Goal: Task Accomplishment & Management: Use online tool/utility

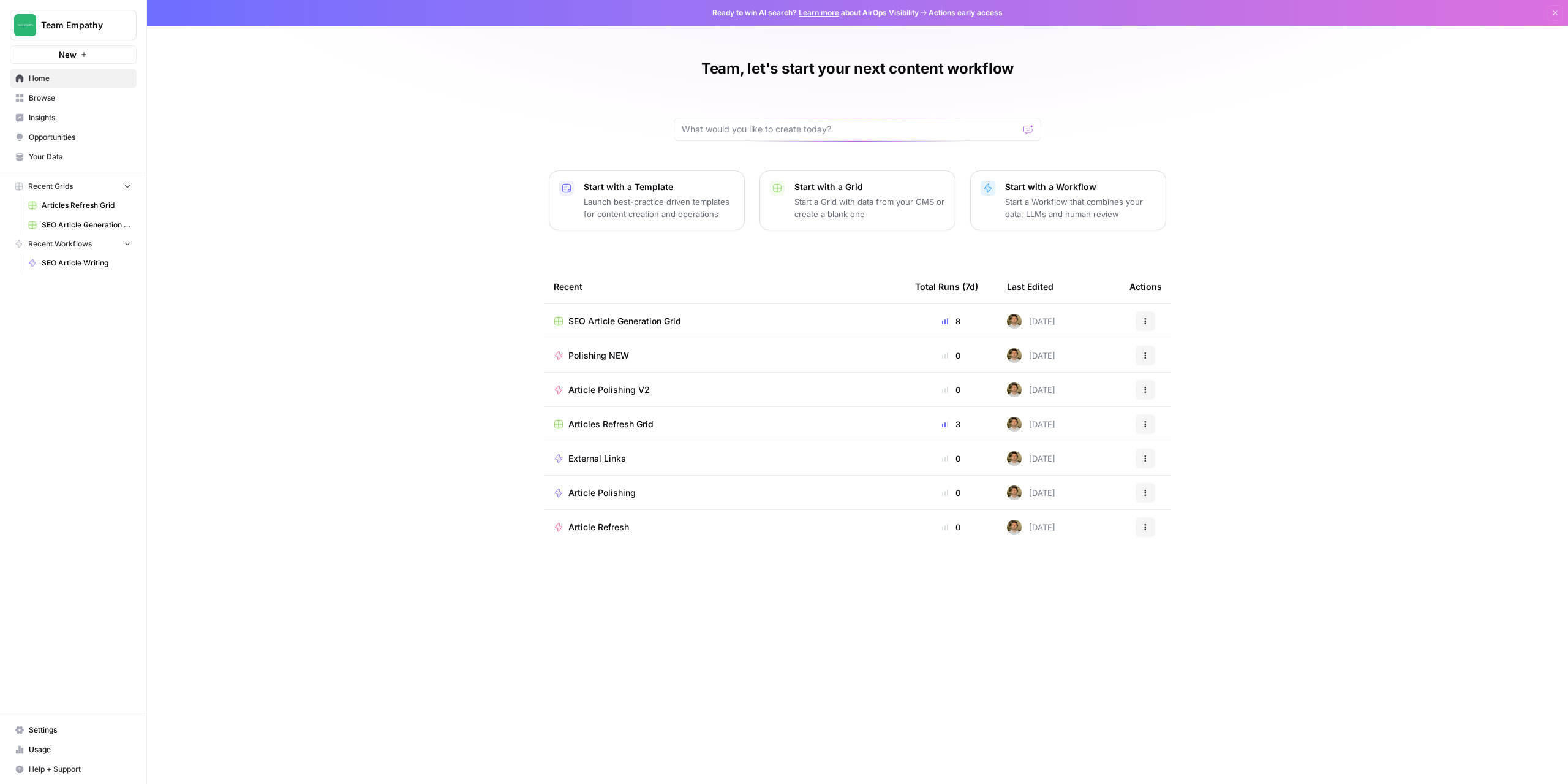
click at [66, 96] on span "Browse" at bounding box center [80, 98] width 103 height 11
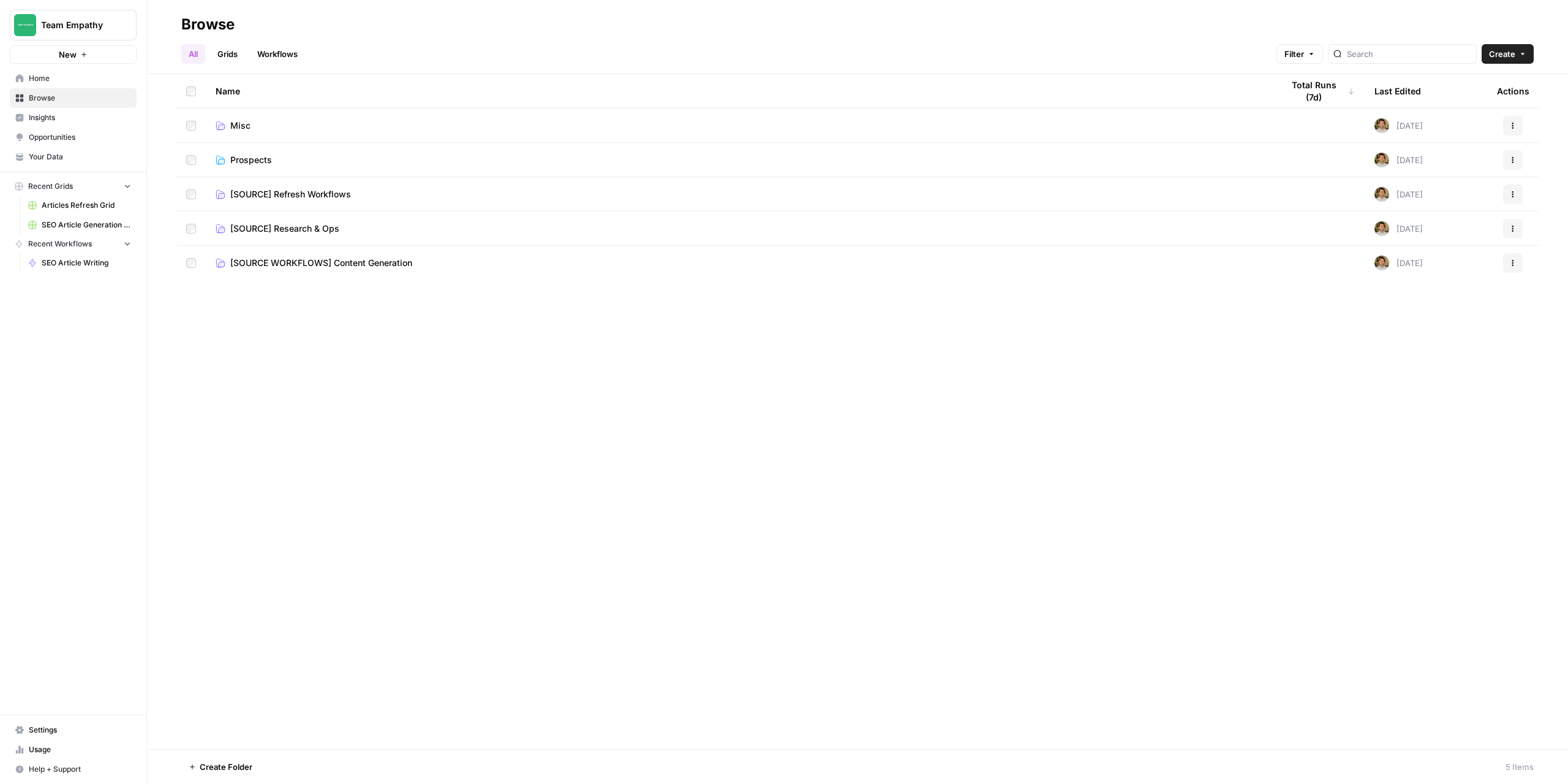
click at [255, 163] on span "Prospects" at bounding box center [251, 160] width 42 height 13
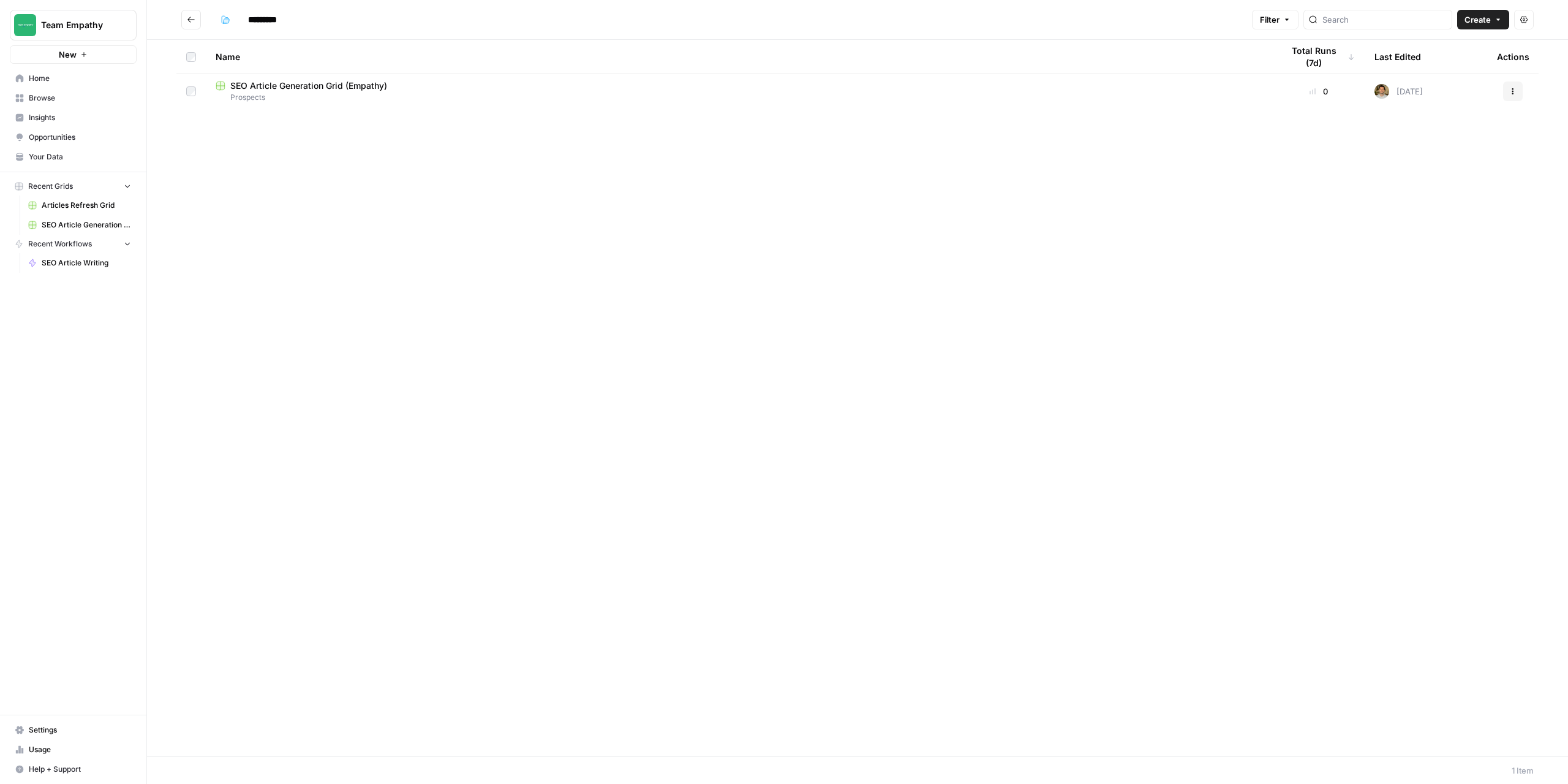
click at [190, 19] on icon "Go back" at bounding box center [191, 19] width 9 height 9
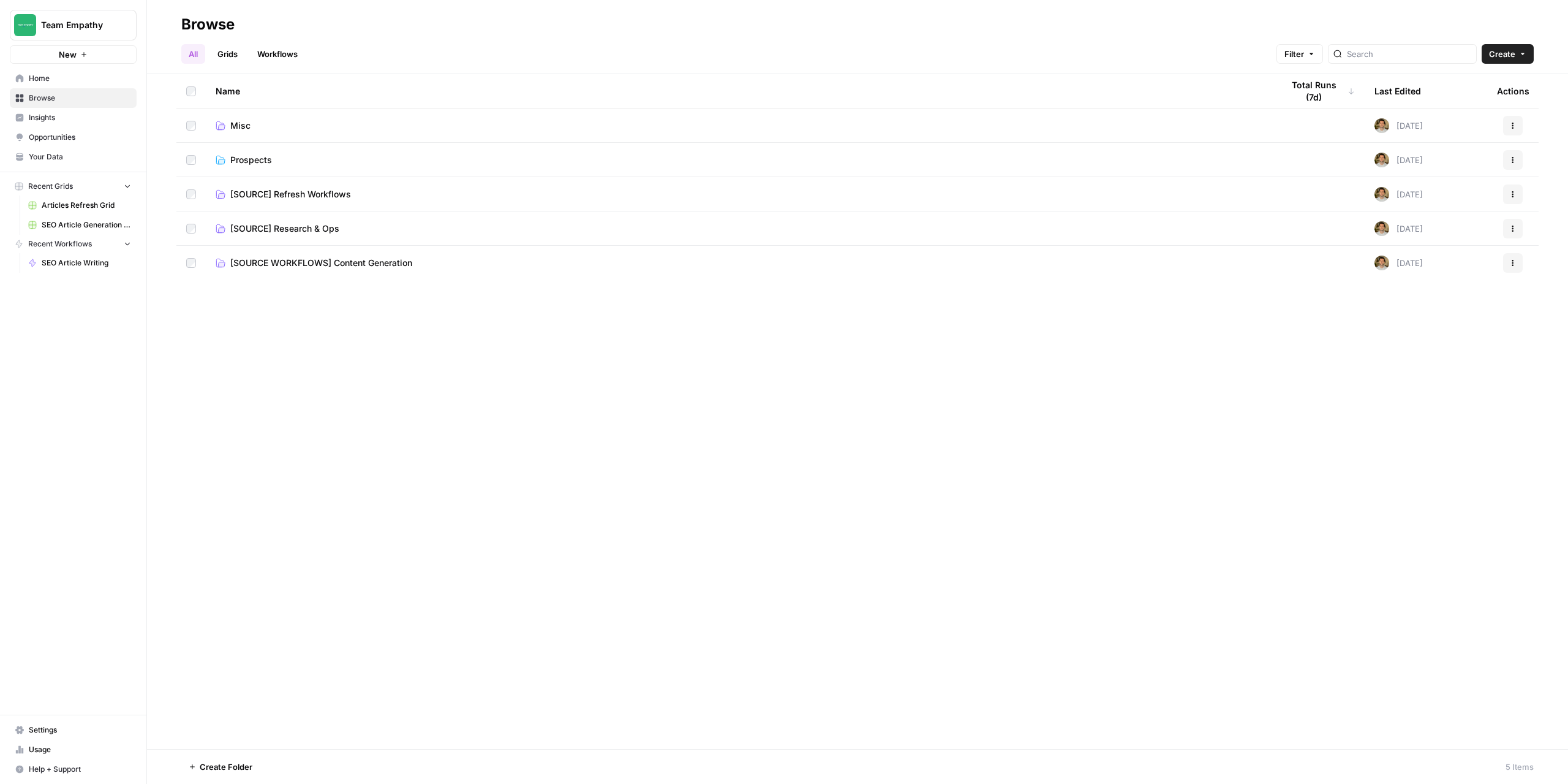
click at [253, 161] on span "Prospects" at bounding box center [251, 160] width 42 height 13
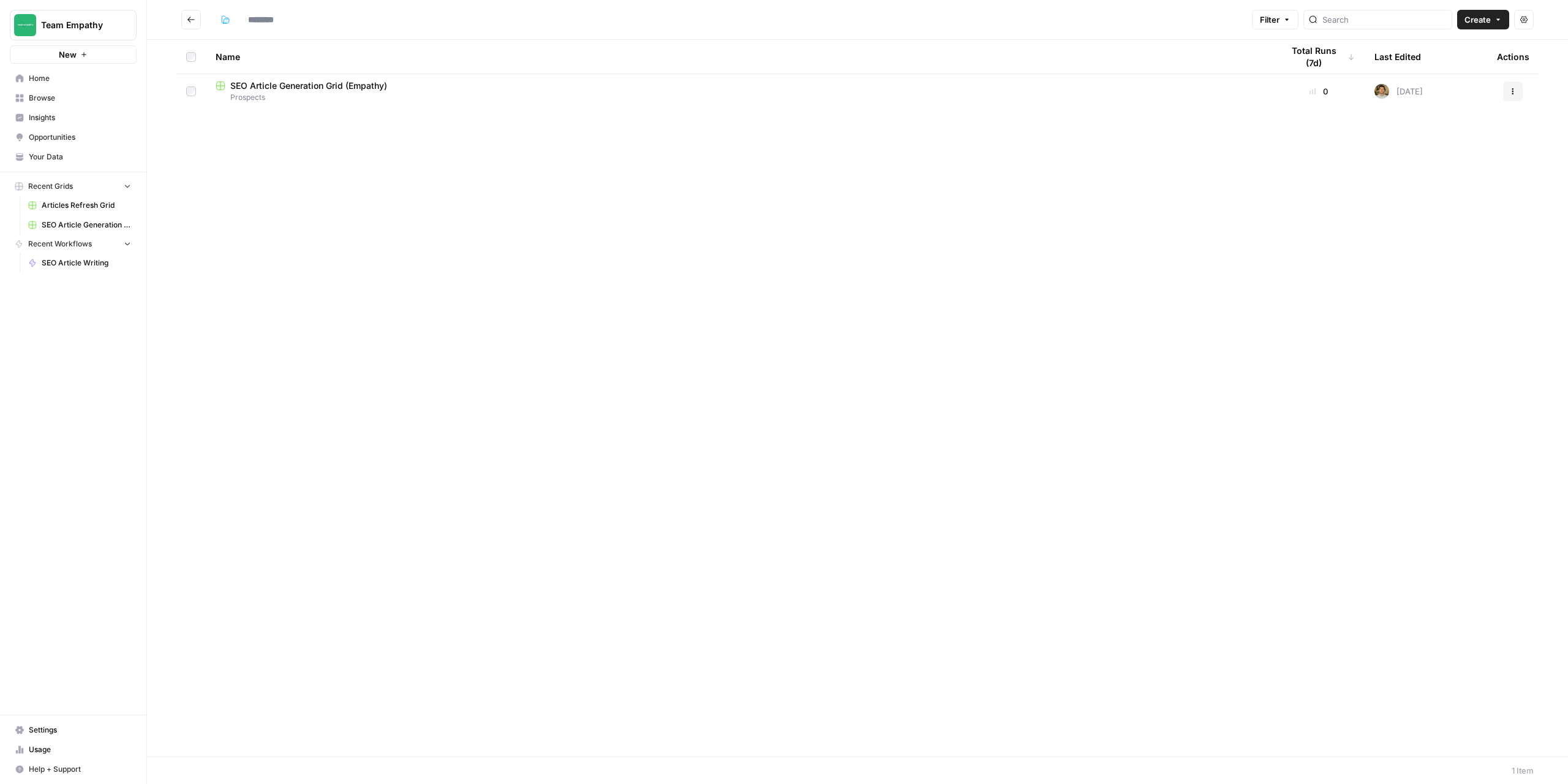
type input "*********"
drag, startPoint x: 280, startPoint y: 168, endPoint x: 403, endPoint y: 110, distance: 136.0
click at [446, 124] on div "Name Total Runs (7d) Last Edited Actions SEO Article Generation Grid (Empathy) …" at bounding box center [858, 397] width 1422 height 716
click at [186, 19] on button "Go back" at bounding box center [191, 19] width 19 height 19
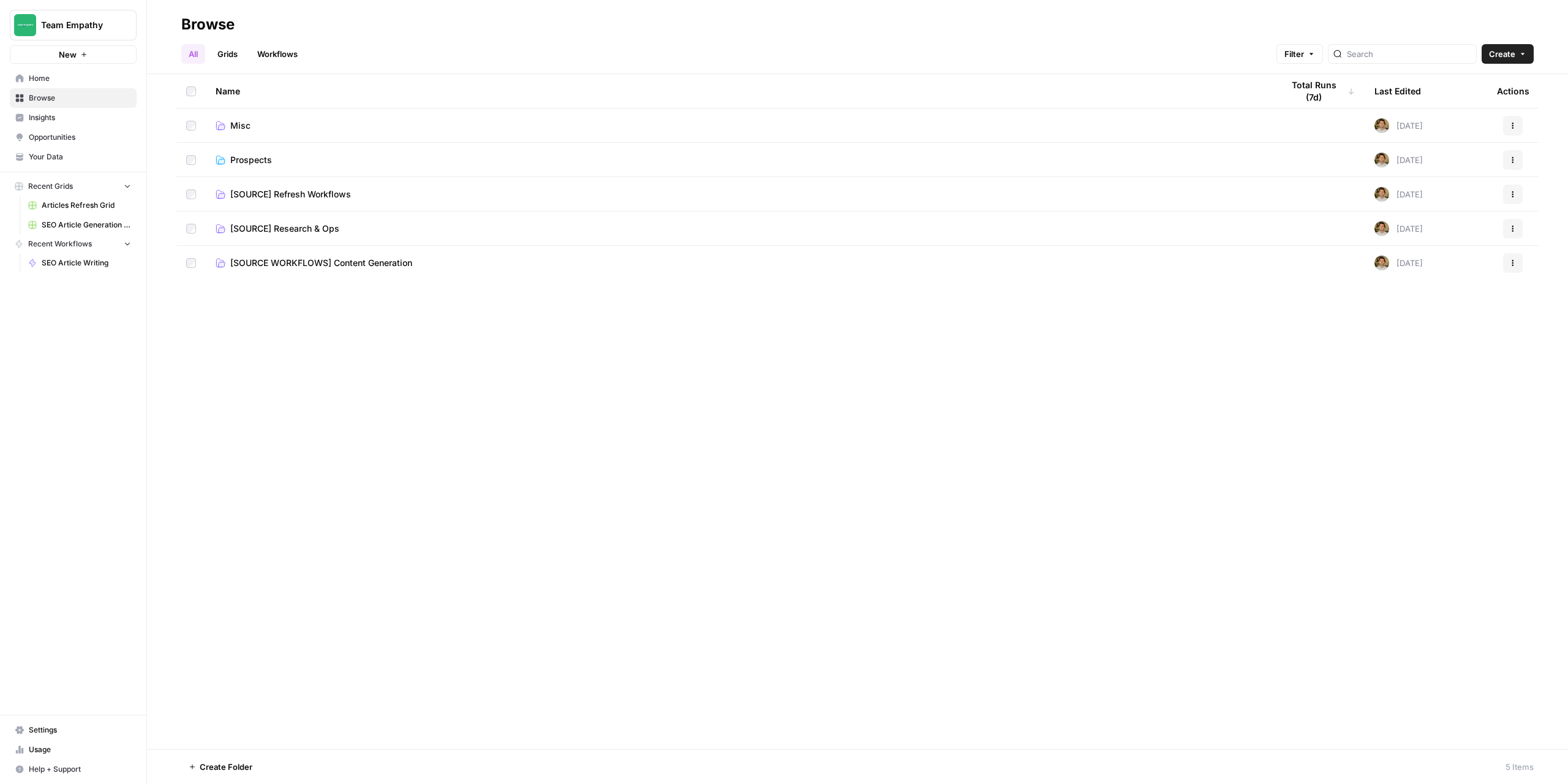
click at [1526, 62] on button "Create" at bounding box center [1508, 54] width 52 height 19
drag, startPoint x: 661, startPoint y: 435, endPoint x: 411, endPoint y: 253, distance: 309.2
click at [658, 434] on div "Name Total Runs (7d) Last Edited Actions Misc 2 days ago Actions Prospects 3 da…" at bounding box center [858, 412] width 1422 height 674
click at [248, 157] on span "Prospects" at bounding box center [251, 160] width 42 height 13
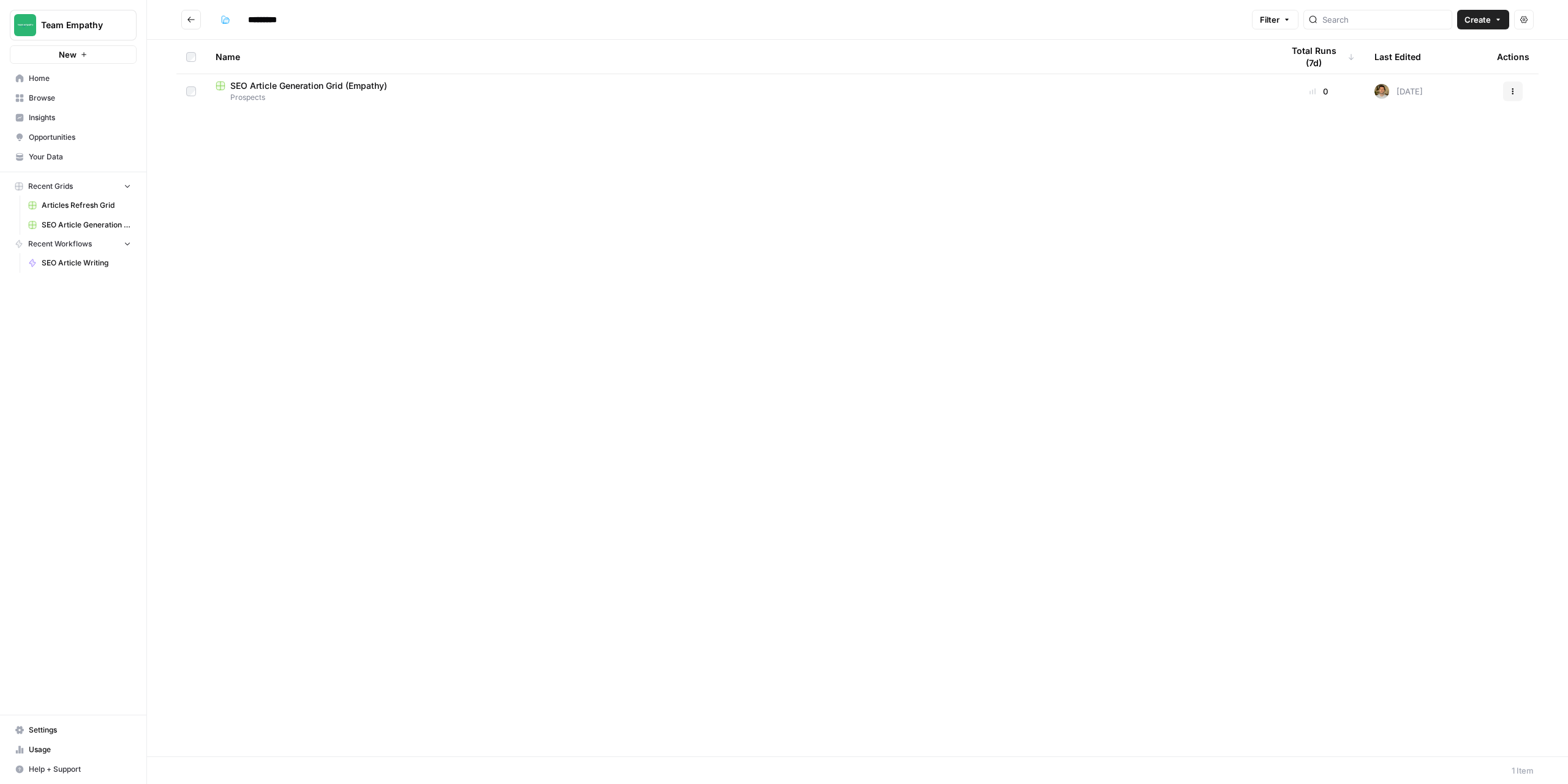
click at [1482, 20] on span "Create" at bounding box center [1478, 19] width 26 height 13
drag, startPoint x: 458, startPoint y: 196, endPoint x: 415, endPoint y: 172, distance: 49.2
click at [457, 196] on div "Name Total Runs (7d) Last Edited Actions SEO Article Generation Grid (Empathy) …" at bounding box center [858, 397] width 1422 height 716
click at [277, 19] on input "*********" at bounding box center [277, 19] width 69 height 19
drag, startPoint x: 294, startPoint y: 19, endPoint x: 239, endPoint y: 24, distance: 55.2
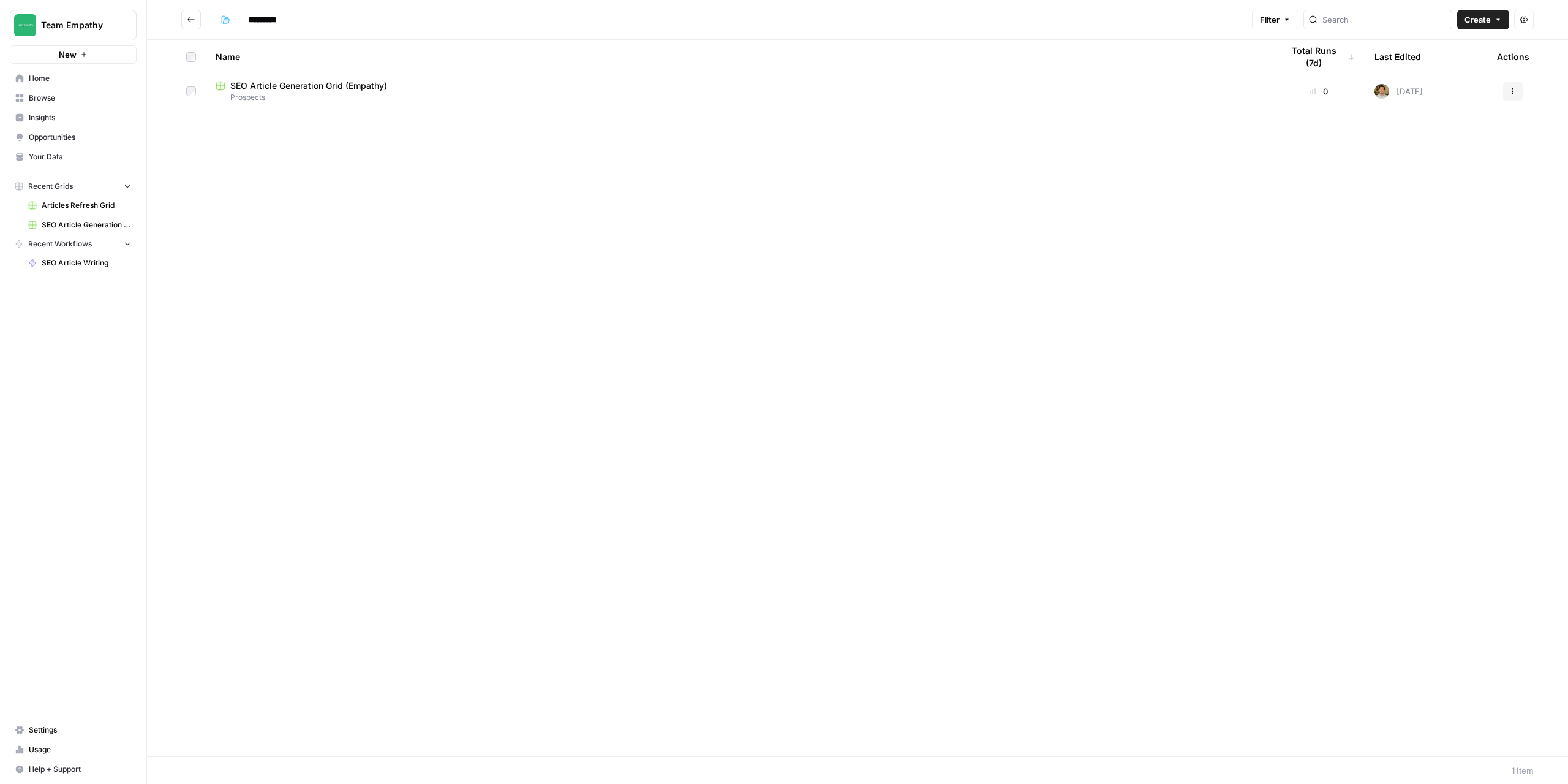
click at [239, 24] on div "*********" at bounding box center [263, 19] width 96 height 19
type input "******"
click at [189, 21] on icon "Go back" at bounding box center [191, 19] width 9 height 9
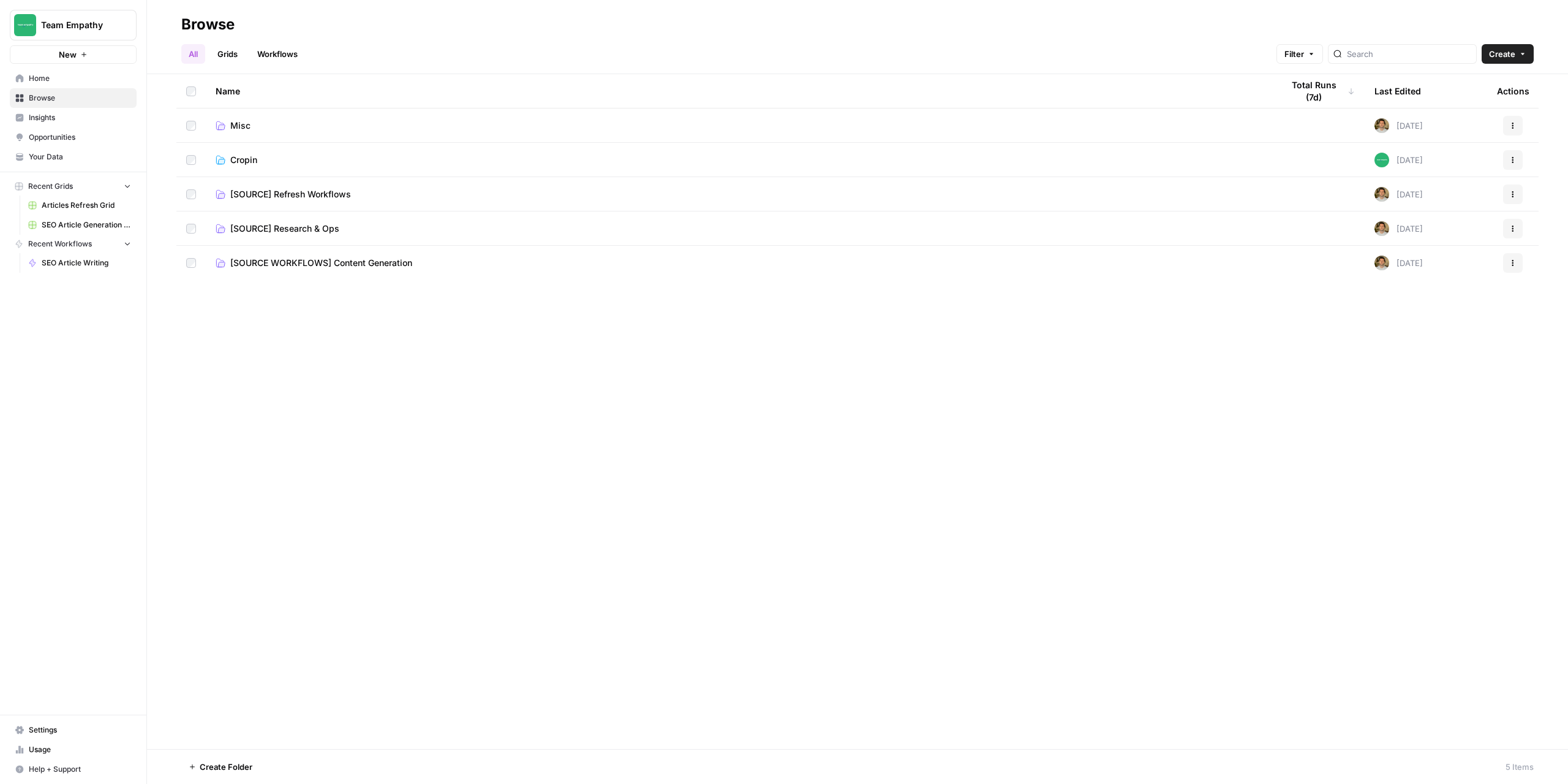
click at [258, 196] on span "[SOURCE] Refresh Workflows" at bounding box center [291, 194] width 121 height 13
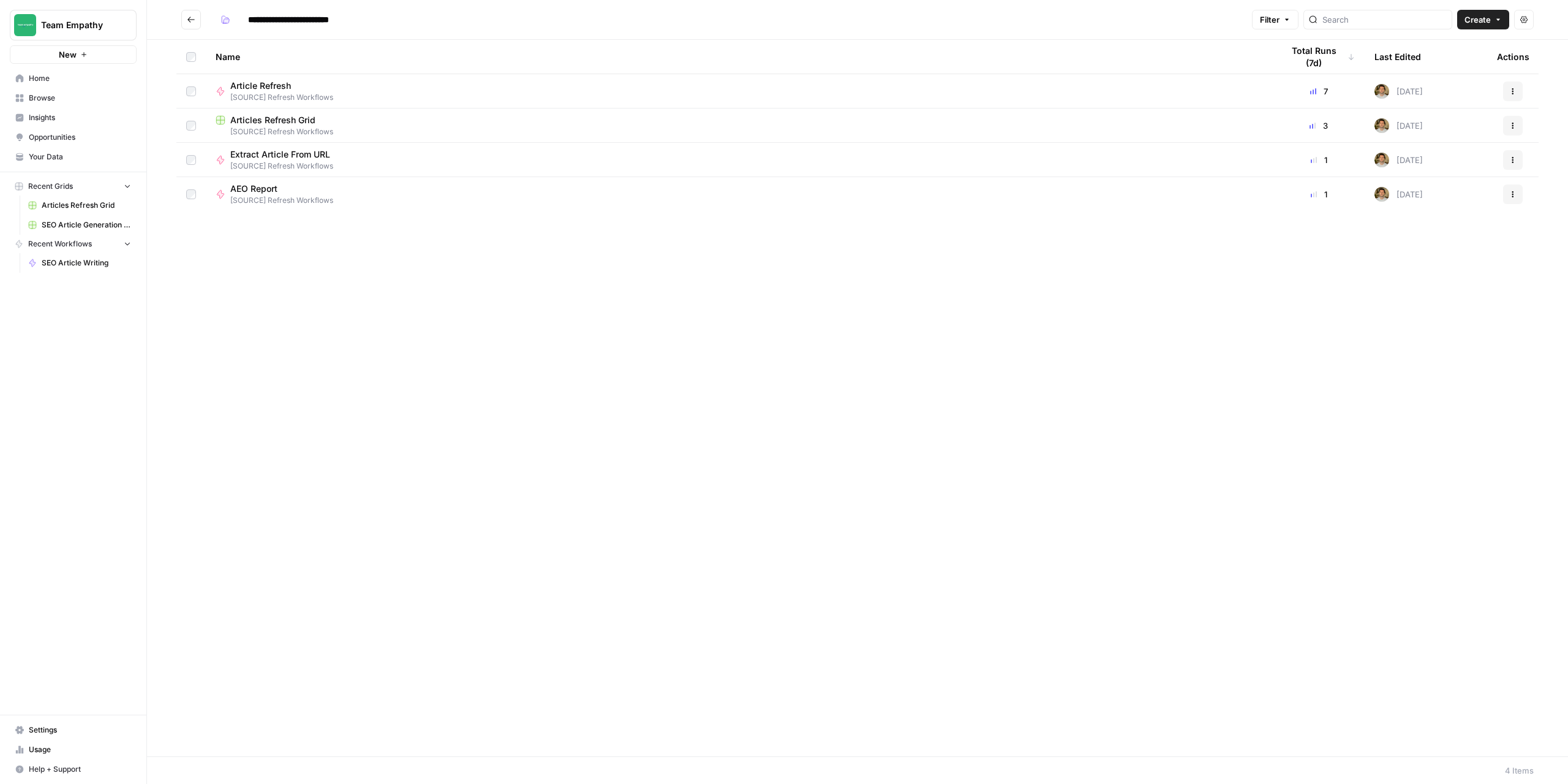
click at [189, 21] on icon "Go back" at bounding box center [191, 19] width 9 height 9
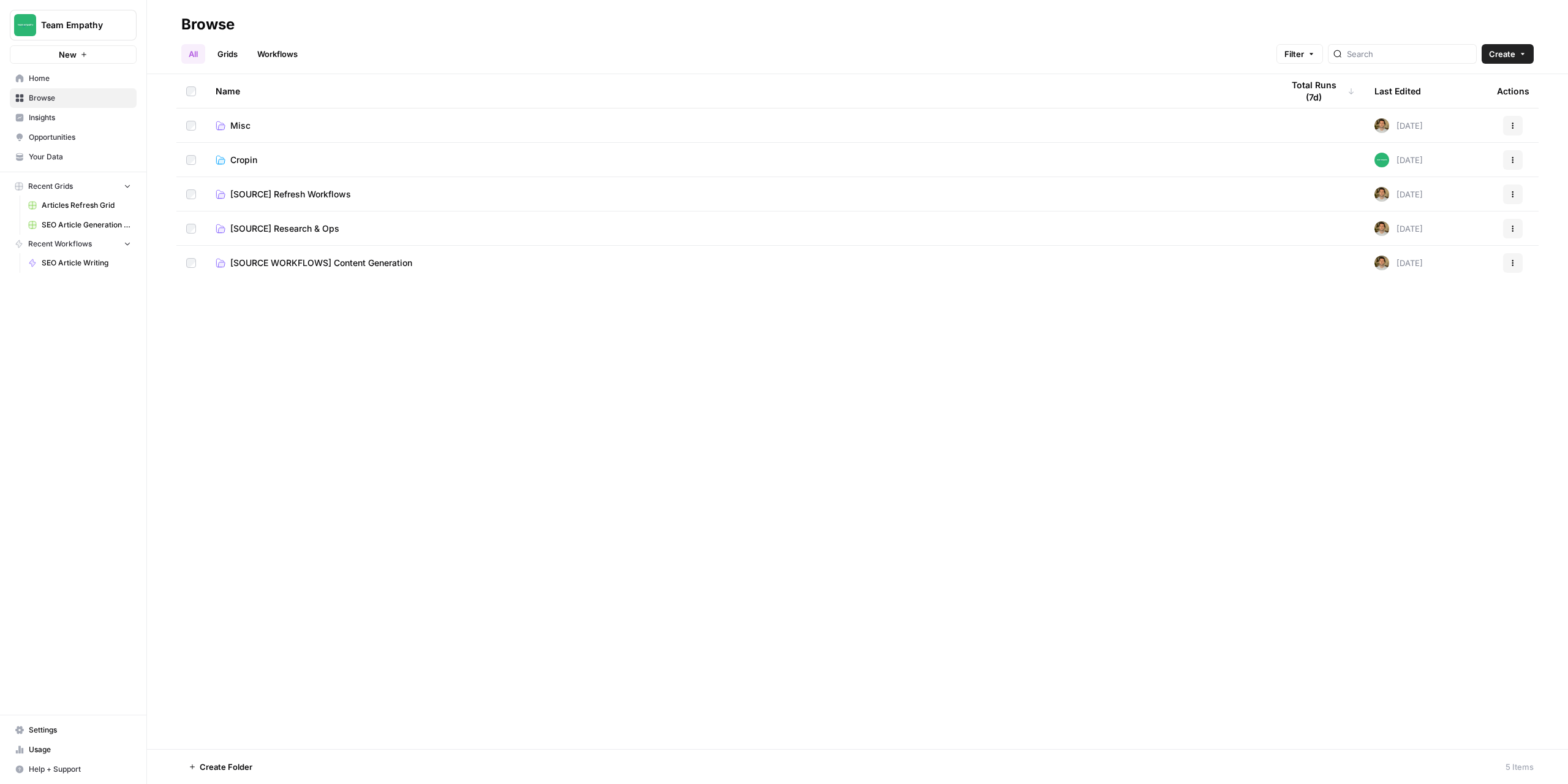
click at [241, 129] on span "Misc" at bounding box center [240, 125] width 20 height 13
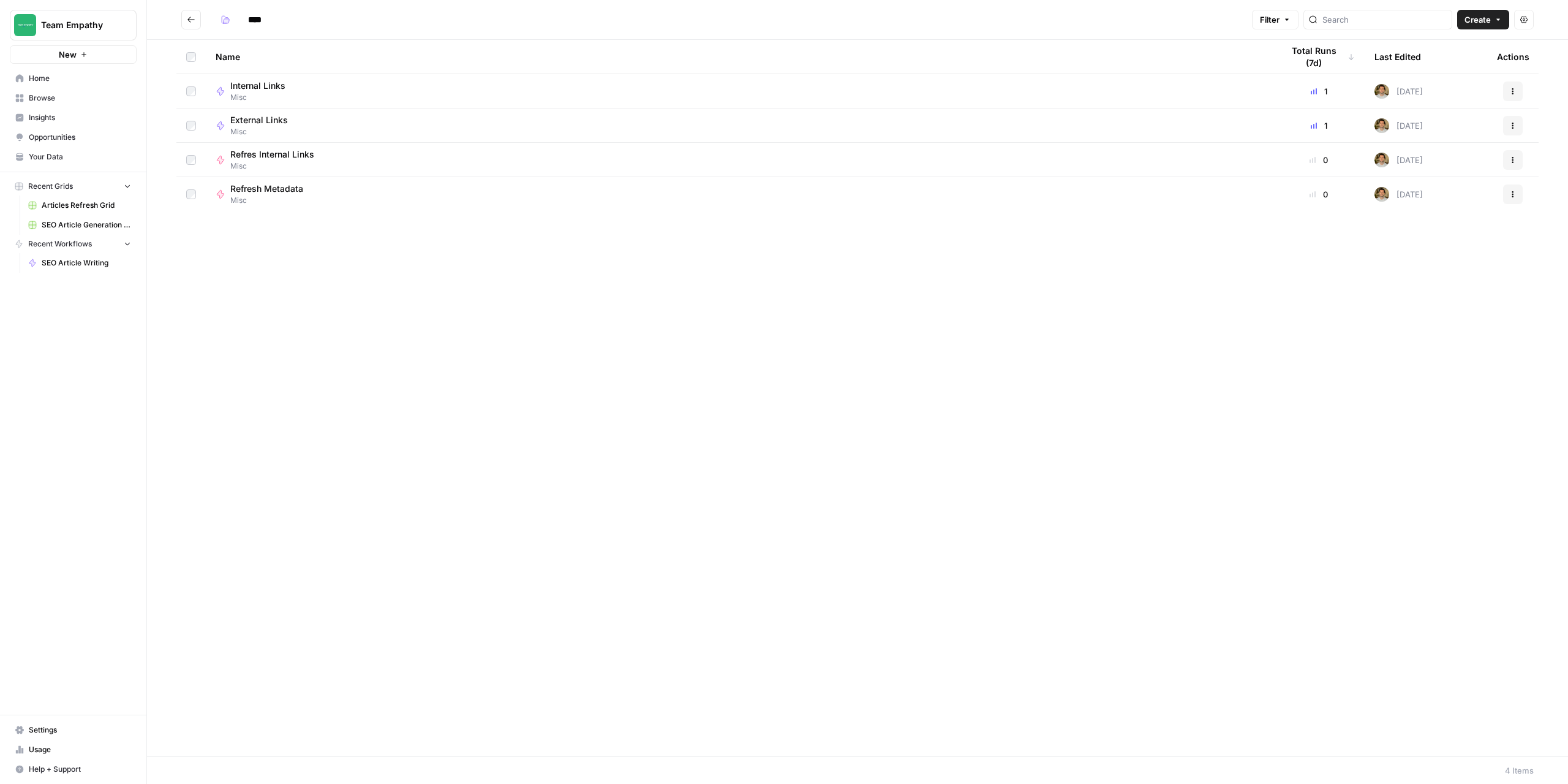
click at [188, 24] on button "Go back" at bounding box center [191, 19] width 19 height 19
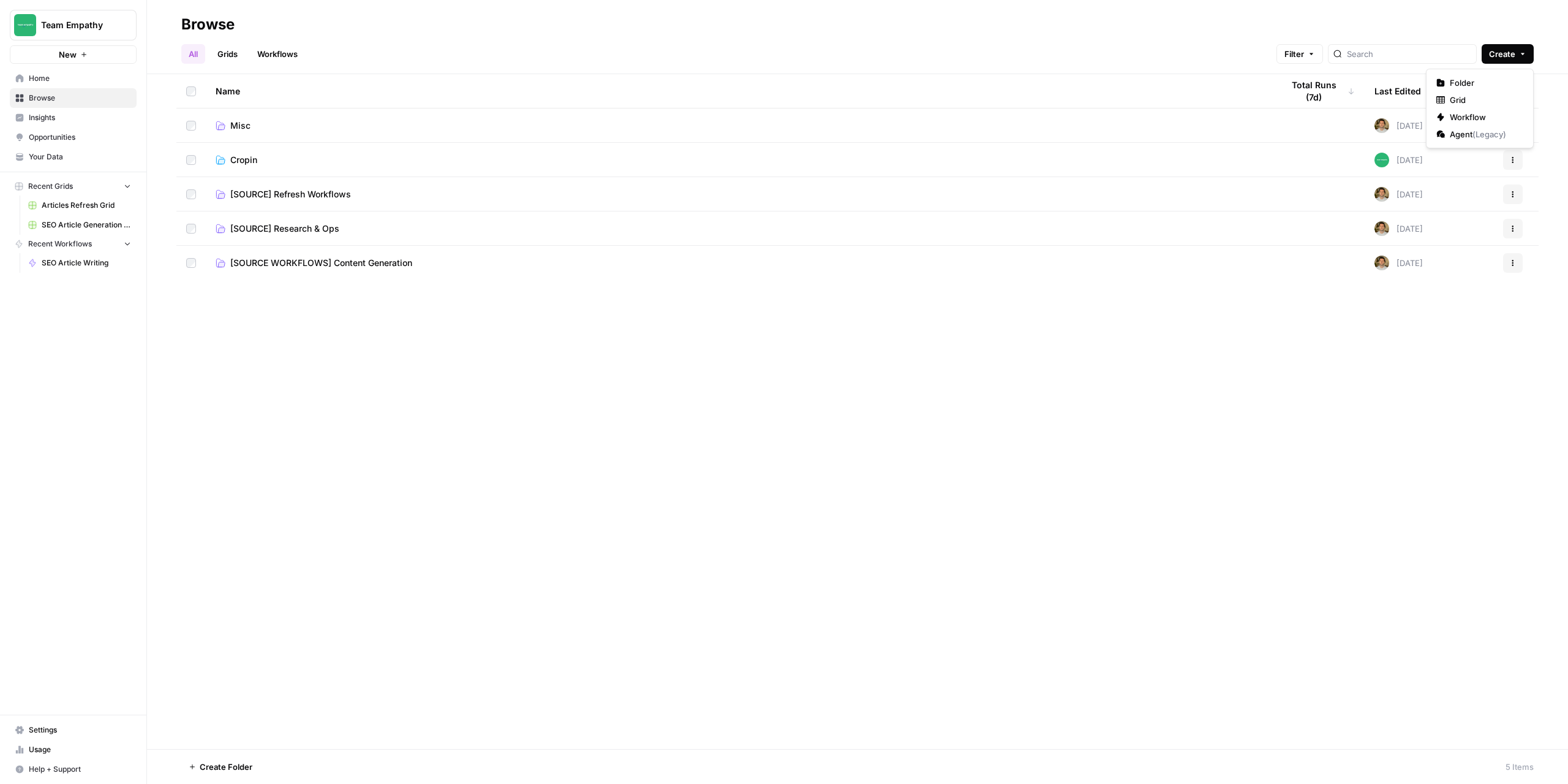
click at [1495, 53] on span "Create" at bounding box center [1502, 53] width 26 height 13
click at [633, 428] on div "Name Total Runs (7d) Last Edited Actions Misc 2 days ago Actions Cropin Today A…" at bounding box center [858, 412] width 1422 height 674
click at [246, 164] on span "Cropin" at bounding box center [244, 160] width 27 height 13
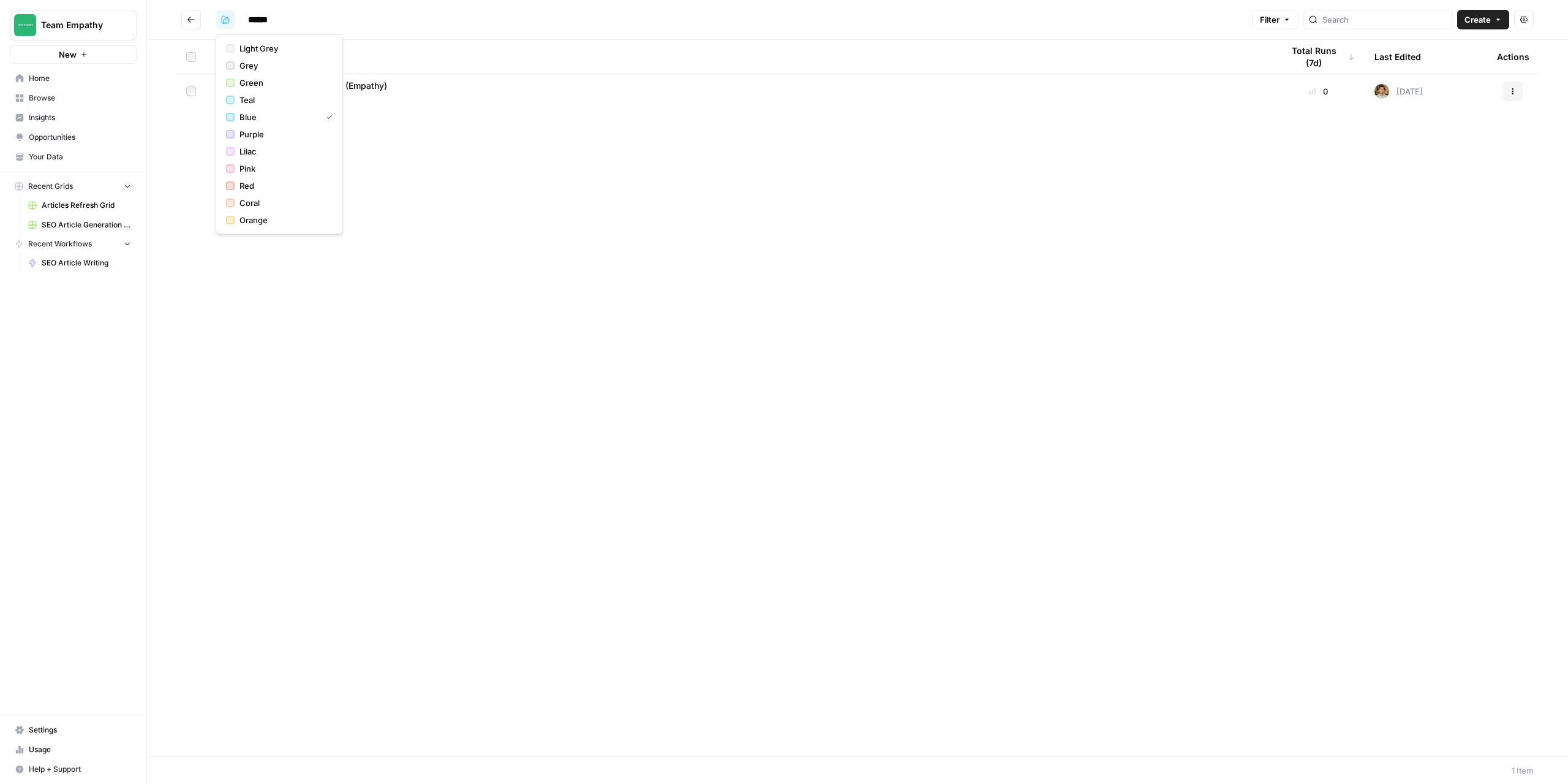
click at [225, 23] on icon "button" at bounding box center [226, 19] width 8 height 8
click at [351, 15] on h2 "******" at bounding box center [714, 19] width 1066 height 19
drag, startPoint x: 287, startPoint y: 24, endPoint x: 278, endPoint y: 24, distance: 9.0
click at [278, 24] on input "******" at bounding box center [277, 19] width 69 height 19
type input "*"
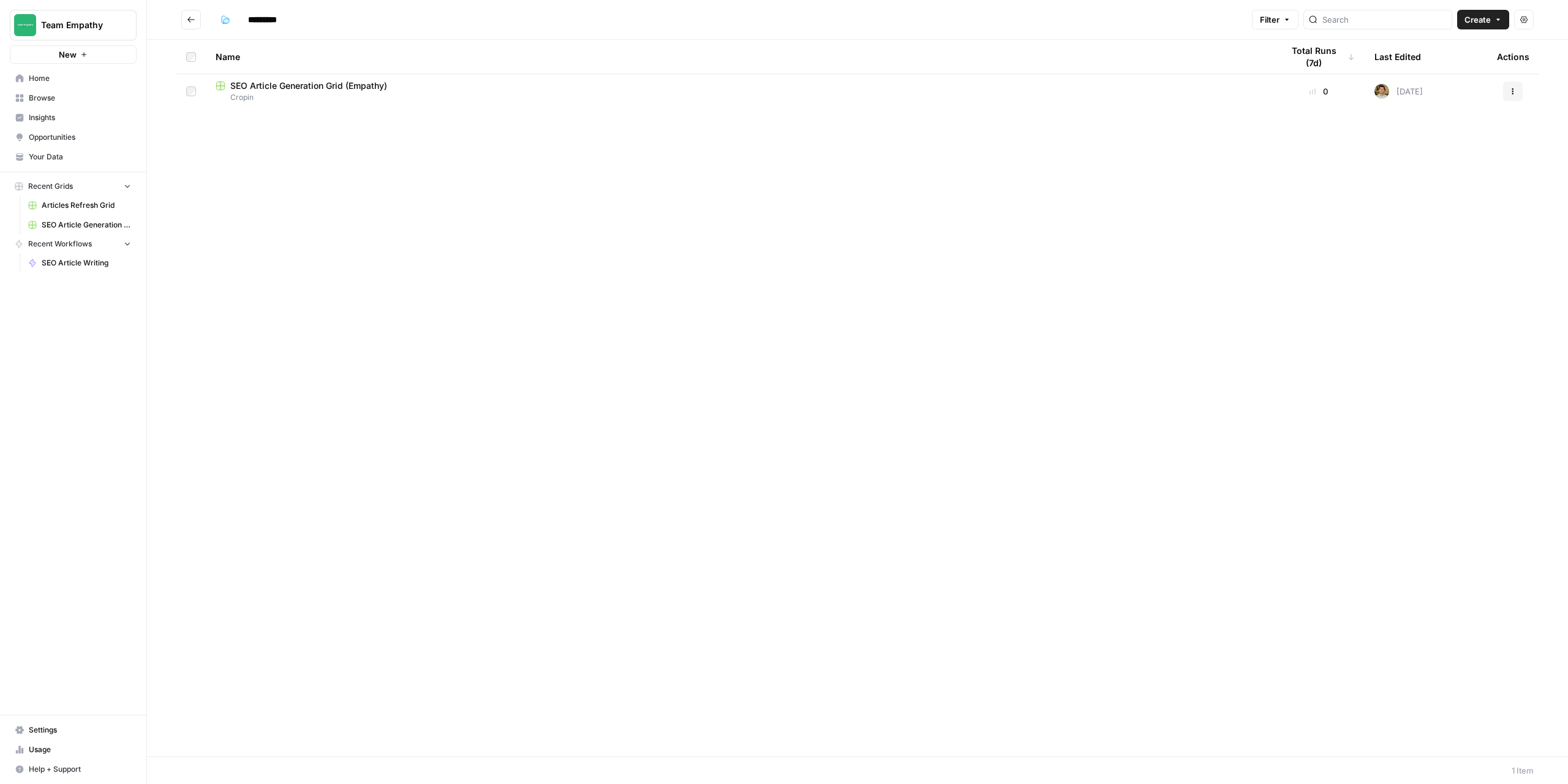
type input "*********"
click at [356, 240] on div "Name Total Runs (7d) Last Edited Actions SEO Article Generation Grid (Empathy) …" at bounding box center [858, 397] width 1422 height 716
click at [283, 86] on span "SEO Article Generation Grid (Empathy)" at bounding box center [309, 85] width 157 height 13
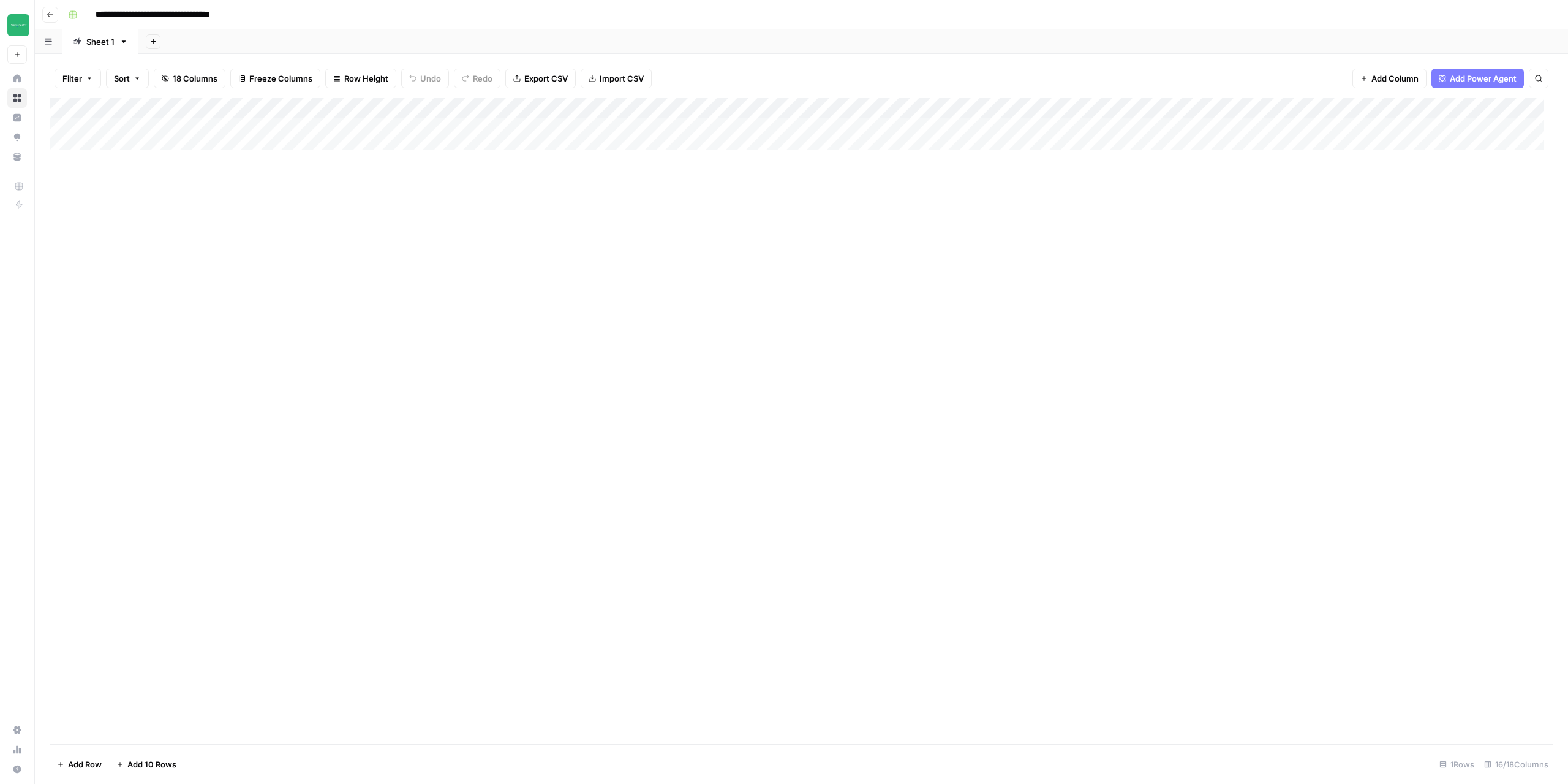
click at [225, 14] on input "**********" at bounding box center [175, 15] width 170 height 19
drag, startPoint x: 216, startPoint y: 15, endPoint x: 253, endPoint y: 14, distance: 37.0
click at [253, 14] on input "**********" at bounding box center [175, 15] width 170 height 19
type input "**********"
click at [403, 284] on div "Add Column" at bounding box center [801, 421] width 1504 height 646
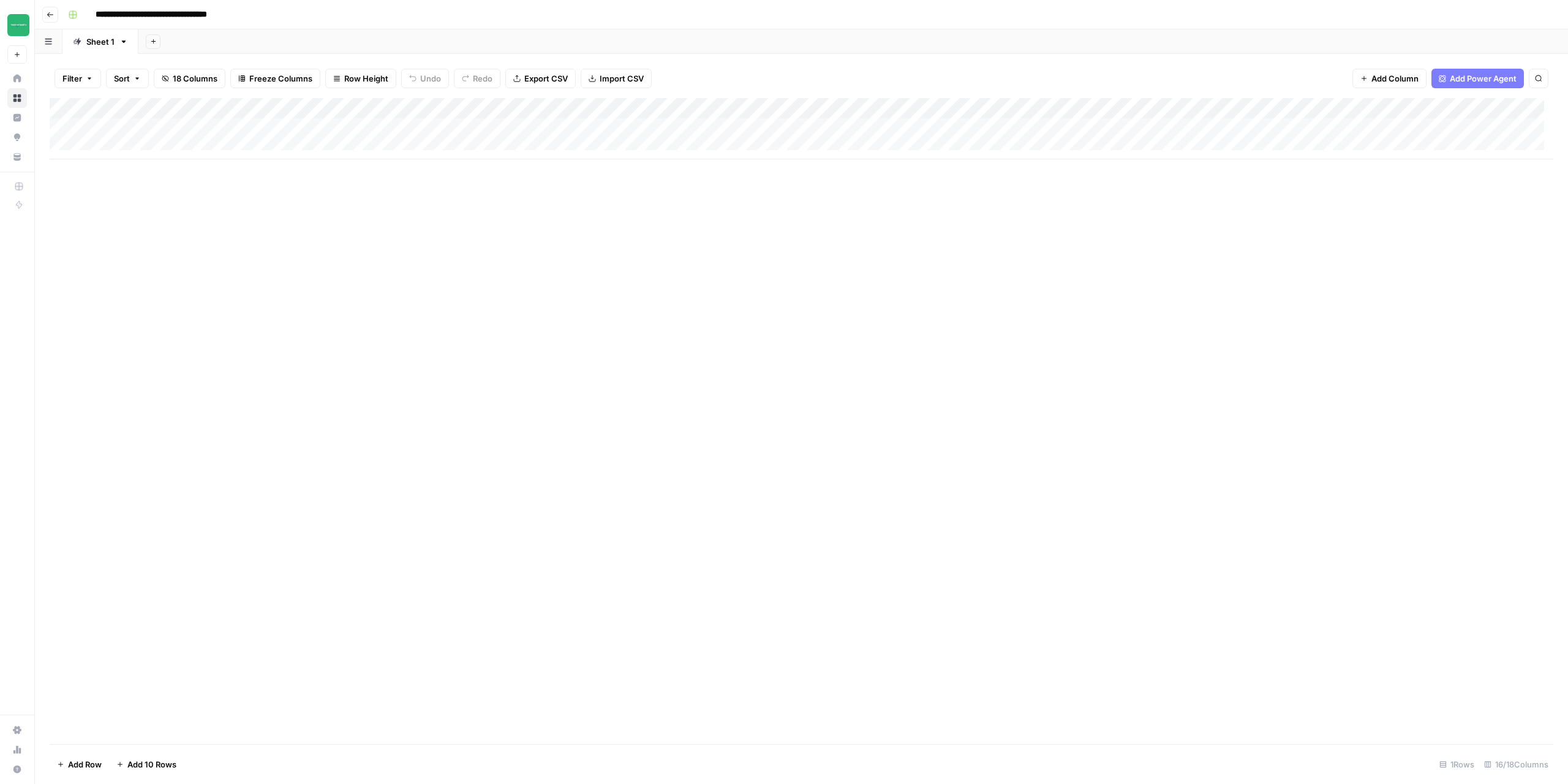
click at [133, 143] on div "Add Column" at bounding box center [801, 128] width 1504 height 61
click at [122, 171] on div "Add Column" at bounding box center [801, 139] width 1504 height 82
click at [117, 189] on div "Add Column" at bounding box center [801, 149] width 1504 height 103
click at [122, 209] on div "Add Column" at bounding box center [801, 160] width 1504 height 124
click at [126, 230] on div "Add Column" at bounding box center [801, 170] width 1504 height 144
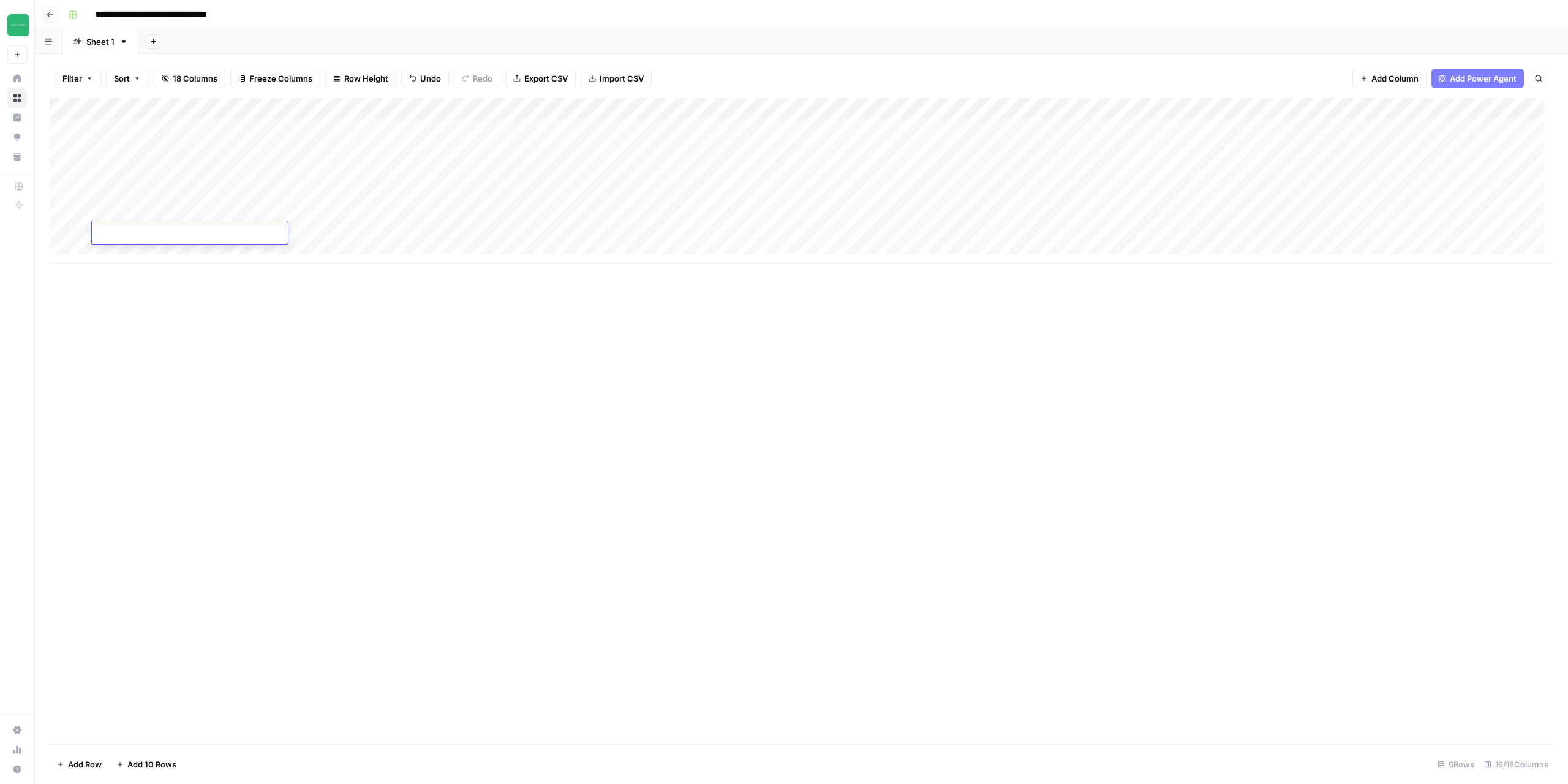
click at [124, 249] on div "Add Column" at bounding box center [801, 180] width 1504 height 166
click at [119, 271] on div "Add Column" at bounding box center [801, 191] width 1504 height 186
drag, startPoint x: 997, startPoint y: 299, endPoint x: 1384, endPoint y: 306, distance: 387.1
click at [1392, 310] on div "Add Column" at bounding box center [801, 421] width 1504 height 646
click at [123, 123] on div "Add Column" at bounding box center [801, 202] width 1504 height 207
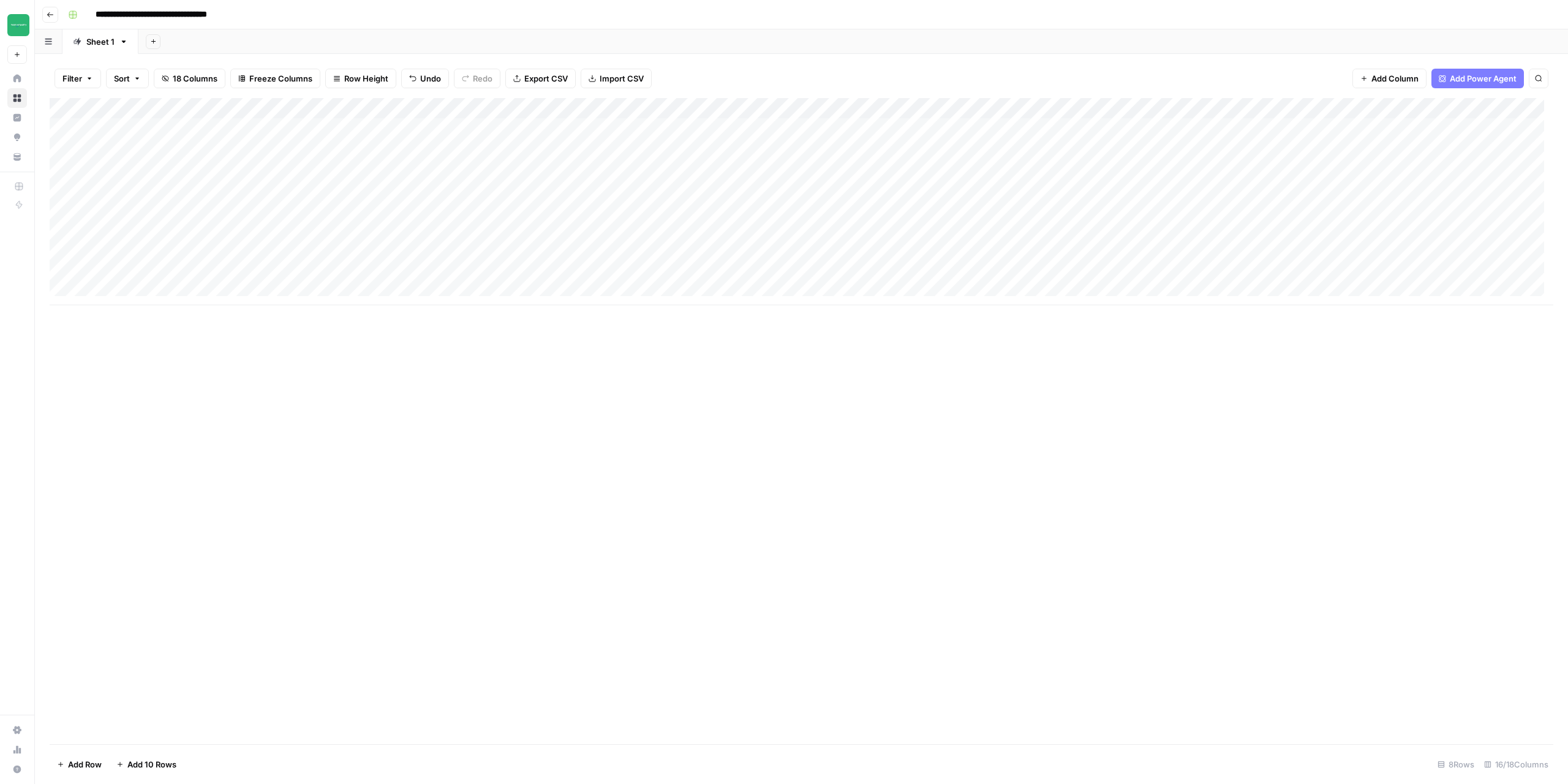
click at [50, 15] on icon "button" at bounding box center [50, 15] width 8 height 8
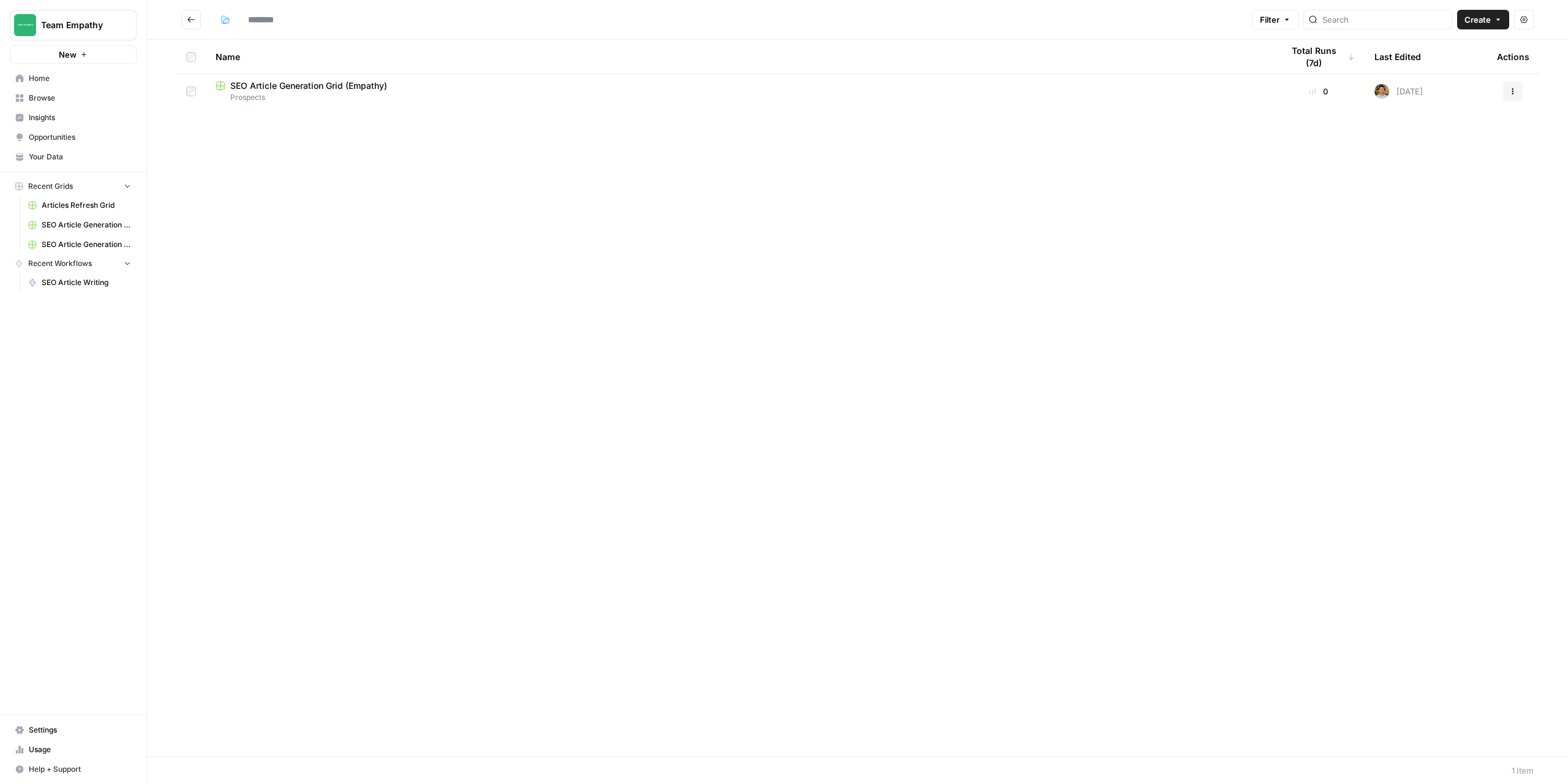
type input "*********"
click at [1480, 22] on span "Create" at bounding box center [1478, 19] width 26 height 13
click at [359, 234] on div "Name Total Runs (7d) Last Edited Actions SEO Article Generation Grid (Cropin) P…" at bounding box center [858, 397] width 1422 height 716
click at [191, 19] on icon "Go back" at bounding box center [191, 19] width 9 height 9
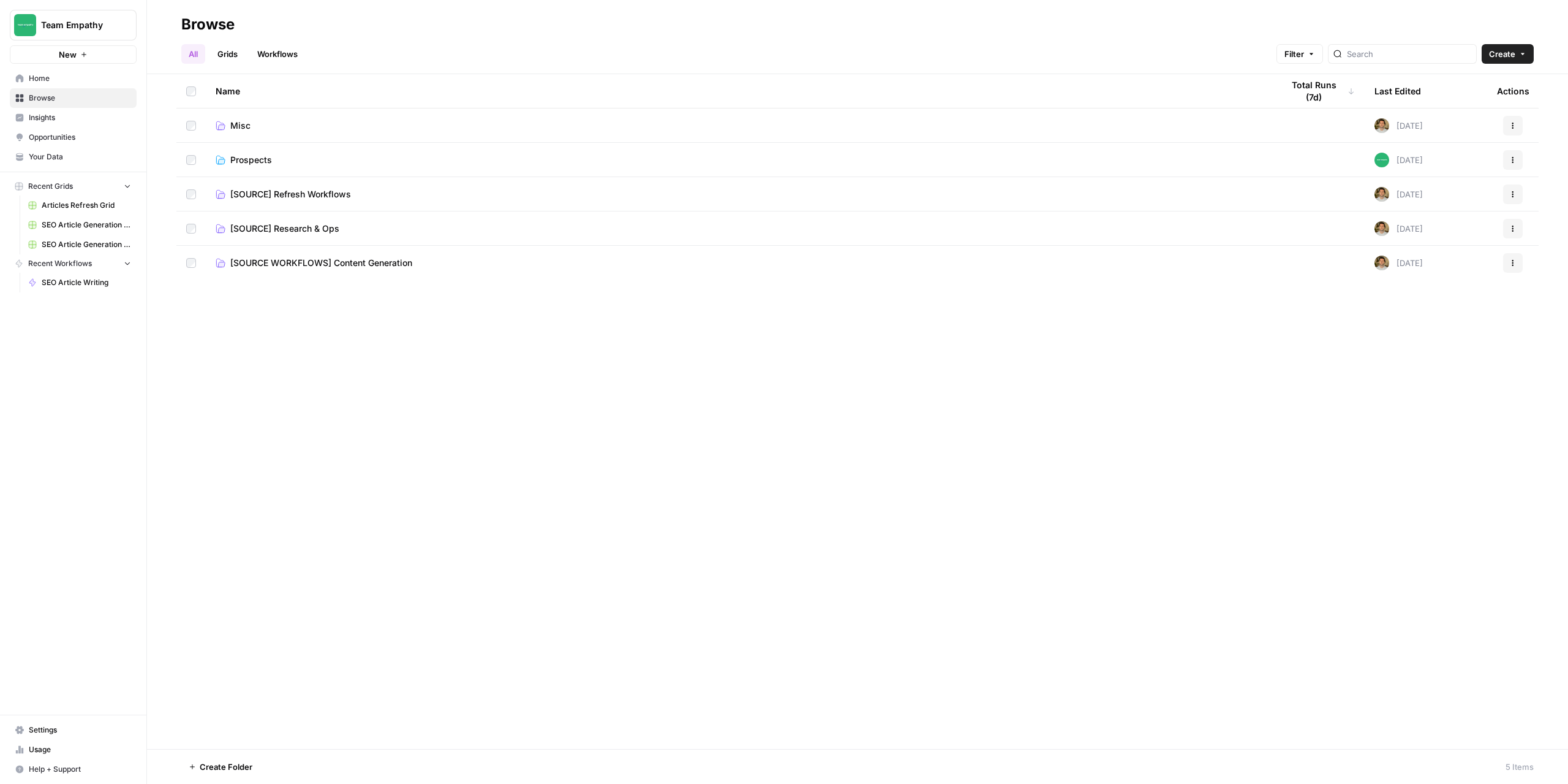
click at [231, 47] on link "Grids" at bounding box center [228, 54] width 35 height 19
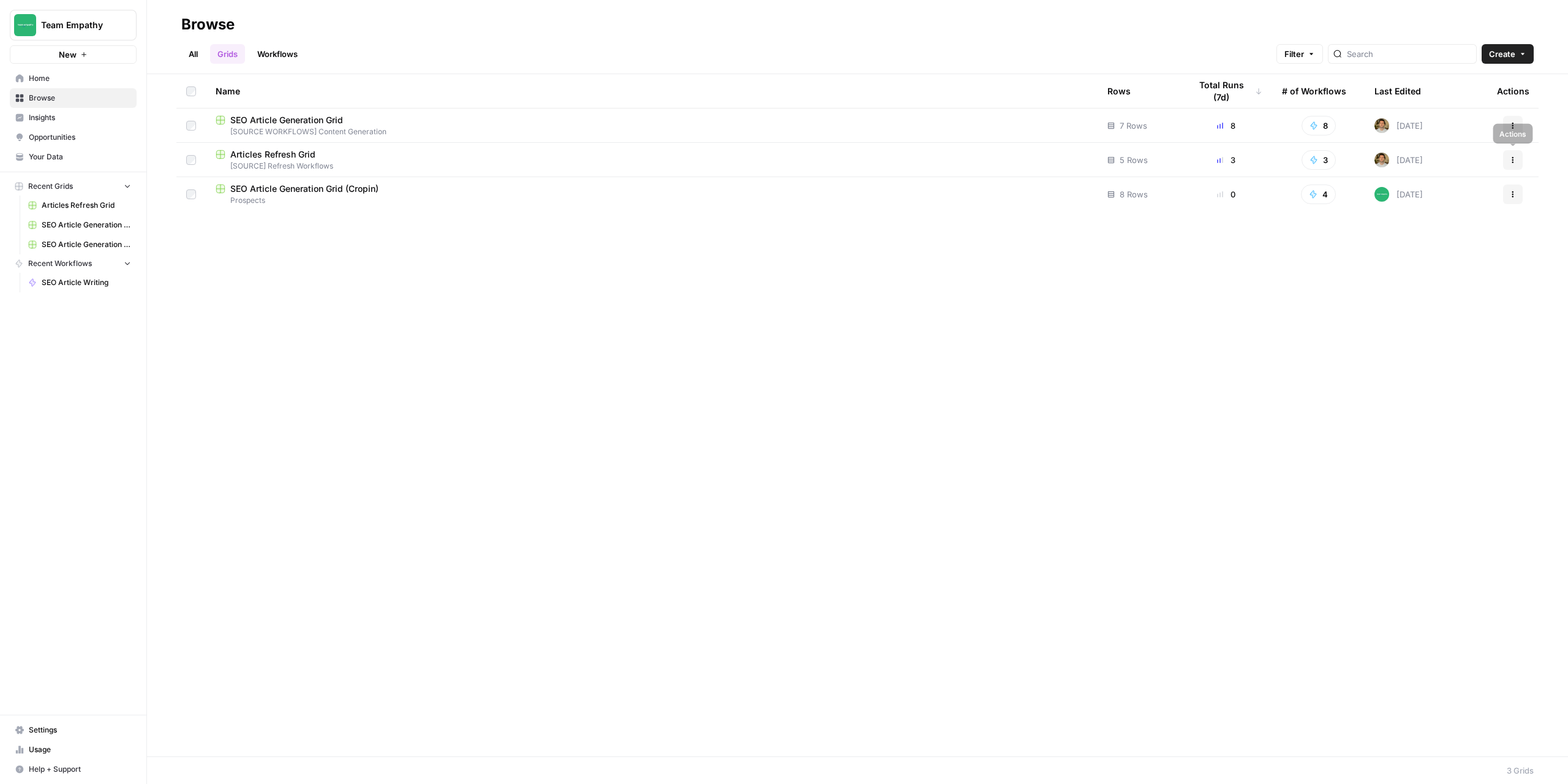
click at [1510, 163] on icon "button" at bounding box center [1514, 160] width 8 height 8
click at [1448, 193] on span "Duplicate" at bounding box center [1459, 189] width 98 height 13
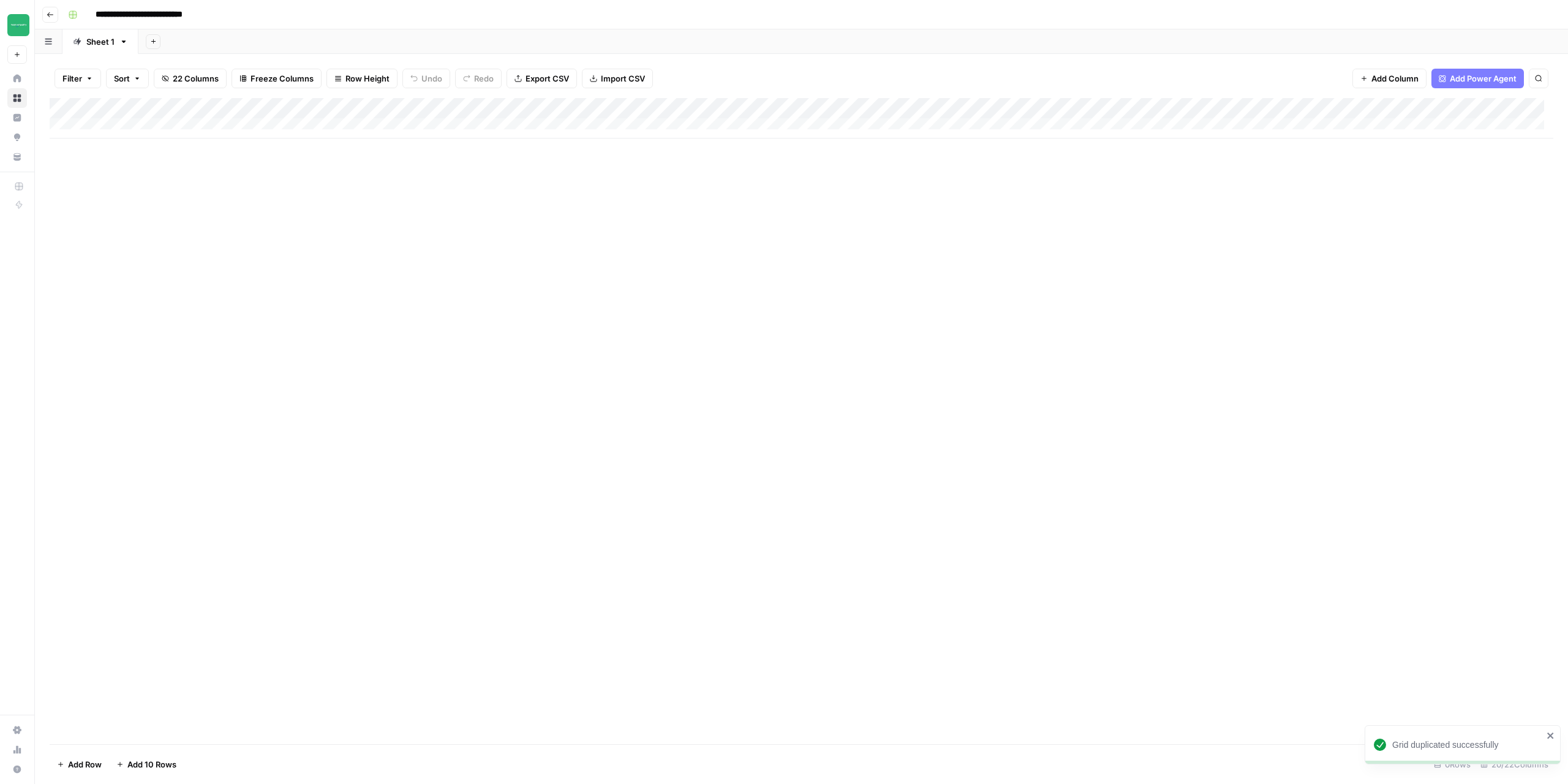
click at [200, 17] on input "**********" at bounding box center [154, 15] width 128 height 19
drag, startPoint x: 186, startPoint y: 17, endPoint x: 210, endPoint y: 17, distance: 24.0
click at [210, 17] on input "**********" at bounding box center [154, 15] width 128 height 19
type input "**********"
click at [308, 294] on div "Add Column" at bounding box center [801, 421] width 1504 height 646
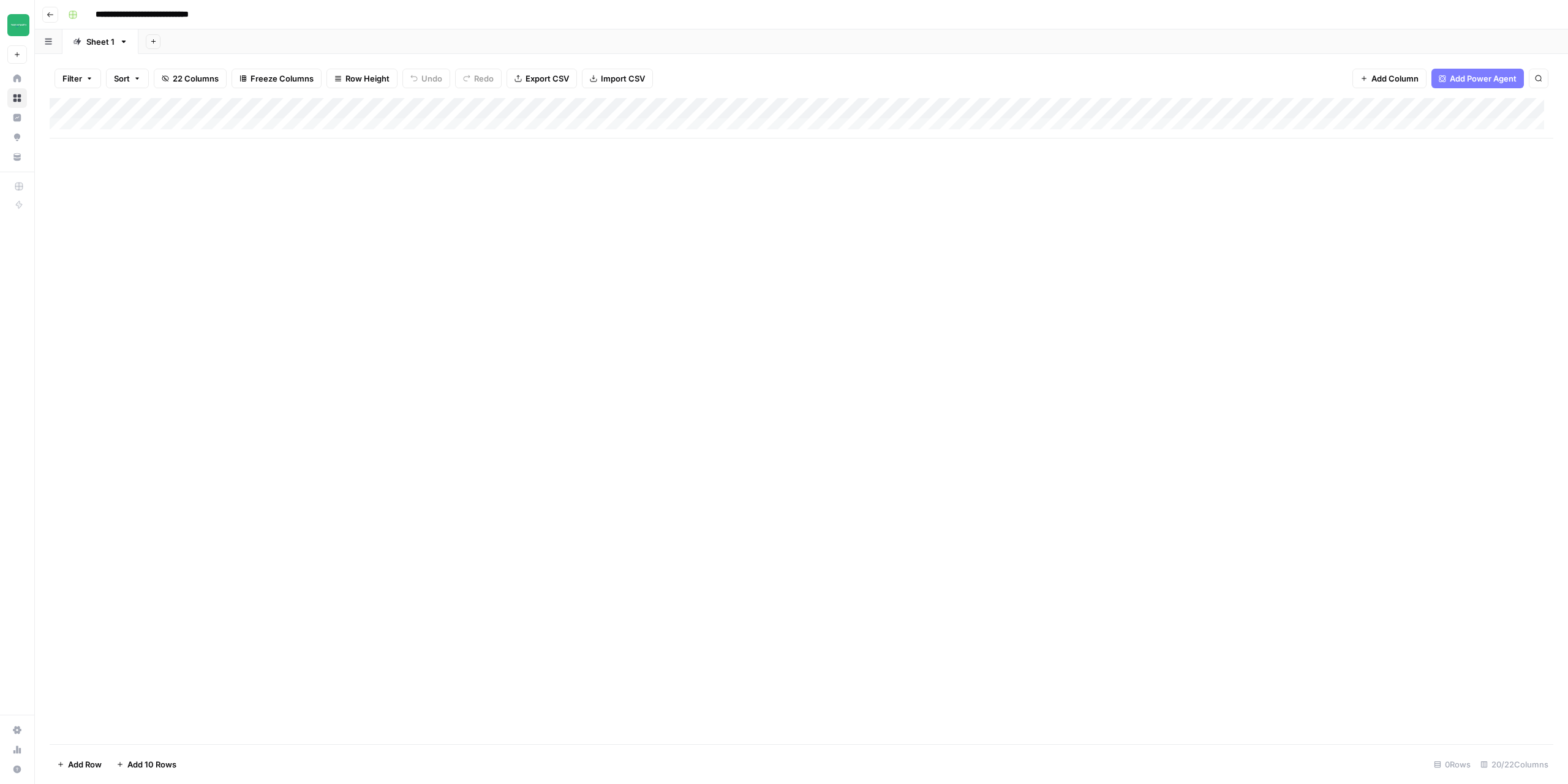
click at [50, 20] on button "Go back" at bounding box center [50, 15] width 15 height 16
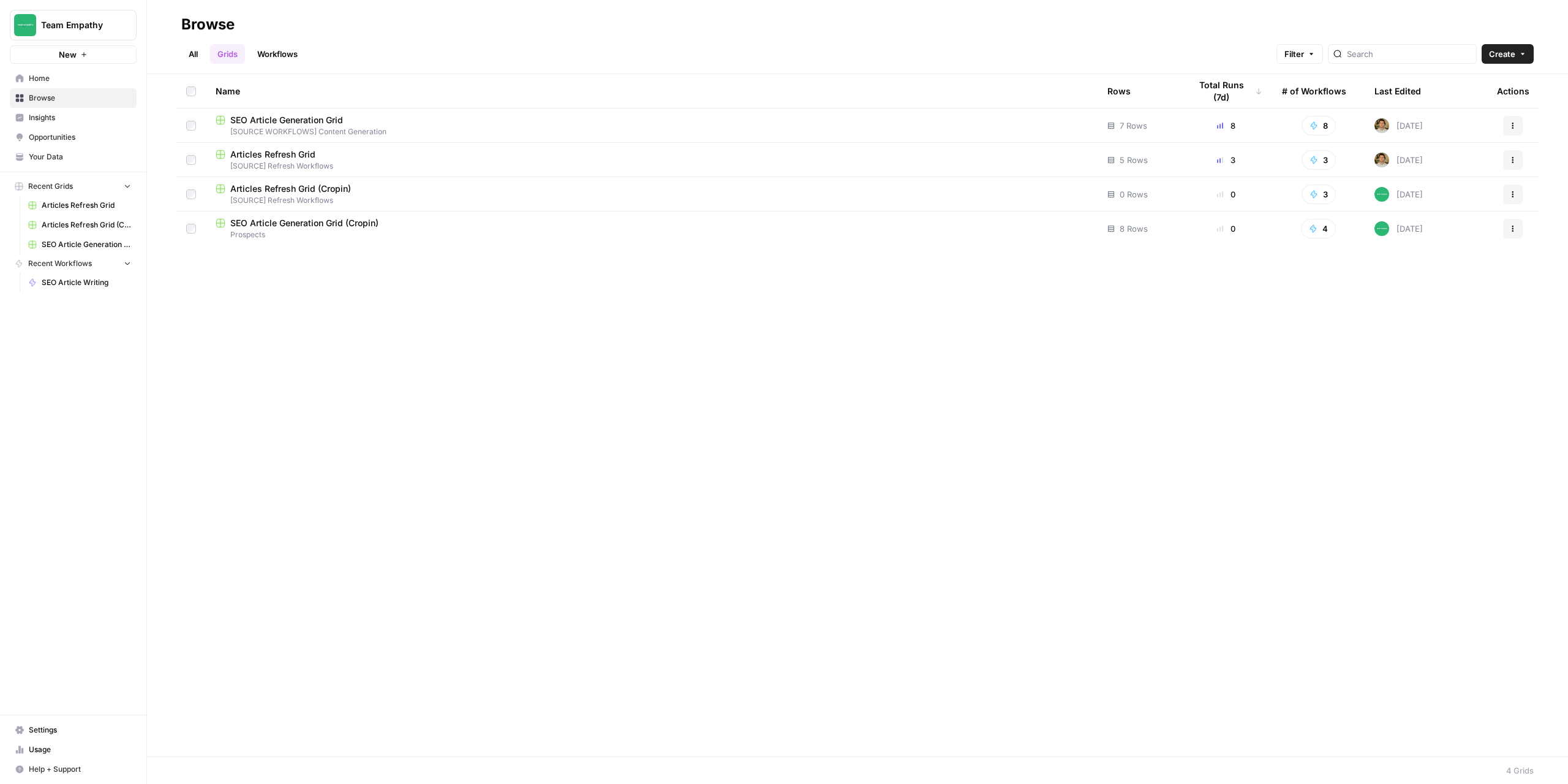
click at [1513, 234] on button "Actions" at bounding box center [1513, 229] width 19 height 19
click at [1428, 301] on span "Move To" at bounding box center [1459, 302] width 98 height 13
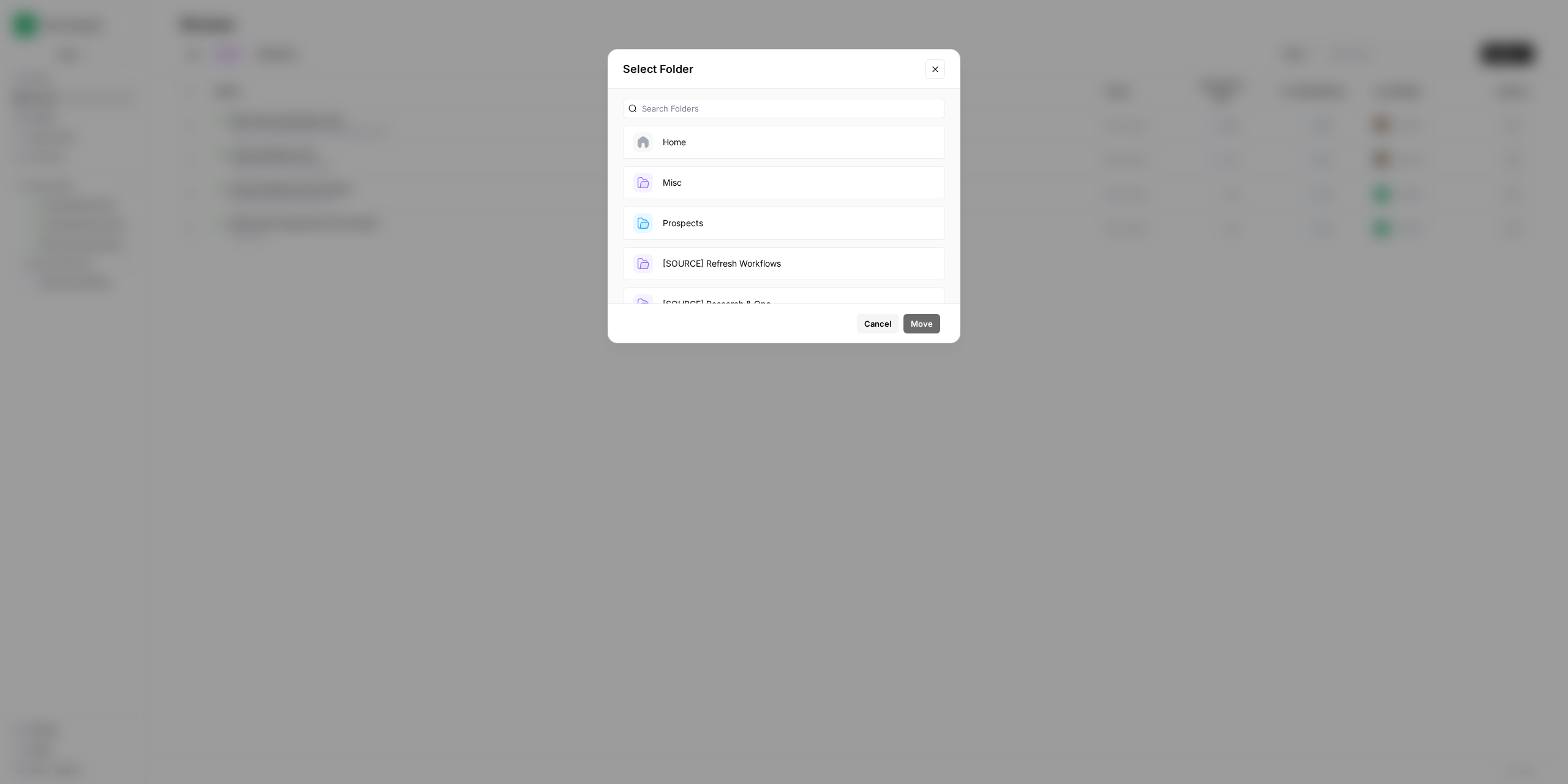
click at [713, 213] on button "Prospects" at bounding box center [784, 223] width 323 height 33
click at [716, 214] on button "Prospects" at bounding box center [784, 223] width 323 height 33
click at [920, 326] on span "Move" at bounding box center [922, 324] width 22 height 13
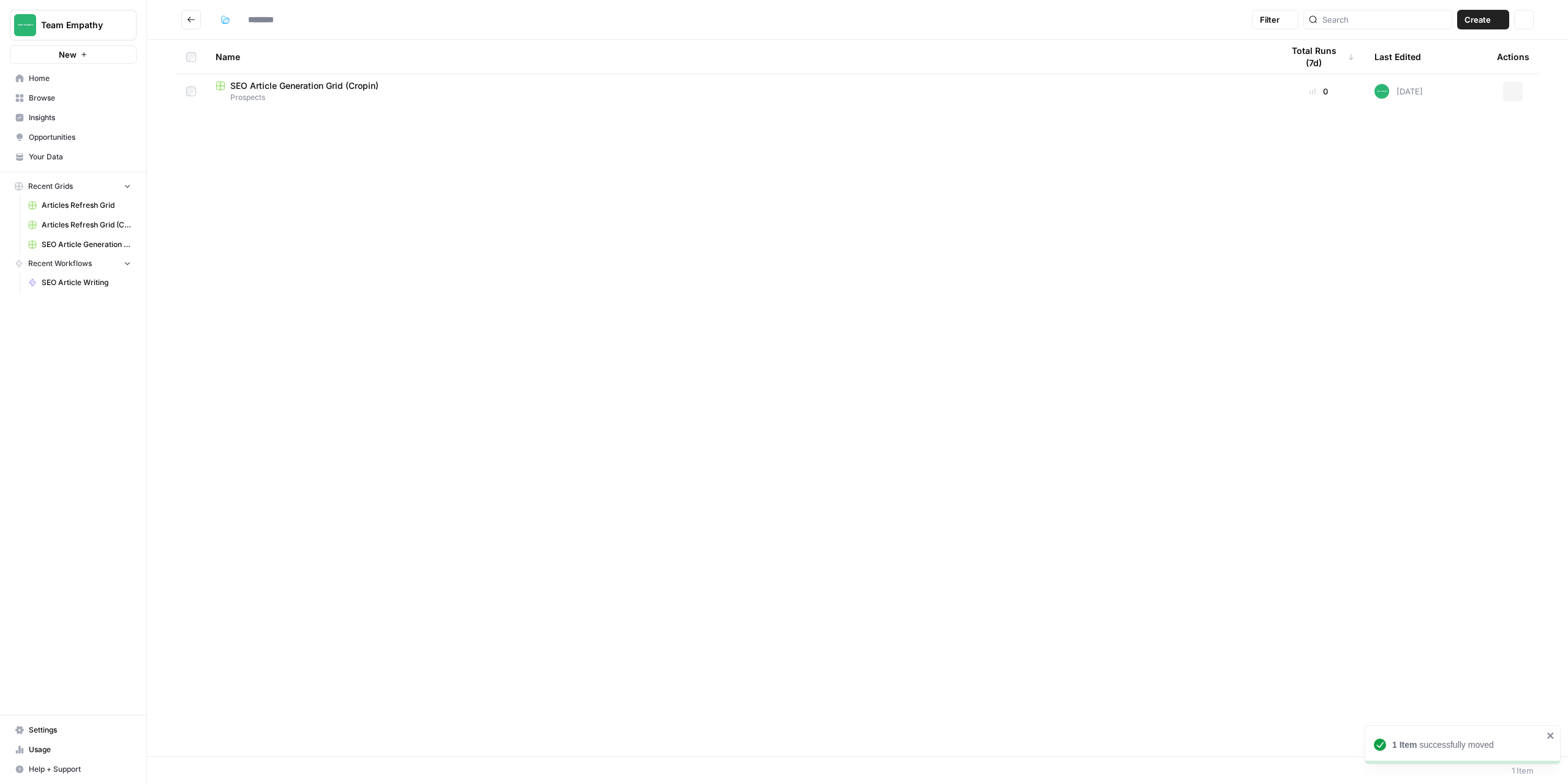
type input "*********"
click at [229, 21] on icon "button" at bounding box center [227, 21] width 6 height 4
click at [271, 21] on input "*********" at bounding box center [277, 19] width 69 height 19
click at [195, 22] on icon "Go back" at bounding box center [191, 19] width 9 height 9
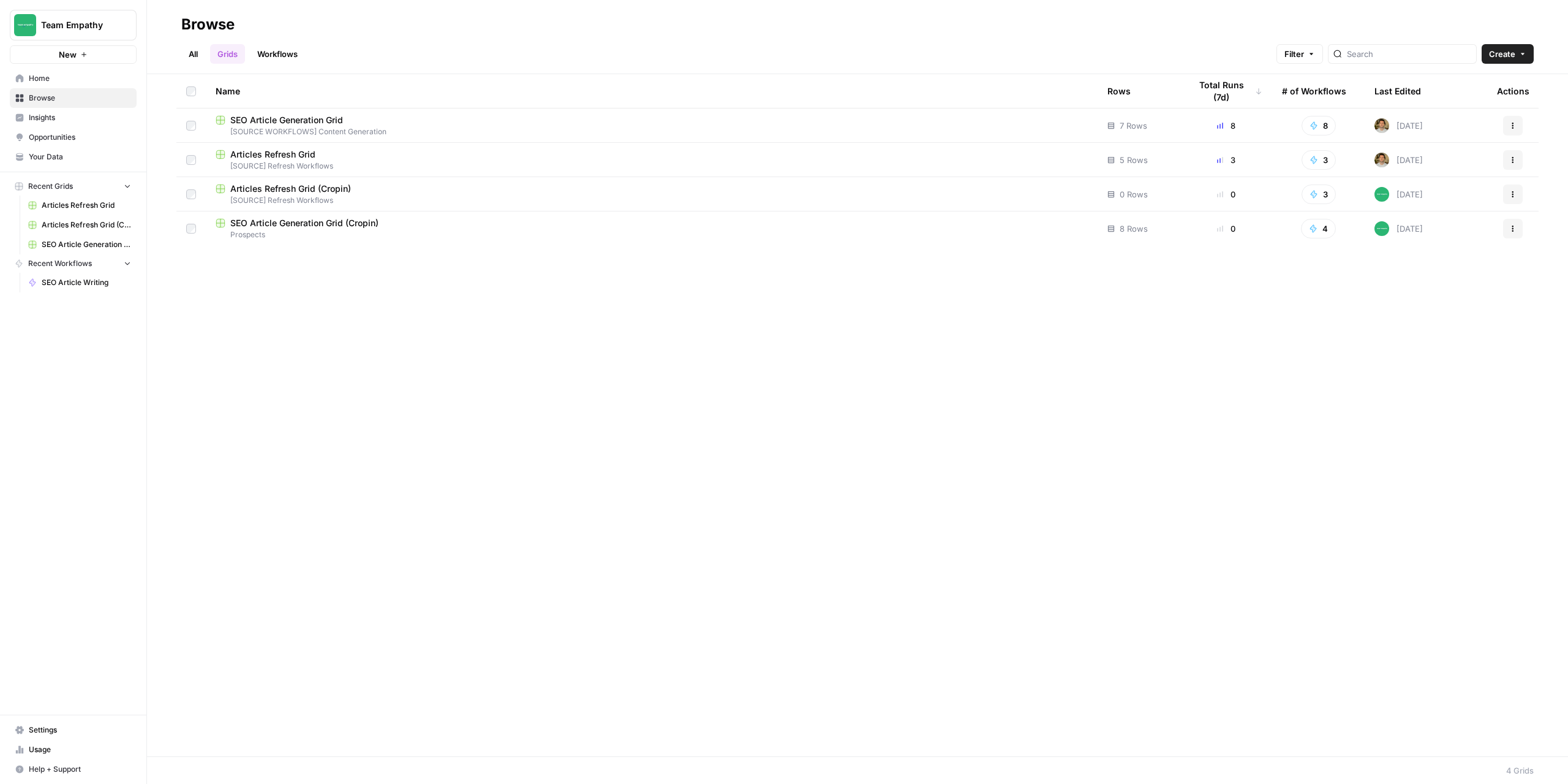
click at [70, 93] on span "Browse" at bounding box center [80, 98] width 103 height 11
click at [52, 78] on span "Home" at bounding box center [80, 78] width 103 height 11
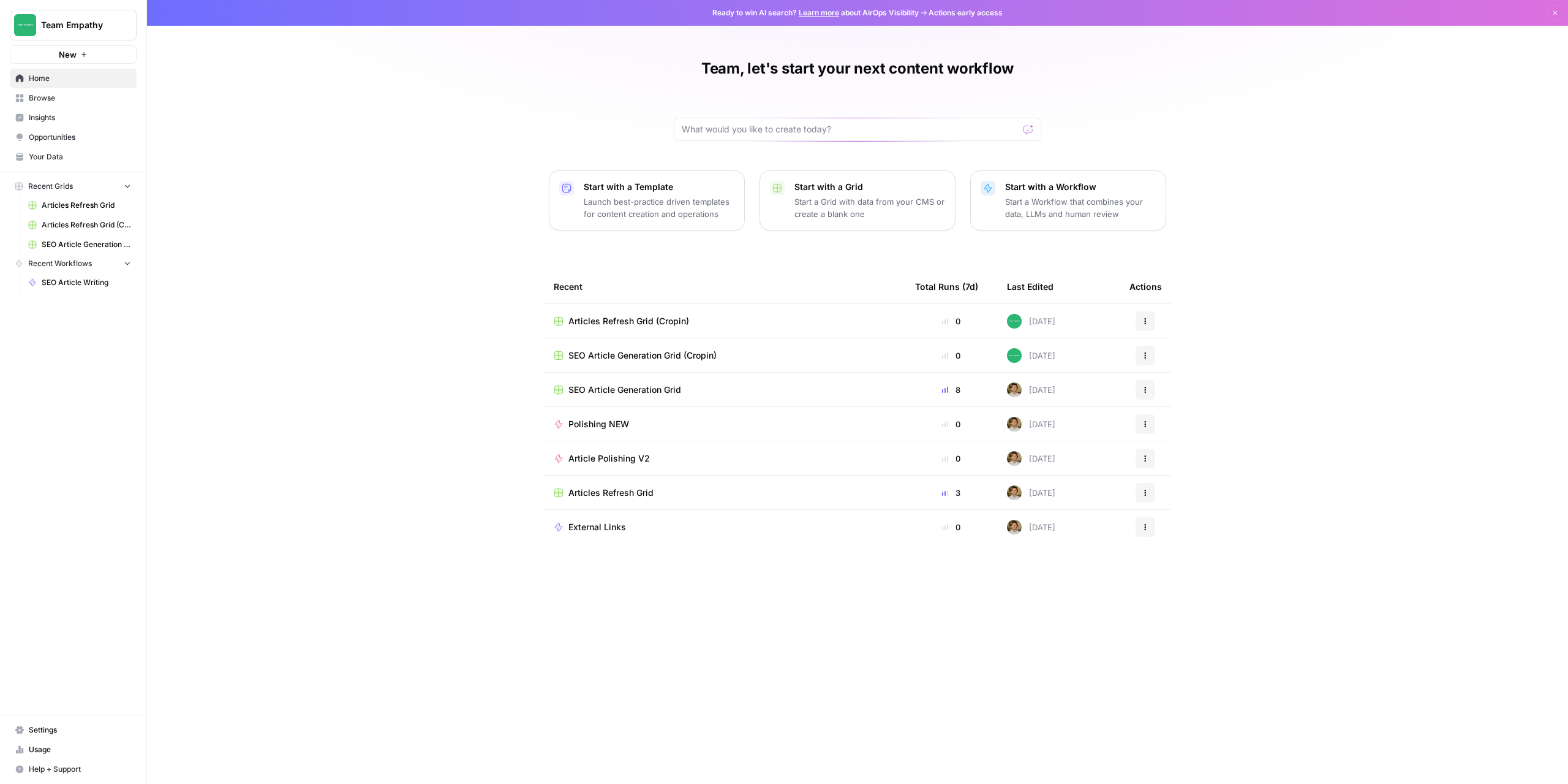
click at [63, 96] on span "Browse" at bounding box center [80, 98] width 103 height 11
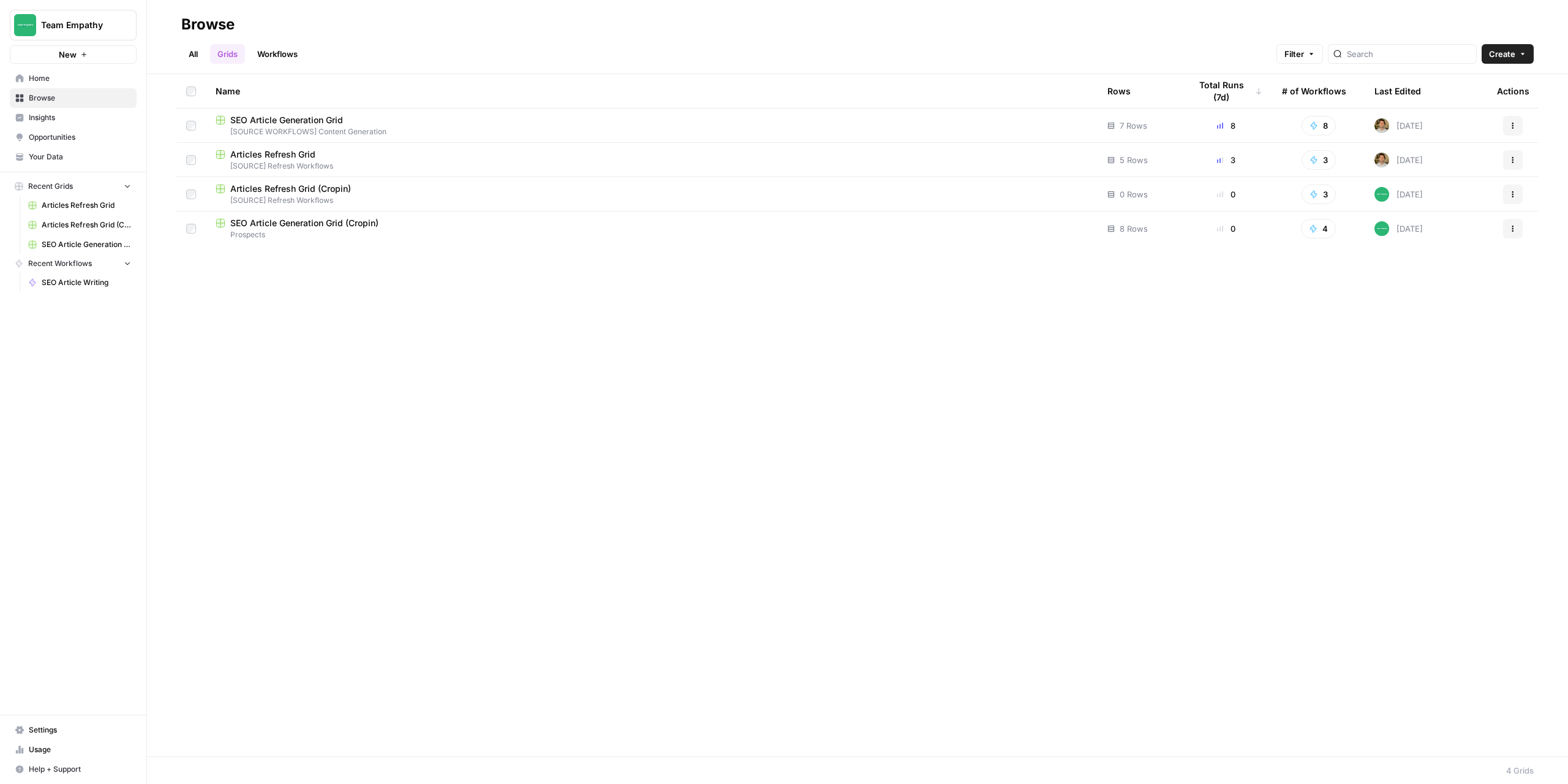
click at [184, 54] on link "All" at bounding box center [193, 54] width 24 height 19
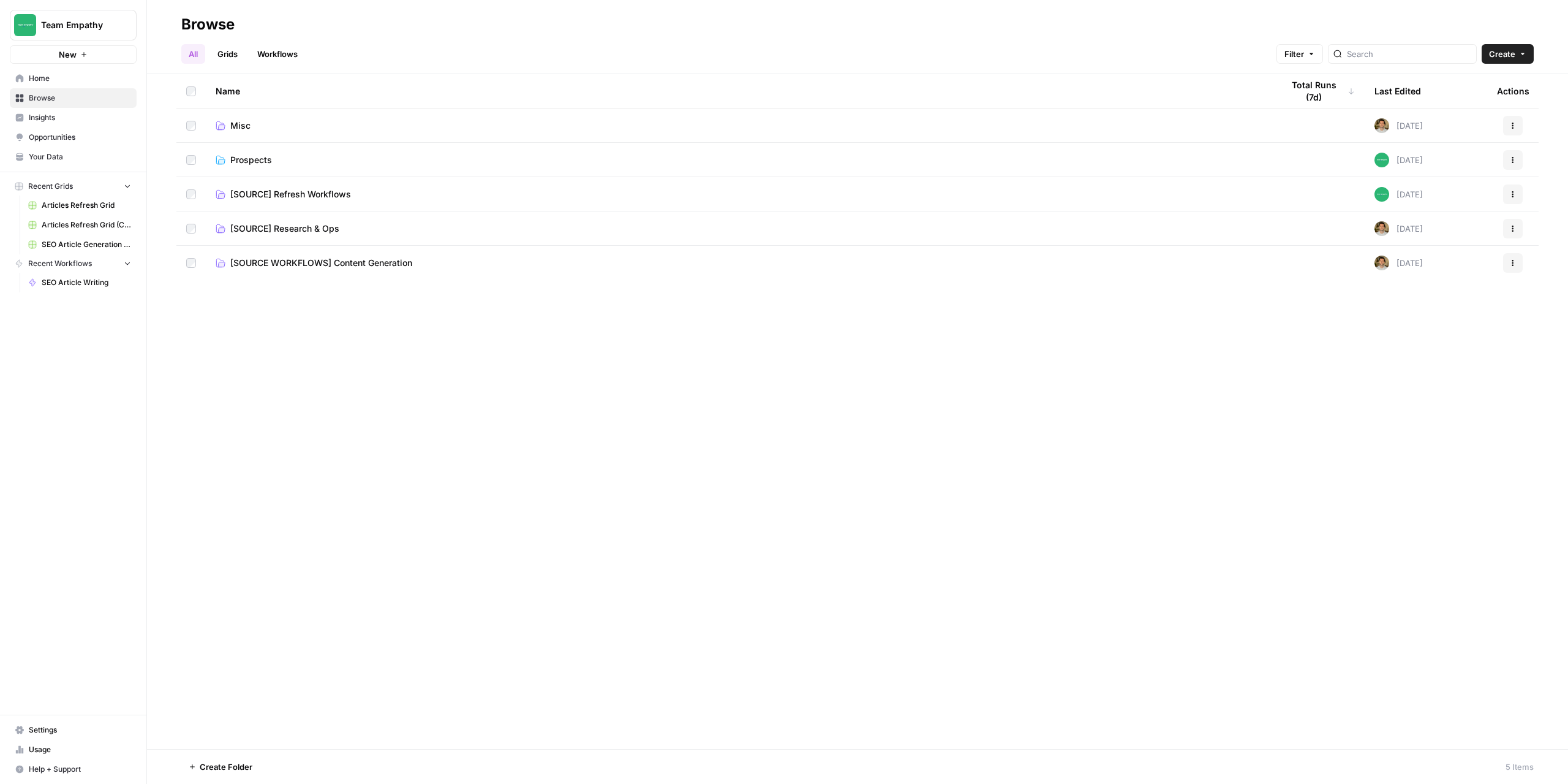
click at [249, 158] on span "Prospects" at bounding box center [251, 160] width 42 height 13
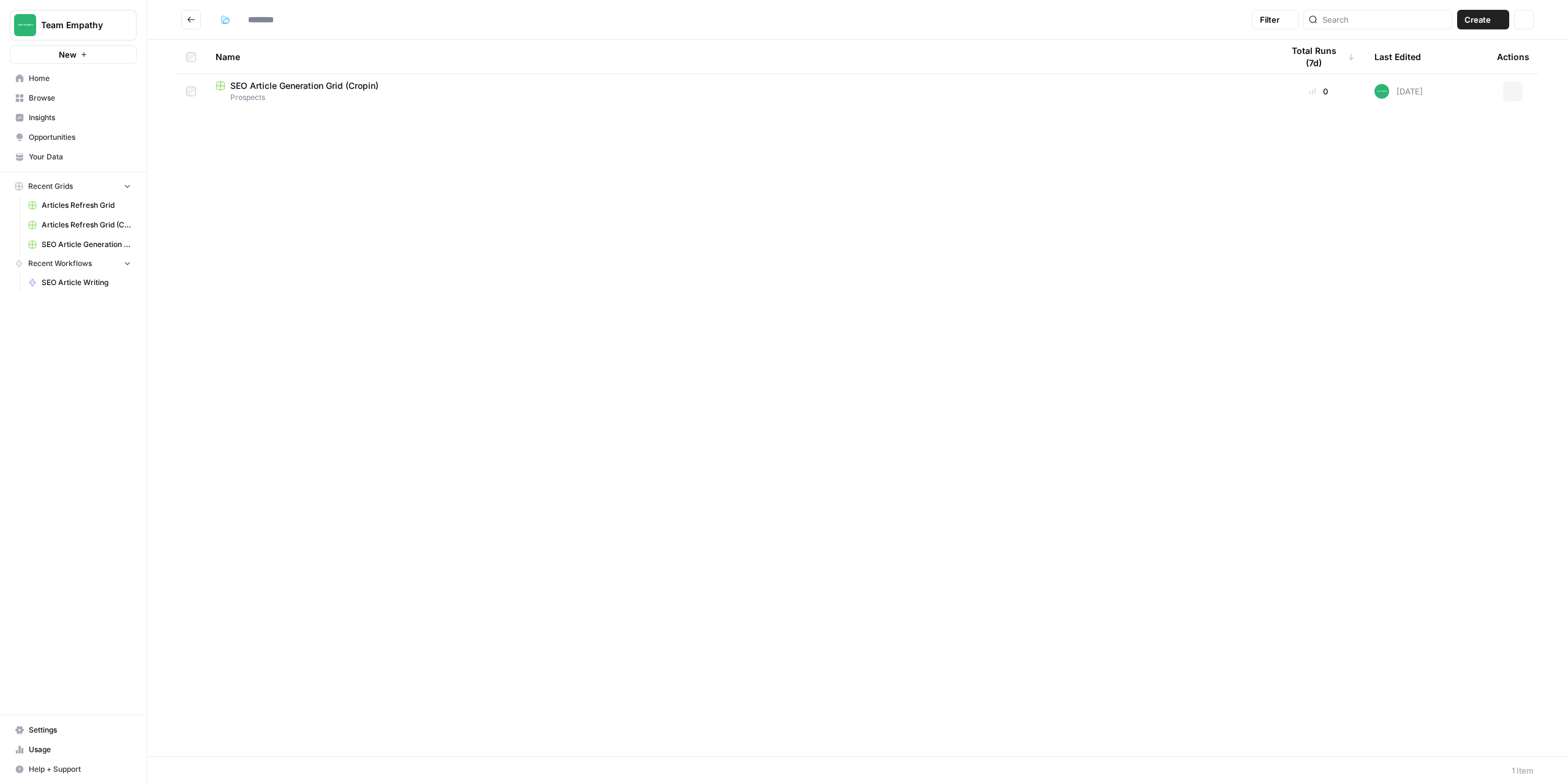
type input "*********"
click at [189, 13] on button "Go back" at bounding box center [191, 19] width 19 height 19
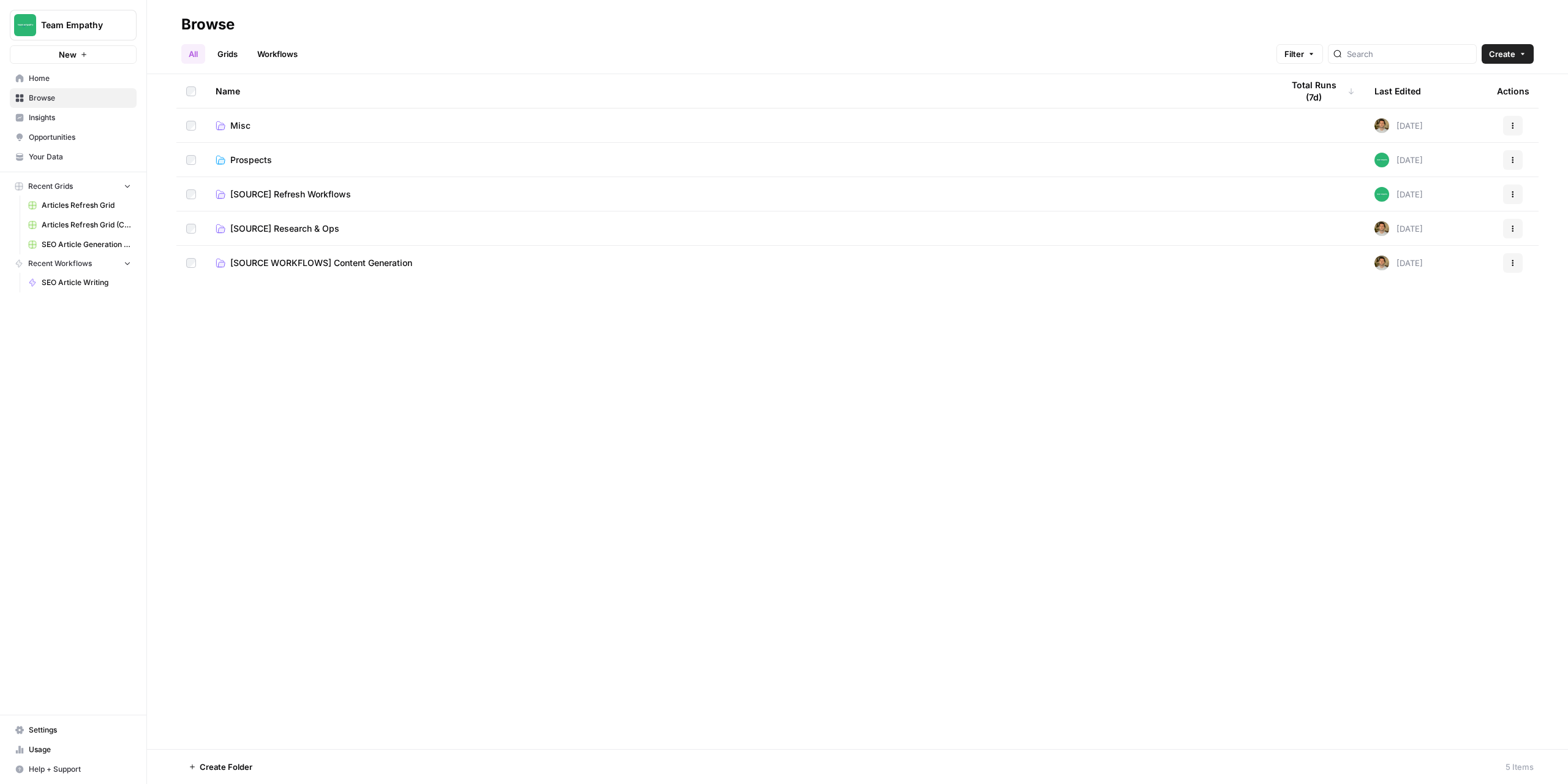
click at [271, 194] on span "[SOURCE] Refresh Workflows" at bounding box center [291, 194] width 121 height 13
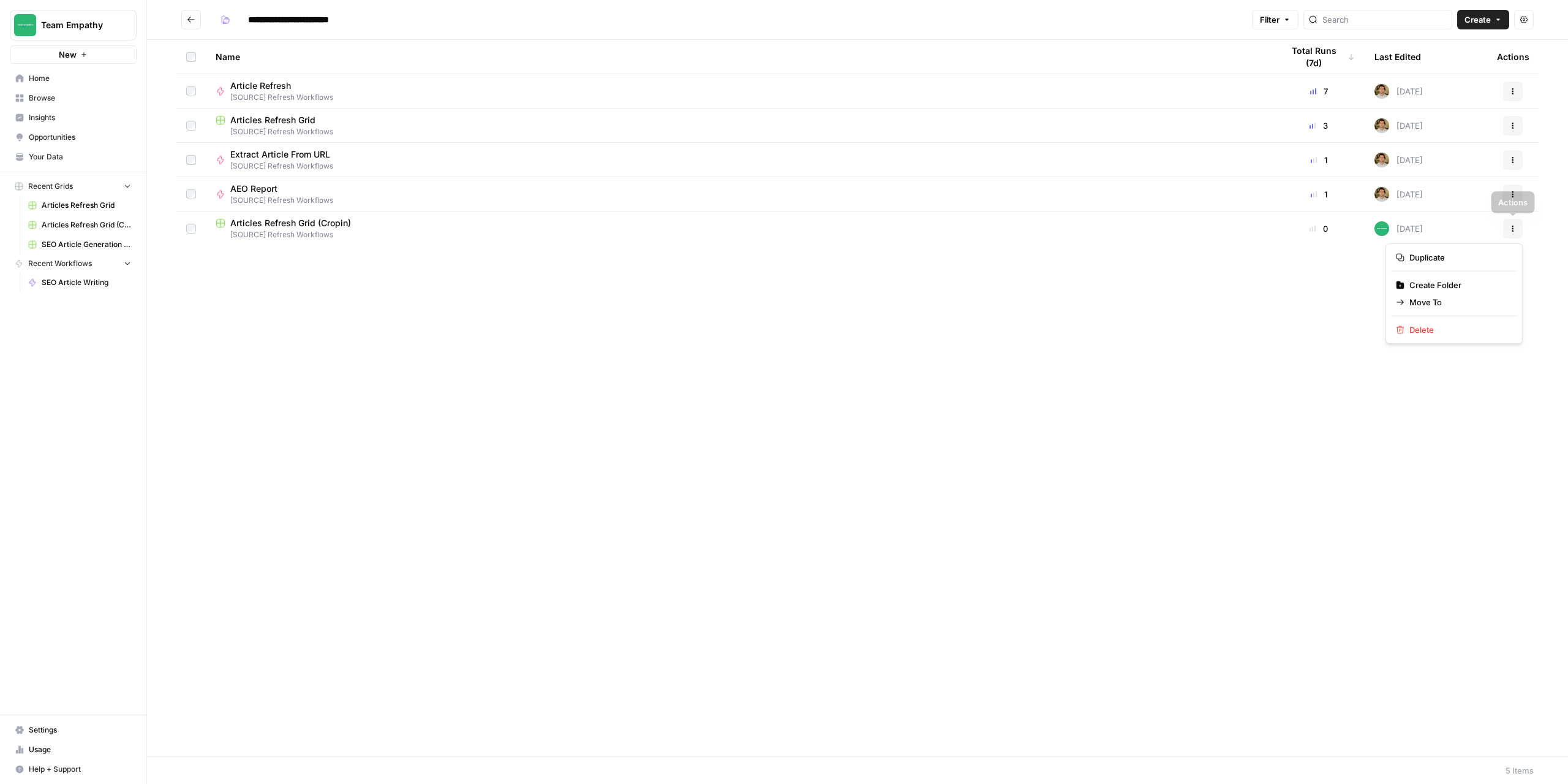
click at [1508, 230] on button "Actions" at bounding box center [1513, 229] width 19 height 19
click at [1430, 304] on span "Move To" at bounding box center [1459, 302] width 98 height 13
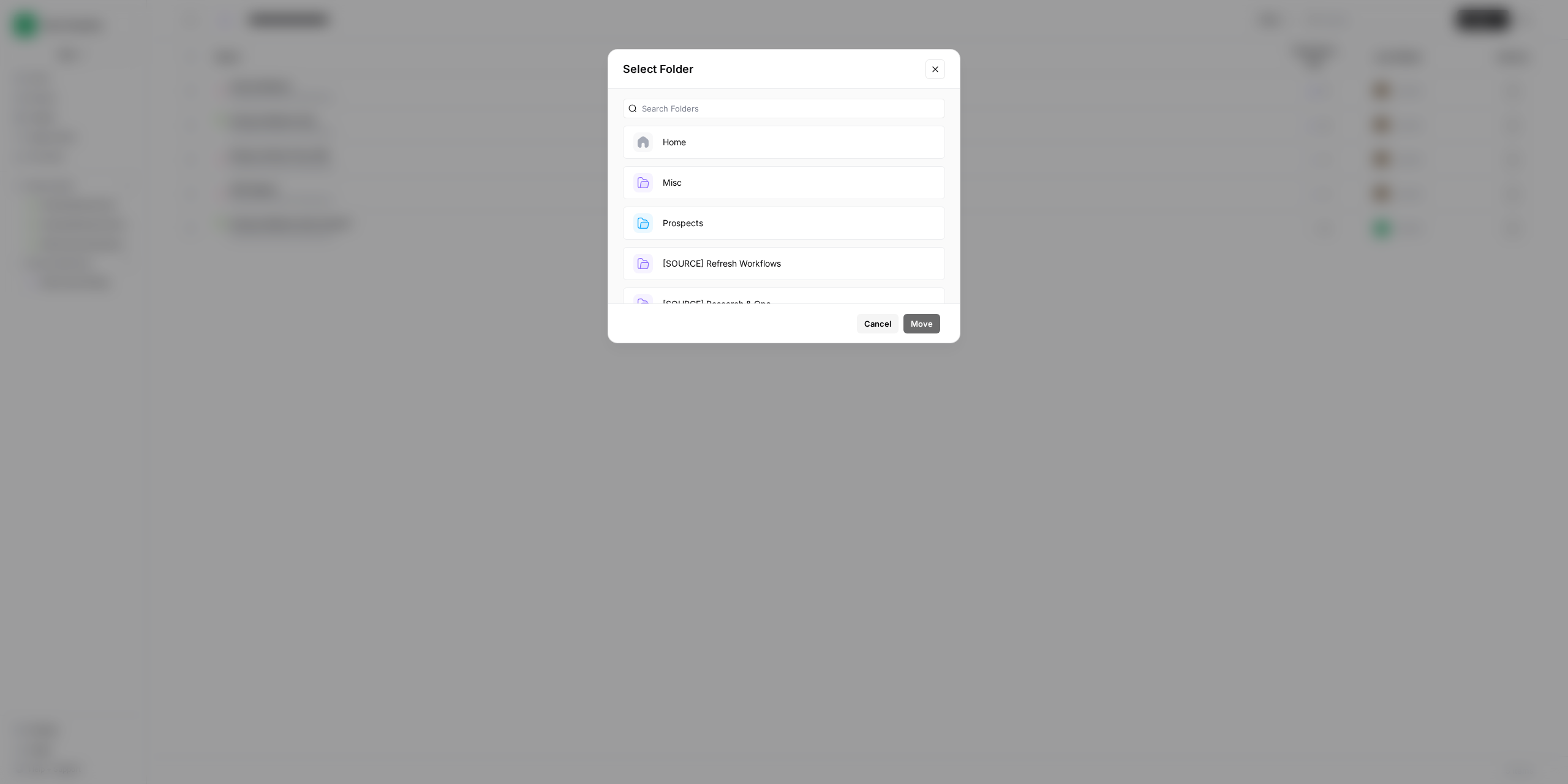
click at [808, 231] on button "Prospects" at bounding box center [784, 223] width 323 height 33
click at [927, 323] on span "Move" at bounding box center [922, 324] width 22 height 13
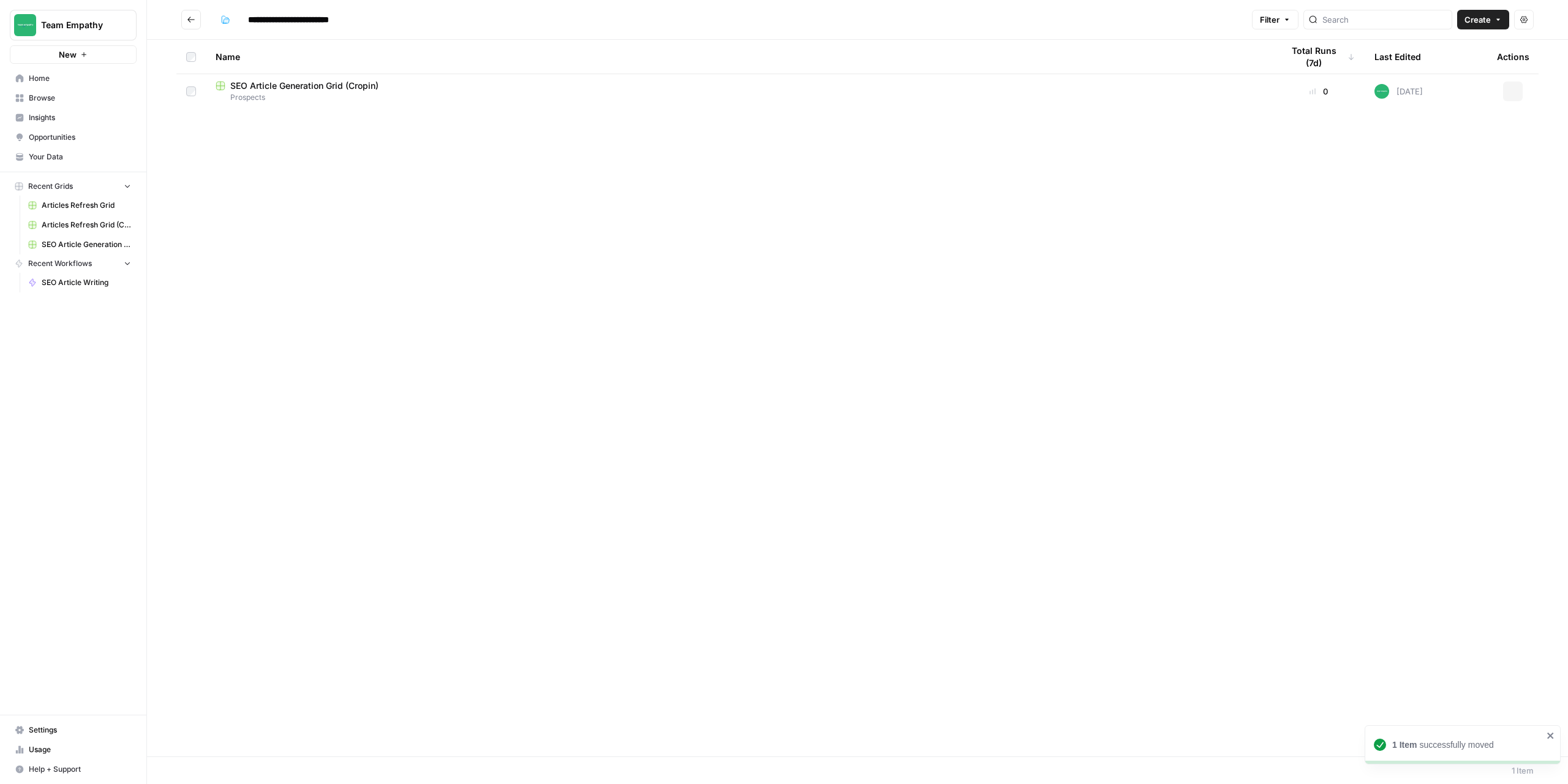
type input "*********"
click at [292, 117] on span "Articles Refresh Grid (Cropin)" at bounding box center [291, 120] width 121 height 13
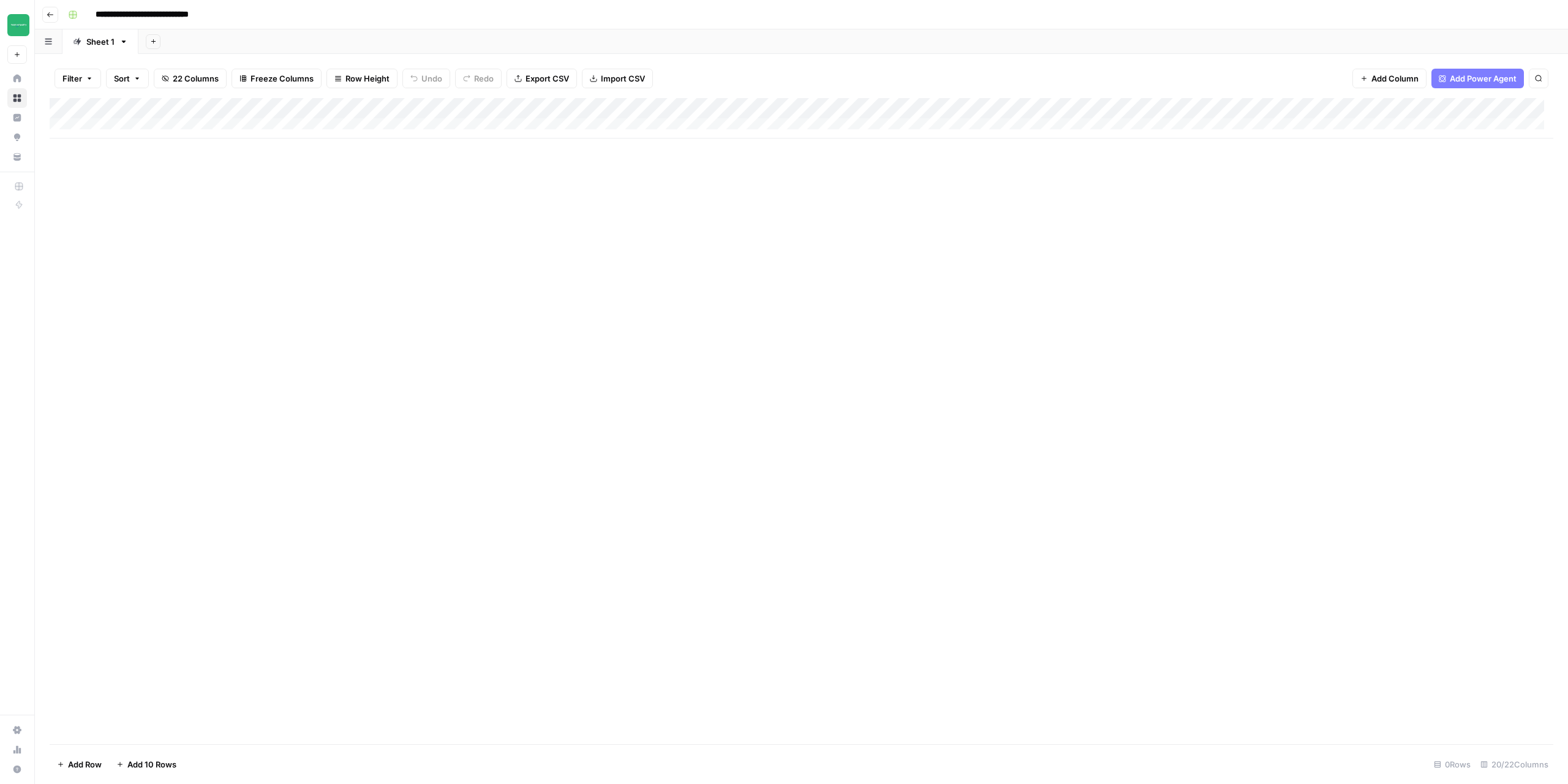
click at [114, 126] on div "Add Column" at bounding box center [801, 118] width 1504 height 41
click at [113, 148] on div "Add Column" at bounding box center [801, 128] width 1504 height 61
click at [120, 169] on div "Add Column" at bounding box center [801, 139] width 1504 height 82
click at [123, 189] on div "Add Column" at bounding box center [801, 149] width 1504 height 103
click at [129, 205] on div "Add Column" at bounding box center [801, 160] width 1504 height 124
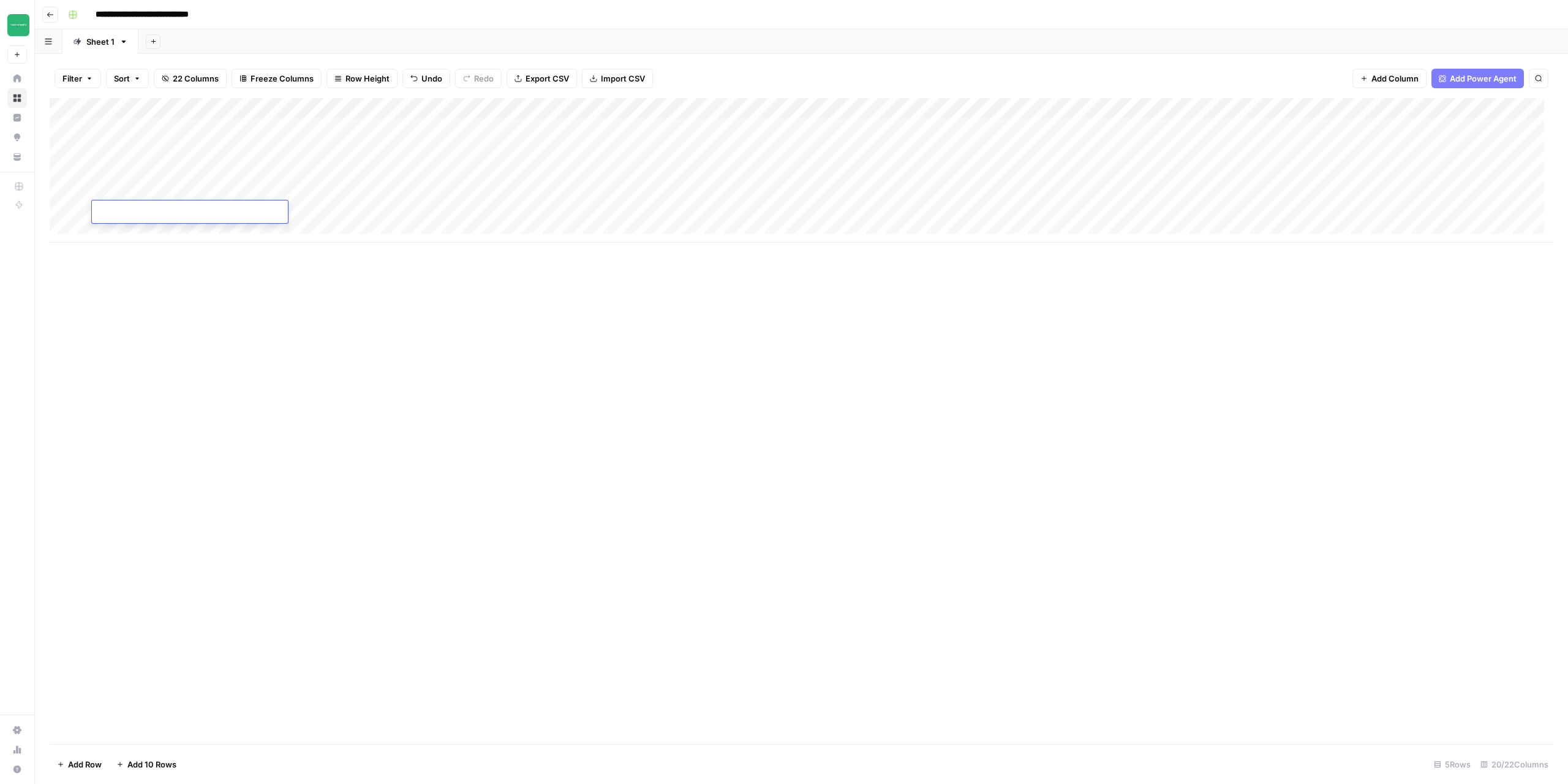
click at [144, 228] on div "Add Column" at bounding box center [801, 170] width 1504 height 144
click at [114, 252] on div "Add Column" at bounding box center [801, 180] width 1504 height 166
click at [459, 128] on div "Add Column" at bounding box center [801, 191] width 1504 height 186
click at [1550, 16] on icon "button" at bounding box center [1553, 15] width 8 height 8
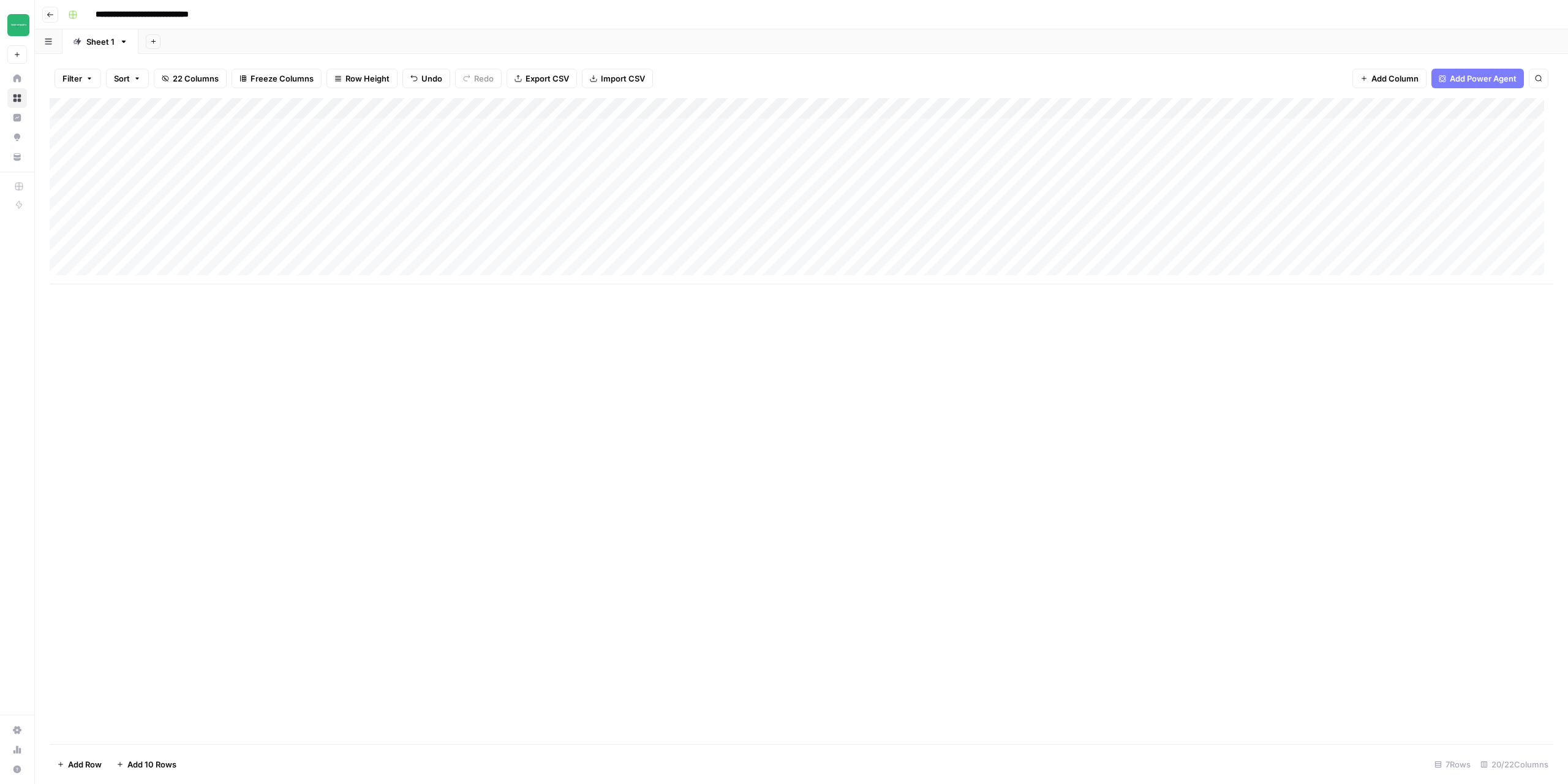
drag, startPoint x: 175, startPoint y: 126, endPoint x: 202, endPoint y: 142, distance: 31.4
click at [174, 126] on div "Add Column" at bounding box center [801, 191] width 1504 height 186
click at [345, 136] on div "Add Column" at bounding box center [801, 191] width 1504 height 186
click at [466, 135] on div "Add Column" at bounding box center [801, 191] width 1504 height 186
click at [570, 137] on div "Add Column" at bounding box center [801, 191] width 1504 height 186
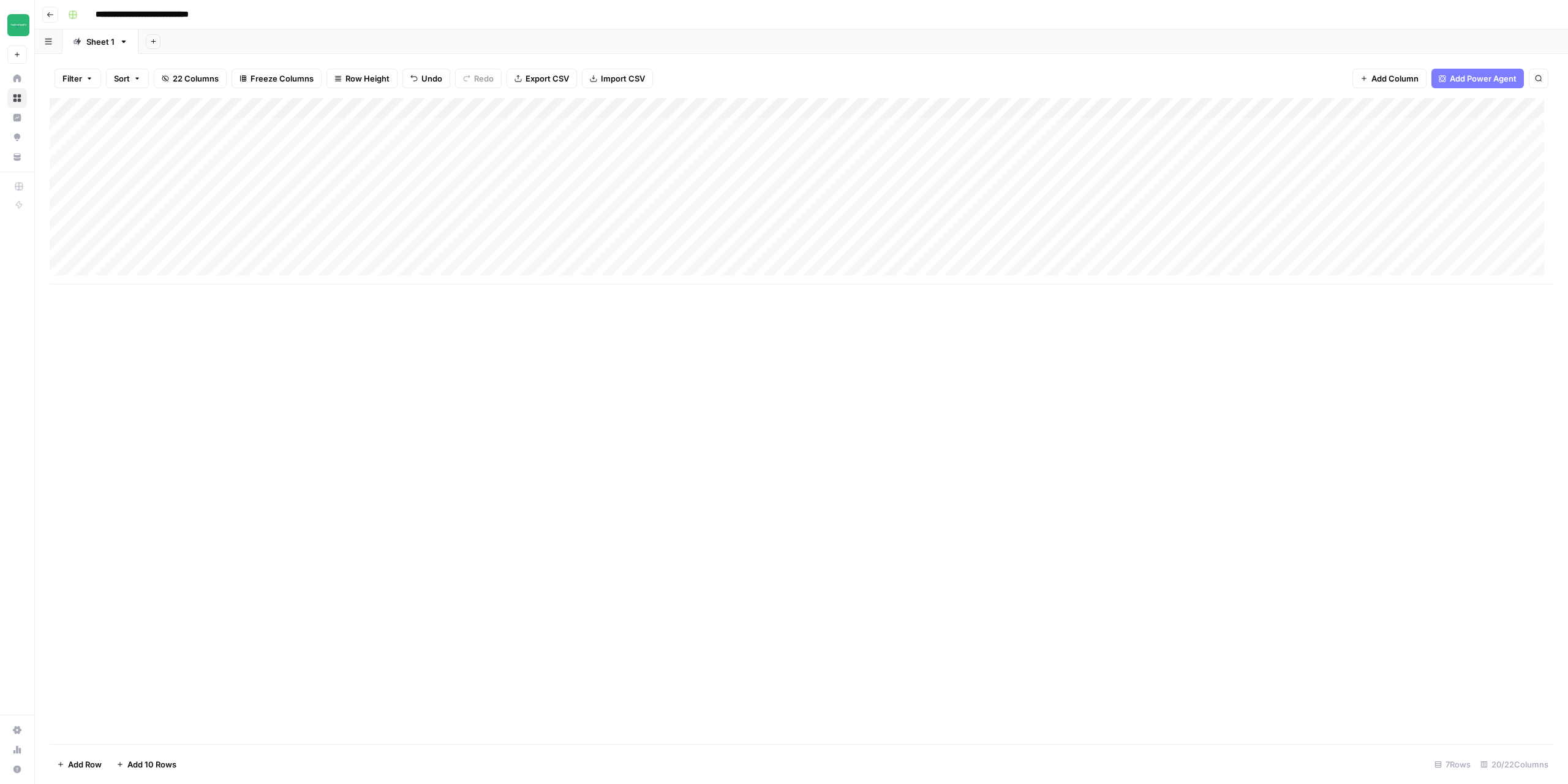
click at [709, 137] on div "Add Column" at bounding box center [801, 191] width 1504 height 186
click at [815, 137] on div "Add Column" at bounding box center [801, 191] width 1504 height 186
click at [56, 16] on button "Go back" at bounding box center [50, 15] width 15 height 16
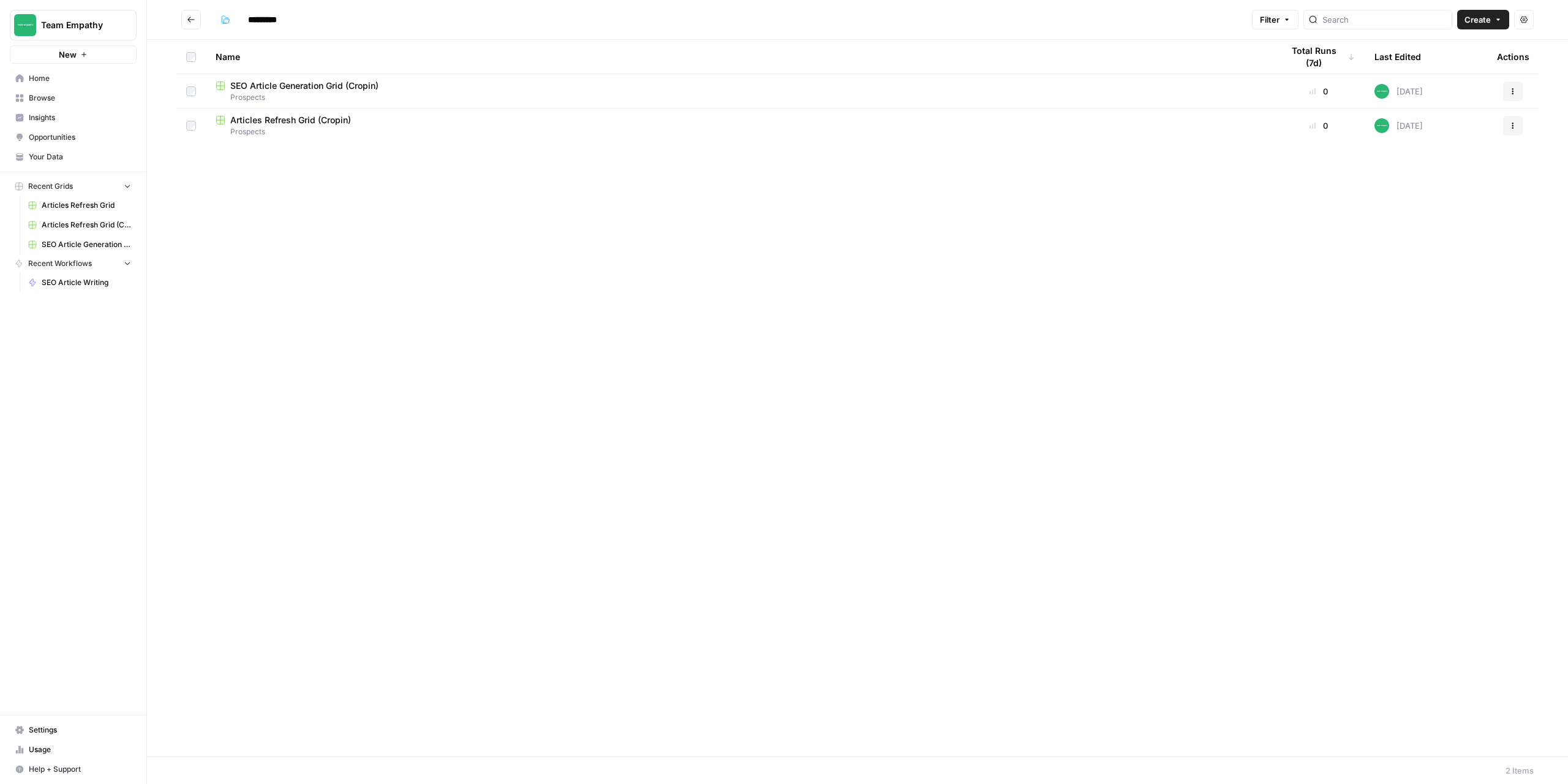
click at [261, 309] on div "Name Total Runs (7d) Last Edited Actions SEO Article Generation Grid (Cropin) P…" at bounding box center [858, 397] width 1422 height 716
click at [191, 19] on icon "Go back" at bounding box center [192, 19] width 8 height 6
type input "**********"
click at [187, 19] on icon "Go back" at bounding box center [191, 19] width 9 height 9
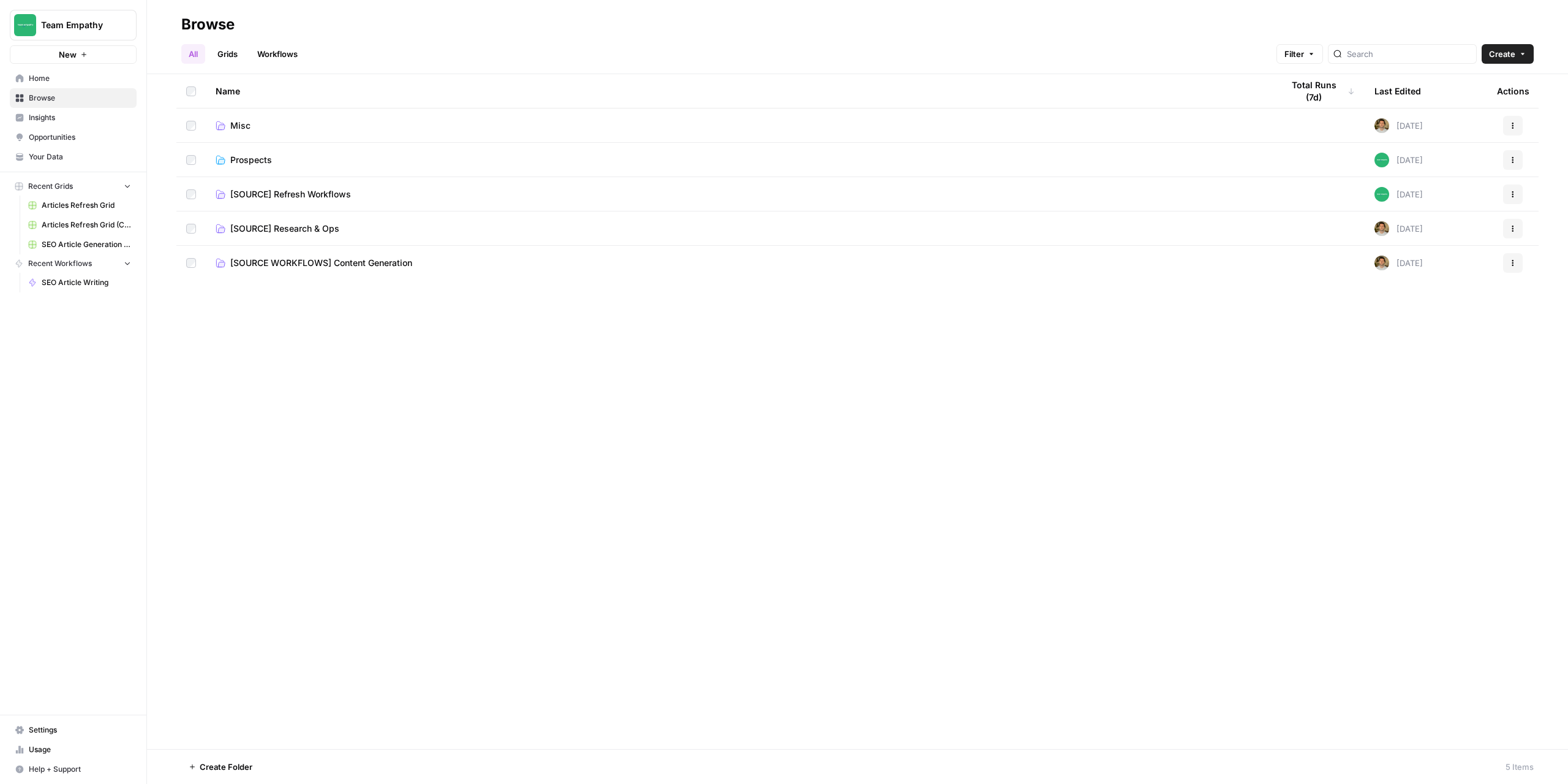
click at [294, 196] on span "[SOURCE] Refresh Workflows" at bounding box center [291, 194] width 121 height 13
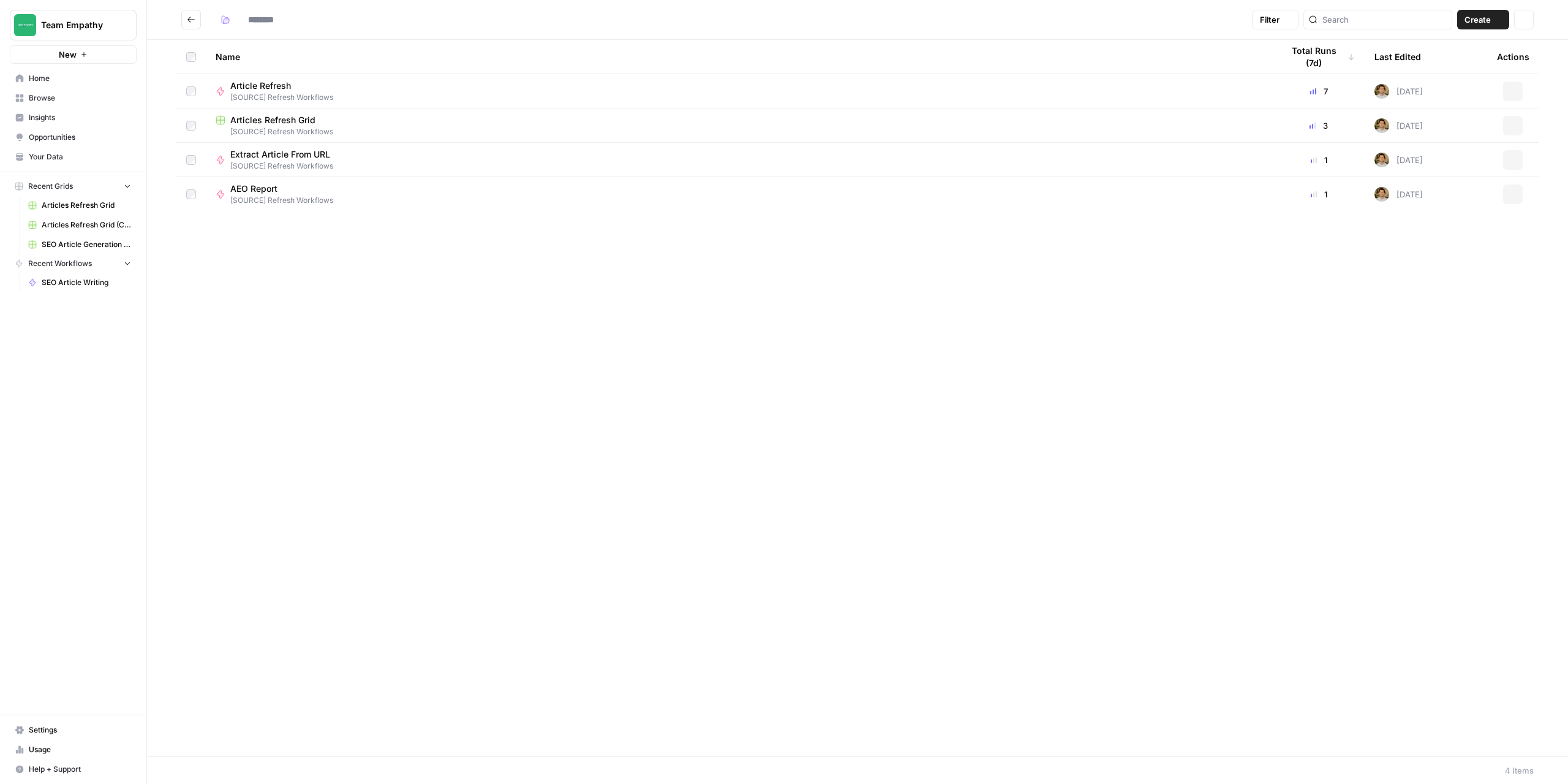
type input "**********"
click at [276, 125] on span "Articles Refresh Grid" at bounding box center [273, 120] width 85 height 13
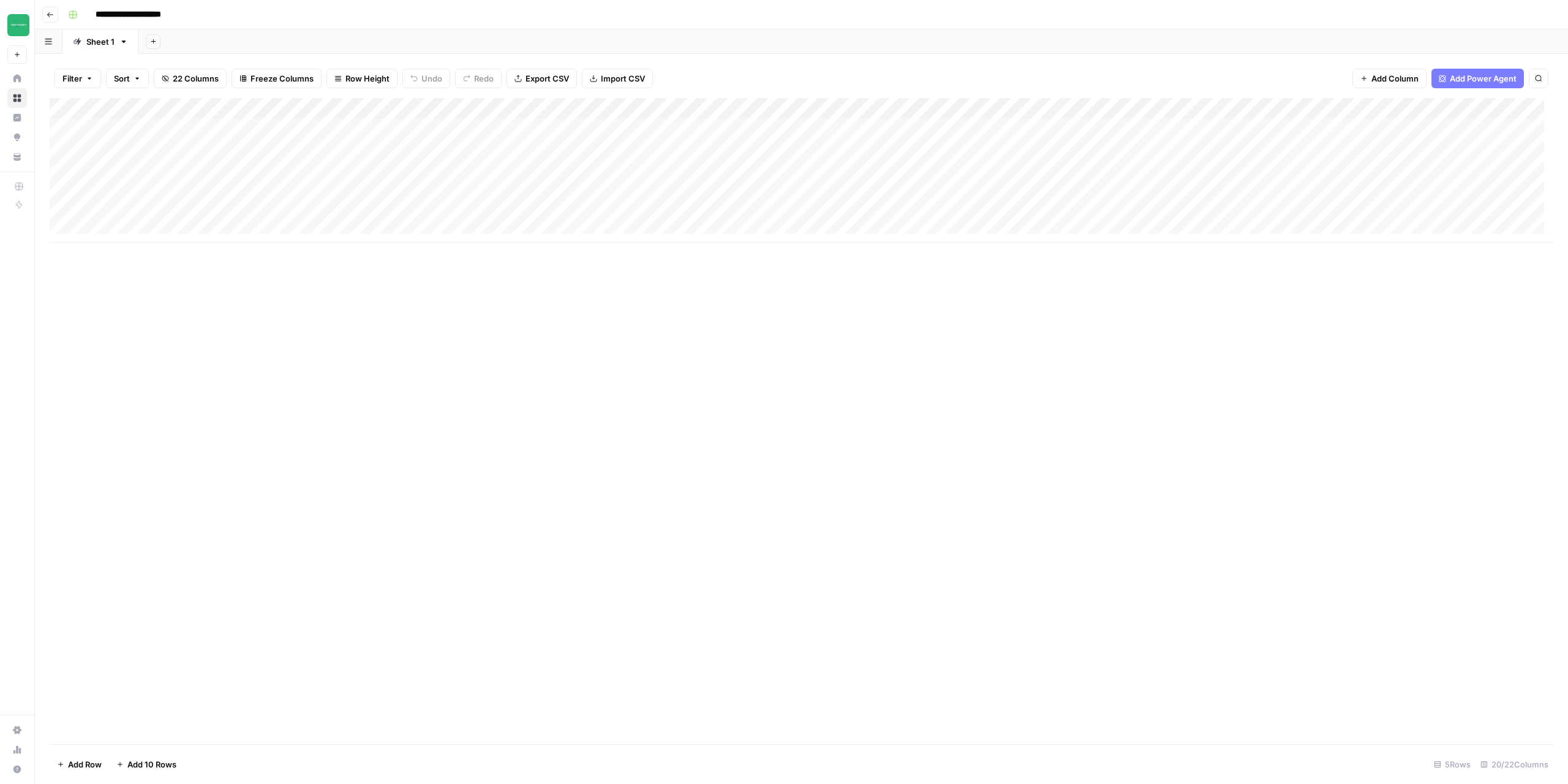
click at [56, 18] on button "Go back" at bounding box center [50, 15] width 15 height 16
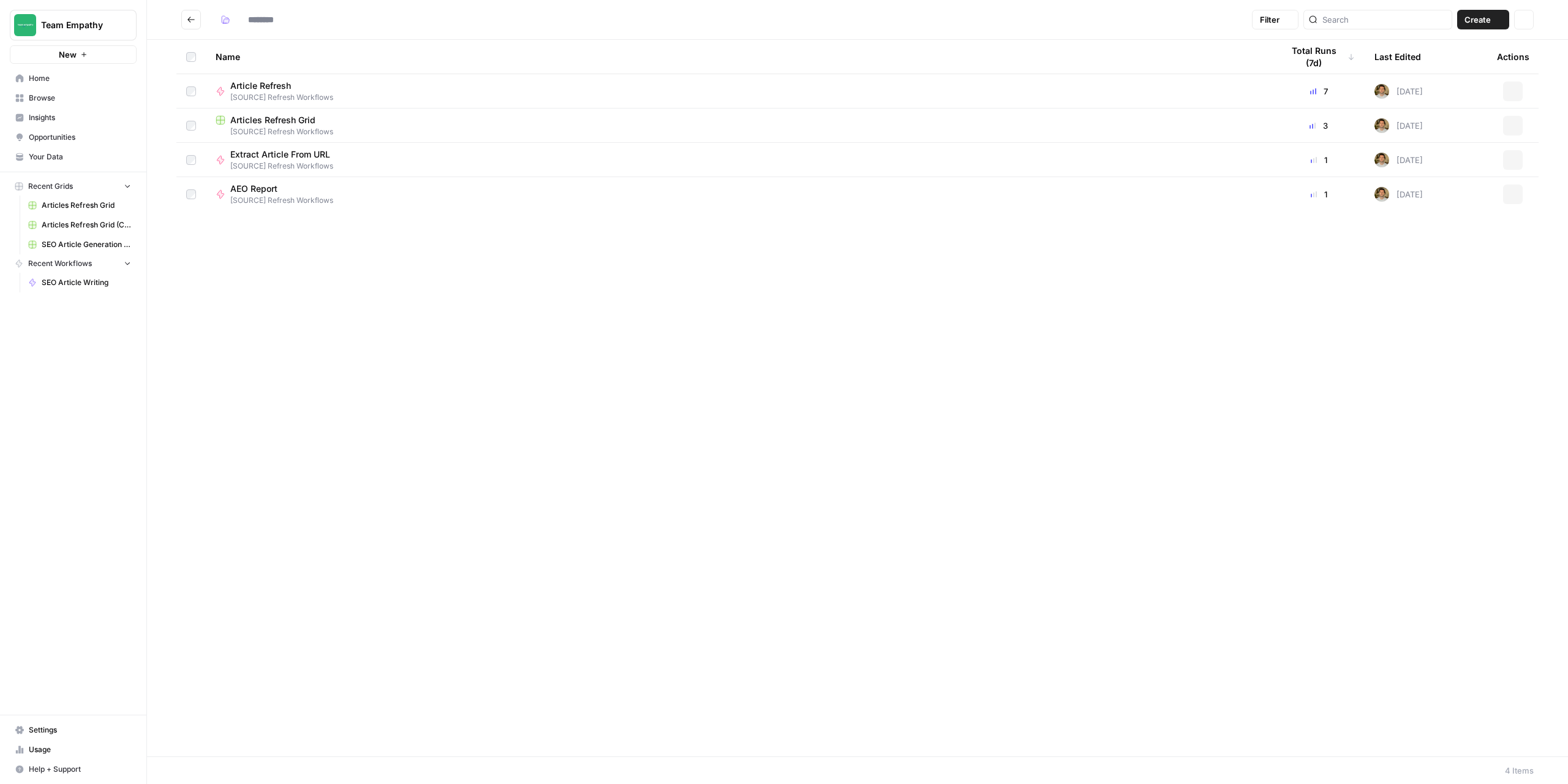
type input "**********"
click at [187, 22] on icon "Go back" at bounding box center [191, 19] width 9 height 9
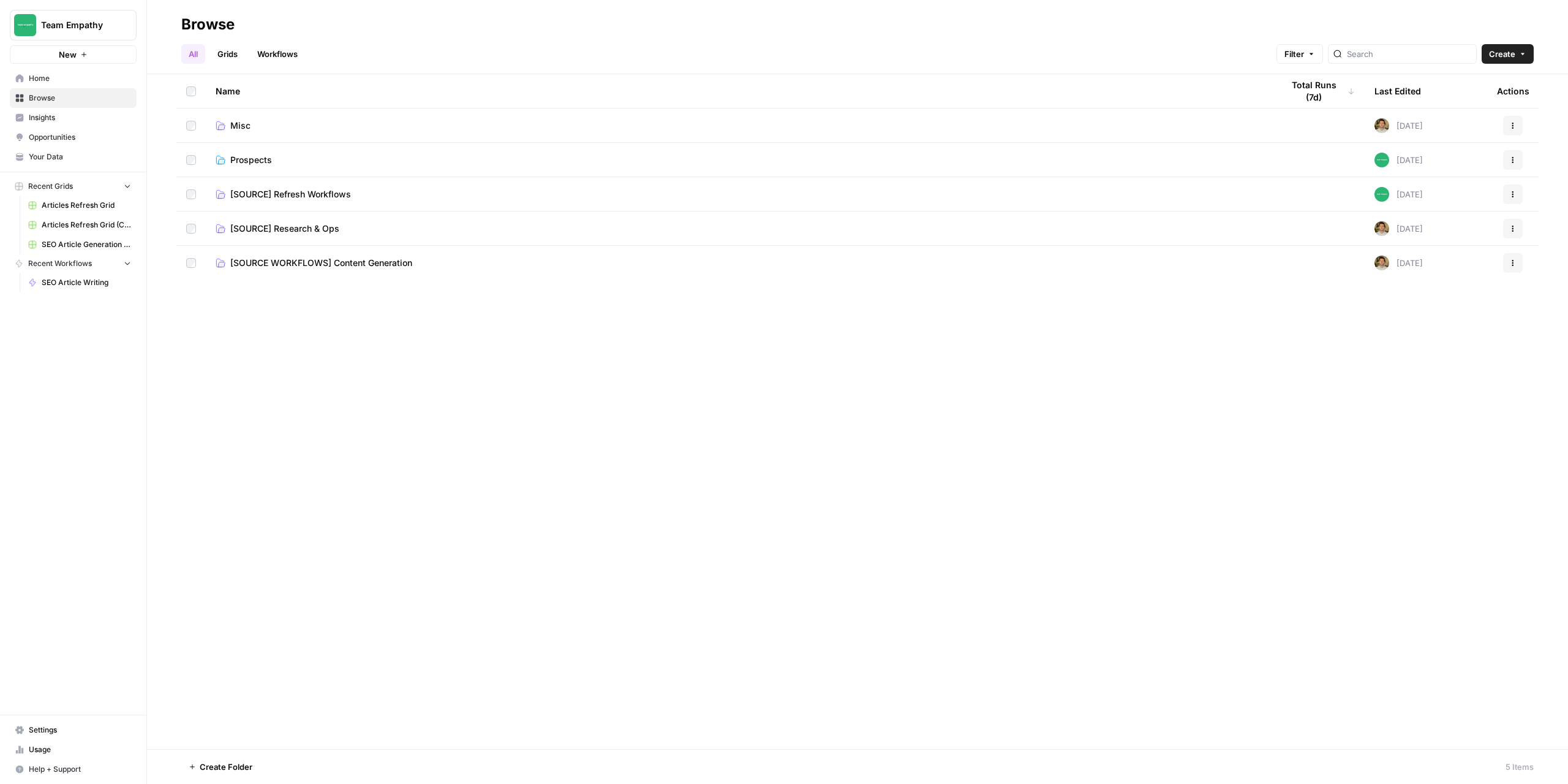
click at [288, 228] on span "[SOURCE] Research & Ops" at bounding box center [285, 229] width 109 height 13
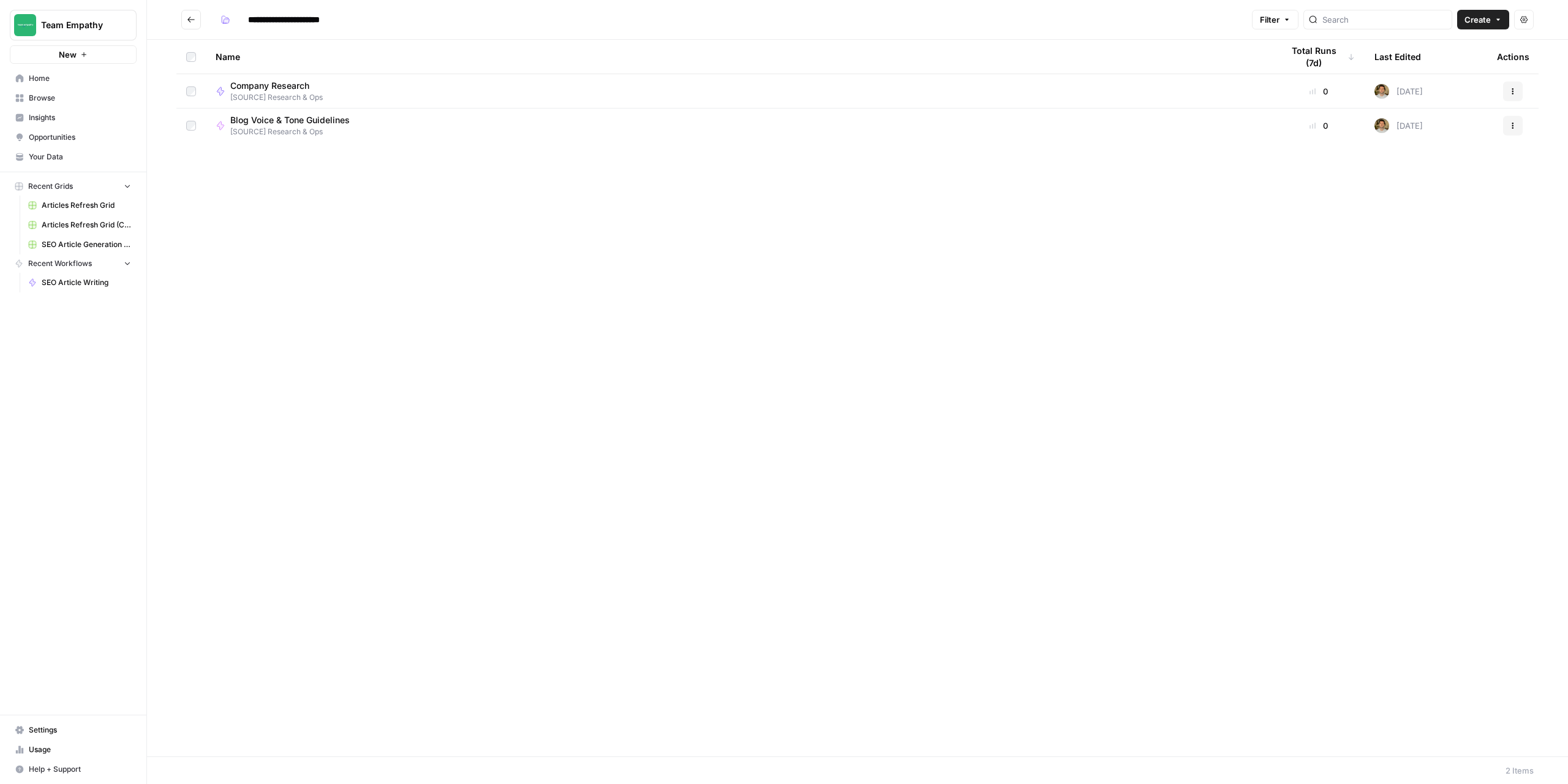
click at [198, 22] on button "Go back" at bounding box center [191, 19] width 19 height 19
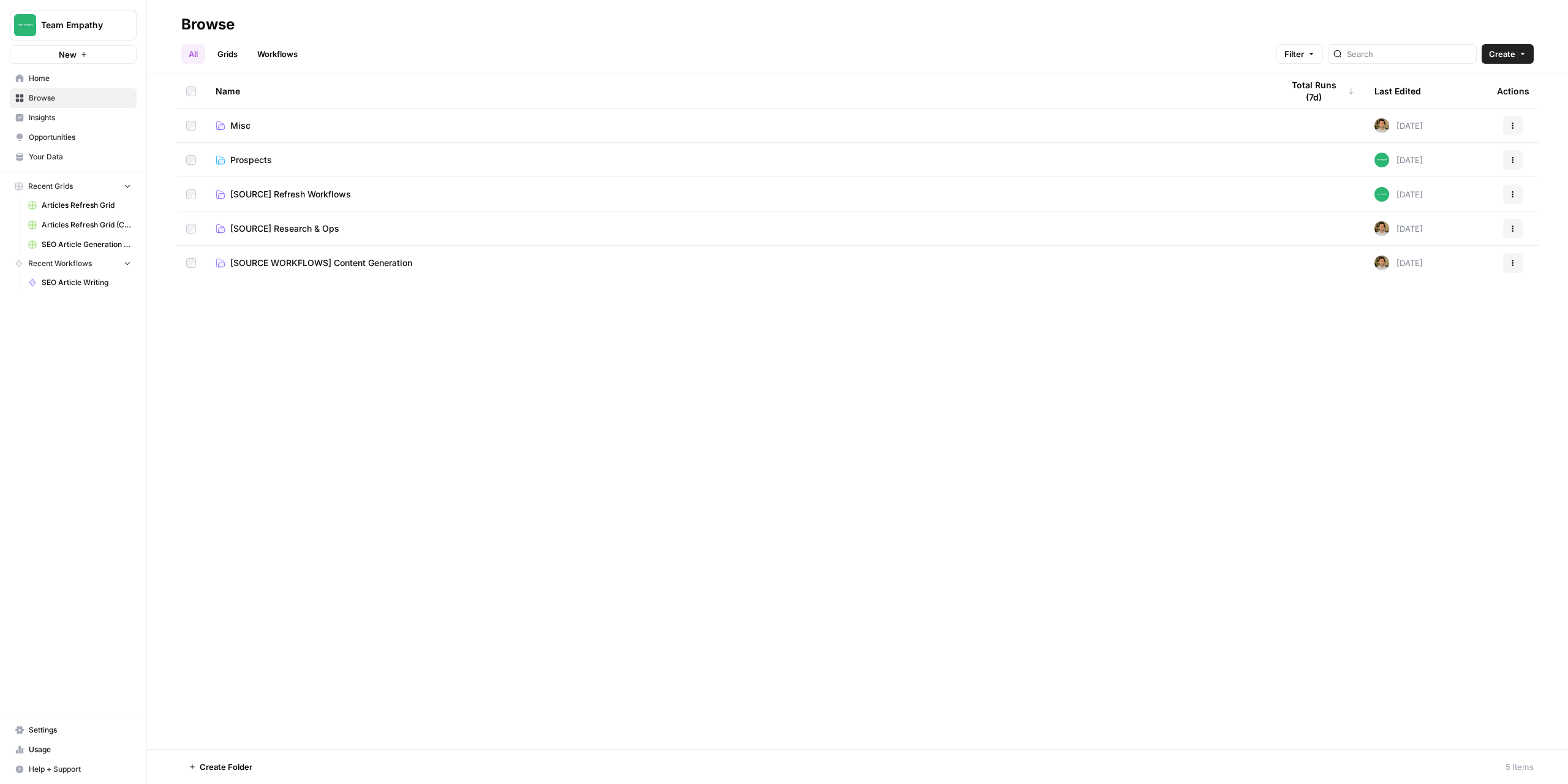
click at [236, 161] on span "Prospects" at bounding box center [251, 160] width 42 height 13
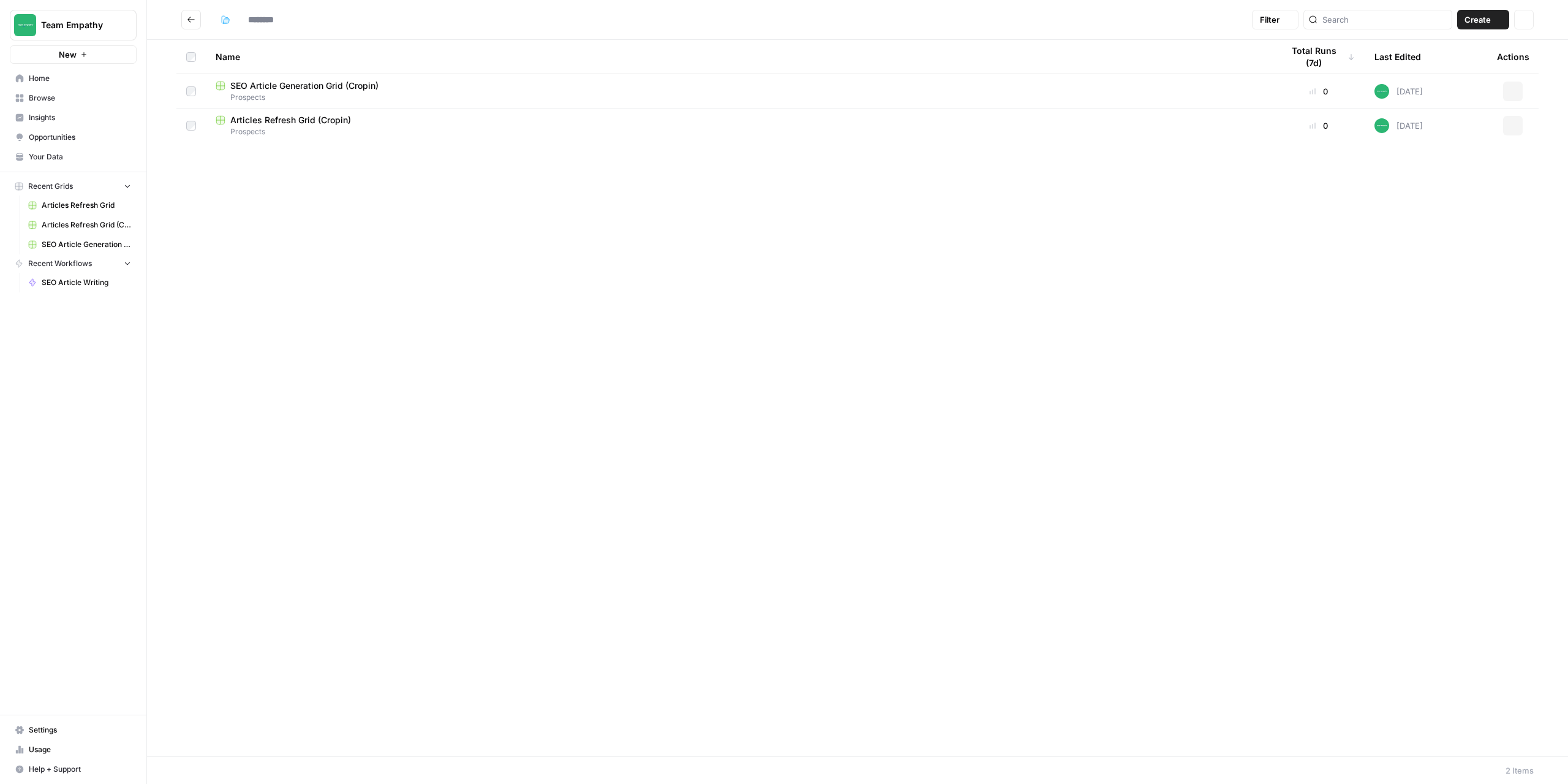
type input "*********"
click at [402, 216] on div "Name Total Runs (7d) Last Edited Actions SEO Article Generation Grid (Cropin) P…" at bounding box center [858, 397] width 1422 height 716
click at [1488, 25] on span "Create" at bounding box center [1478, 19] width 26 height 13
click at [1439, 49] on span "Grid" at bounding box center [1460, 48] width 69 height 13
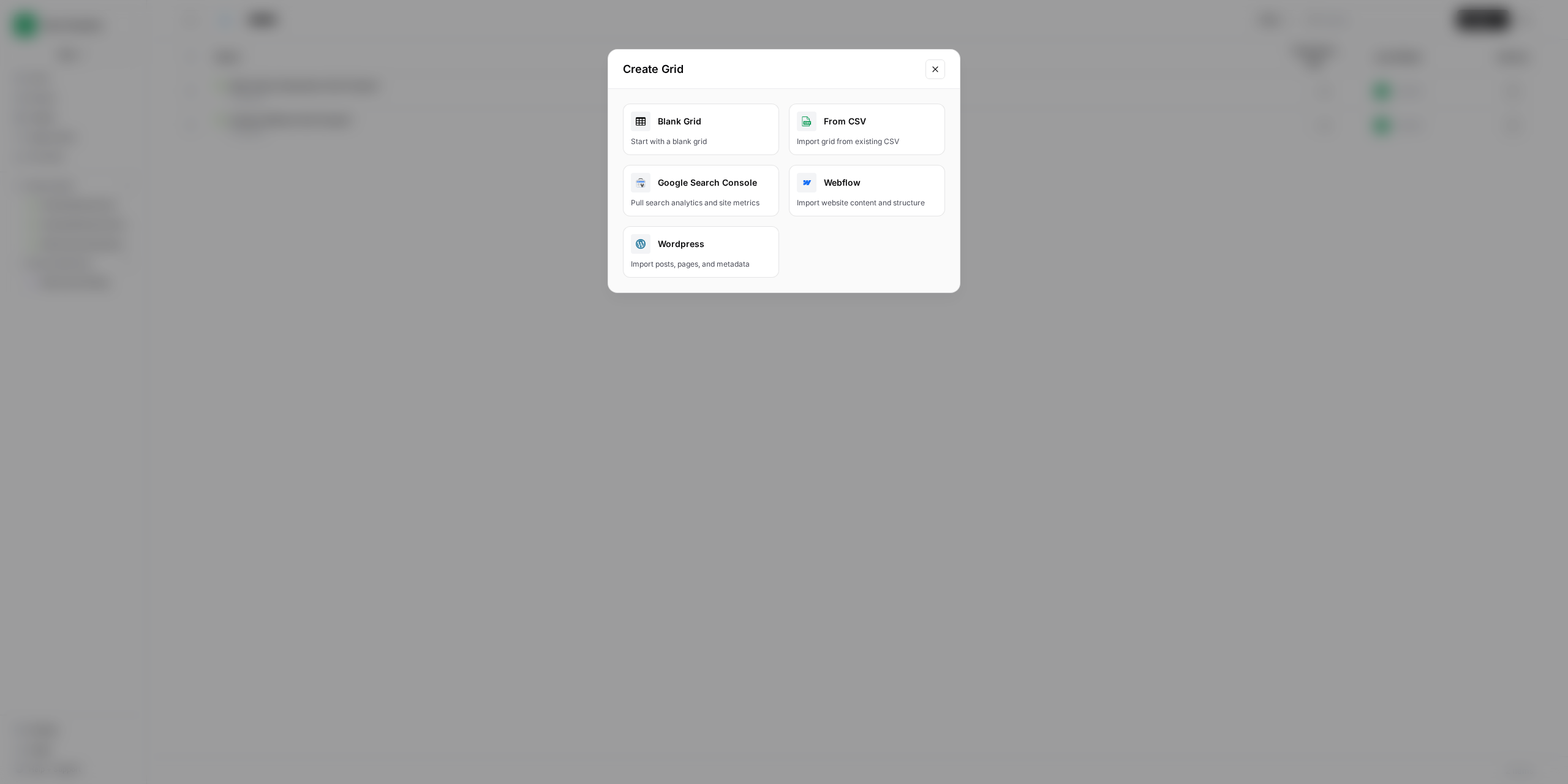
click at [688, 133] on link "Blank Grid Start with a blank grid" at bounding box center [700, 129] width 156 height 51
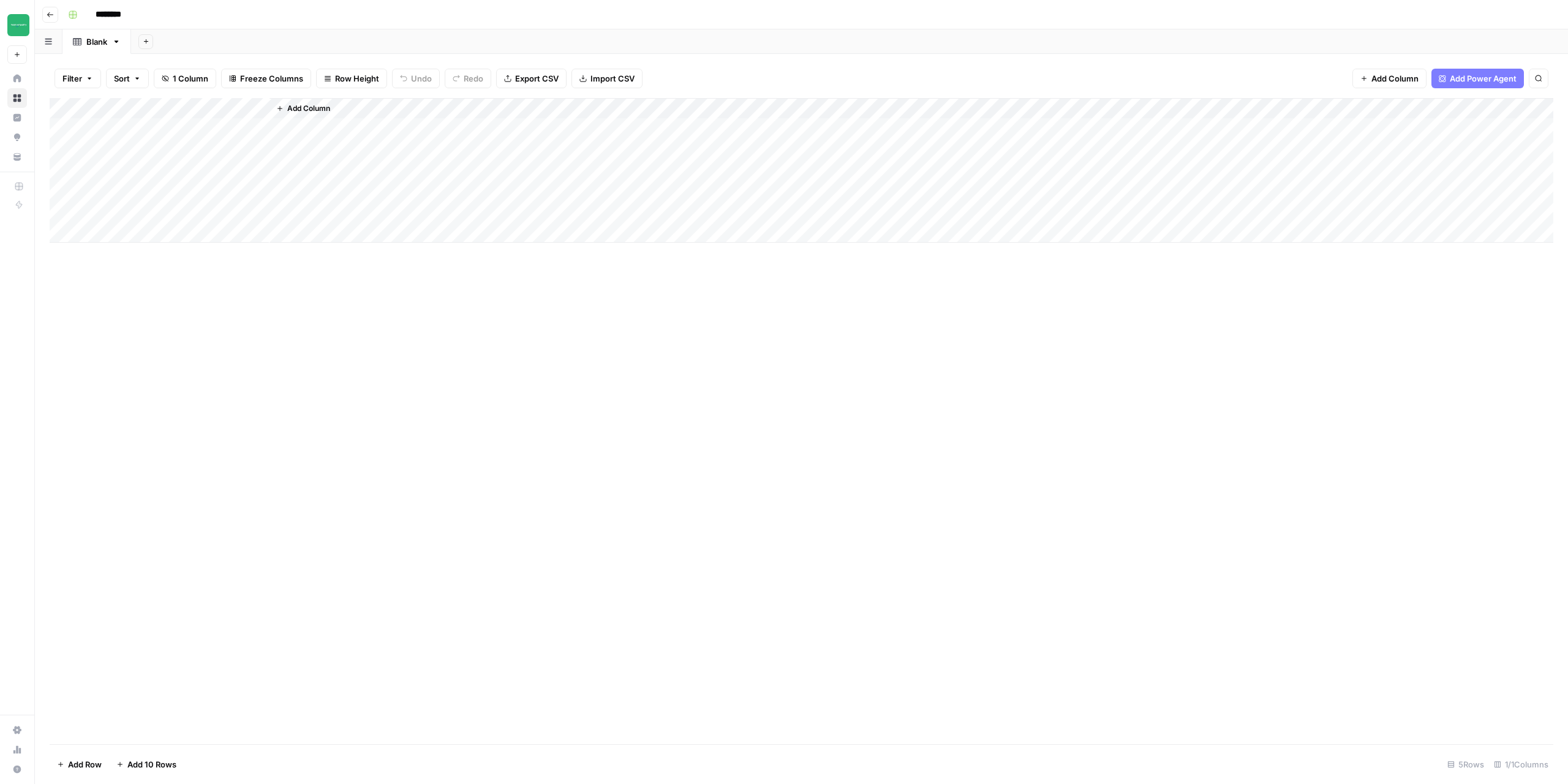
click at [132, 16] on input "********" at bounding box center [124, 15] width 69 height 19
drag, startPoint x: 137, startPoint y: 17, endPoint x: 73, endPoint y: 15, distance: 64.0
click at [73, 15] on div "********" at bounding box center [810, 15] width 1493 height 19
type input "**********"
click at [345, 285] on div "Add Column" at bounding box center [801, 421] width 1504 height 646
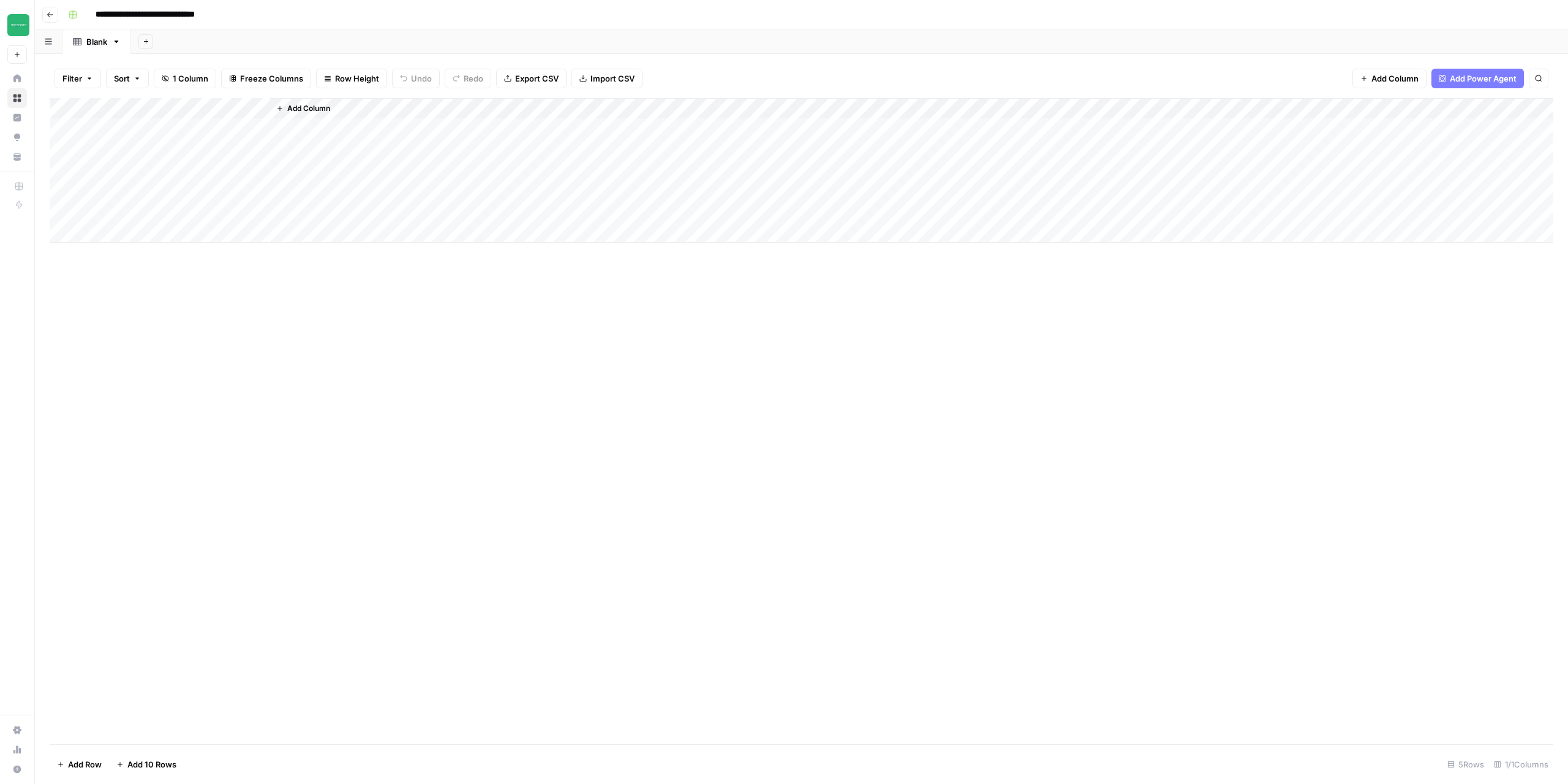
click at [51, 19] on button "Go back" at bounding box center [50, 15] width 15 height 16
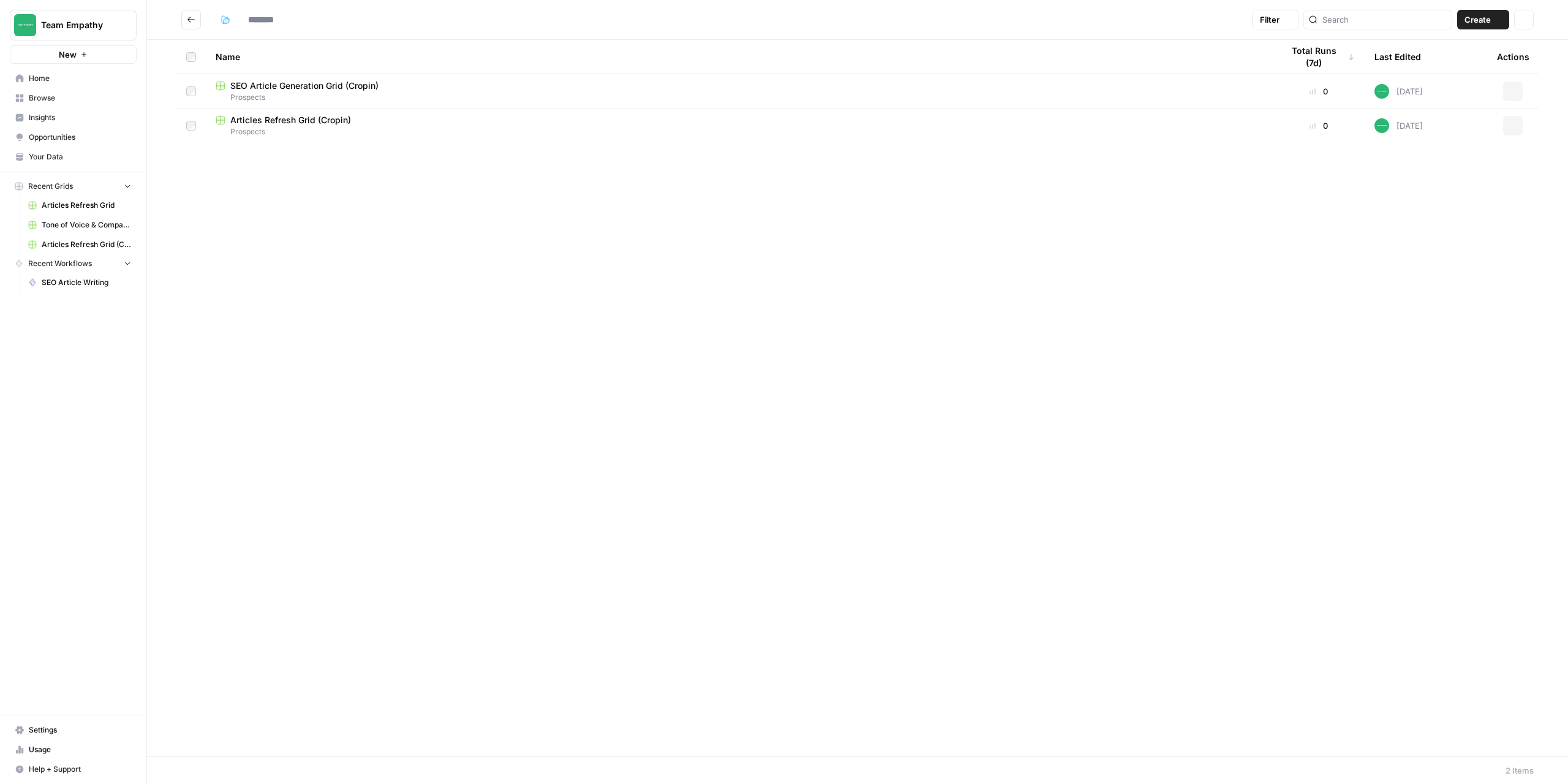
type input "*********"
click at [194, 20] on icon "Go back" at bounding box center [191, 19] width 9 height 9
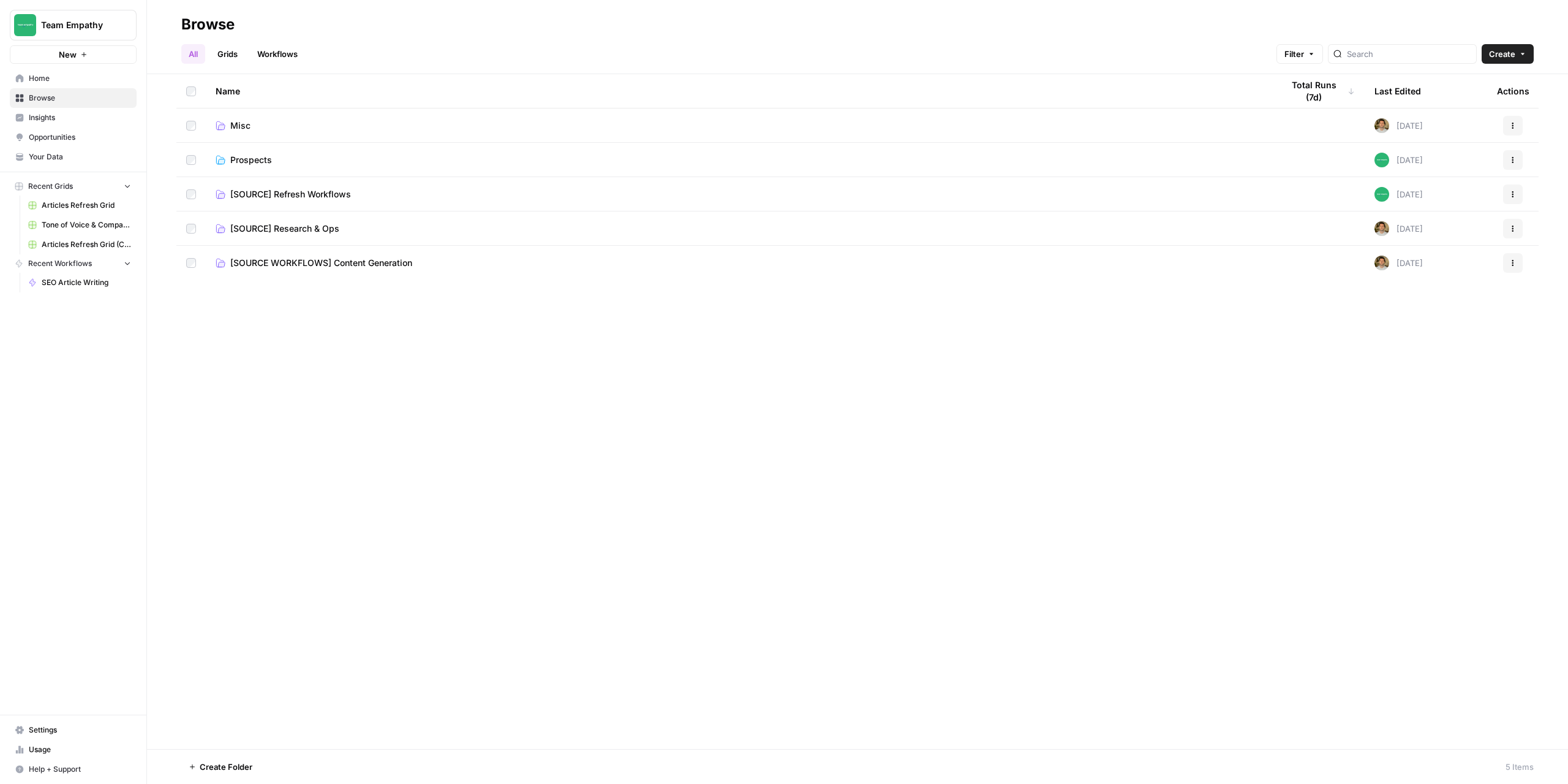
click at [309, 272] on td "[SOURCE WORKFLOWS] Content Generation" at bounding box center [740, 263] width 1067 height 34
click at [306, 264] on span "[SOURCE WORKFLOWS] Content Generation" at bounding box center [322, 263] width 182 height 13
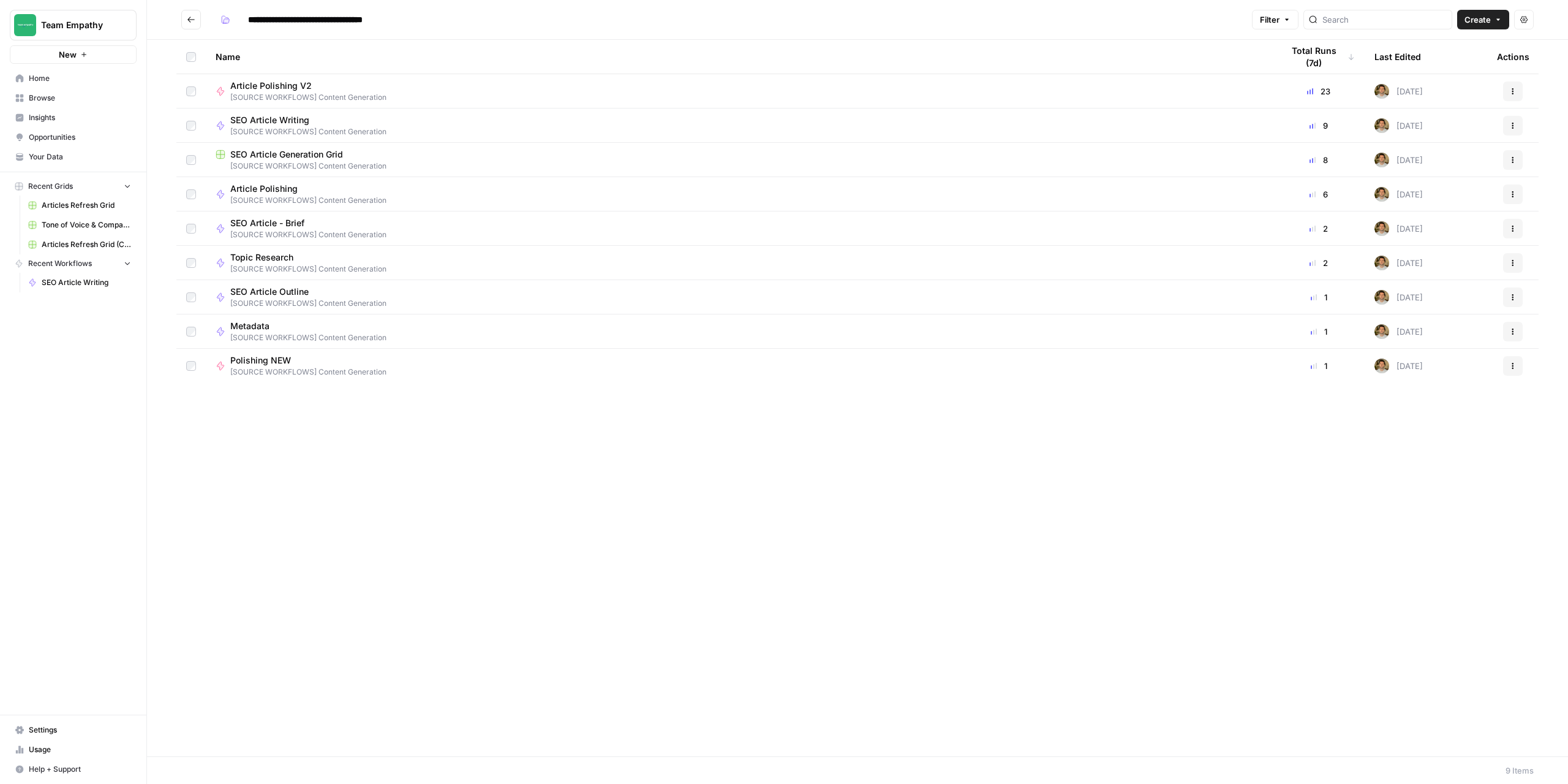
click at [187, 19] on icon "Go back" at bounding box center [191, 19] width 9 height 9
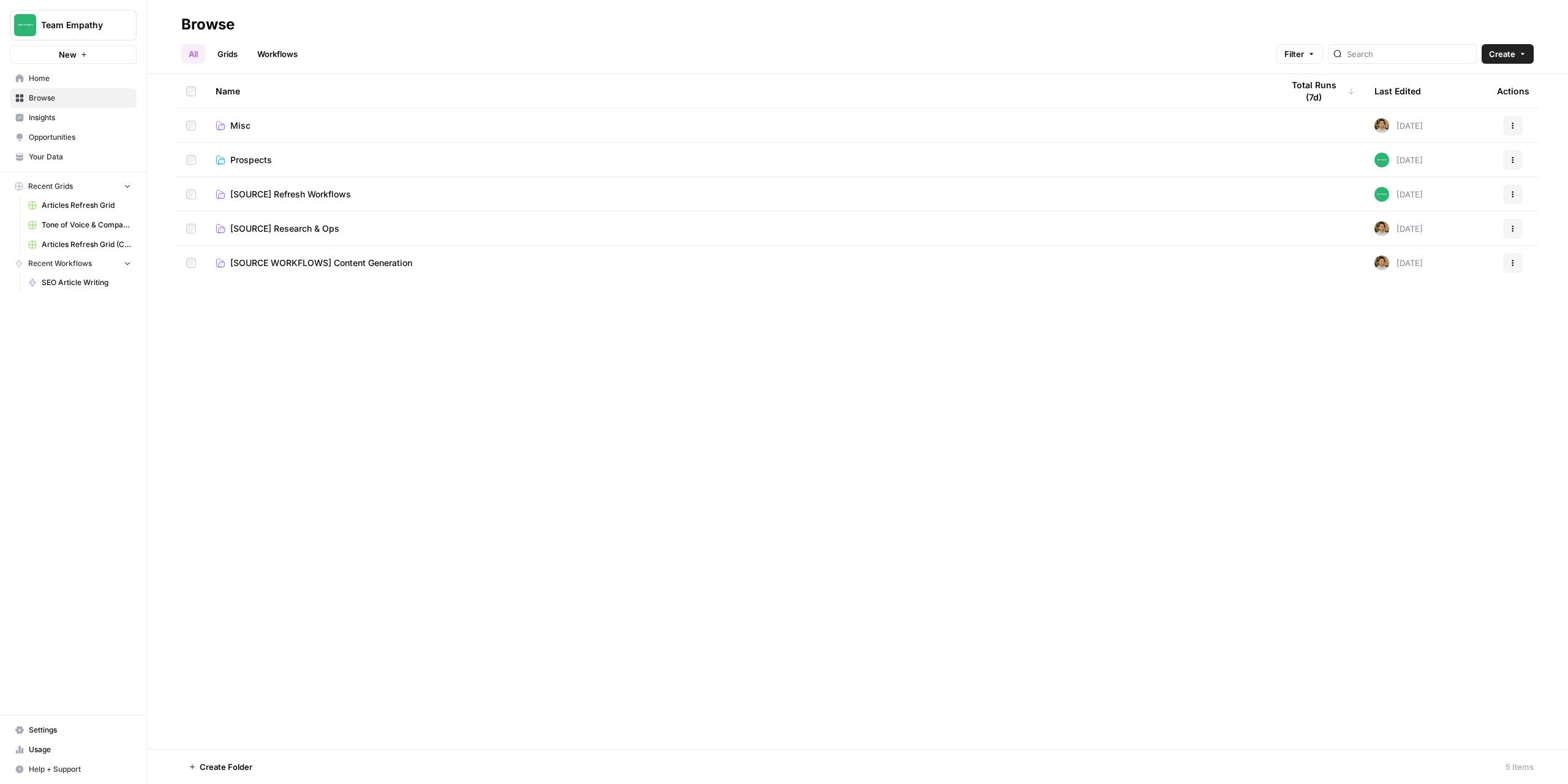
click at [273, 233] on span "[SOURCE] Research & Ops" at bounding box center [285, 229] width 109 height 13
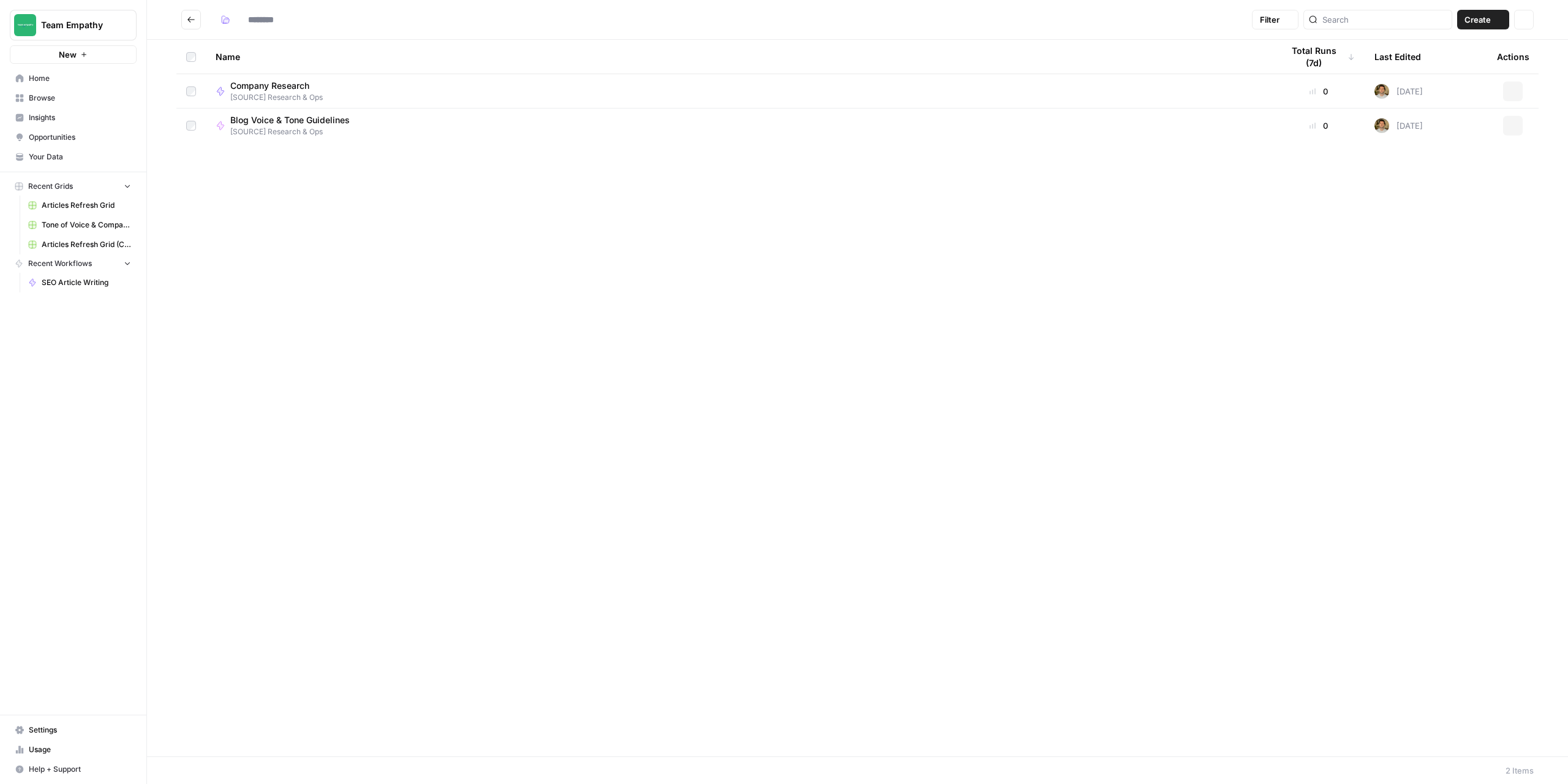
type input "**********"
click at [276, 88] on span "Company Research" at bounding box center [271, 85] width 82 height 13
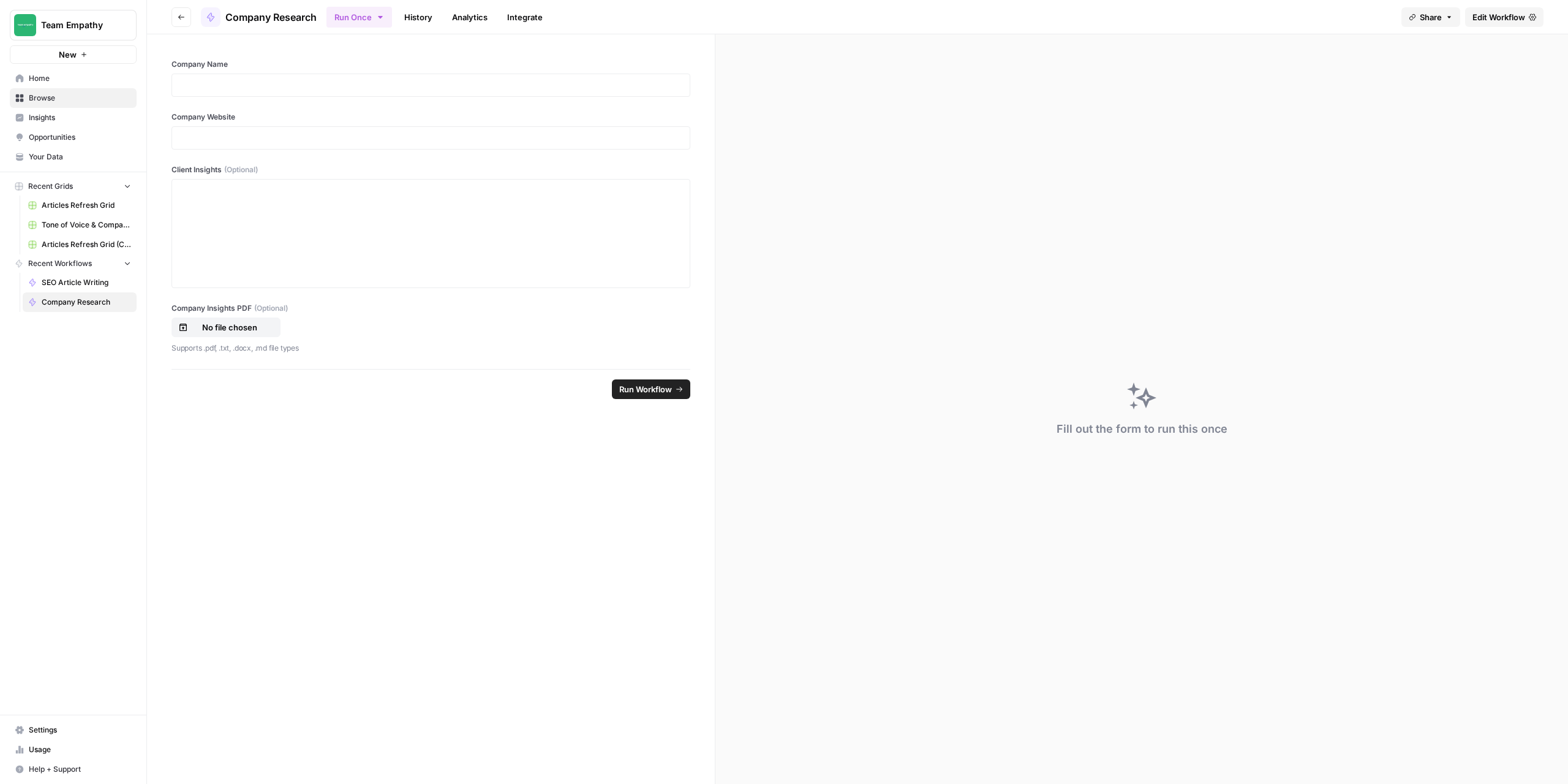
click at [169, 13] on header "Go back Company Research Run Once History Analytics Integrate Share Edit Workfl…" at bounding box center [858, 16] width 1422 height 34
click at [175, 17] on button "Go back" at bounding box center [181, 17] width 19 height 19
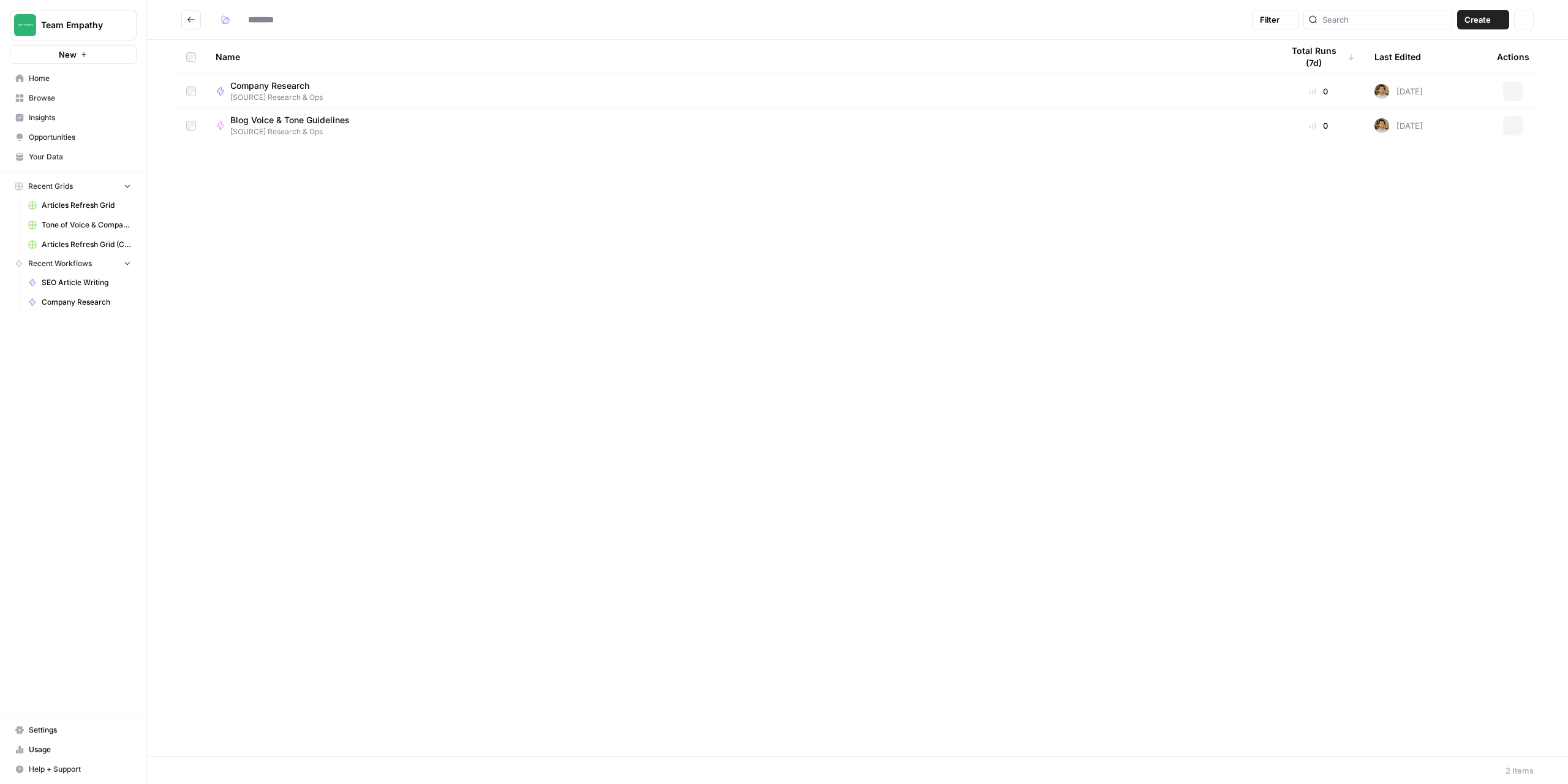
type input "**********"
click at [189, 21] on icon "Go back" at bounding box center [191, 19] width 9 height 9
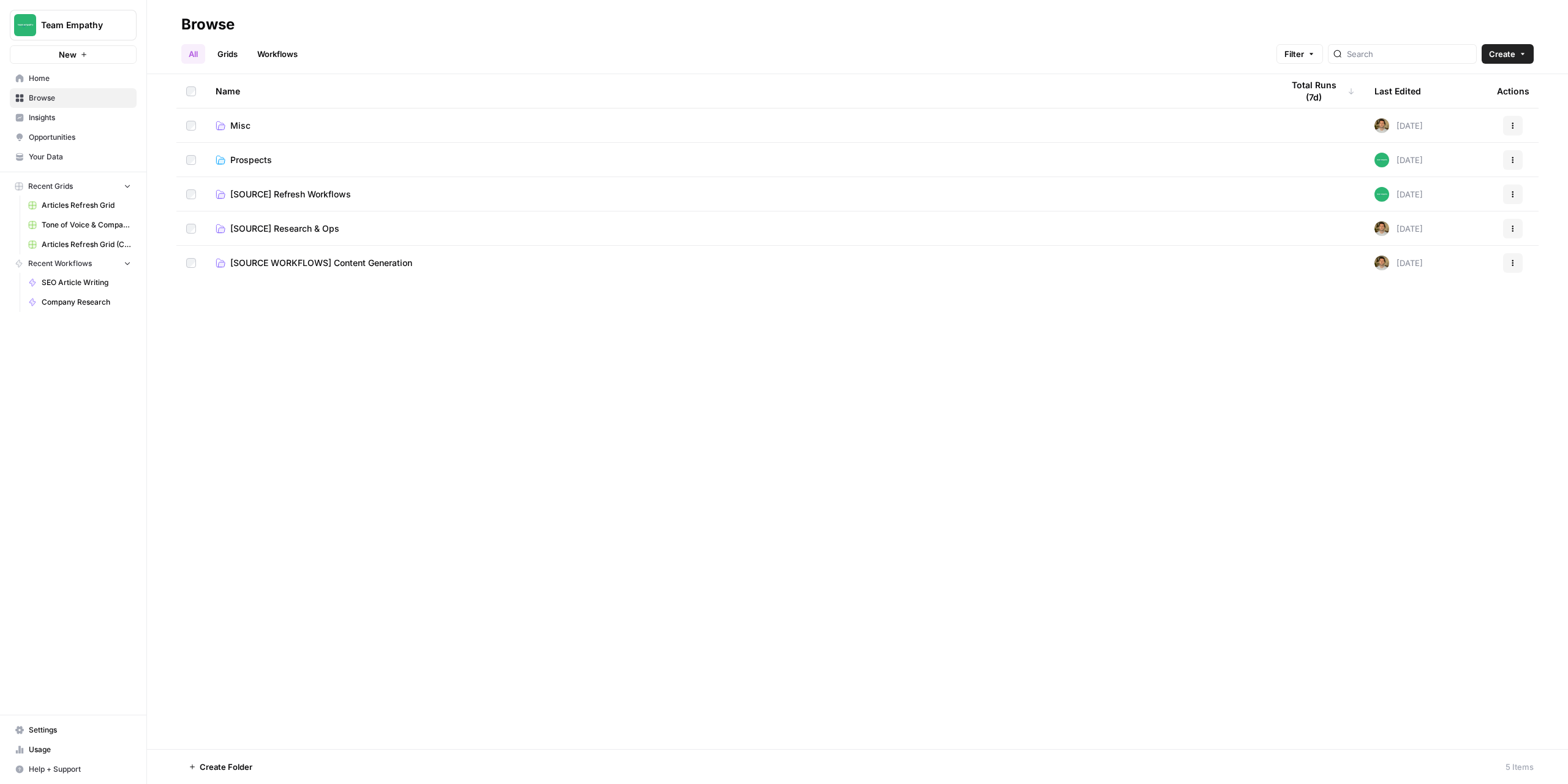
click at [253, 161] on span "Prospects" at bounding box center [251, 160] width 42 height 13
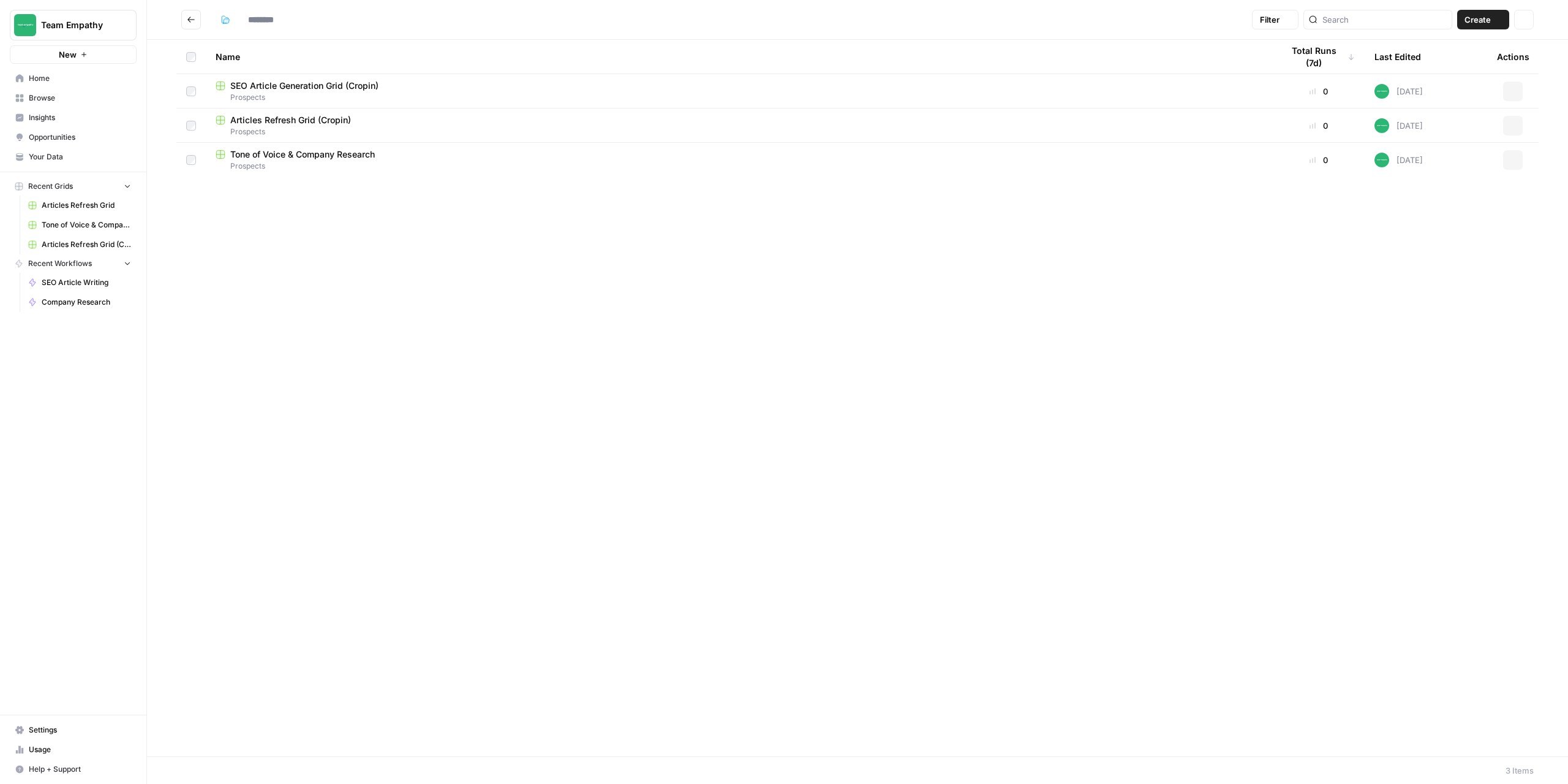
type input "*********"
click at [279, 156] on span "Tone of Voice & Company Research" at bounding box center [302, 154] width 144 height 13
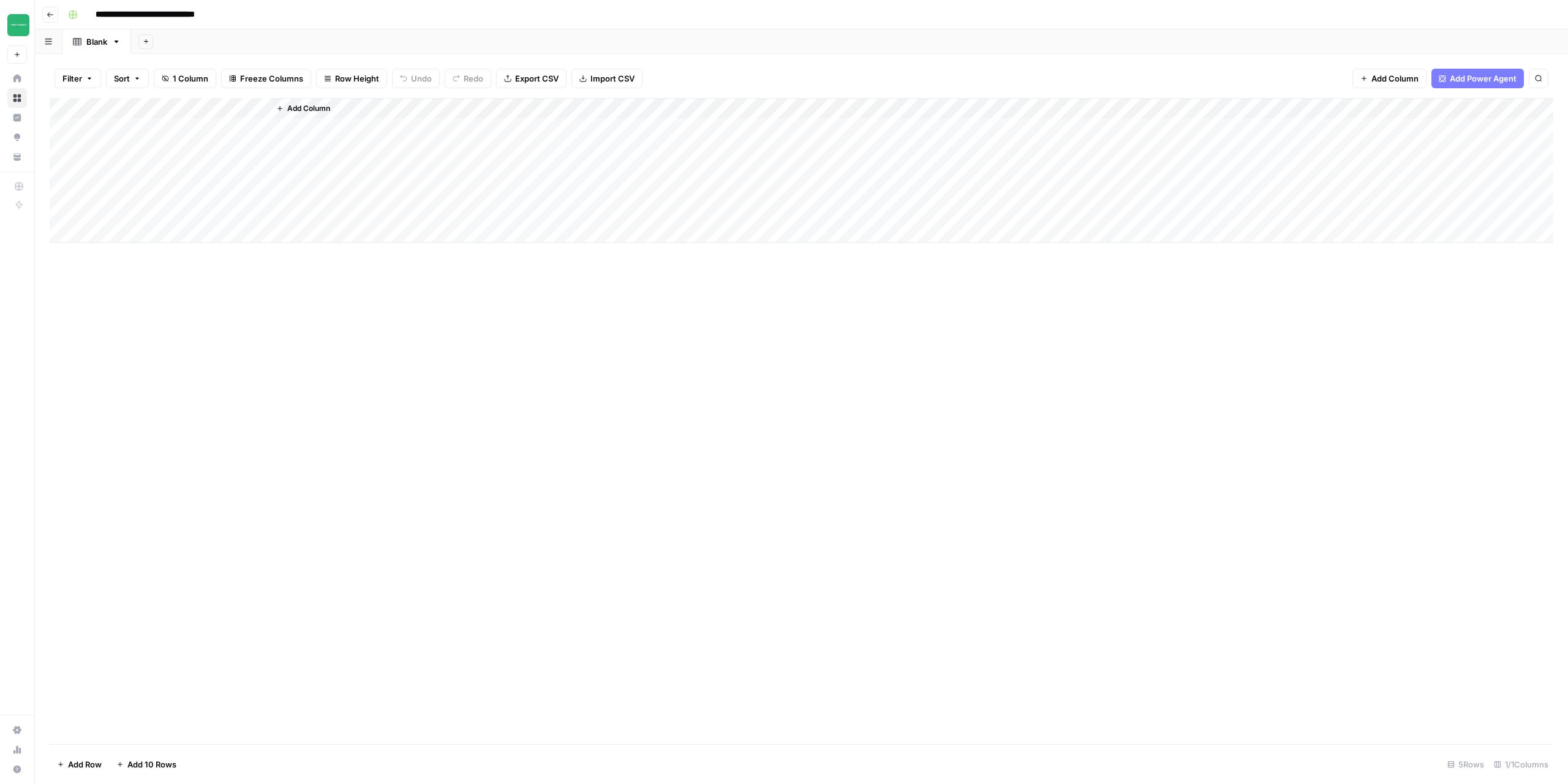
click at [312, 110] on span "Add Column" at bounding box center [309, 108] width 43 height 11
click at [1477, 34] on button "Workflow" at bounding box center [1472, 35] width 48 height 18
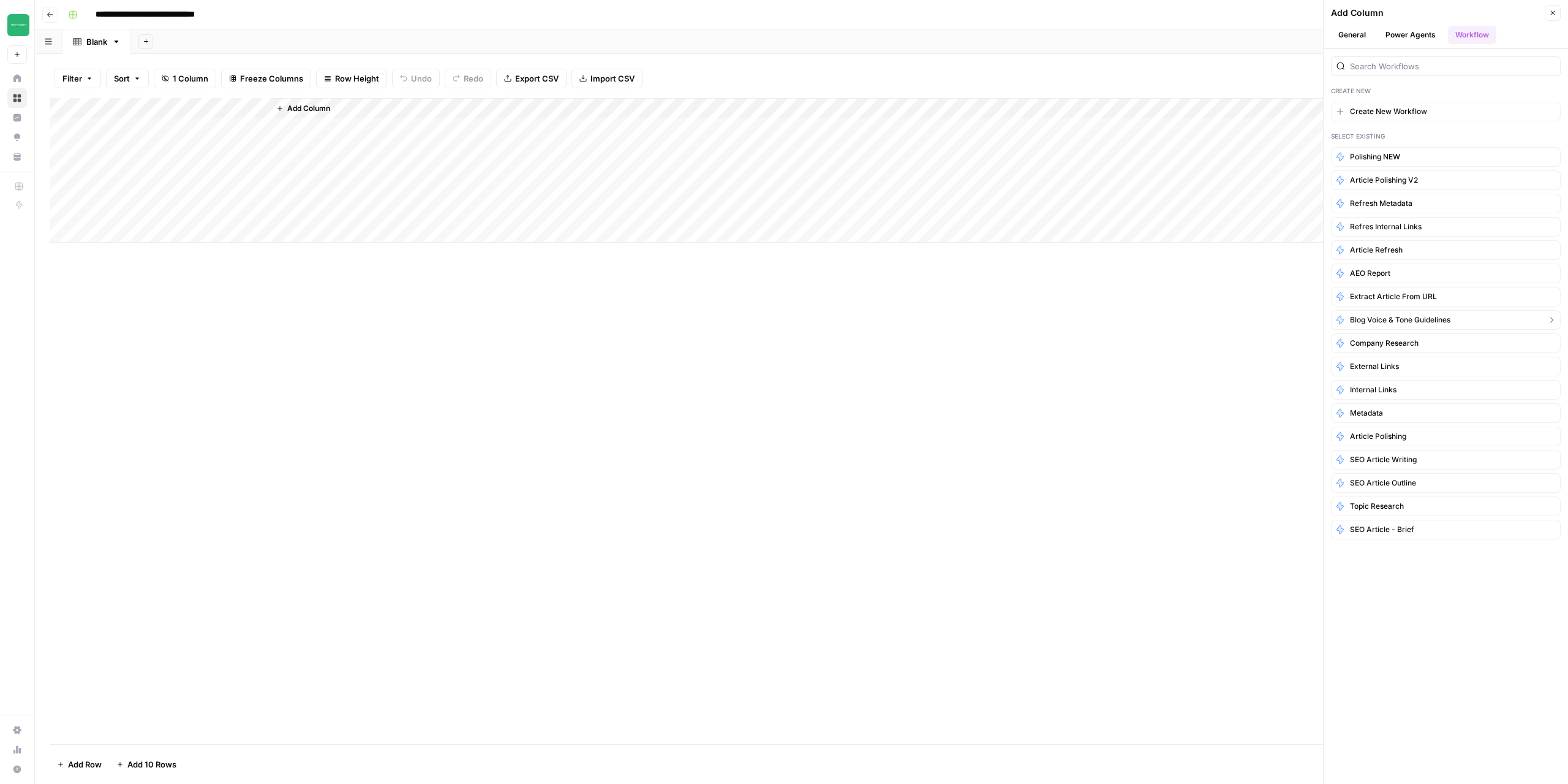
click at [1393, 318] on span "Blog Voice & Tone Guidelines" at bounding box center [1400, 320] width 101 height 11
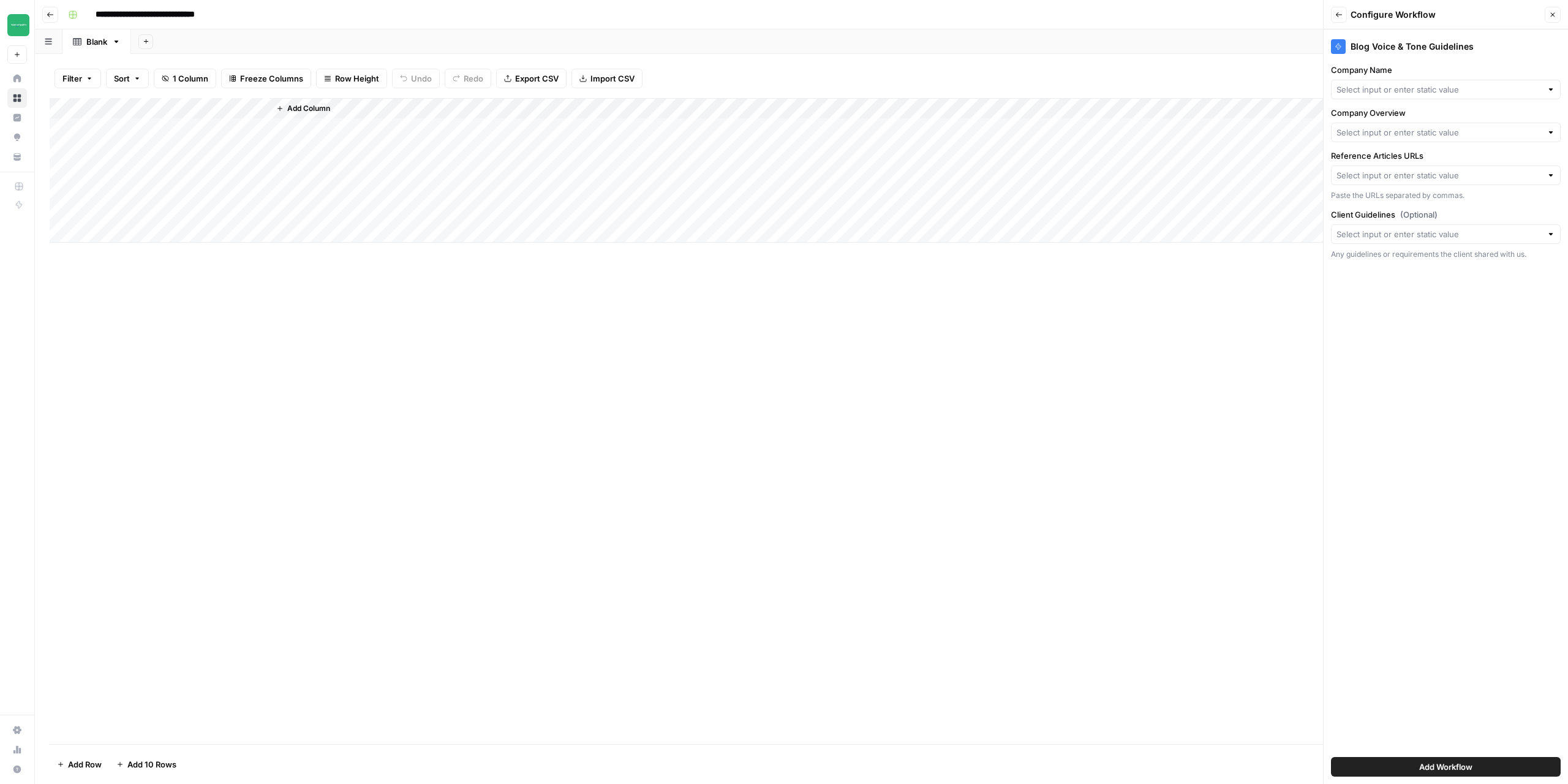
type input "Create New Column"
click at [1426, 770] on span "Add Workflow" at bounding box center [1446, 767] width 53 height 13
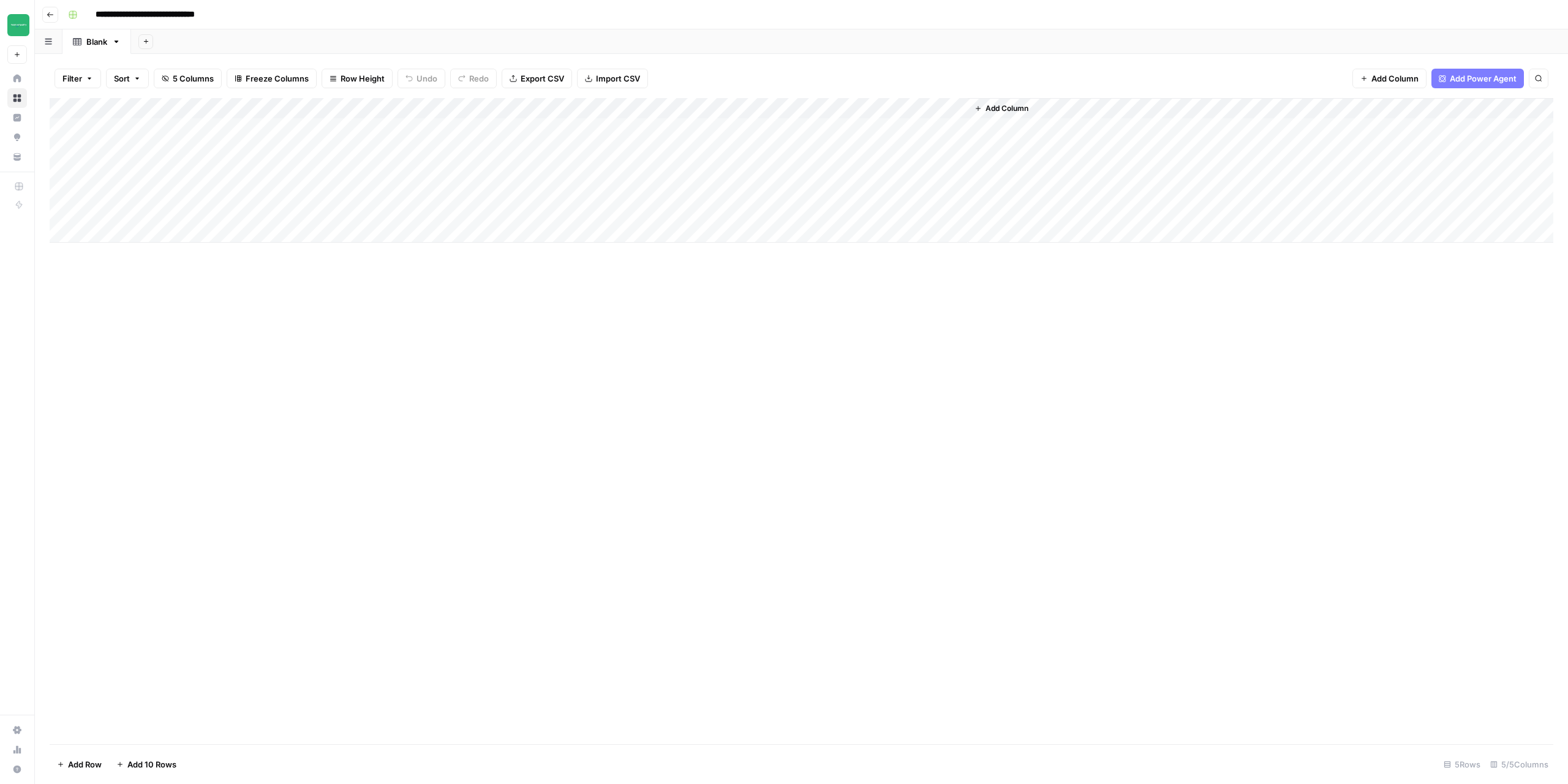
click at [939, 110] on div "Add Column" at bounding box center [801, 170] width 1504 height 144
click at [862, 206] on span "Configure Inputs" at bounding box center [876, 211] width 108 height 13
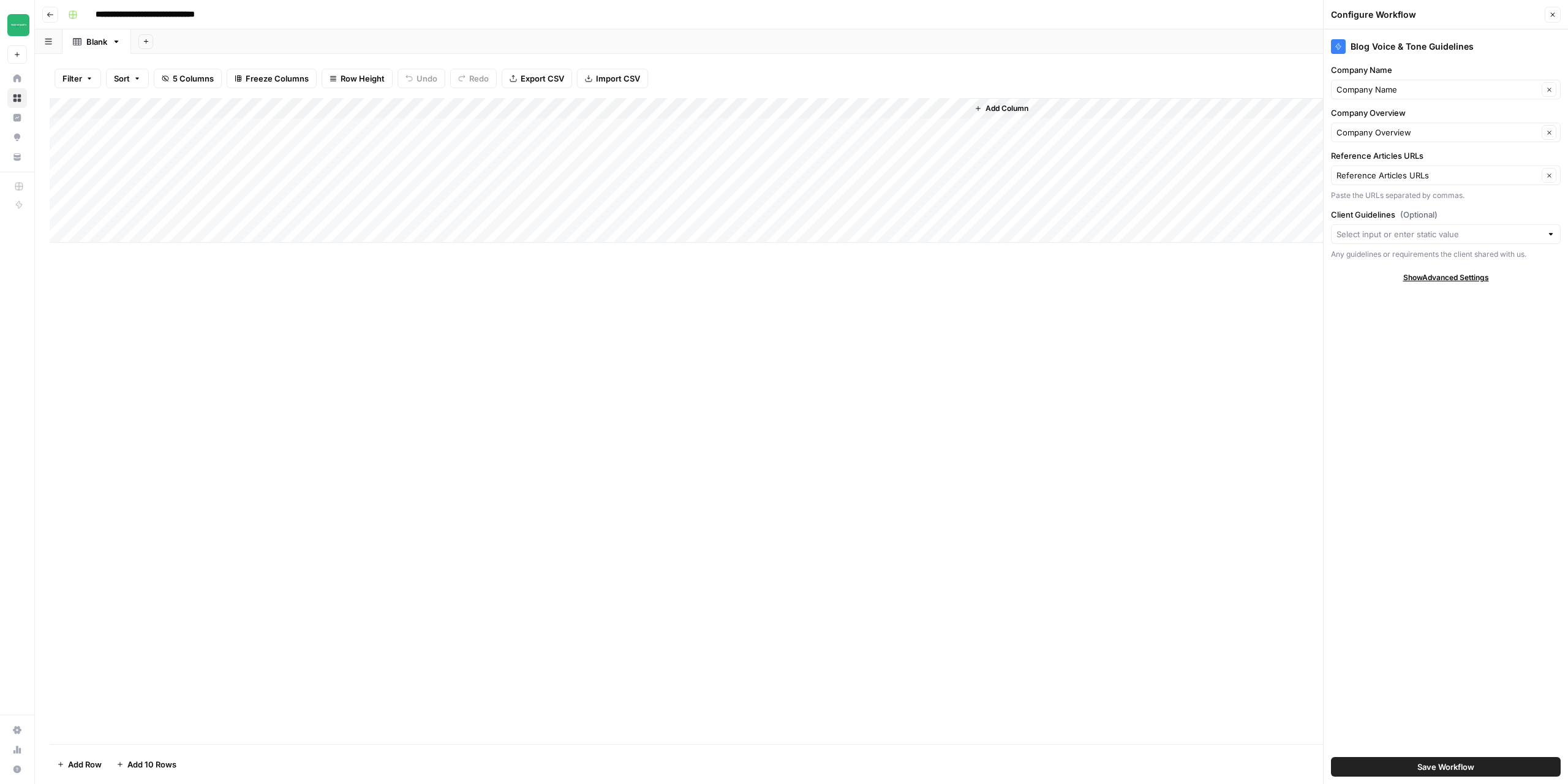
click at [740, 357] on div "Add Column" at bounding box center [801, 421] width 1504 height 646
click at [1550, 14] on icon "button" at bounding box center [1553, 15] width 8 height 8
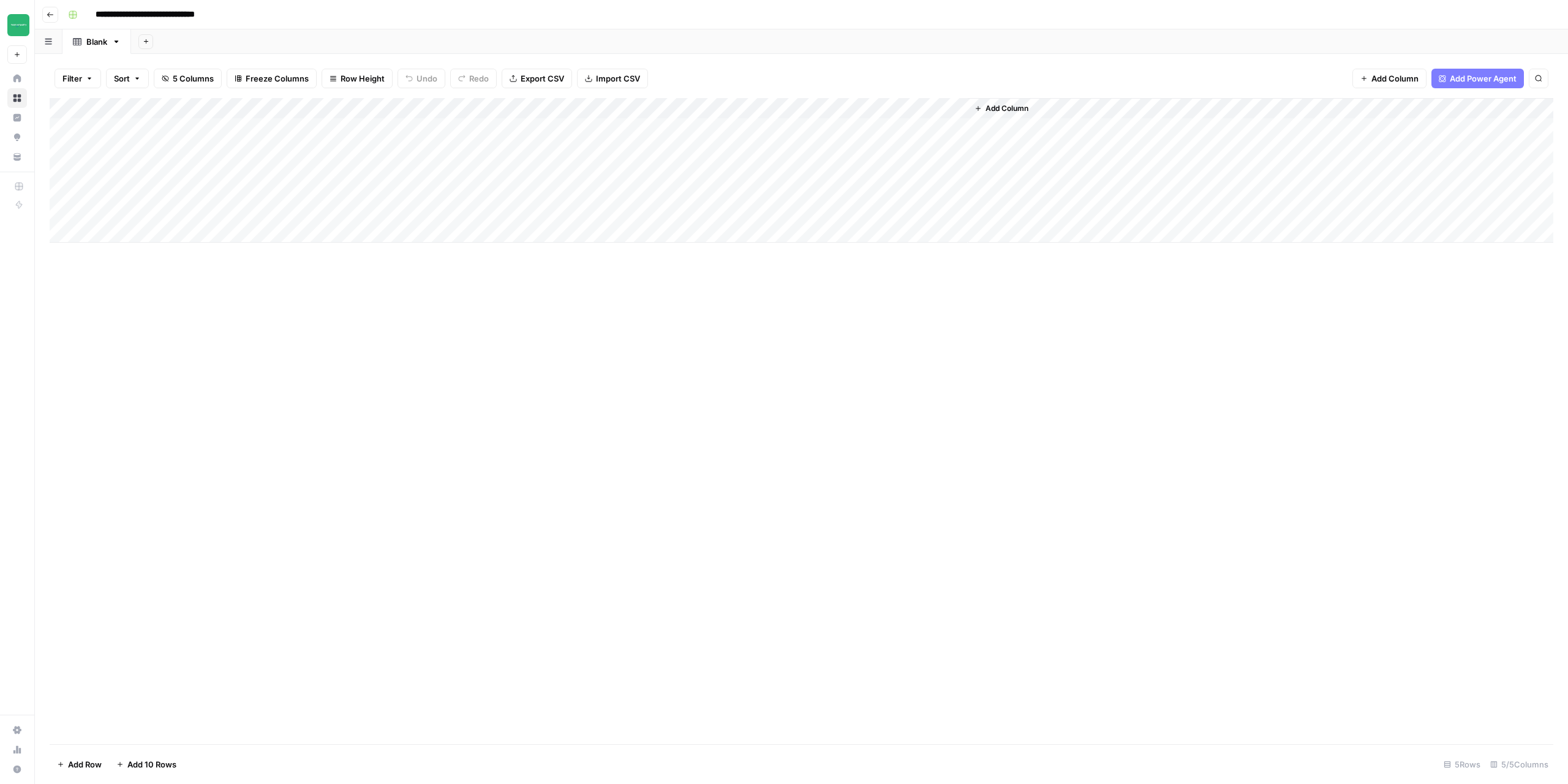
click at [993, 109] on span "Add Column" at bounding box center [1007, 108] width 43 height 11
click at [1468, 39] on button "Workflow" at bounding box center [1472, 35] width 48 height 18
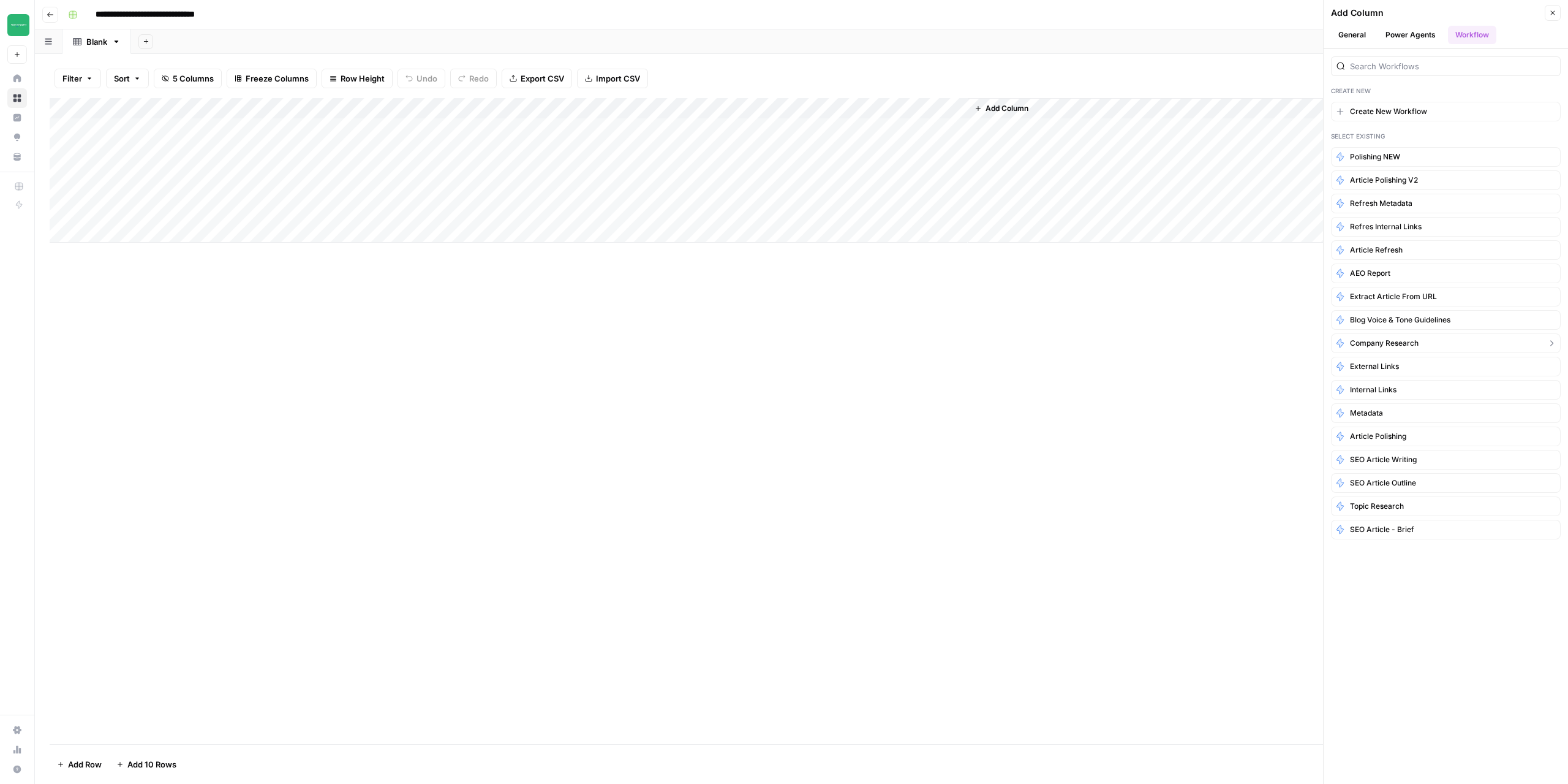
click at [1368, 348] on span "Company Research" at bounding box center [1384, 343] width 69 height 11
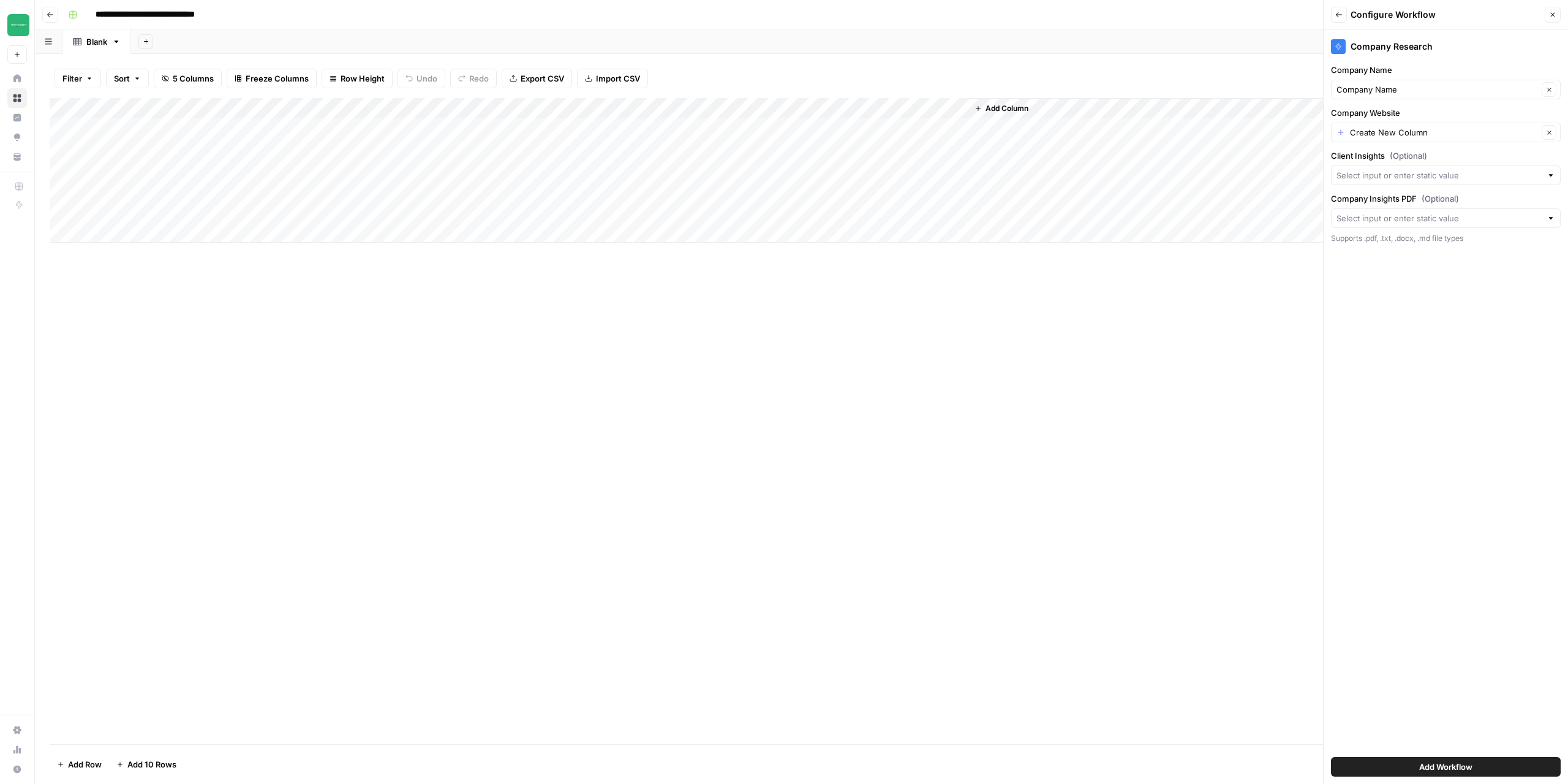
click at [1425, 768] on span "Add Workflow" at bounding box center [1446, 767] width 53 height 13
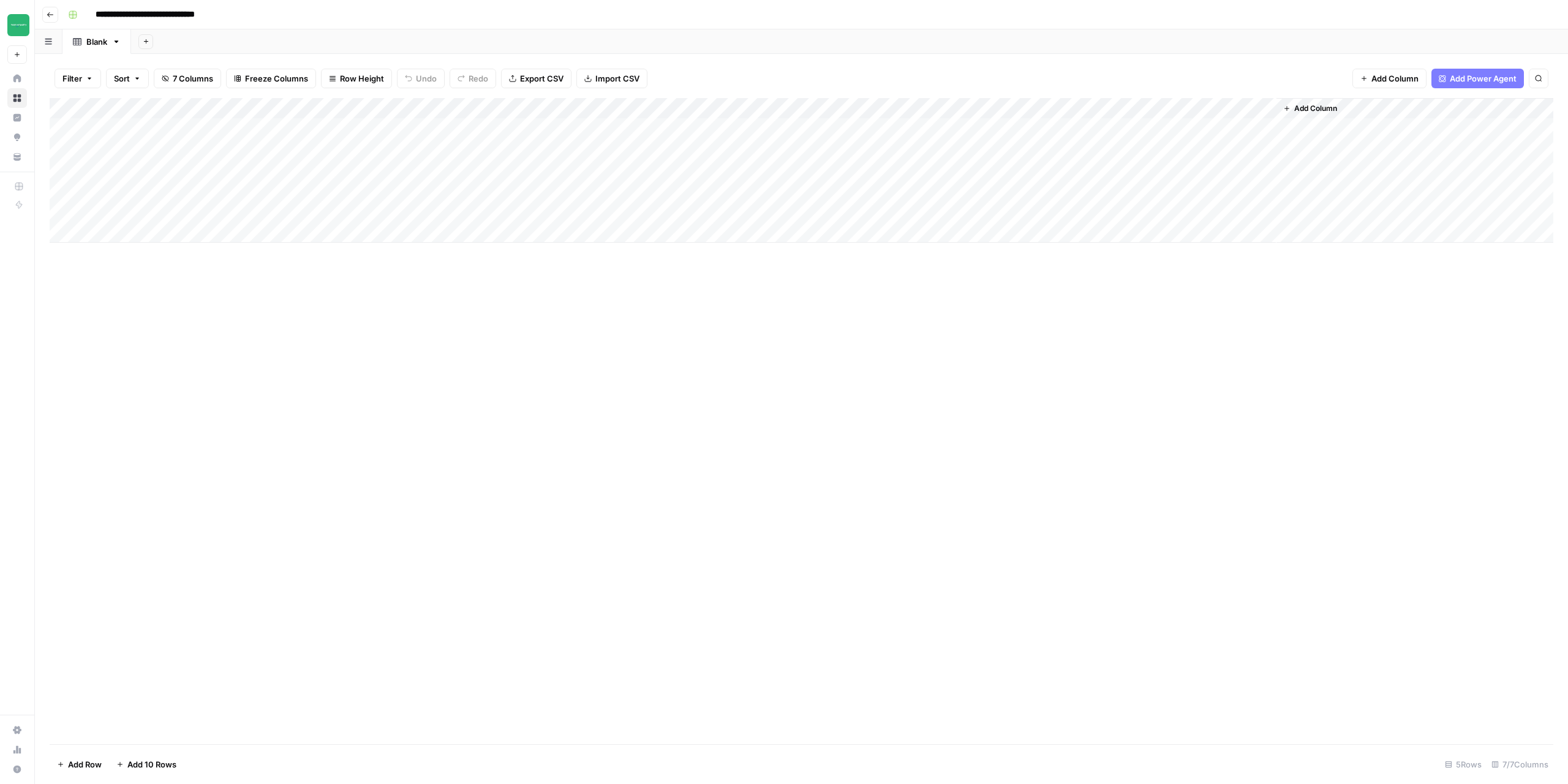
drag, startPoint x: 1188, startPoint y: 109, endPoint x: 387, endPoint y: 107, distance: 801.0
click at [387, 107] on div "Add Column" at bounding box center [801, 170] width 1504 height 144
drag, startPoint x: 1154, startPoint y: 104, endPoint x: 348, endPoint y: 91, distance: 806.1
click at [348, 91] on div "Filter Sort 7 Columns Freeze Columns Row Height Undo Redo Export CSV Import CSV…" at bounding box center [801, 419] width 1533 height 730
click at [638, 548] on div "Add Column" at bounding box center [801, 421] width 1504 height 646
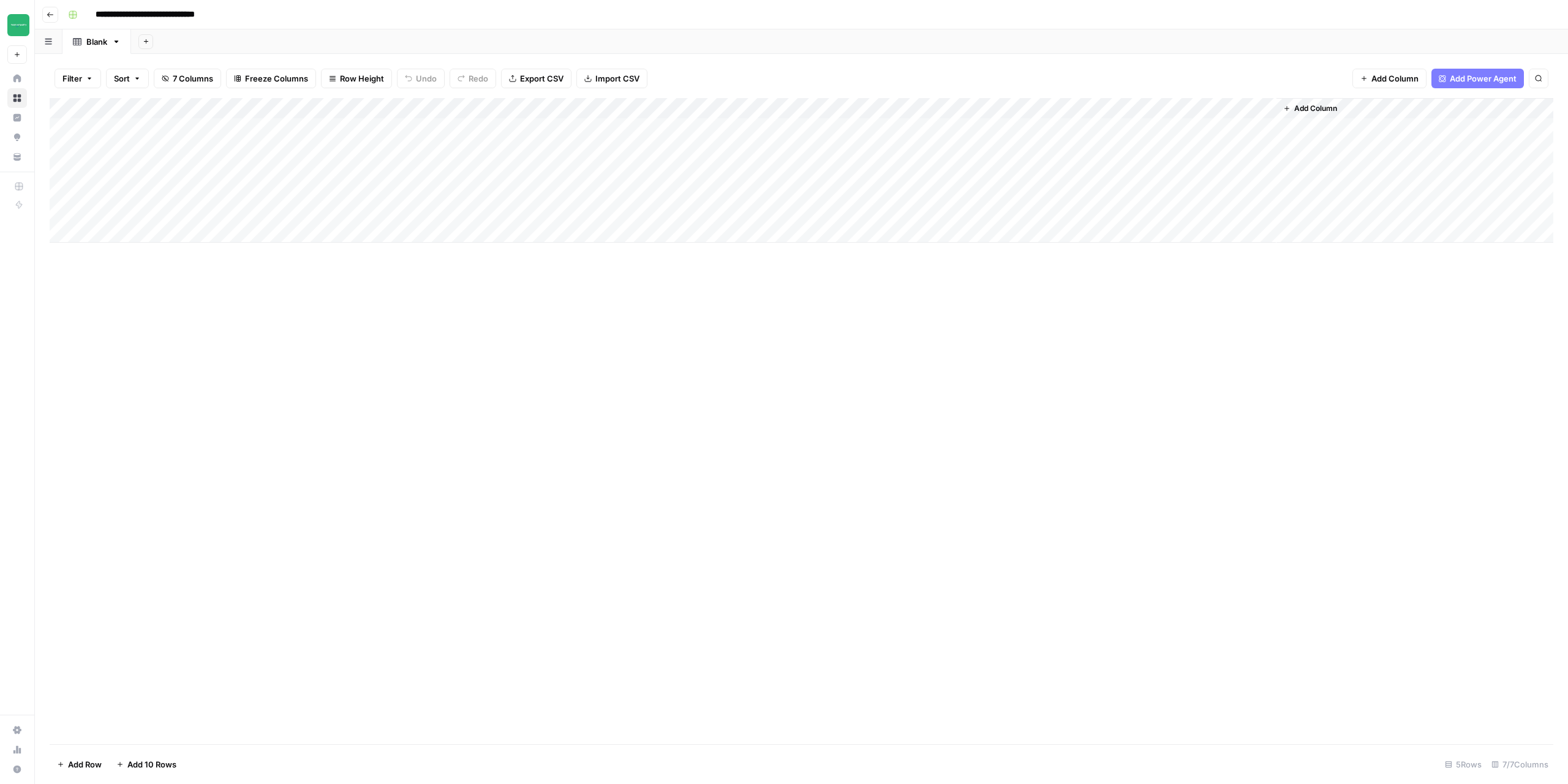
click at [260, 110] on div "Add Column" at bounding box center [801, 170] width 1504 height 144
click at [153, 279] on span "Remove Column" at bounding box center [169, 273] width 108 height 13
click at [731, 131] on span "Delete" at bounding box center [740, 127] width 26 height 13
click at [376, 108] on div "Add Column" at bounding box center [801, 170] width 1504 height 144
click at [341, 212] on span "Configure Inputs" at bounding box center [346, 211] width 108 height 13
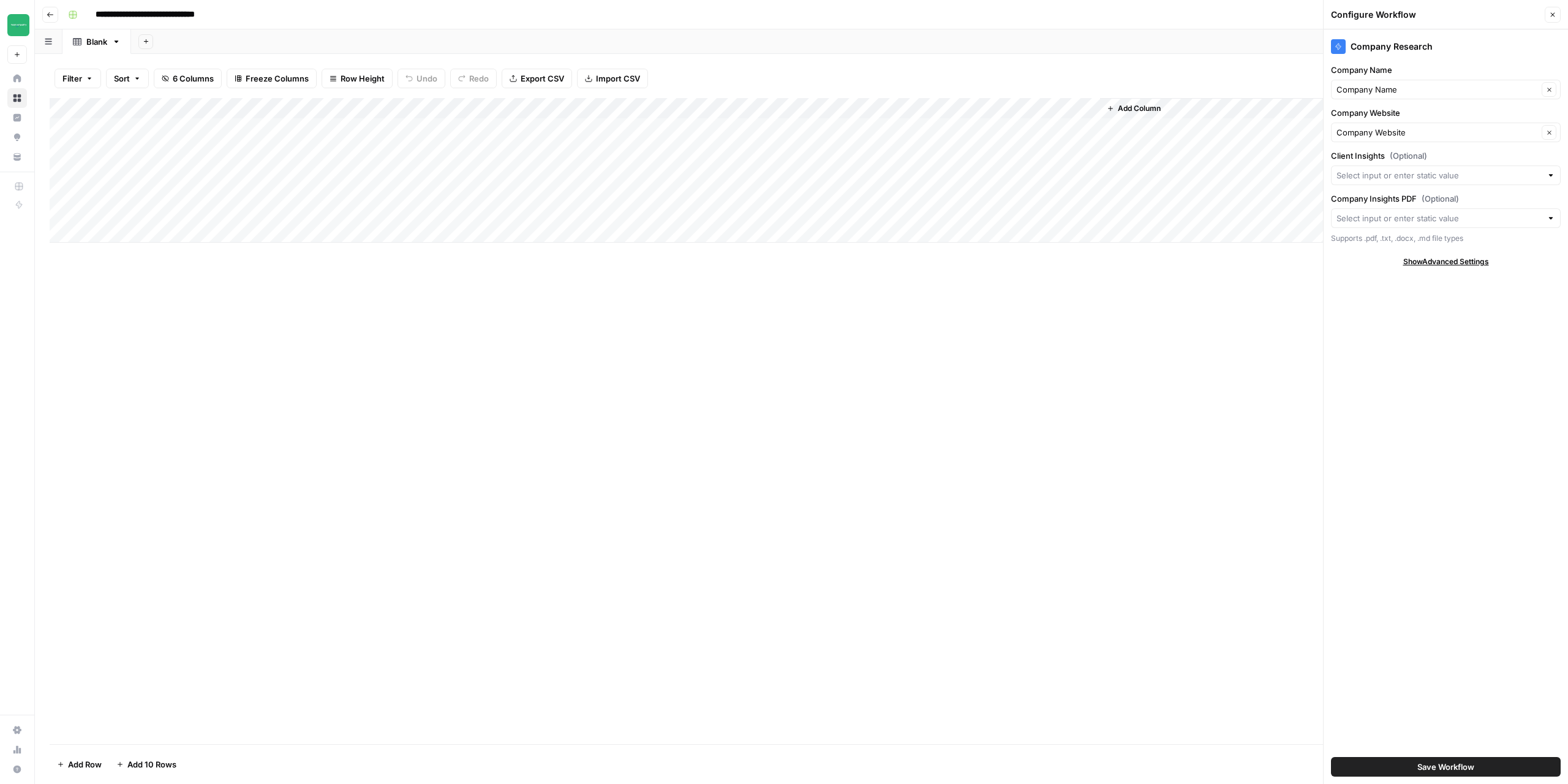
drag, startPoint x: 331, startPoint y: 105, endPoint x: 471, endPoint y: 112, distance: 140.2
click at [471, 112] on div "Add Column" at bounding box center [801, 170] width 1504 height 144
click at [607, 407] on div "Add Column" at bounding box center [801, 421] width 1504 height 646
click at [1399, 177] on input "Client Insights (Optional)" at bounding box center [1439, 175] width 205 height 13
click at [1115, 412] on div "Add Column" at bounding box center [801, 421] width 1504 height 646
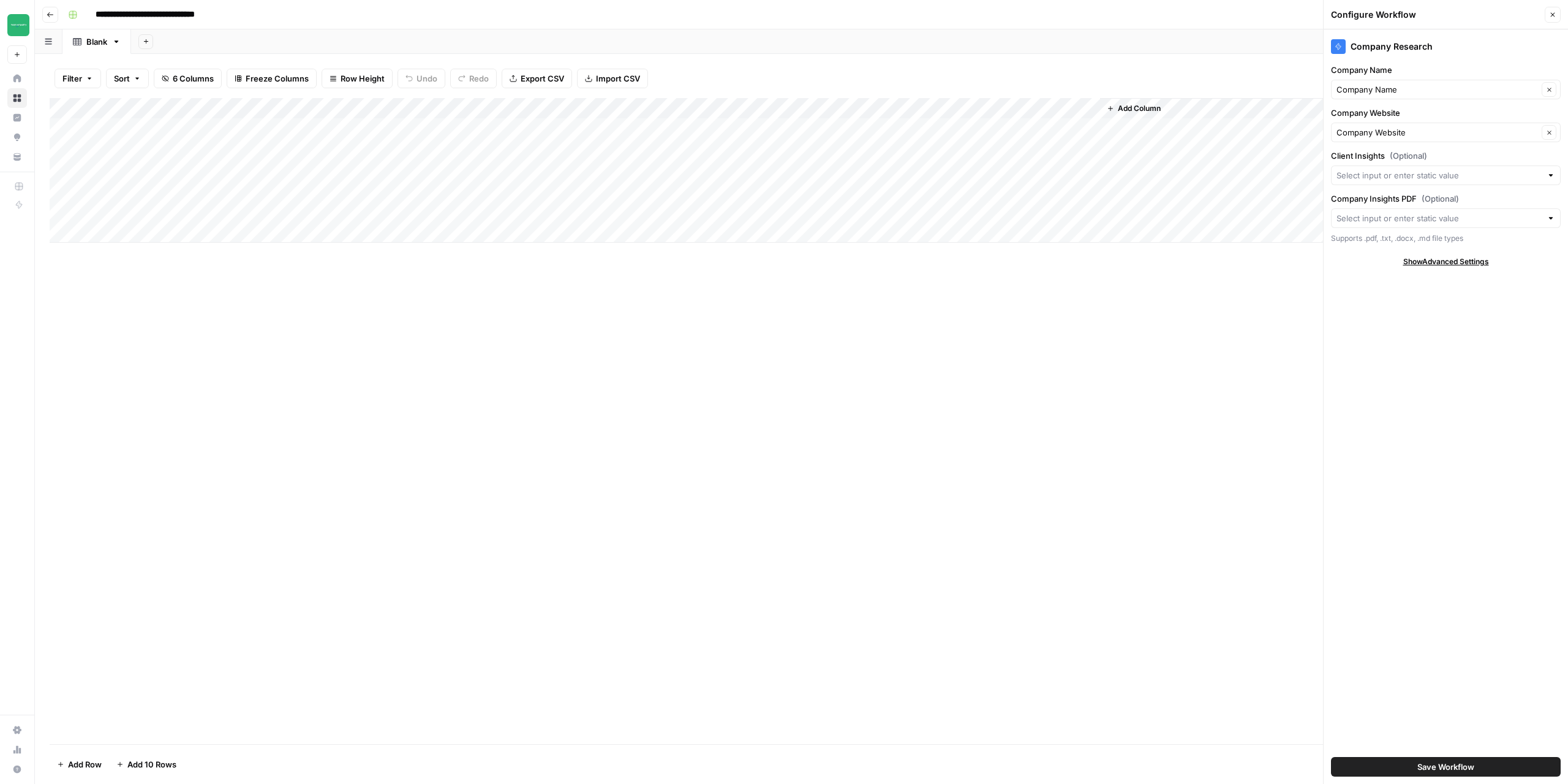
click at [154, 128] on div "Add Column" at bounding box center [801, 170] width 1504 height 144
click at [326, 129] on div "Add Column" at bounding box center [801, 170] width 1504 height 144
type textarea "******"
click at [458, 331] on div "Add Column" at bounding box center [801, 421] width 1504 height 646
click at [550, 110] on div "Add Column" at bounding box center [801, 170] width 1504 height 144
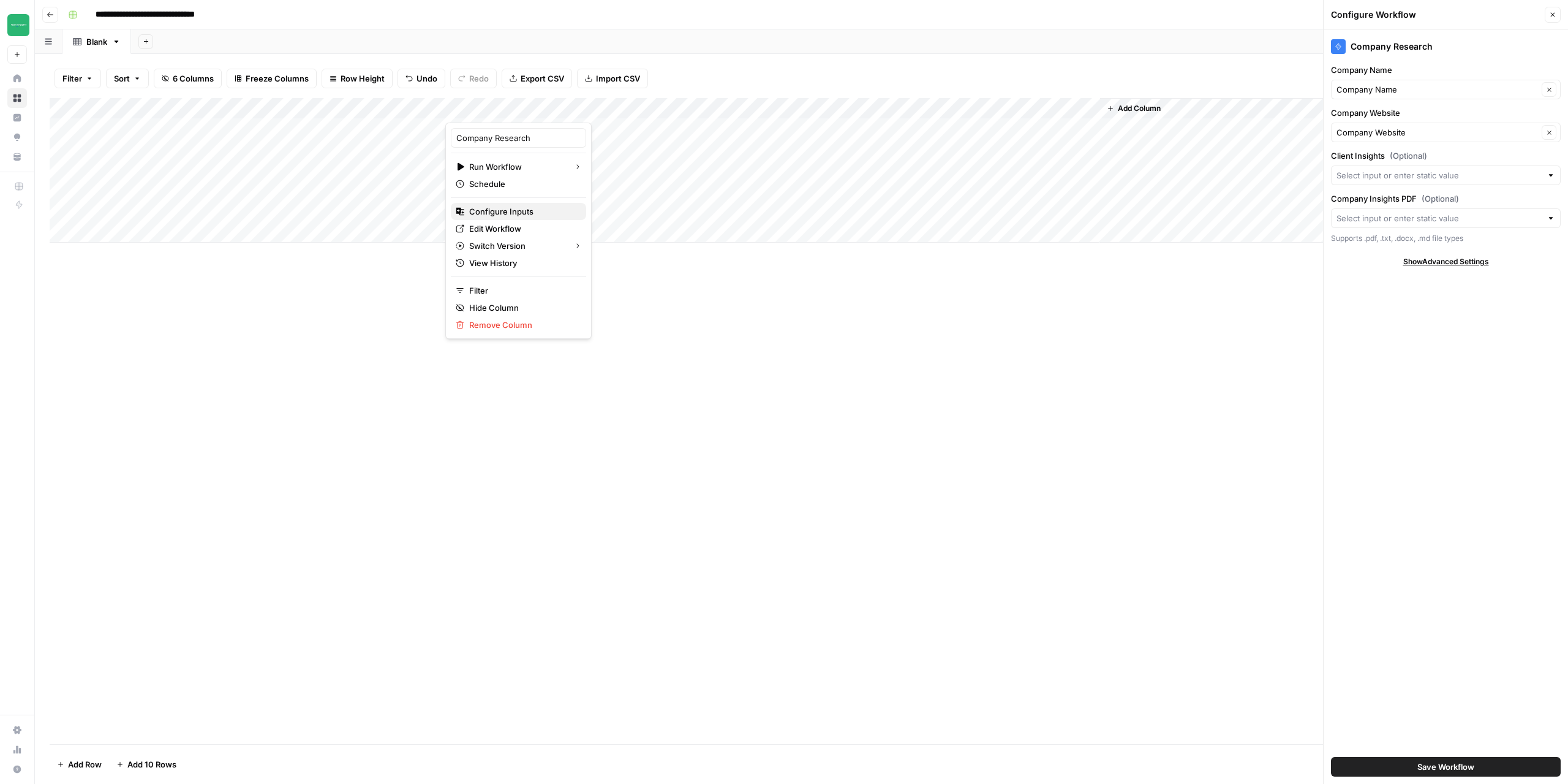
click at [510, 216] on span "Configure Inputs" at bounding box center [523, 211] width 108 height 13
click at [1550, 177] on div at bounding box center [1551, 175] width 9 height 13
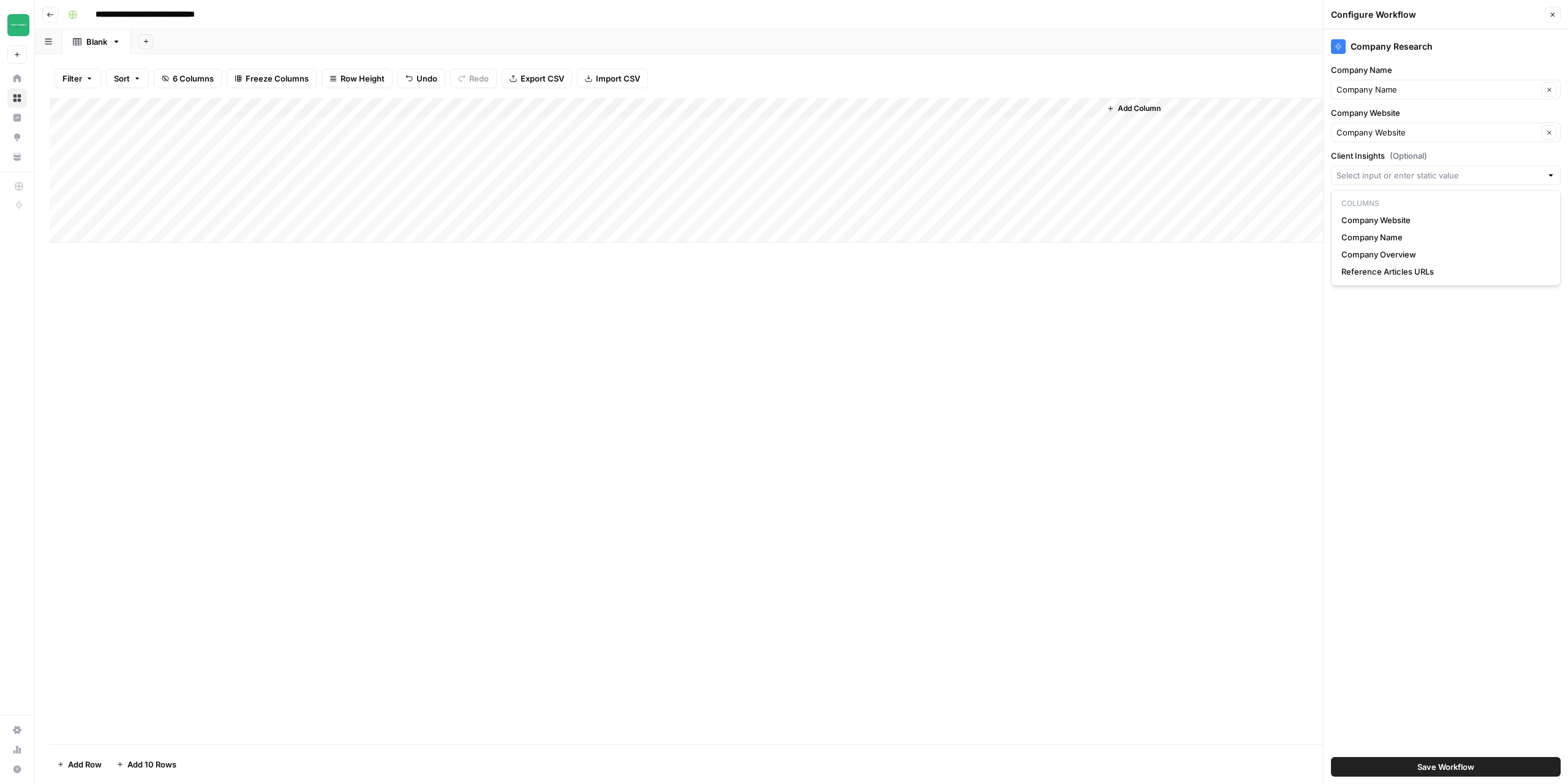
click at [1424, 168] on div at bounding box center [1446, 175] width 230 height 19
click at [1038, 453] on div "Add Column" at bounding box center [801, 421] width 1504 height 646
click at [1133, 108] on span "Add Column" at bounding box center [1139, 108] width 43 height 11
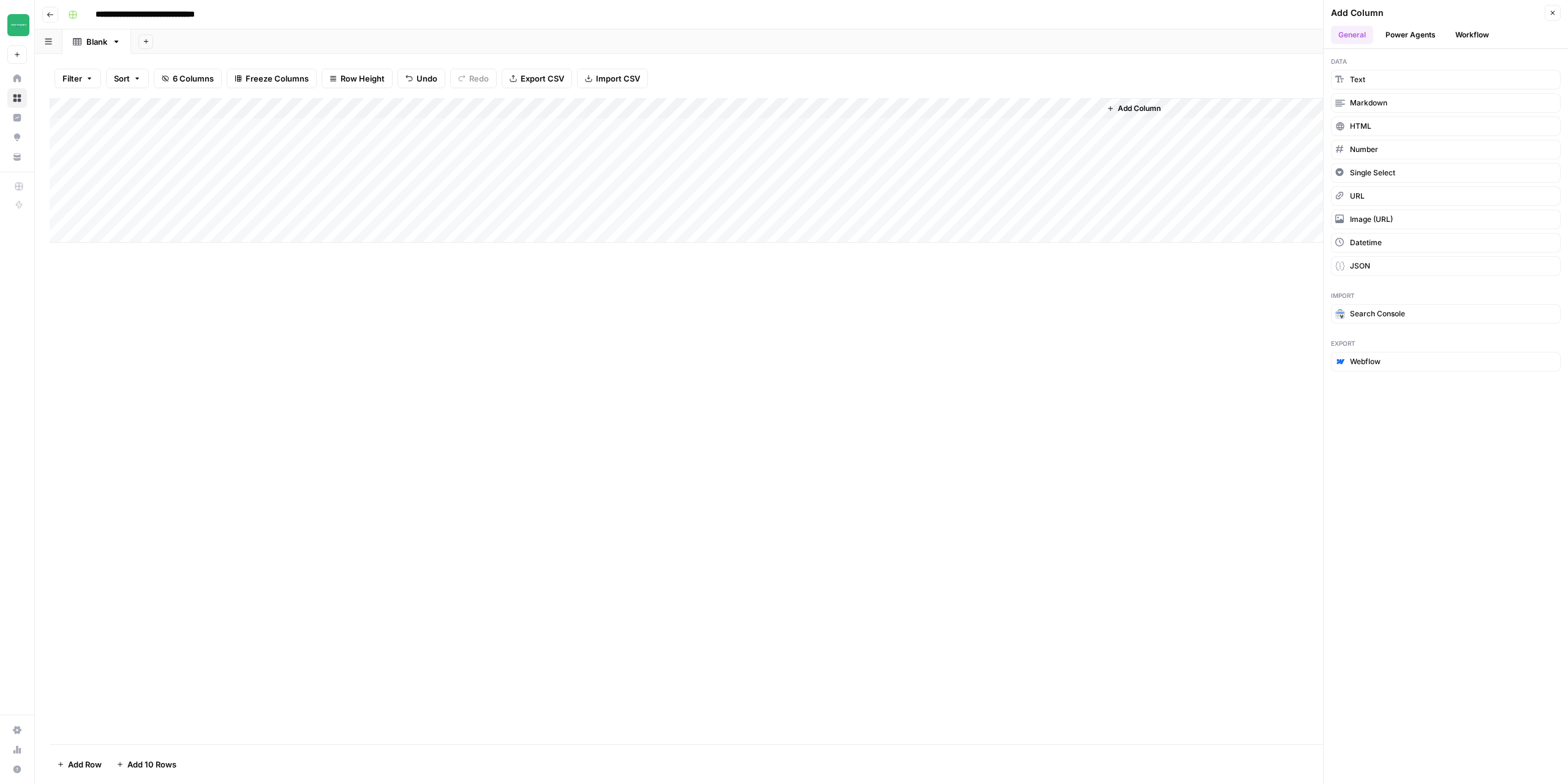
click at [435, 110] on div "Add Column" at bounding box center [801, 170] width 1504 height 144
click at [1375, 79] on button "Text" at bounding box center [1446, 79] width 230 height 19
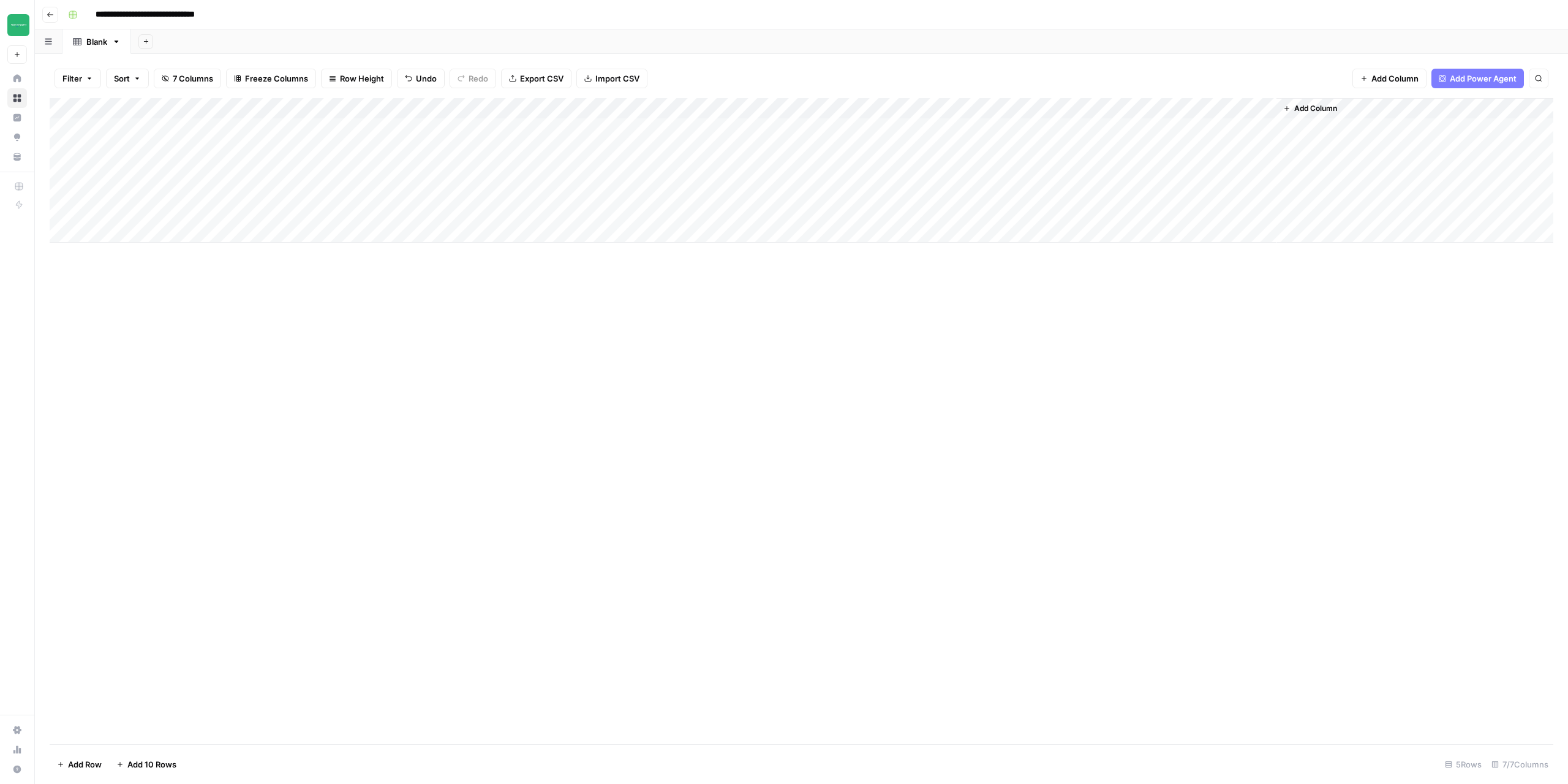
drag, startPoint x: 1186, startPoint y: 106, endPoint x: 535, endPoint y: 107, distance: 651.0
click at [535, 107] on div "Add Column" at bounding box center [801, 170] width 1504 height 144
click at [1305, 105] on span "Add Column" at bounding box center [1316, 108] width 43 height 11
click at [1368, 81] on button "Text" at bounding box center [1446, 79] width 230 height 19
drag, startPoint x: 1172, startPoint y: 103, endPoint x: 723, endPoint y: 104, distance: 449.0
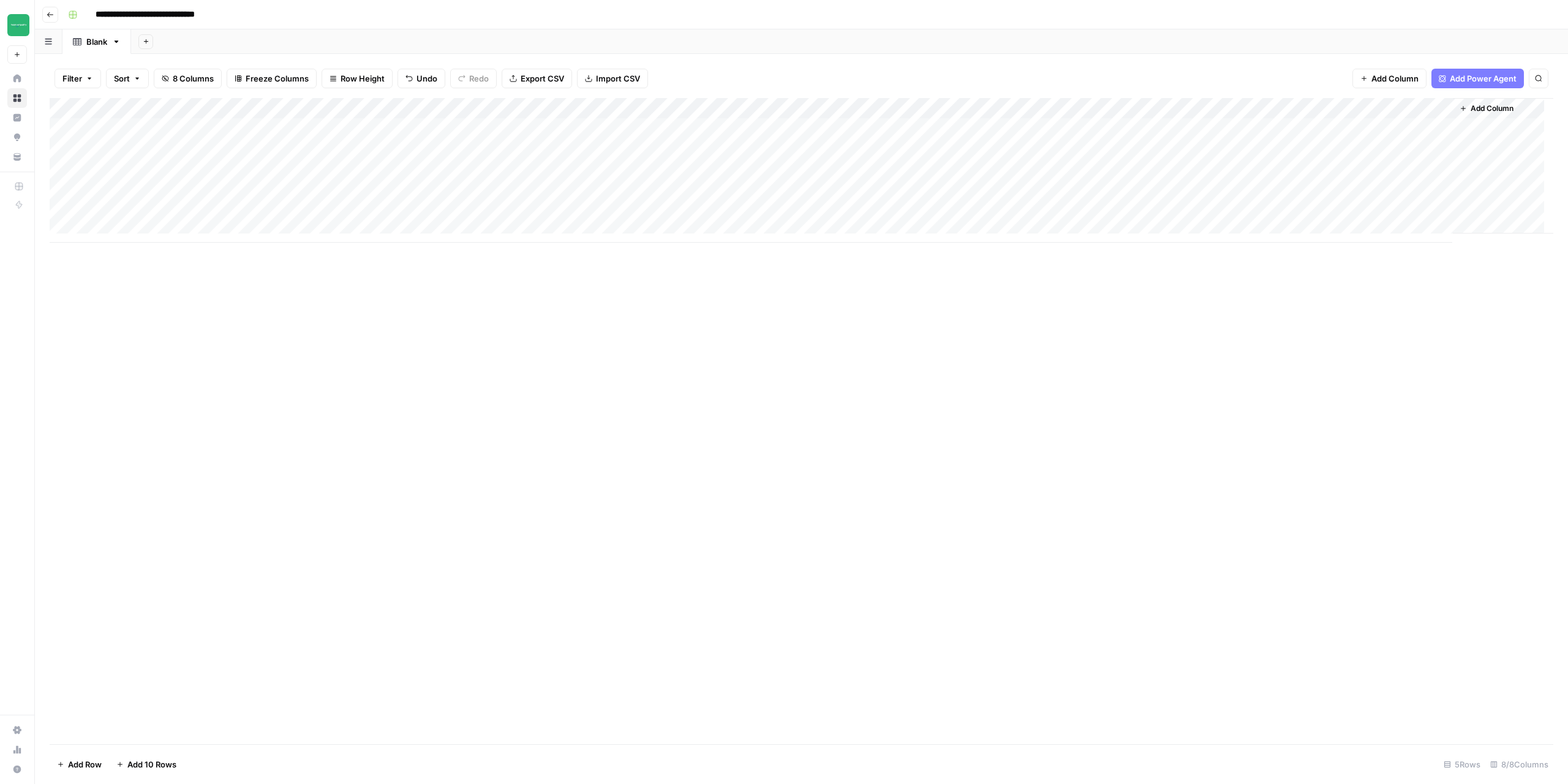
click at [723, 104] on div "Add Column" at bounding box center [801, 170] width 1504 height 144
click at [907, 106] on div "Add Column" at bounding box center [801, 170] width 1504 height 144
click at [872, 211] on span "Configure Inputs" at bounding box center [876, 211] width 108 height 13
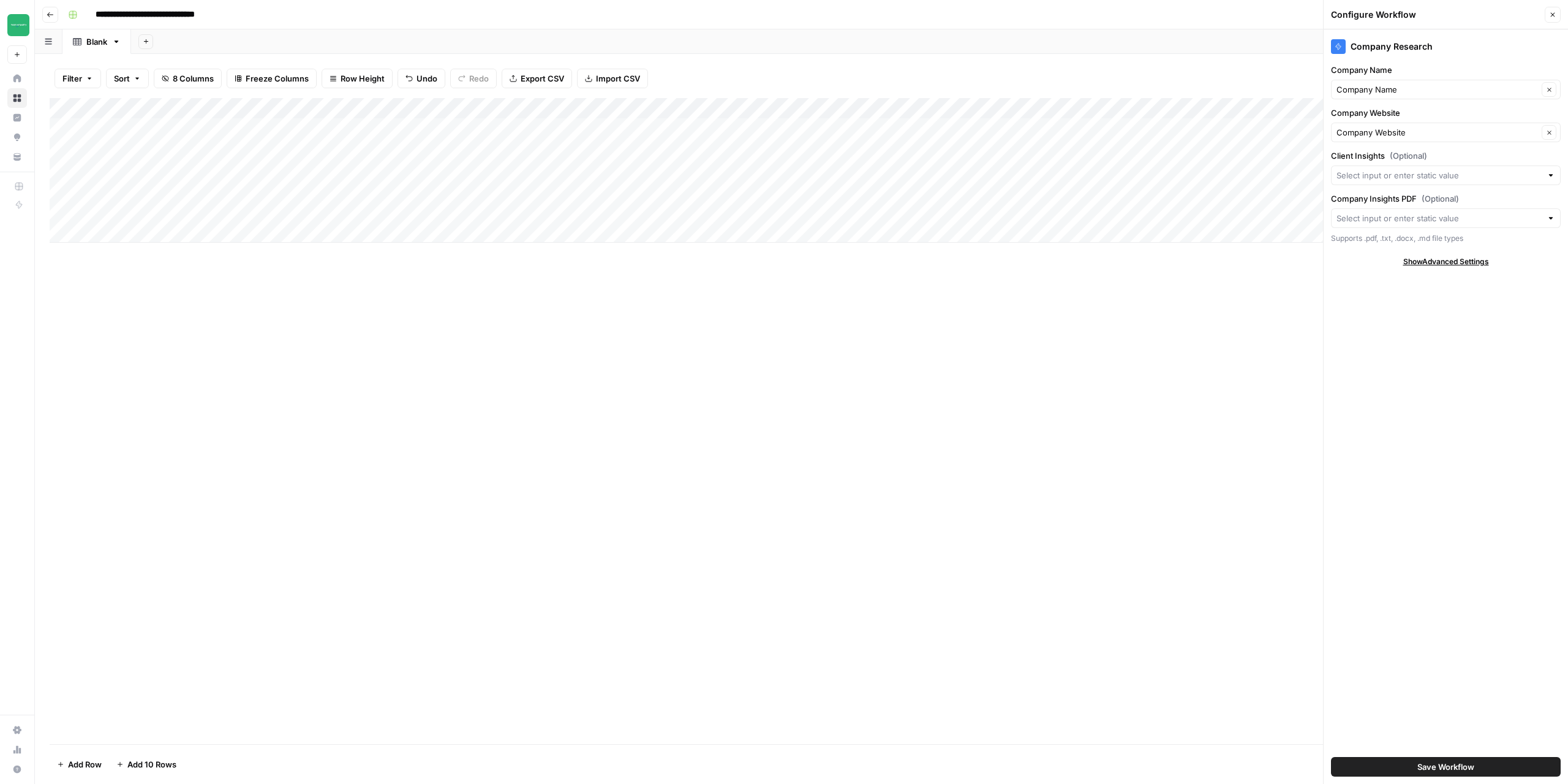
click at [528, 115] on div "Add Column" at bounding box center [801, 170] width 1504 height 144
drag, startPoint x: 509, startPoint y: 139, endPoint x: 428, endPoint y: 145, distance: 81.2
click at [428, 145] on body "**********" at bounding box center [784, 392] width 1568 height 784
type input "N"
type input "Company Insights"
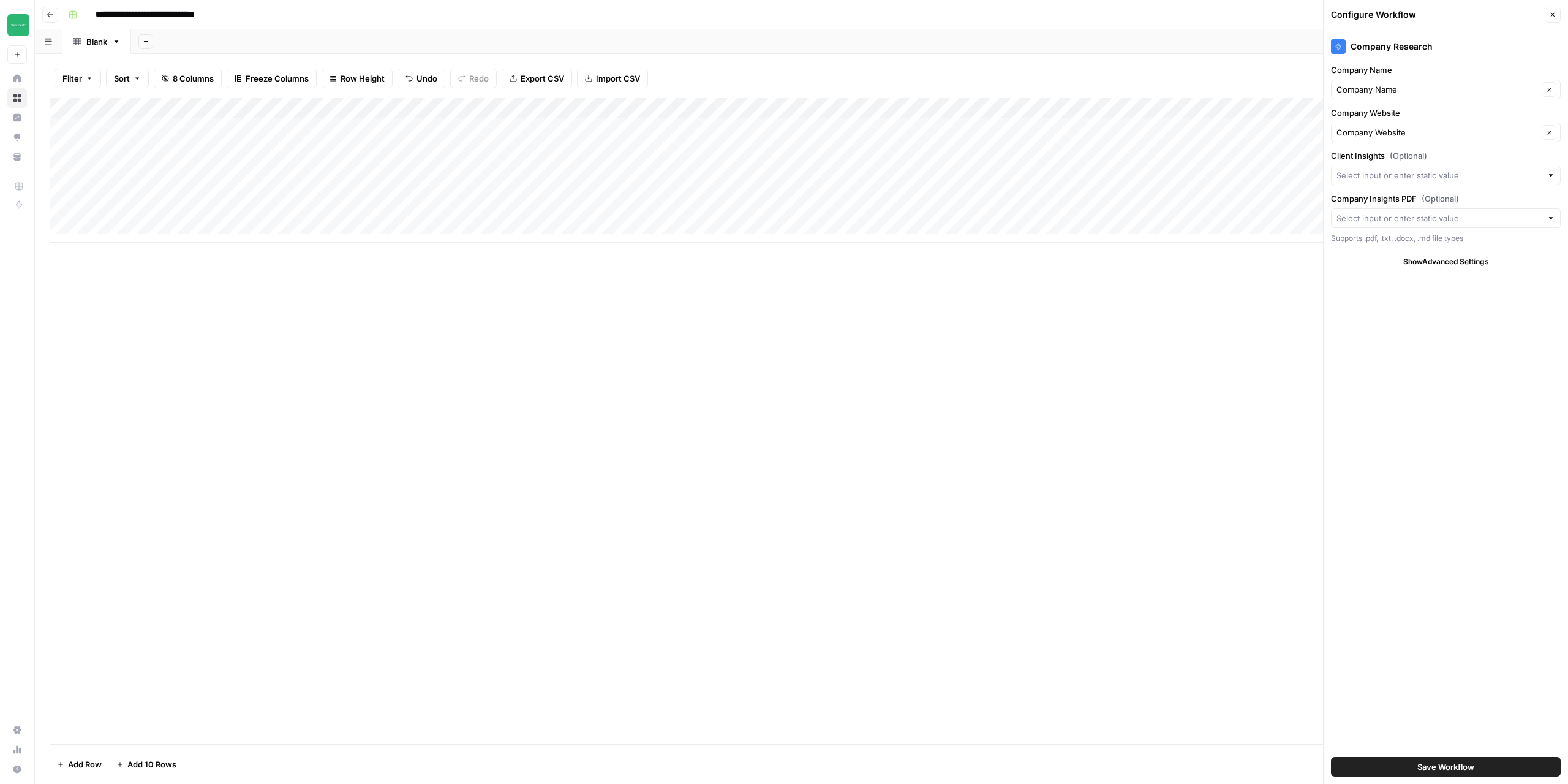
click at [726, 109] on div "Add Column" at bounding box center [801, 170] width 1504 height 144
click at [702, 140] on input "New Column (1)" at bounding box center [694, 138] width 124 height 13
drag, startPoint x: 628, startPoint y: 137, endPoint x: 613, endPoint y: 140, distance: 15.3
click at [617, 138] on body "**********" at bounding box center [784, 392] width 1568 height 784
click at [723, 114] on div "Add Column" at bounding box center [801, 170] width 1504 height 144
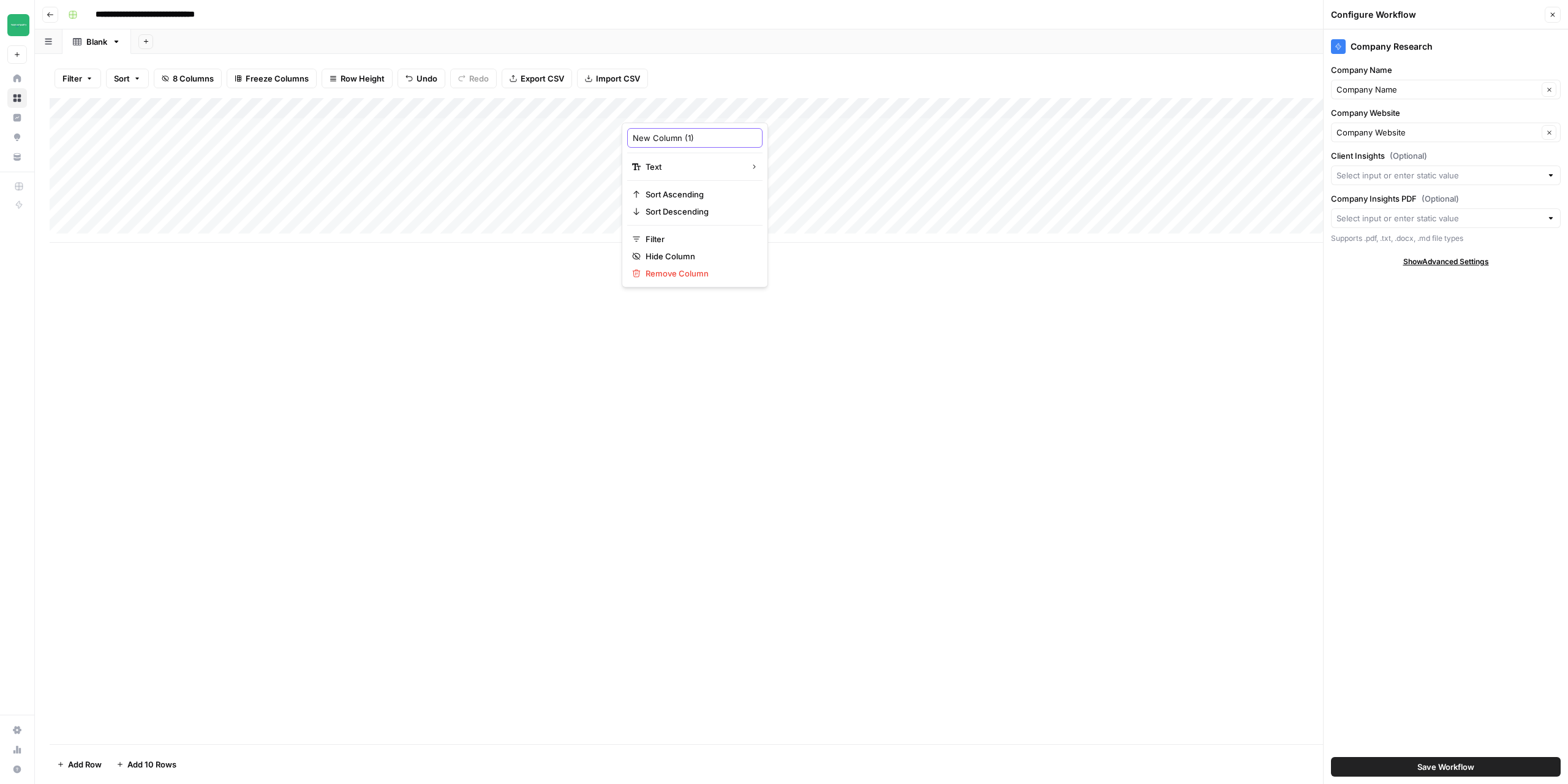
click at [703, 137] on input "New Column (1)" at bounding box center [694, 138] width 124 height 13
drag, startPoint x: 649, startPoint y: 138, endPoint x: 626, endPoint y: 138, distance: 23.0
click at [626, 138] on div "New Column (1) Text Sort Ascending Sort Descending Filter Hide Column Remove Co…" at bounding box center [694, 205] width 146 height 165
type input "C"
type input "P"
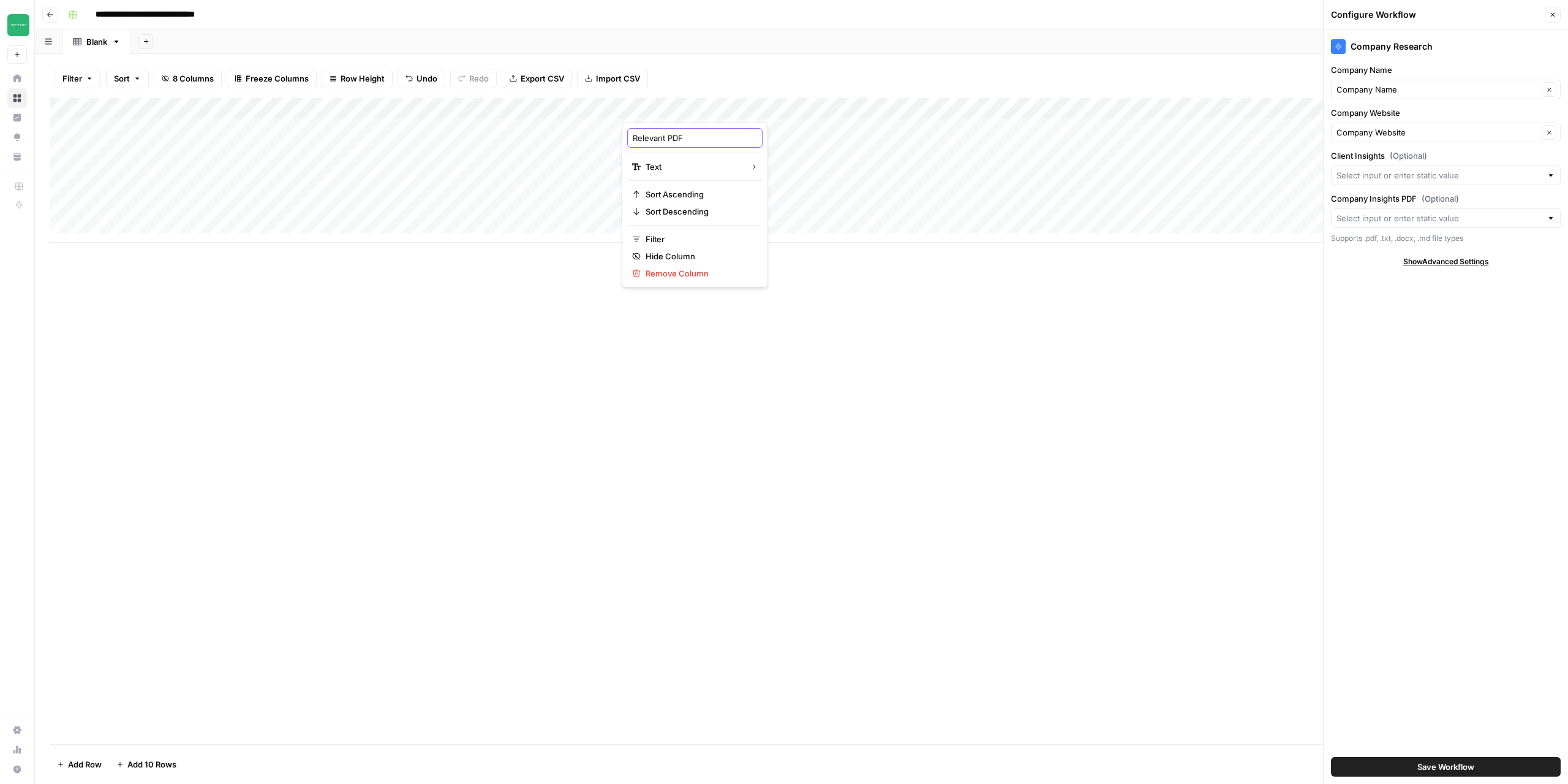
type input "Relevant PDFs"
click at [519, 394] on div "Add Column" at bounding box center [801, 421] width 1504 height 646
click at [696, 116] on div "Add Column" at bounding box center [801, 170] width 1504 height 144
click at [698, 112] on div at bounding box center [710, 110] width 177 height 24
drag, startPoint x: 722, startPoint y: 138, endPoint x: 611, endPoint y: 144, distance: 111.2
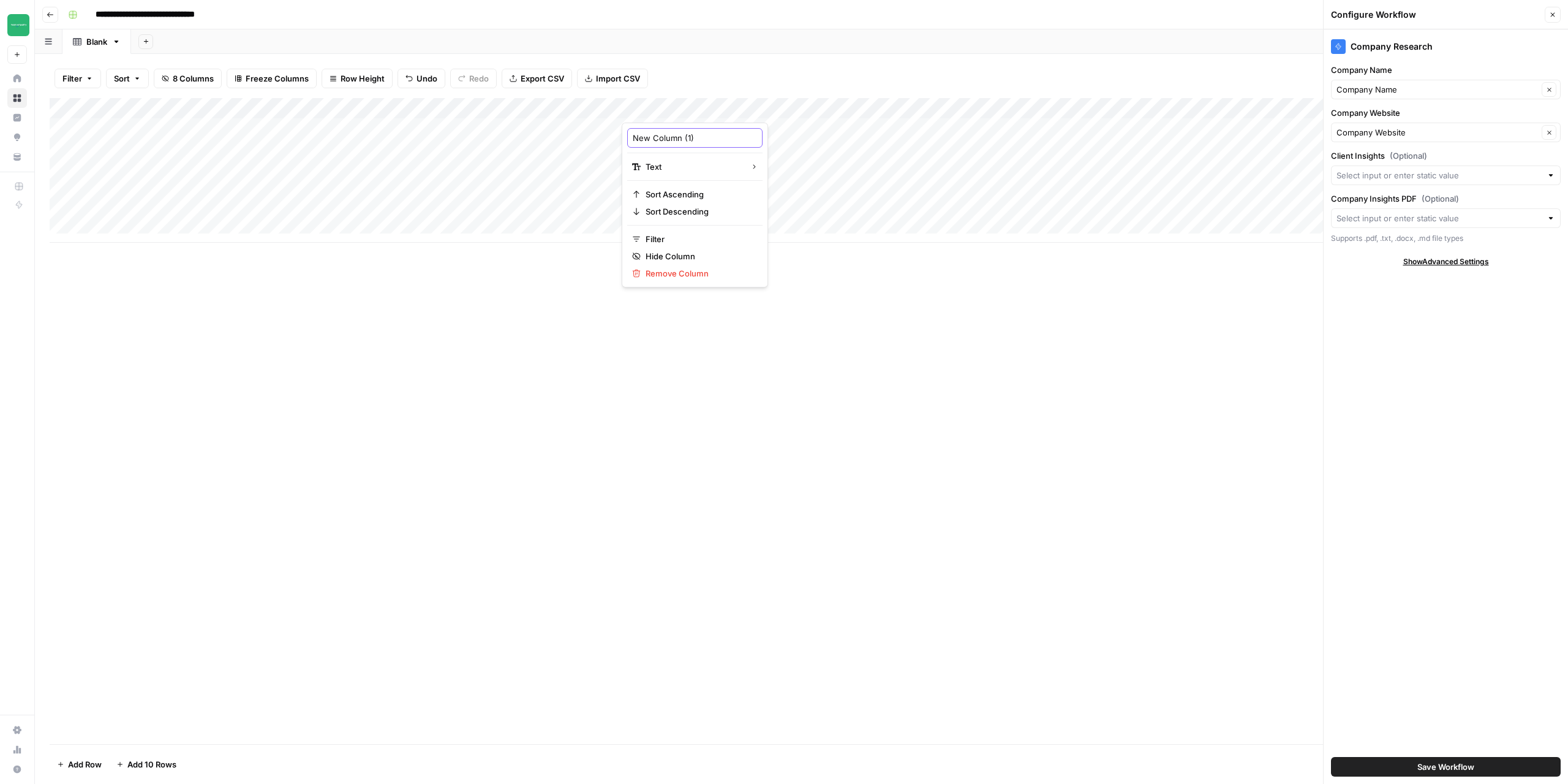
click at [611, 144] on body "**********" at bounding box center [784, 392] width 1568 height 784
type input "N"
type input "Company"
drag, startPoint x: 1418, startPoint y: 199, endPoint x: 1334, endPoint y: 202, distance: 84.1
click at [1334, 202] on label "Company Insights PDF (Optional)" at bounding box center [1446, 199] width 230 height 13
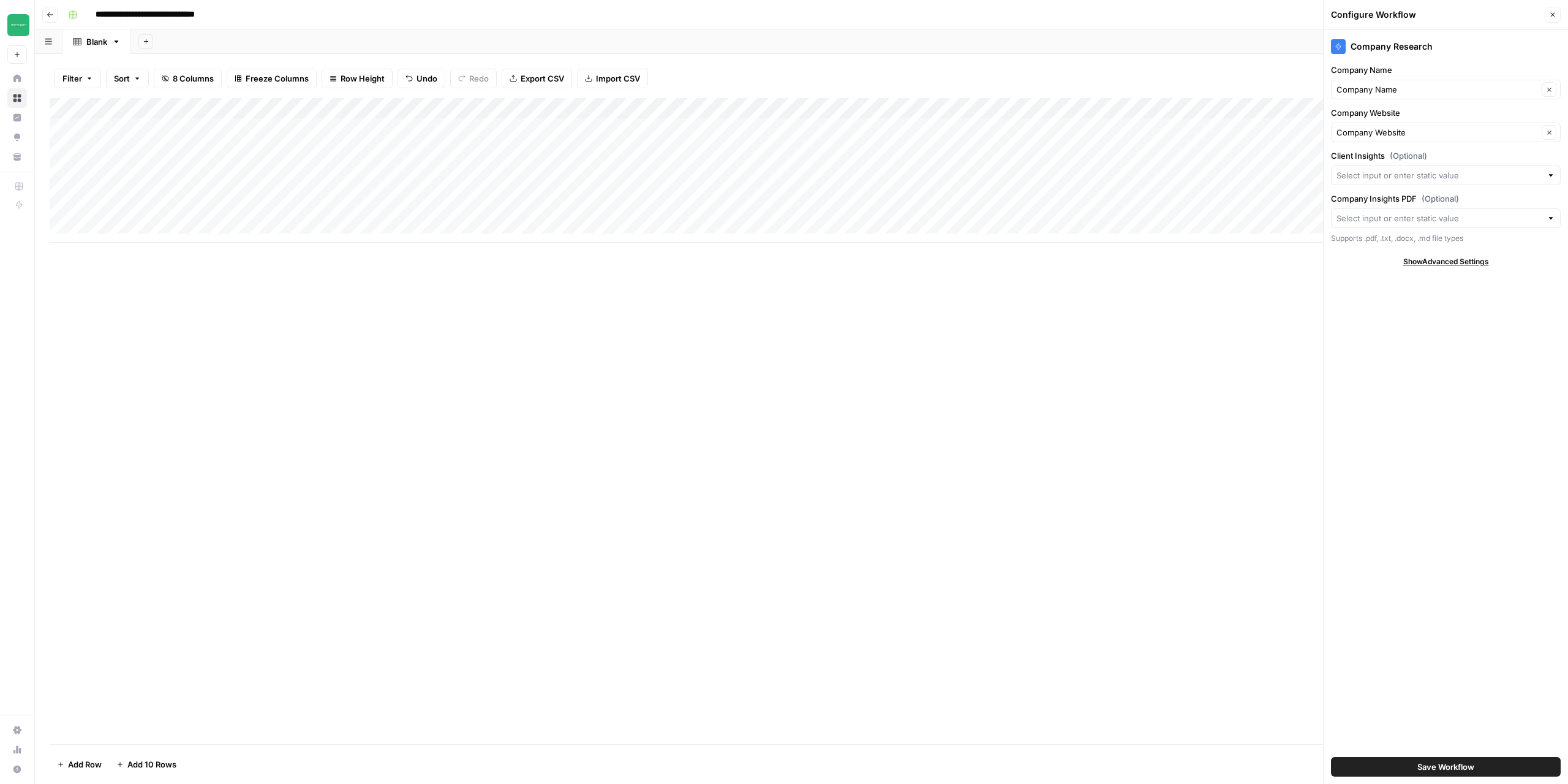
copy label "Company Insights PDF"
click at [713, 116] on div "Add Column" at bounding box center [801, 170] width 1504 height 144
drag, startPoint x: 698, startPoint y: 144, endPoint x: 680, endPoint y: 142, distance: 18.1
click at [638, 142] on div "New Column (1)" at bounding box center [695, 138] width 136 height 19
click at [693, 141] on input "New Column (1)" at bounding box center [694, 138] width 124 height 13
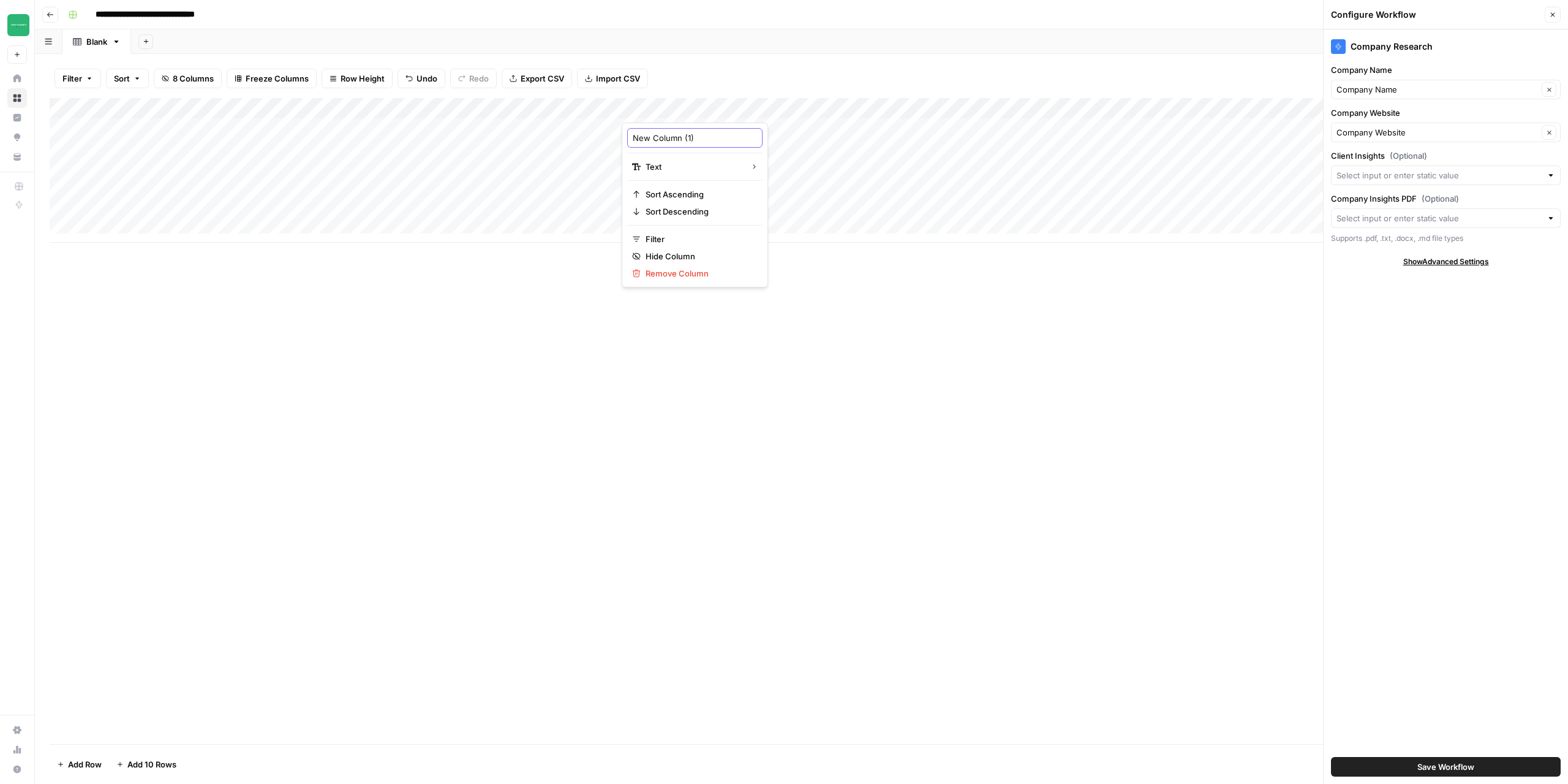
drag, startPoint x: 702, startPoint y: 139, endPoint x: 623, endPoint y: 141, distance: 79.0
click at [623, 141] on div "New Column (1) Text Sort Ascending Sort Descending Filter Hide Column Remove Co…" at bounding box center [694, 205] width 146 height 165
paste input "Company Insights PDF"
type input "Company Insights PDF"
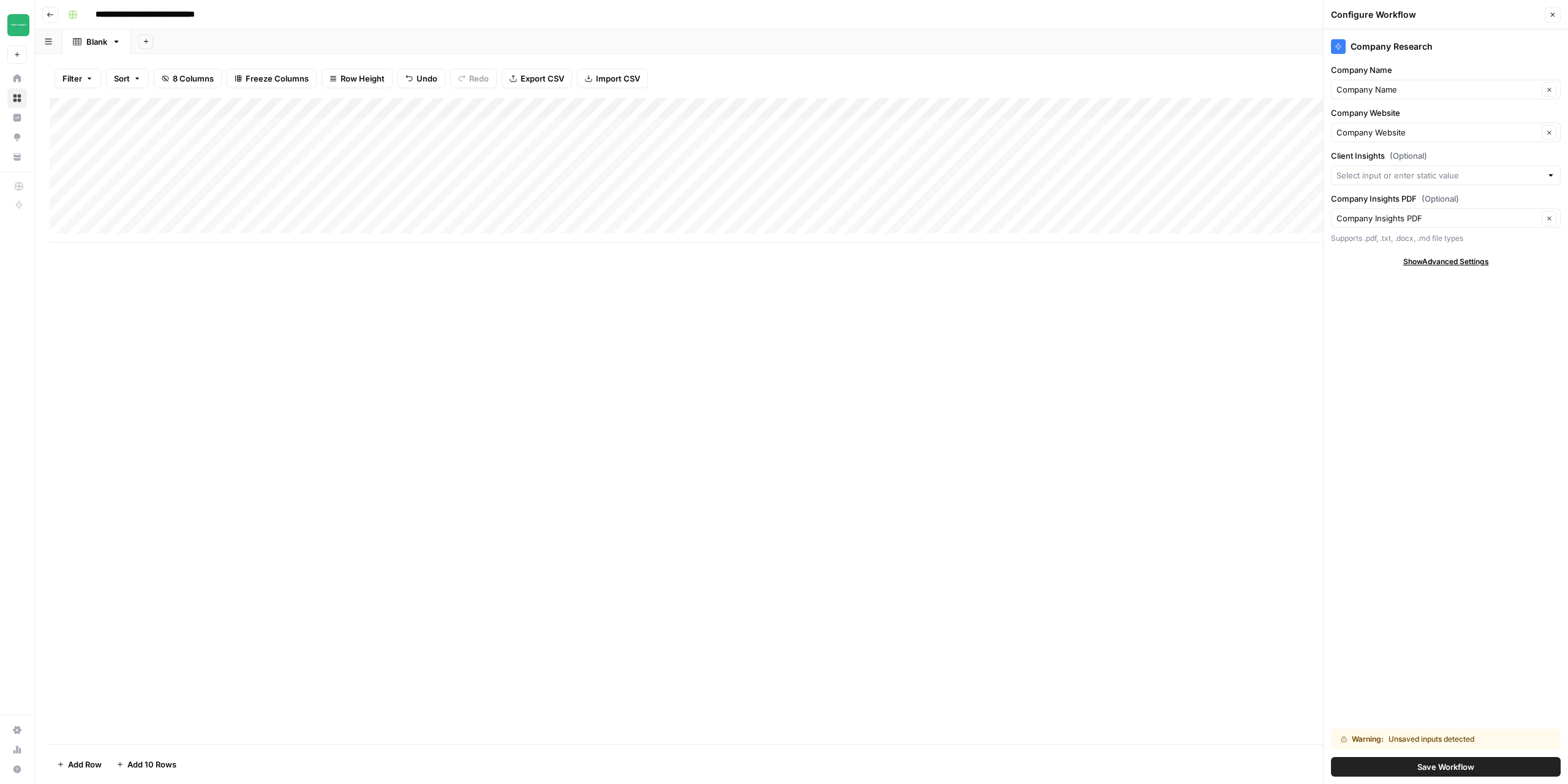
drag, startPoint x: 1388, startPoint y: 154, endPoint x: 1332, endPoint y: 159, distance: 56.2
click at [1332, 159] on label "Client Insights (Optional)" at bounding box center [1446, 155] width 230 height 13
copy label "Client Insights"
click at [507, 110] on div "Add Column" at bounding box center [801, 170] width 1504 height 144
click at [418, 133] on body "**********" at bounding box center [784, 392] width 1568 height 784
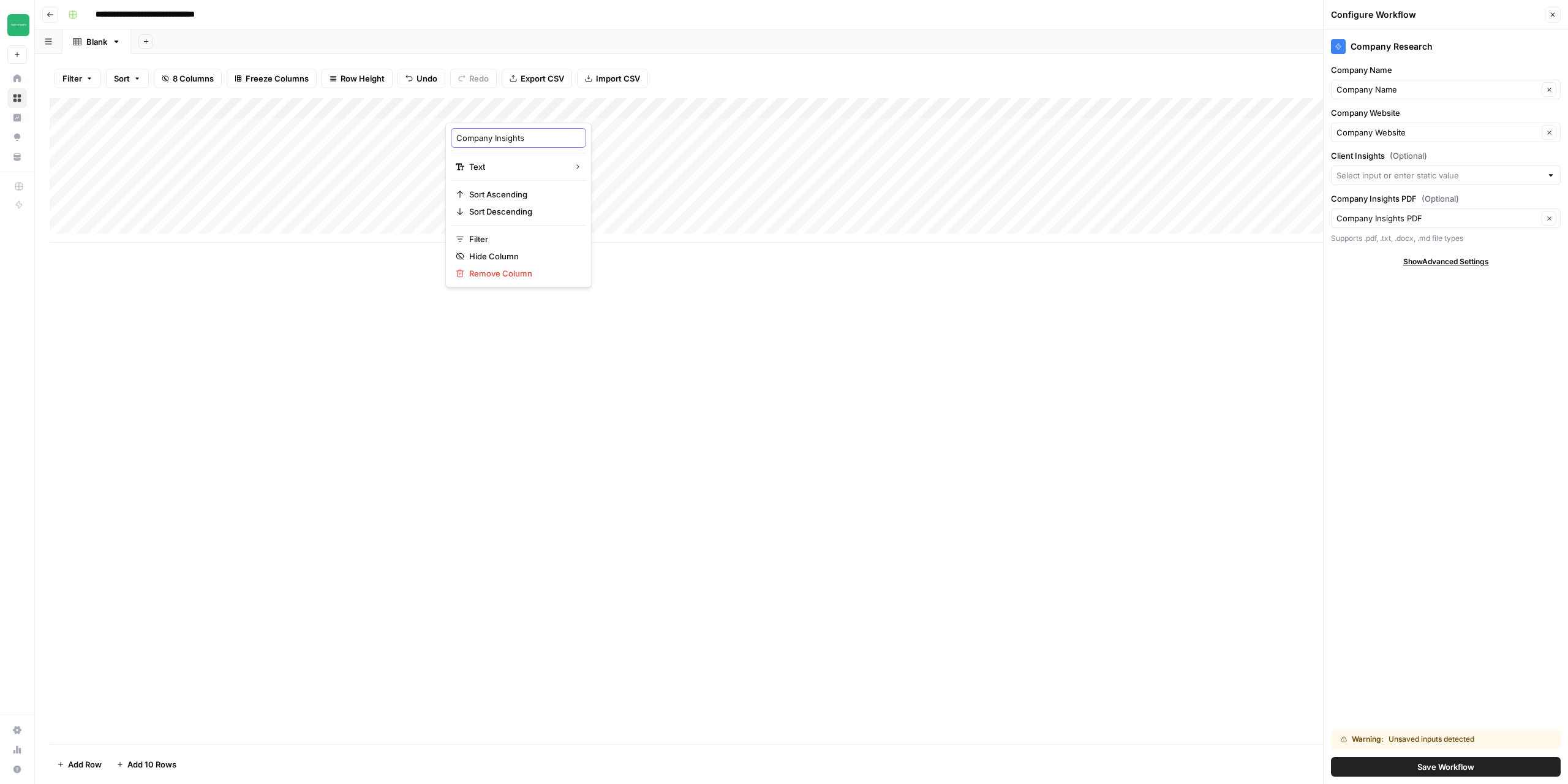
paste input "Client Insights"
type input "Company InsightsClient Insights"
click at [545, 112] on div "Add Column" at bounding box center [801, 170] width 1504 height 144
click at [546, 139] on input "Company InsightsClient Insights" at bounding box center [518, 138] width 124 height 13
paste input "text"
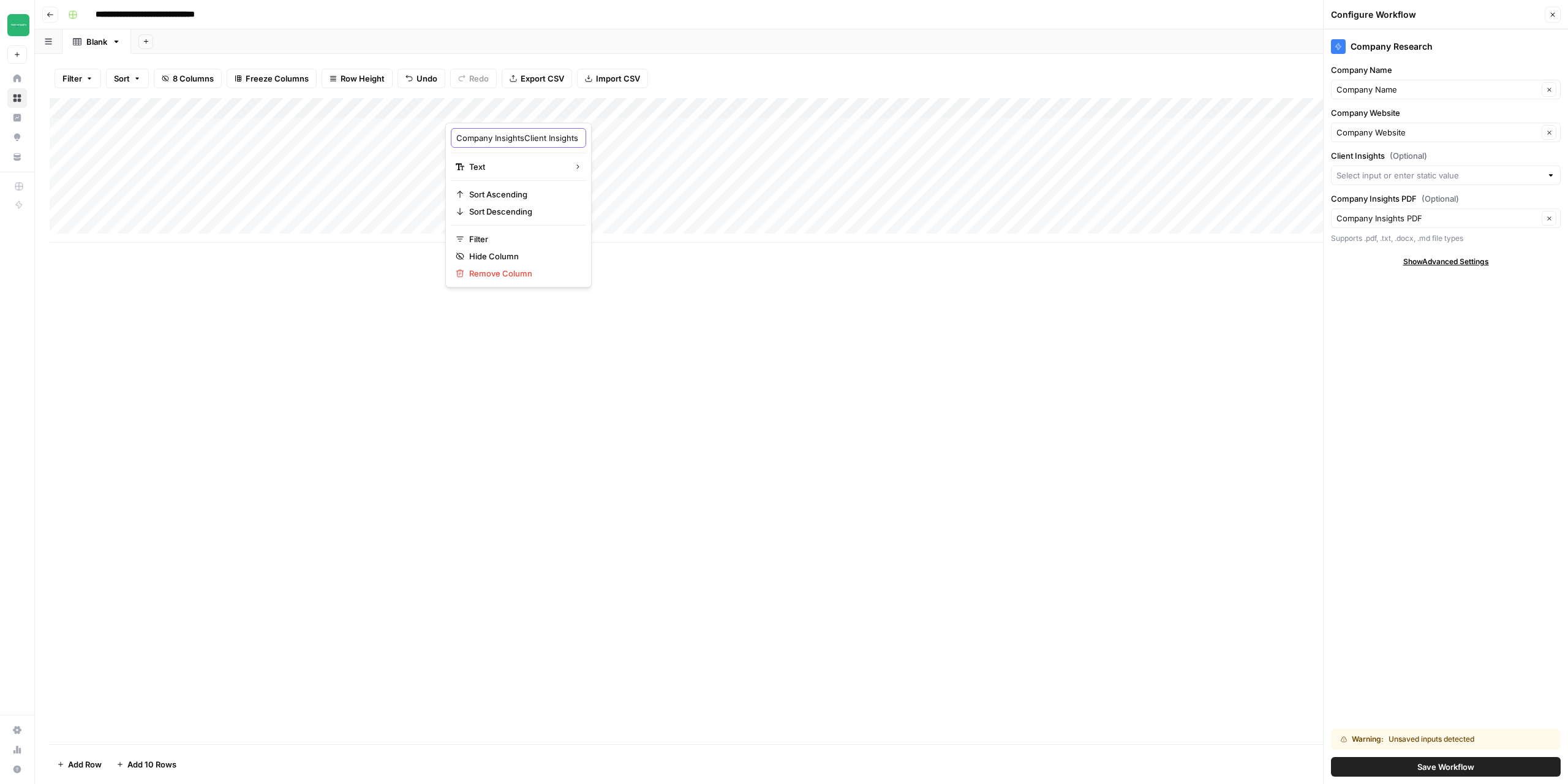
type input "Client Insights"
click at [546, 109] on div "Add Column" at bounding box center [801, 170] width 1504 height 144
click at [546, 109] on div at bounding box center [534, 110] width 177 height 24
drag, startPoint x: 541, startPoint y: 136, endPoint x: 458, endPoint y: 141, distance: 83.2
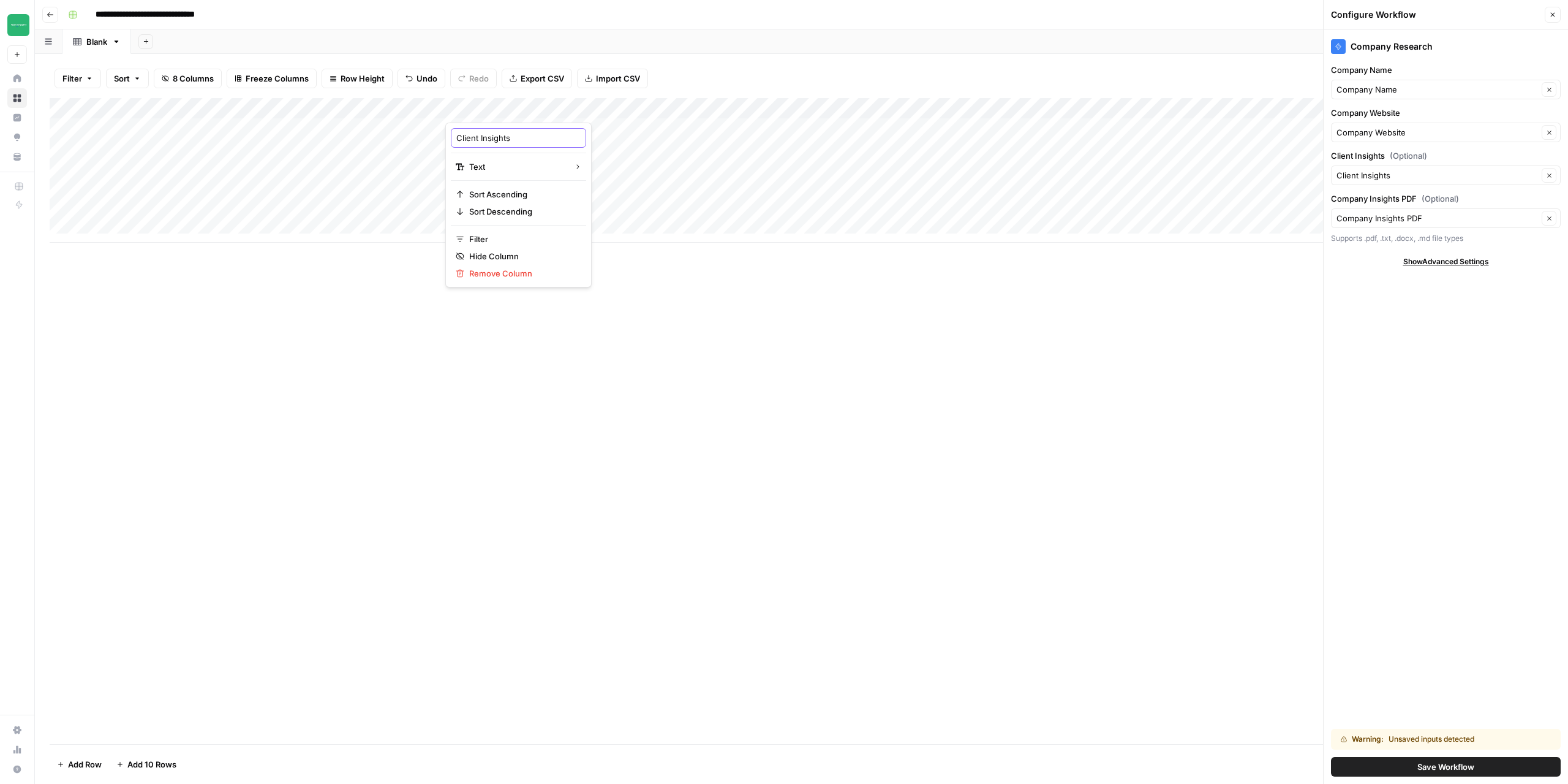
click at [458, 141] on input "Client Insights" at bounding box center [518, 138] width 124 height 13
click at [531, 385] on div "Add Column" at bounding box center [801, 421] width 1504 height 646
click at [366, 357] on div "Add Column" at bounding box center [801, 421] width 1504 height 646
drag, startPoint x: 621, startPoint y: 108, endPoint x: 538, endPoint y: 114, distance: 83.2
click at [538, 114] on div "Add Column" at bounding box center [801, 170] width 1504 height 144
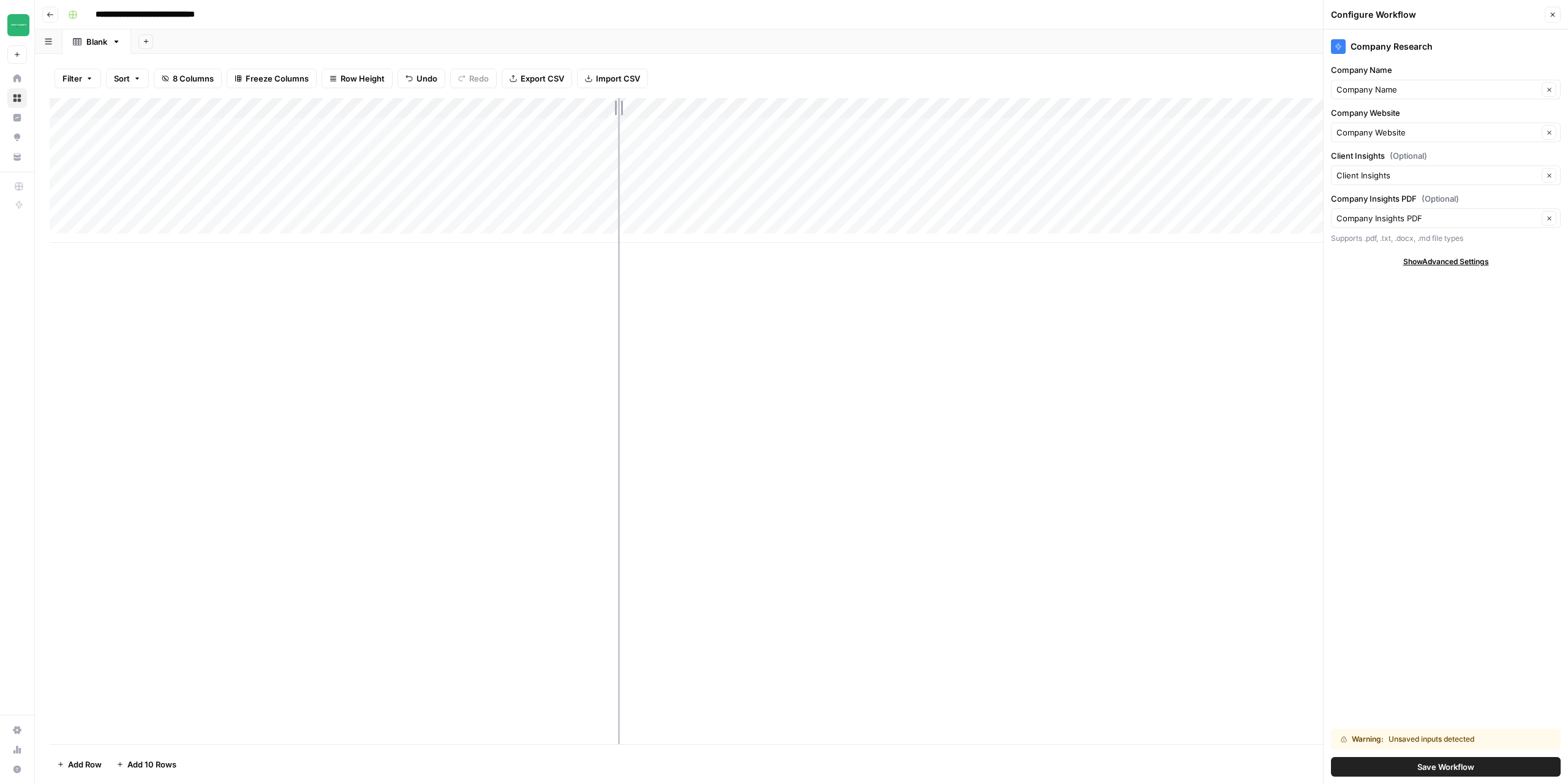
drag, startPoint x: 713, startPoint y: 104, endPoint x: 618, endPoint y: 110, distance: 95.2
click at [618, 110] on div "Add Column" at bounding box center [801, 170] width 1504 height 144
drag, startPoint x: 620, startPoint y: 105, endPoint x: 665, endPoint y: 106, distance: 45.0
click at [665, 106] on div "Add Column" at bounding box center [801, 170] width 1504 height 144
drag, startPoint x: 679, startPoint y: 108, endPoint x: 690, endPoint y: 110, distance: 11.2
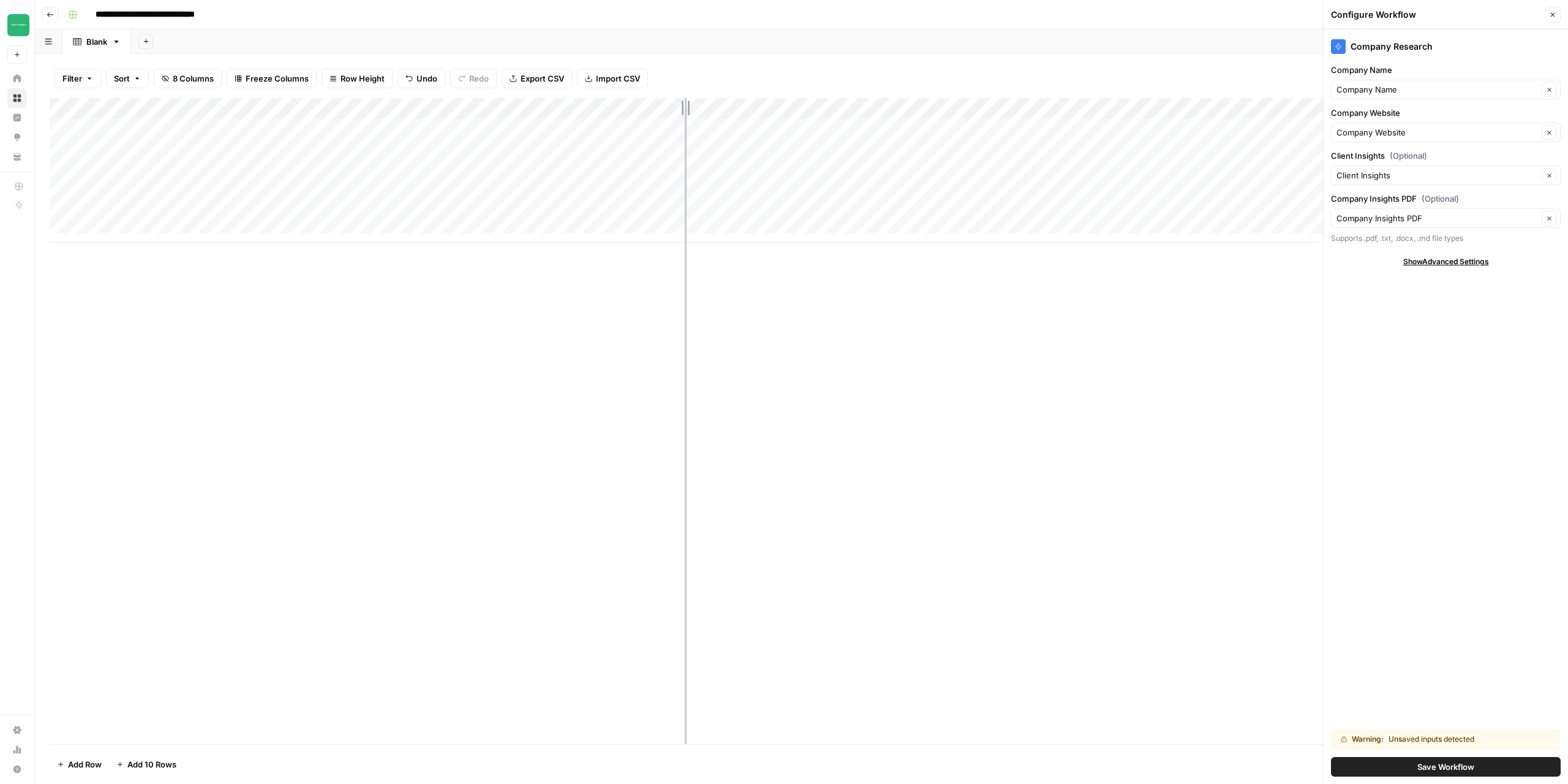
click at [690, 110] on div "Add Column" at bounding box center [801, 170] width 1504 height 144
drag, startPoint x: 538, startPoint y: 106, endPoint x: 576, endPoint y: 108, distance: 38.1
click at [576, 108] on div "Add Column" at bounding box center [801, 170] width 1504 height 144
drag, startPoint x: 447, startPoint y: 104, endPoint x: 362, endPoint y: 107, distance: 85.1
click at [362, 107] on div "Add Column" at bounding box center [801, 170] width 1504 height 144
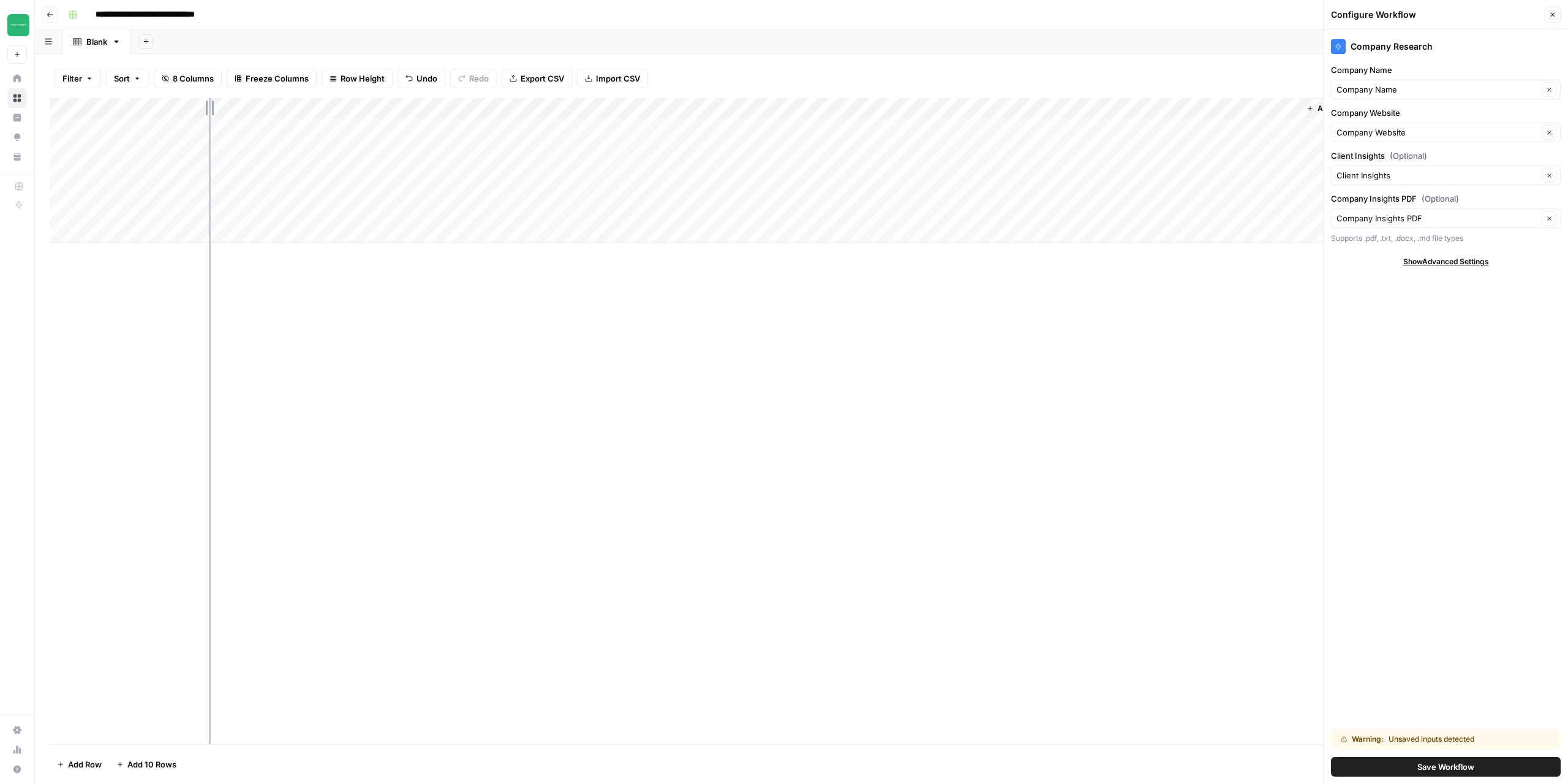
drag, startPoint x: 270, startPoint y: 104, endPoint x: 209, endPoint y: 108, distance: 61.1
click at [209, 108] on div "Add Column" at bounding box center [801, 170] width 1504 height 144
drag, startPoint x: 434, startPoint y: 106, endPoint x: 387, endPoint y: 111, distance: 47.3
click at [387, 111] on div "Add Column" at bounding box center [801, 170] width 1504 height 144
drag, startPoint x: 533, startPoint y: 110, endPoint x: 504, endPoint y: 116, distance: 29.6
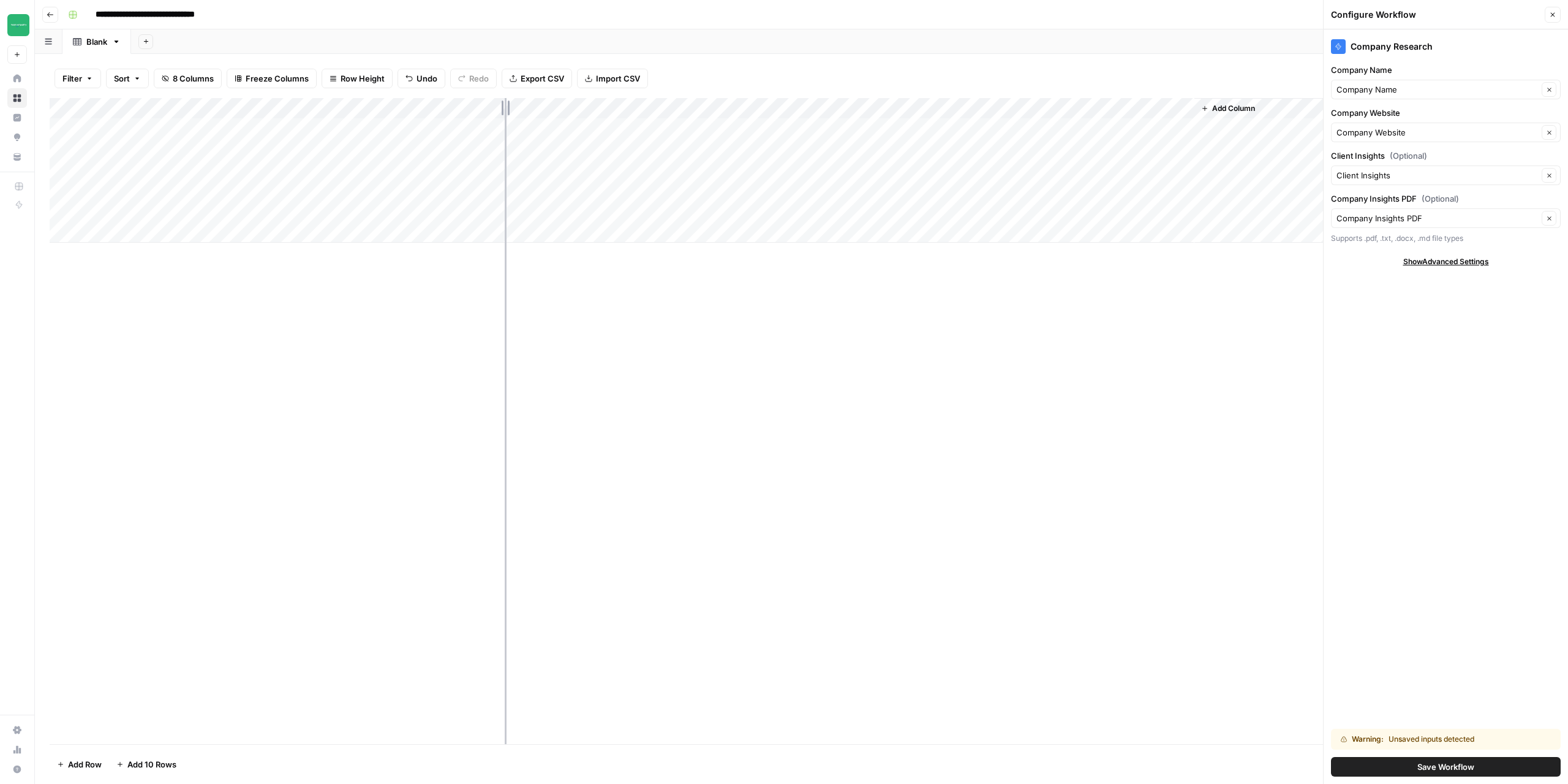
click at [504, 116] on div "Add Column" at bounding box center [801, 170] width 1504 height 144
click at [479, 408] on div "Add Column" at bounding box center [801, 421] width 1504 height 646
drag, startPoint x: 813, startPoint y: 108, endPoint x: 738, endPoint y: 110, distance: 75.0
click at [738, 110] on div "Add Column" at bounding box center [801, 170] width 1504 height 144
drag, startPoint x: 911, startPoint y: 105, endPoint x: 858, endPoint y: 105, distance: 53.0
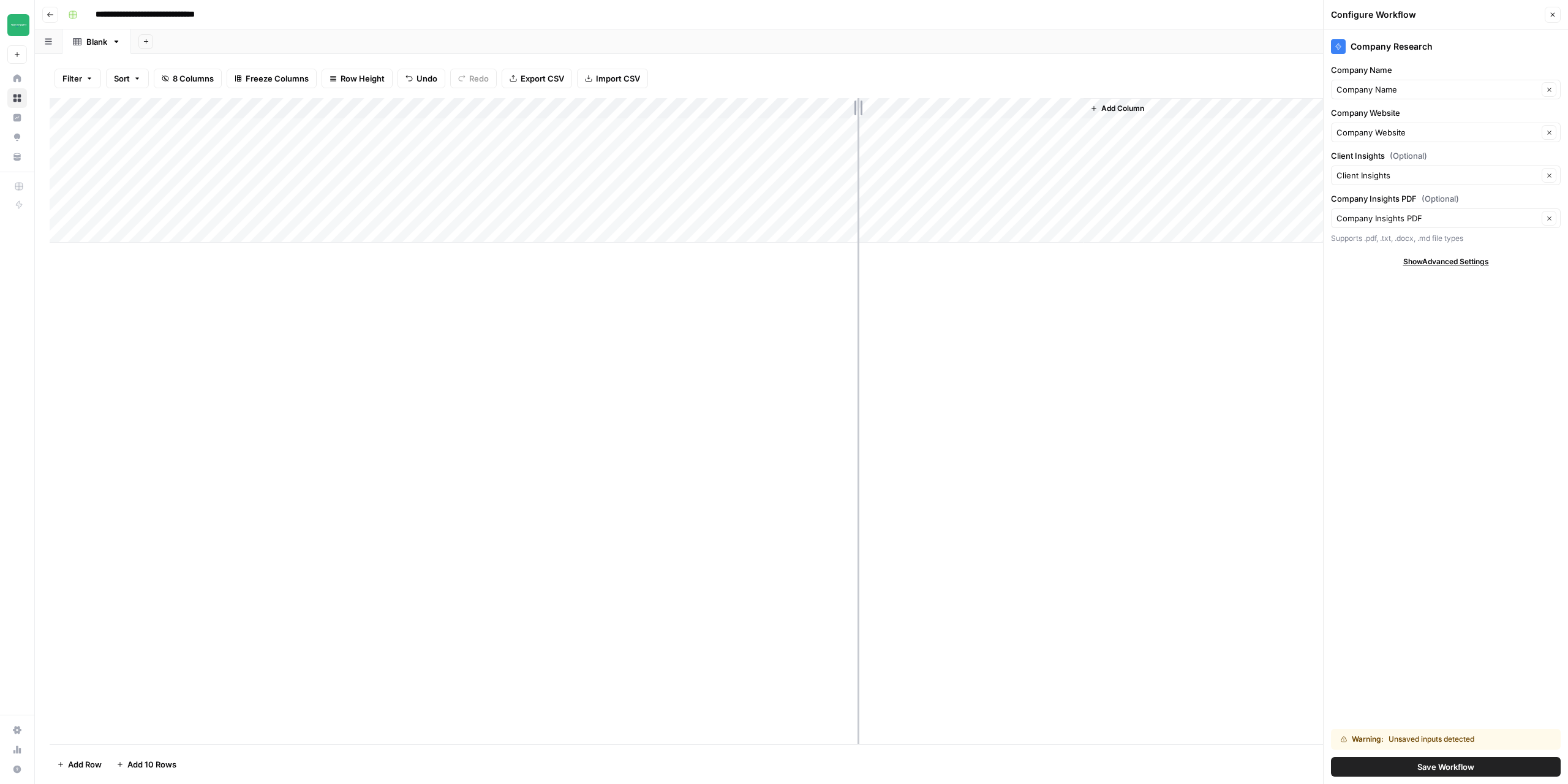
click at [858, 105] on div "Add Column" at bounding box center [801, 170] width 1504 height 144
drag, startPoint x: 860, startPoint y: 101, endPoint x: 881, endPoint y: 106, distance: 21.6
click at [881, 106] on div "Add Column" at bounding box center [801, 170] width 1504 height 144
drag, startPoint x: 738, startPoint y: 105, endPoint x: 757, endPoint y: 106, distance: 19.0
click at [757, 106] on div "Add Column" at bounding box center [801, 170] width 1504 height 144
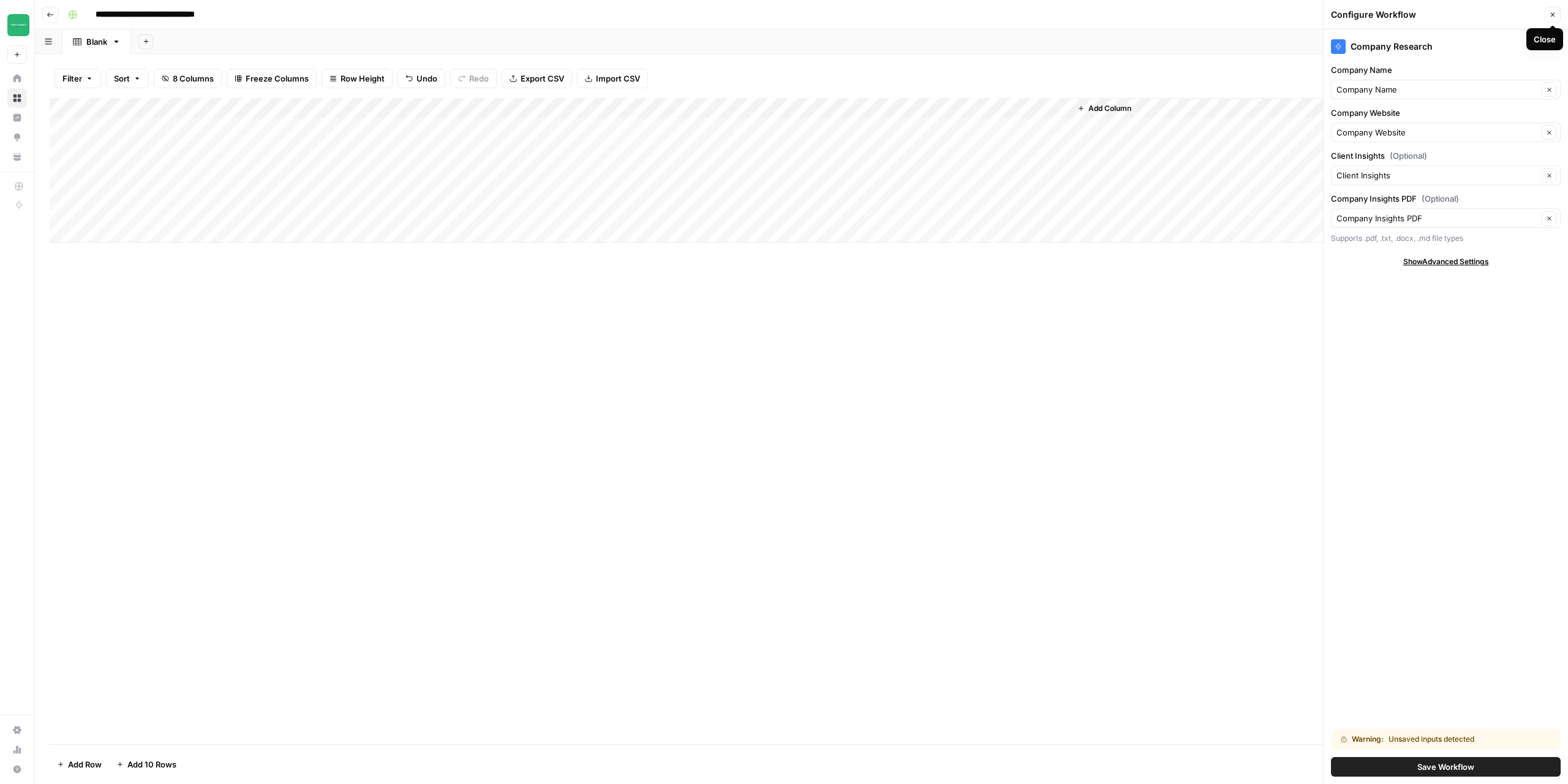
click at [1550, 17] on icon "button" at bounding box center [1553, 15] width 8 height 8
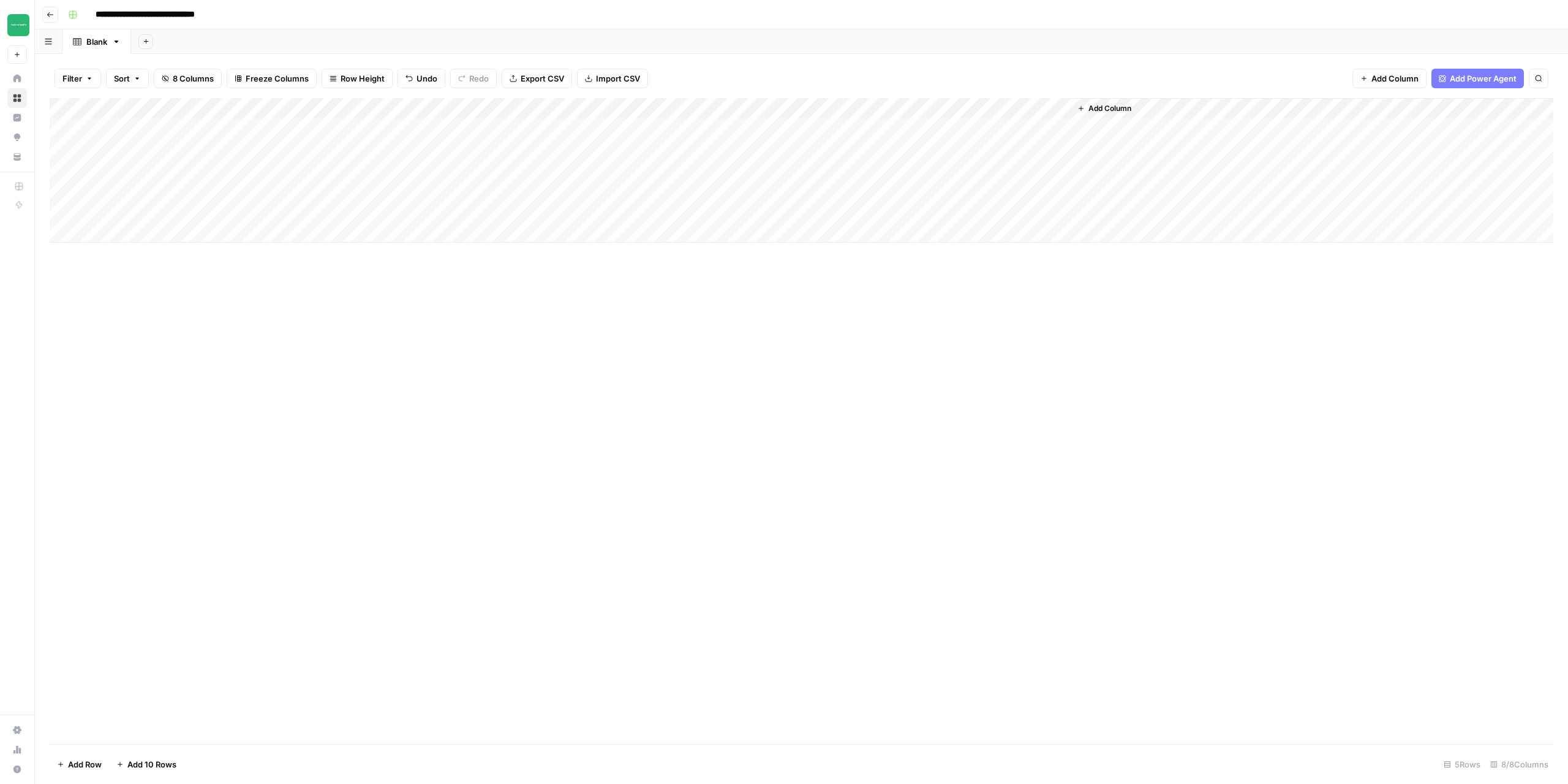
click at [52, 16] on icon "button" at bounding box center [50, 15] width 8 height 8
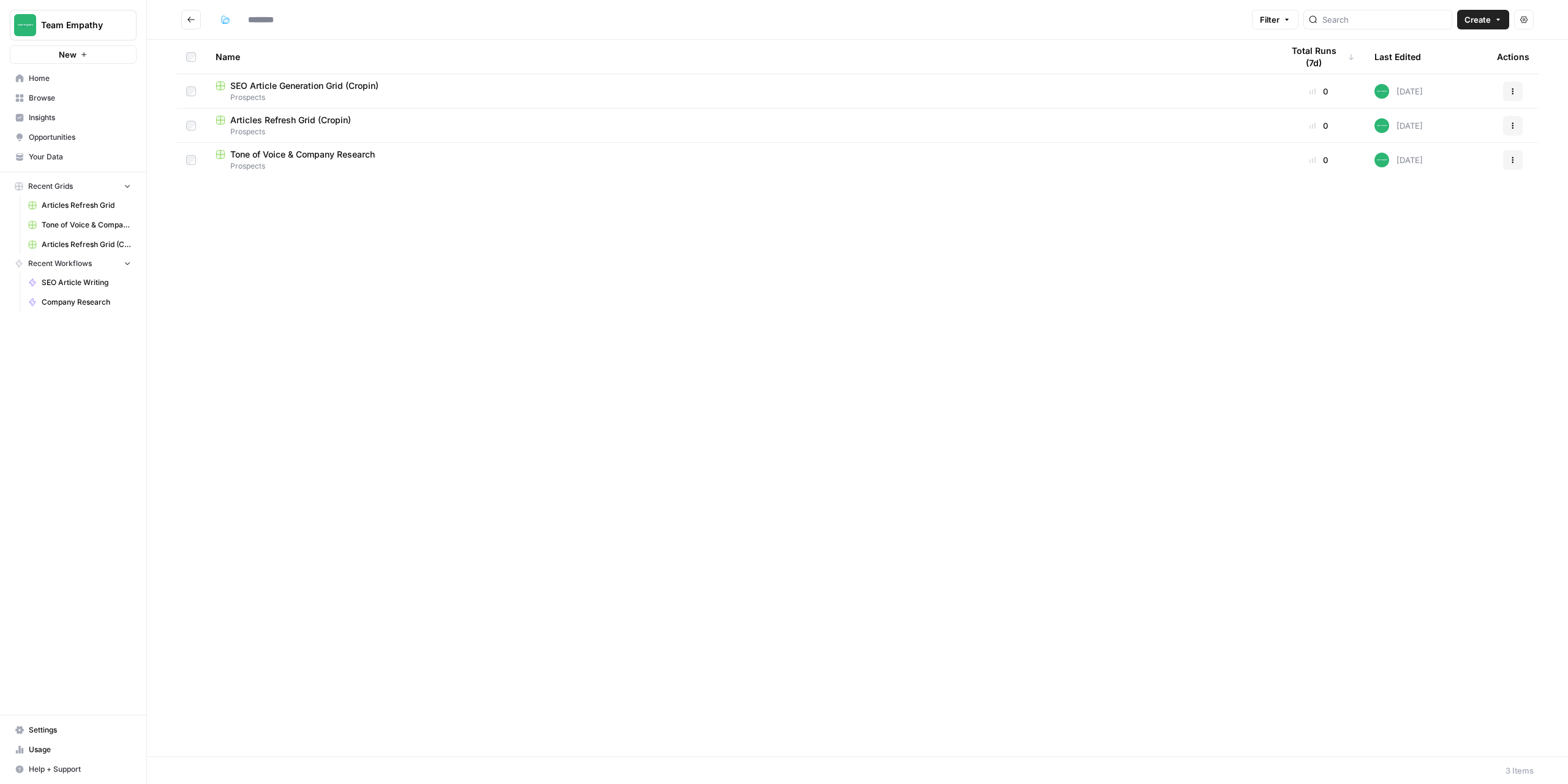
type input "*********"
click at [295, 84] on span "SEO Article Generation Grid (Cropin)" at bounding box center [304, 85] width 148 height 13
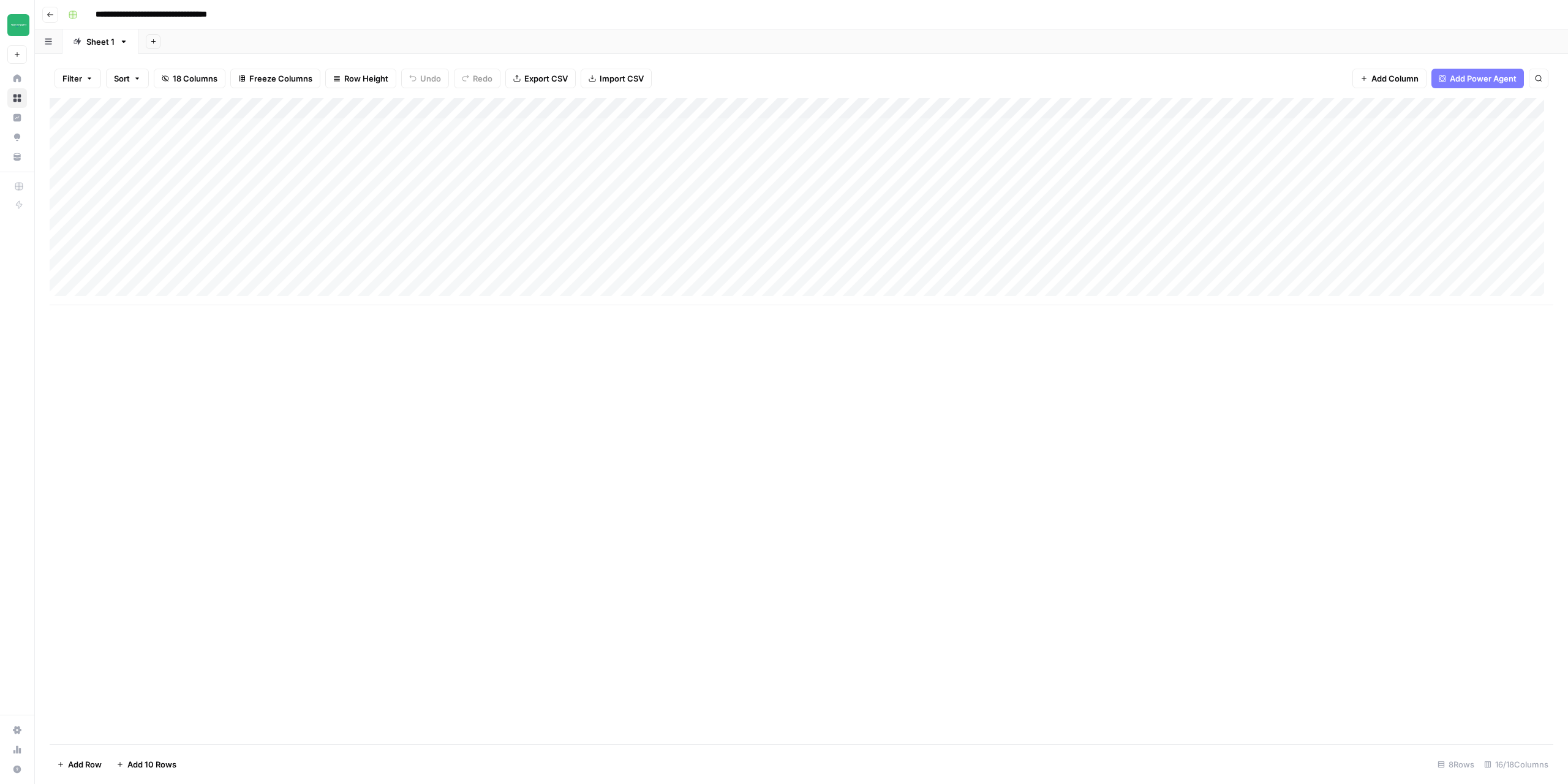
click at [47, 17] on icon "button" at bounding box center [50, 15] width 8 height 8
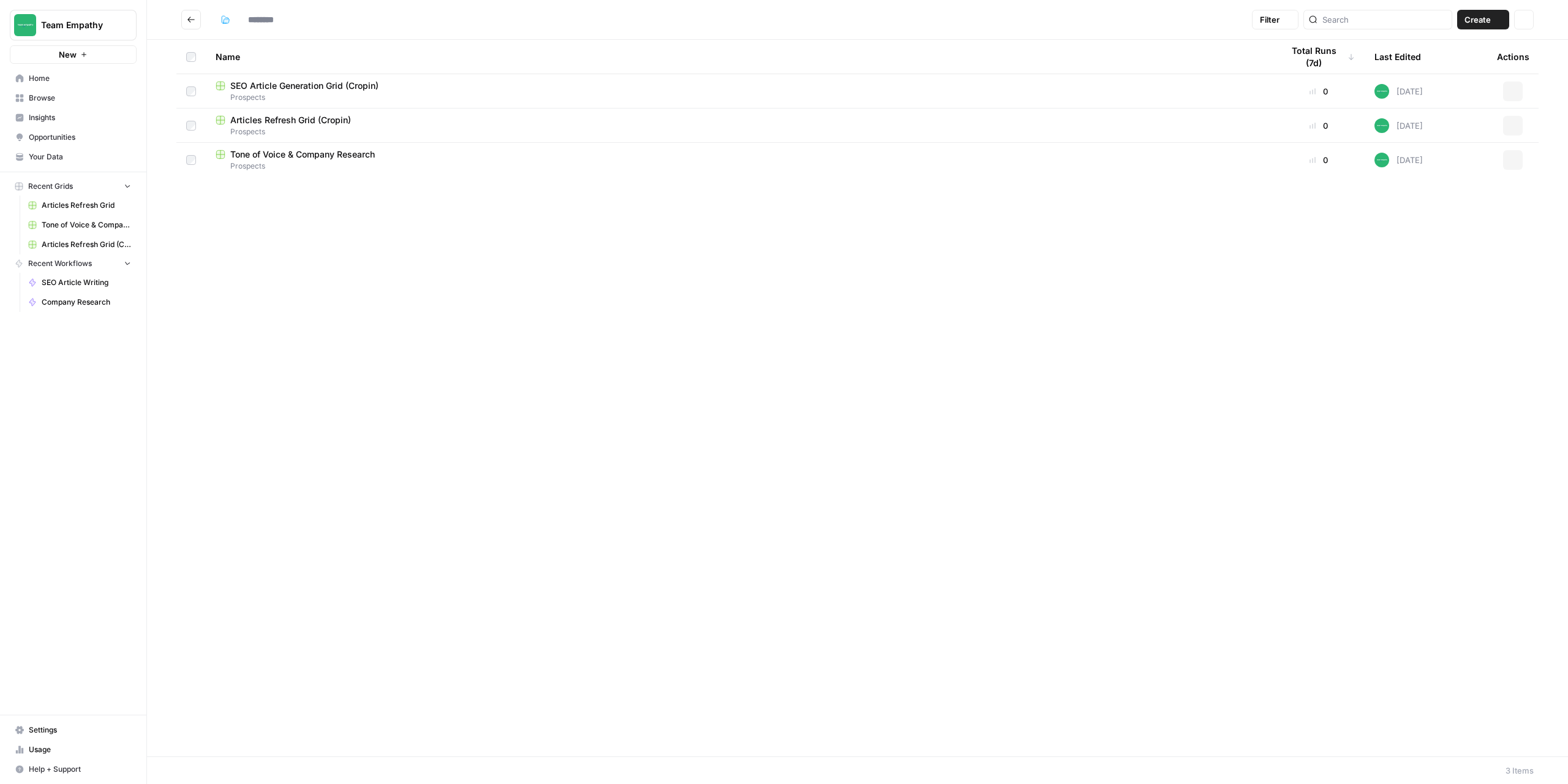
type input "*********"
click at [270, 154] on span "Tone of Voice & Company Research" at bounding box center [302, 154] width 144 height 13
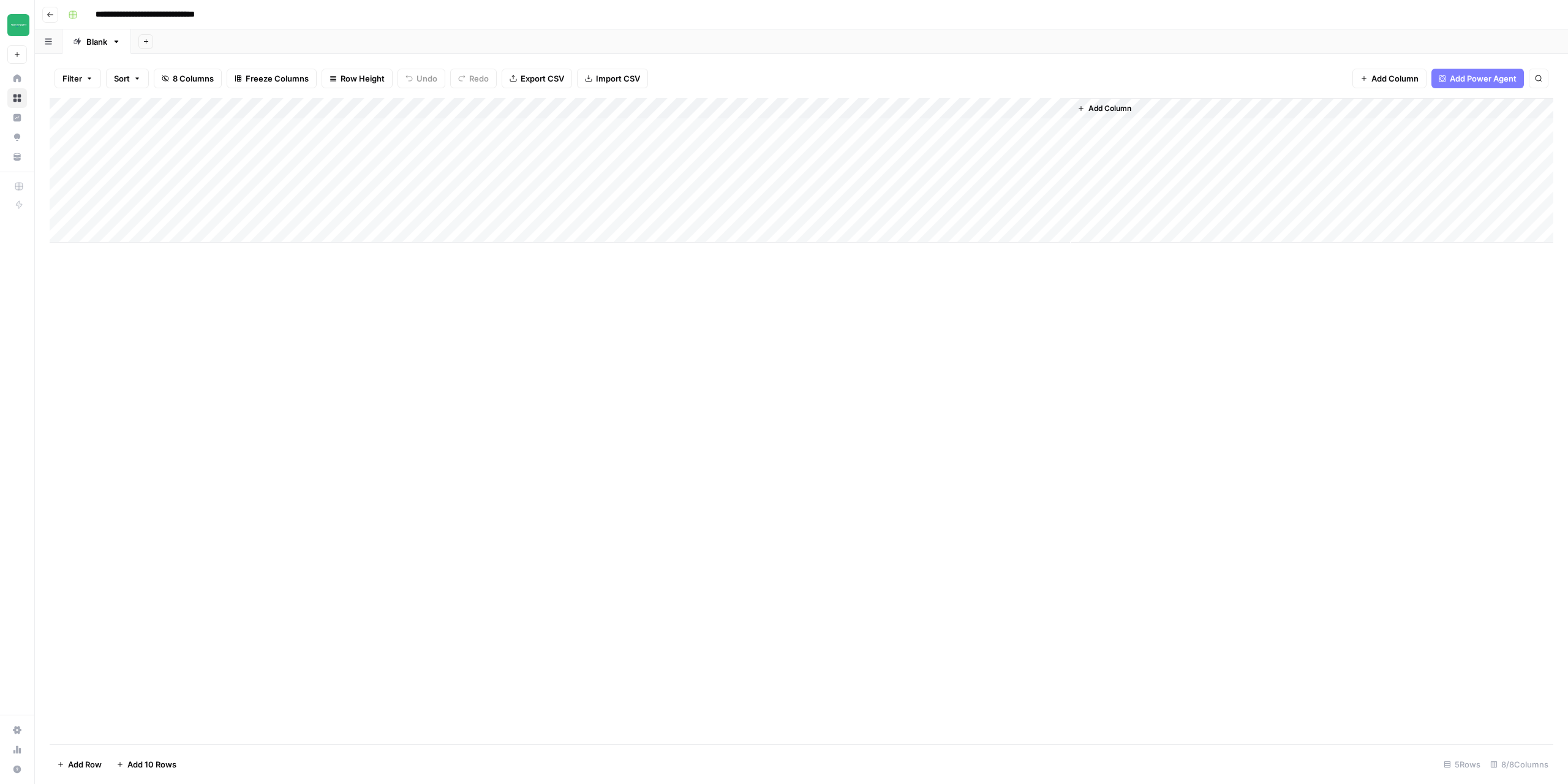
click at [169, 133] on div "Add Column" at bounding box center [801, 170] width 1504 height 144
click at [245, 129] on div "Add Column" at bounding box center [801, 170] width 1504 height 144
click at [611, 108] on div "Add Column" at bounding box center [801, 170] width 1504 height 144
click at [569, 230] on span "Edit Workflow" at bounding box center [581, 229] width 108 height 13
click at [1043, 110] on div "Add Column" at bounding box center [801, 170] width 1504 height 144
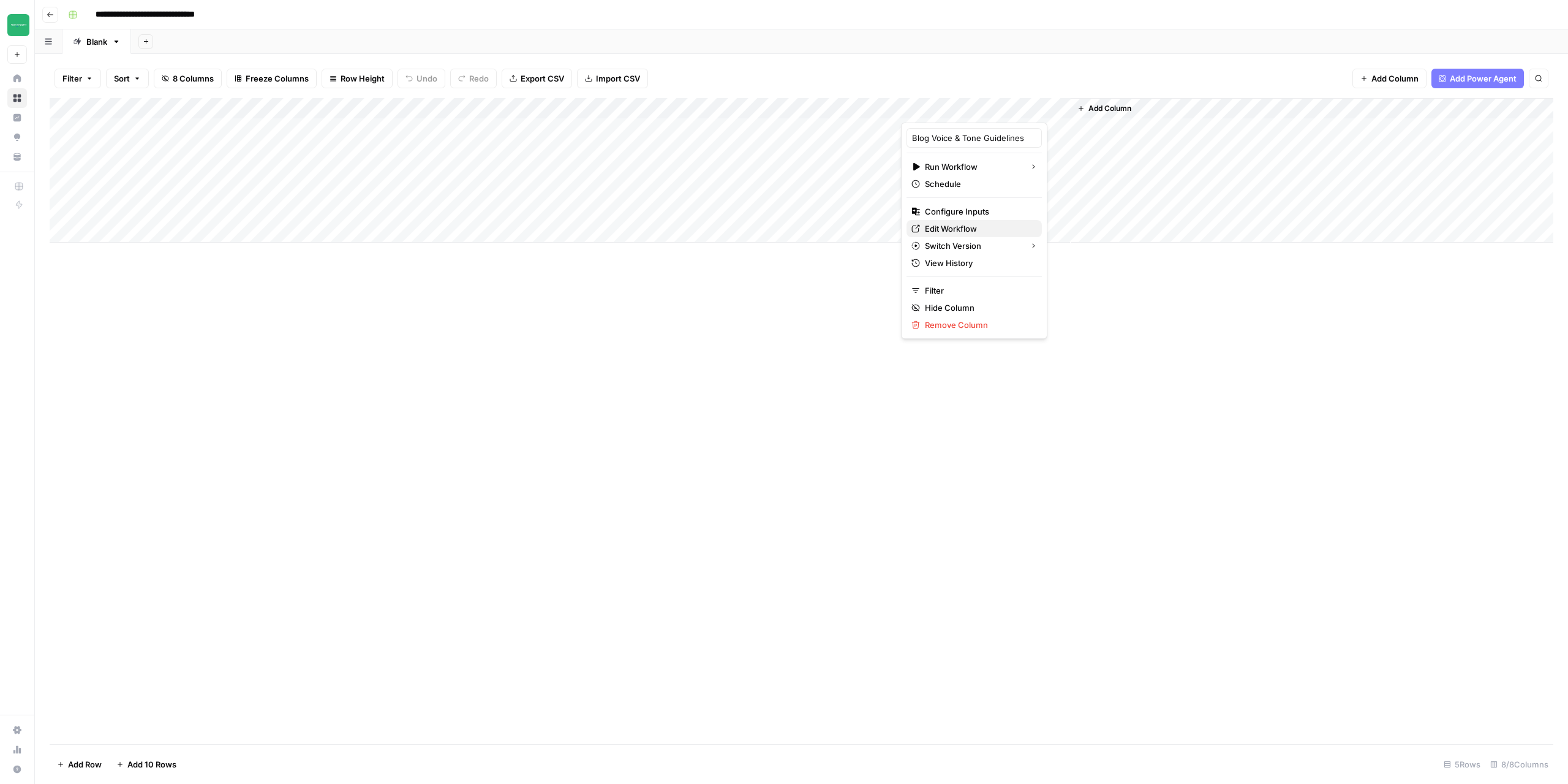
click at [962, 230] on span "Edit Workflow" at bounding box center [978, 229] width 108 height 13
click at [47, 19] on button "Go back" at bounding box center [50, 15] width 15 height 16
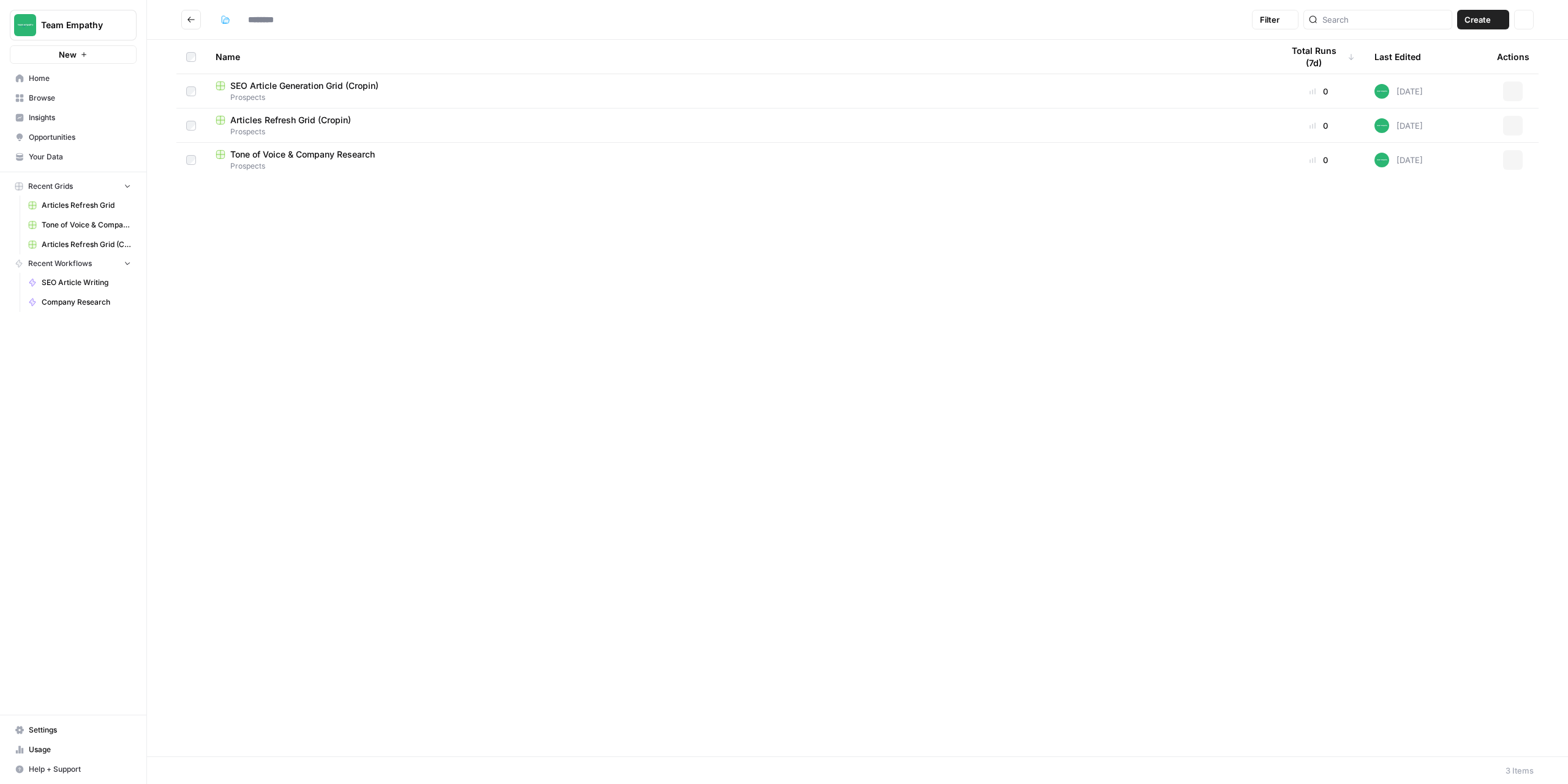
type input "*********"
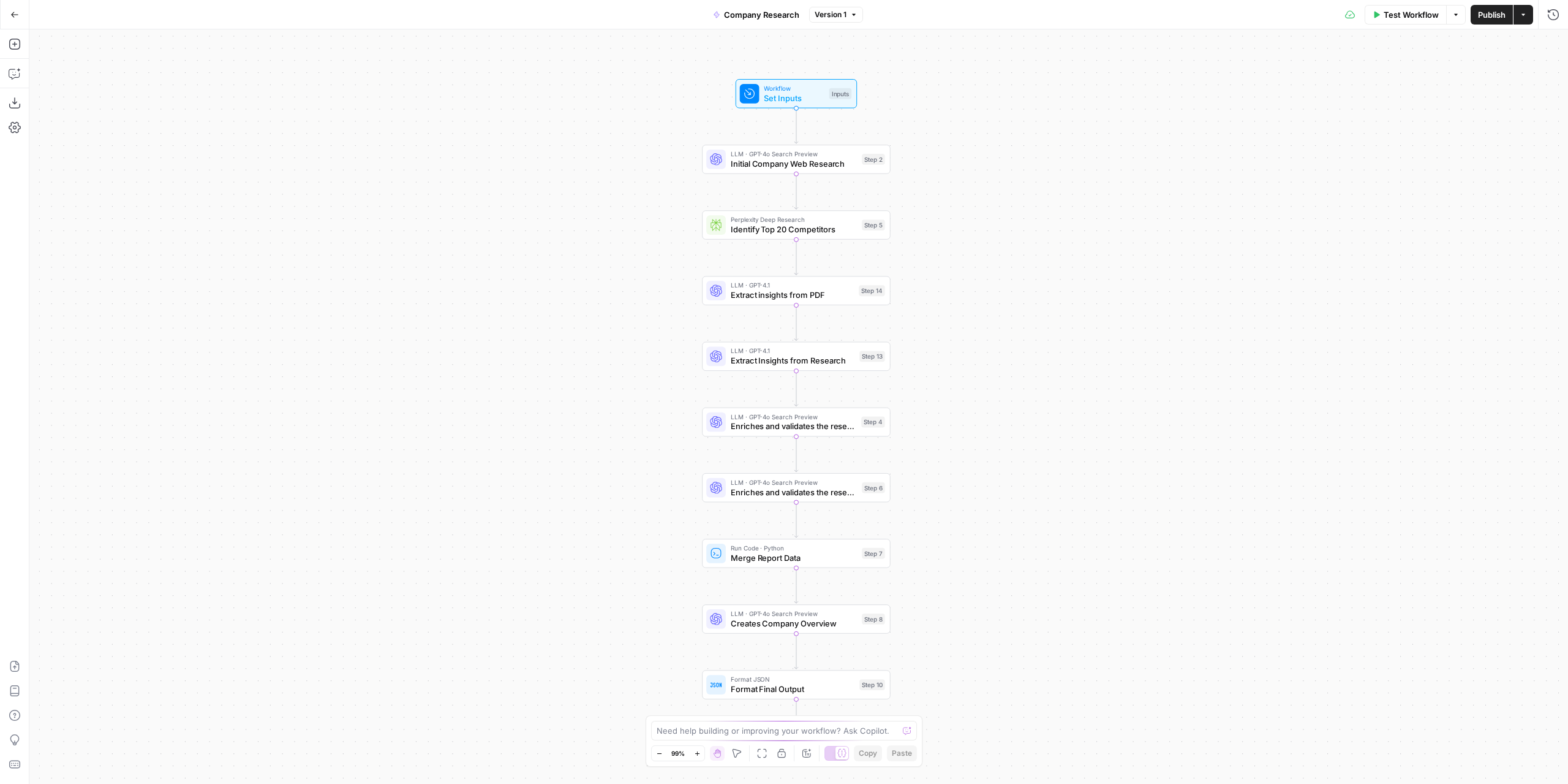
drag, startPoint x: 985, startPoint y: 287, endPoint x: 984, endPoint y: 334, distance: 47.0
click at [984, 334] on div "Workflow Set Inputs Inputs LLM · GPT-4o Search Preview Initial Company Web Rese…" at bounding box center [798, 406] width 1539 height 755
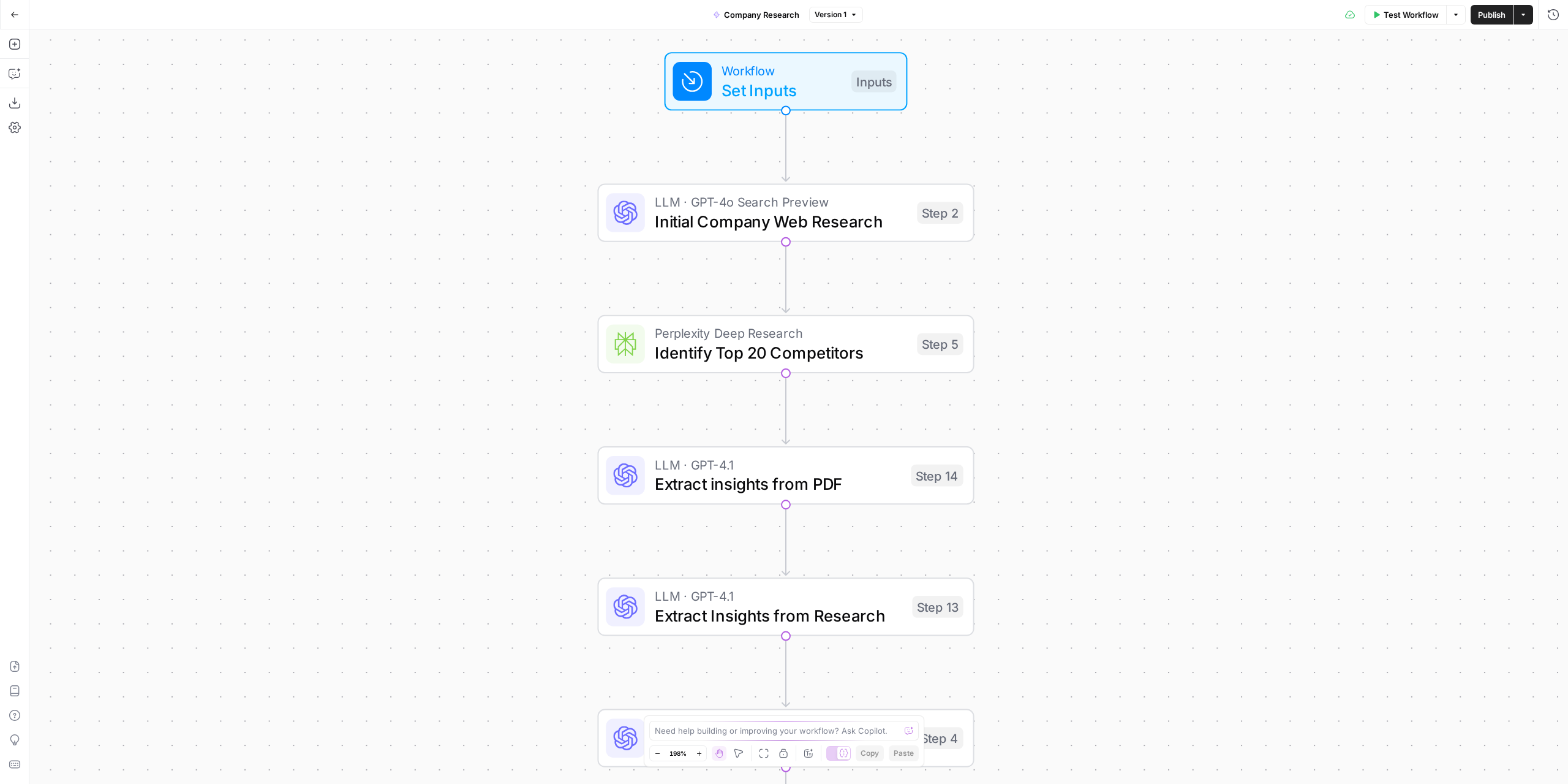
drag, startPoint x: 1107, startPoint y: 230, endPoint x: 1078, endPoint y: 251, distance: 35.8
click at [1093, 249] on div "Workflow Set Inputs Inputs LLM · GPT-4o Search Preview Initial Company Web Rese…" at bounding box center [798, 406] width 1539 height 755
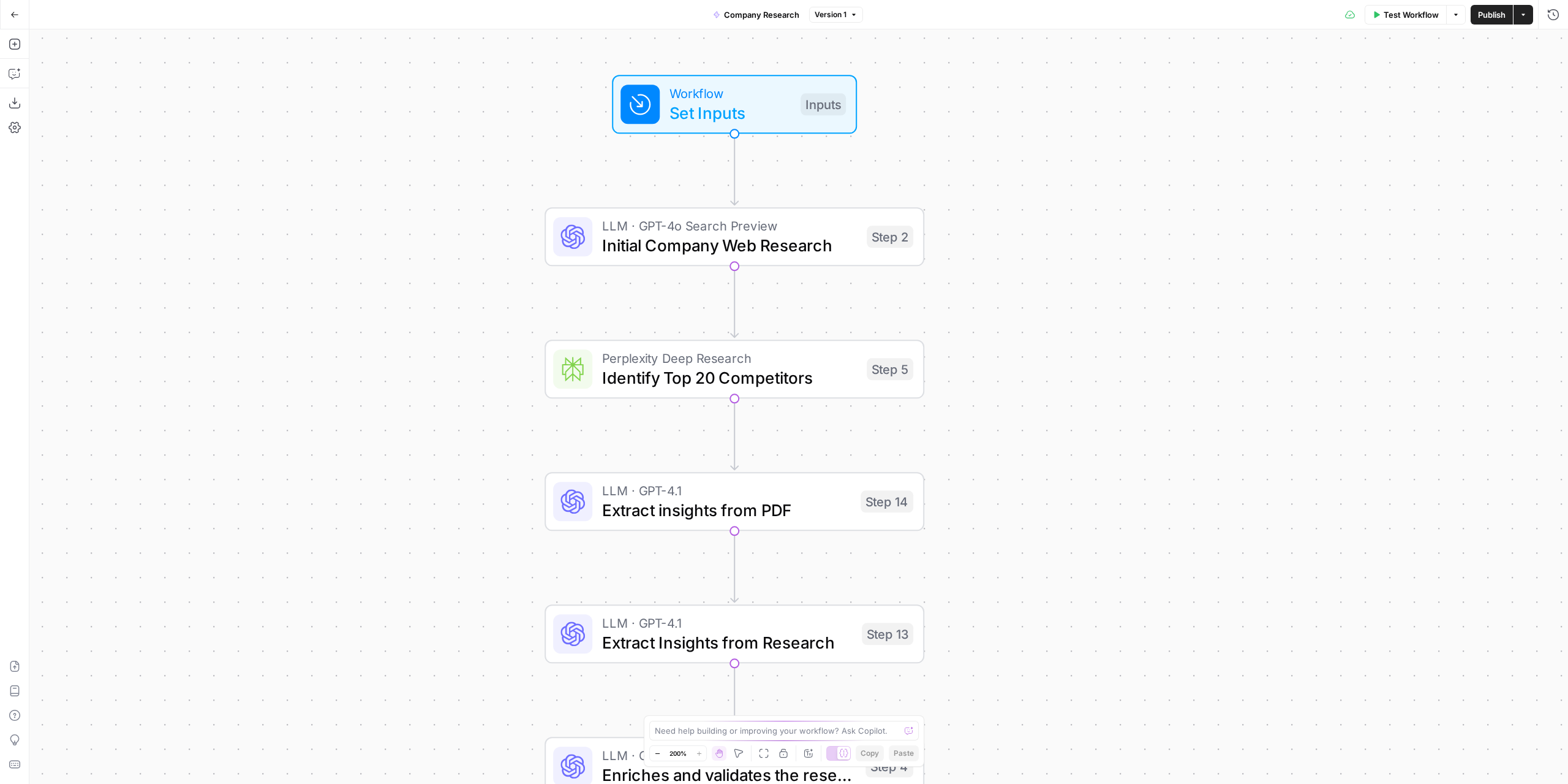
drag, startPoint x: 1026, startPoint y: 319, endPoint x: 946, endPoint y: 324, distance: 80.2
click at [1016, 329] on div "Workflow Set Inputs Inputs LLM · GPT-4o Search Preview Initial Company Web Rese…" at bounding box center [798, 406] width 1539 height 755
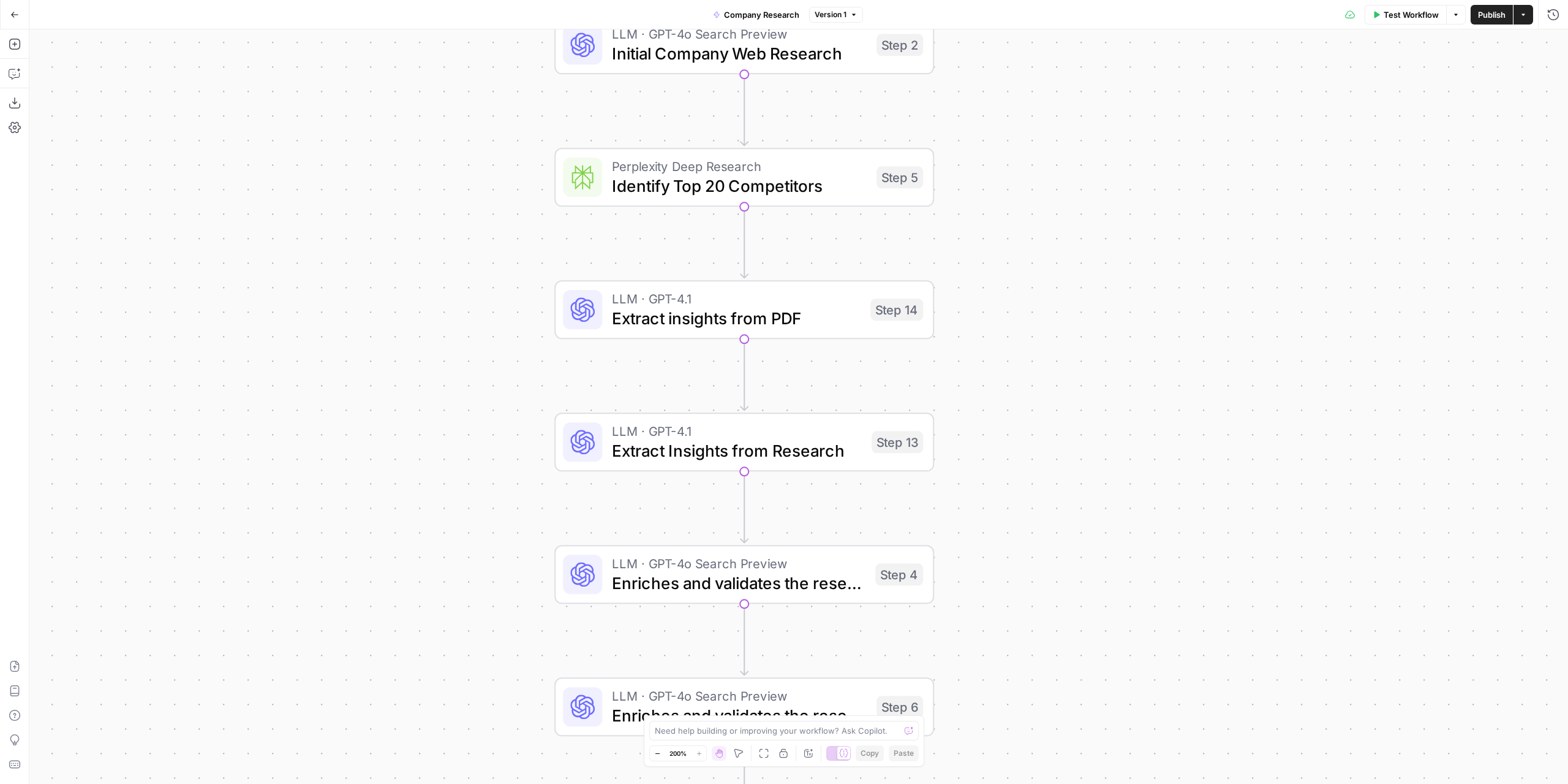
drag, startPoint x: 1158, startPoint y: 392, endPoint x: 1177, endPoint y: 195, distance: 197.9
click at [1177, 195] on div "Workflow Set Inputs Inputs LLM · GPT-4o Search Preview Initial Company Web Rese…" at bounding box center [798, 406] width 1539 height 755
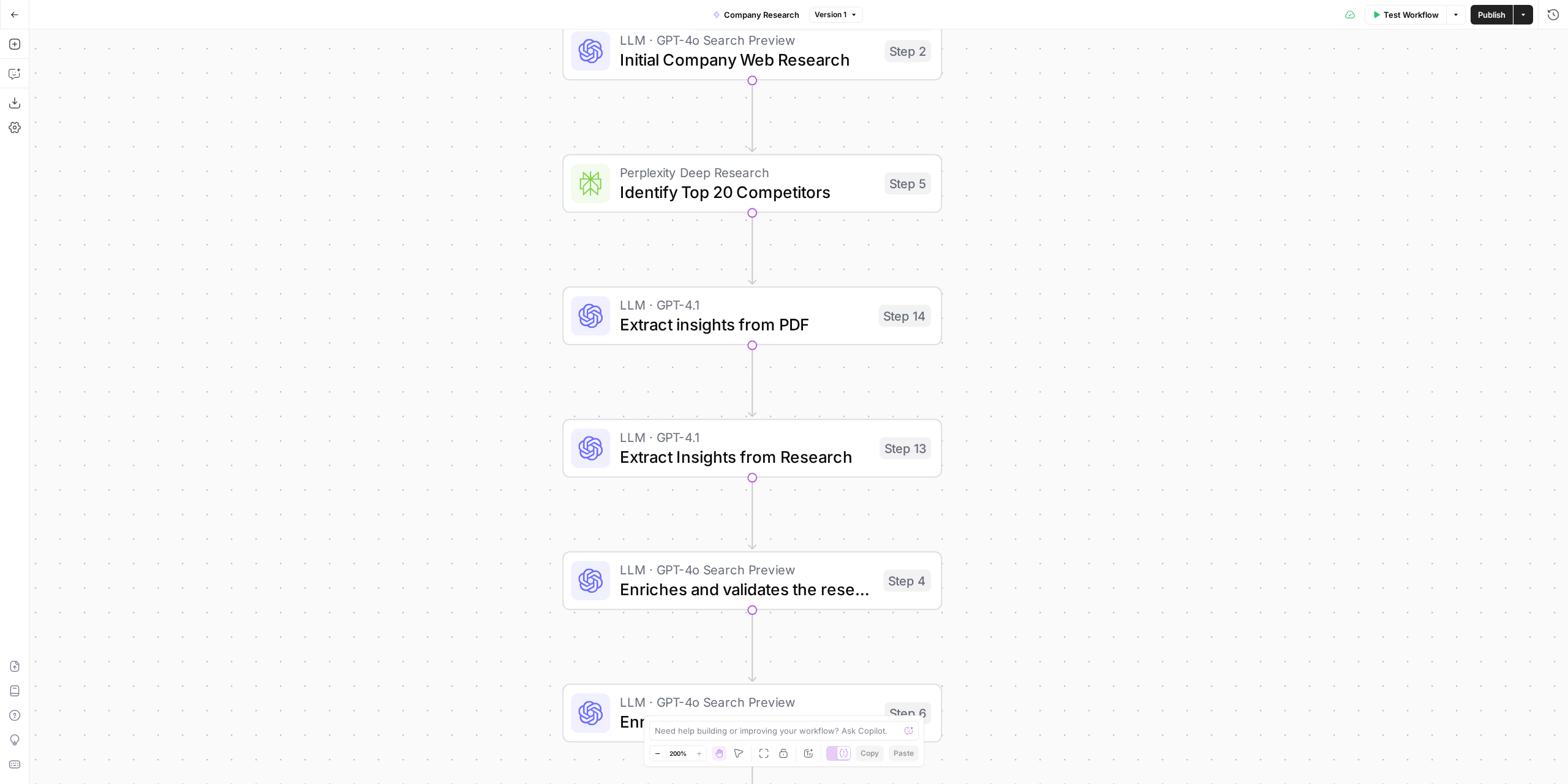
drag, startPoint x: 1108, startPoint y: 181, endPoint x: 1106, endPoint y: 216, distance: 35.1
click at [1106, 216] on div "Workflow Set Inputs Inputs LLM · GPT-4o Search Preview Initial Company Web Rese…" at bounding box center [798, 406] width 1539 height 755
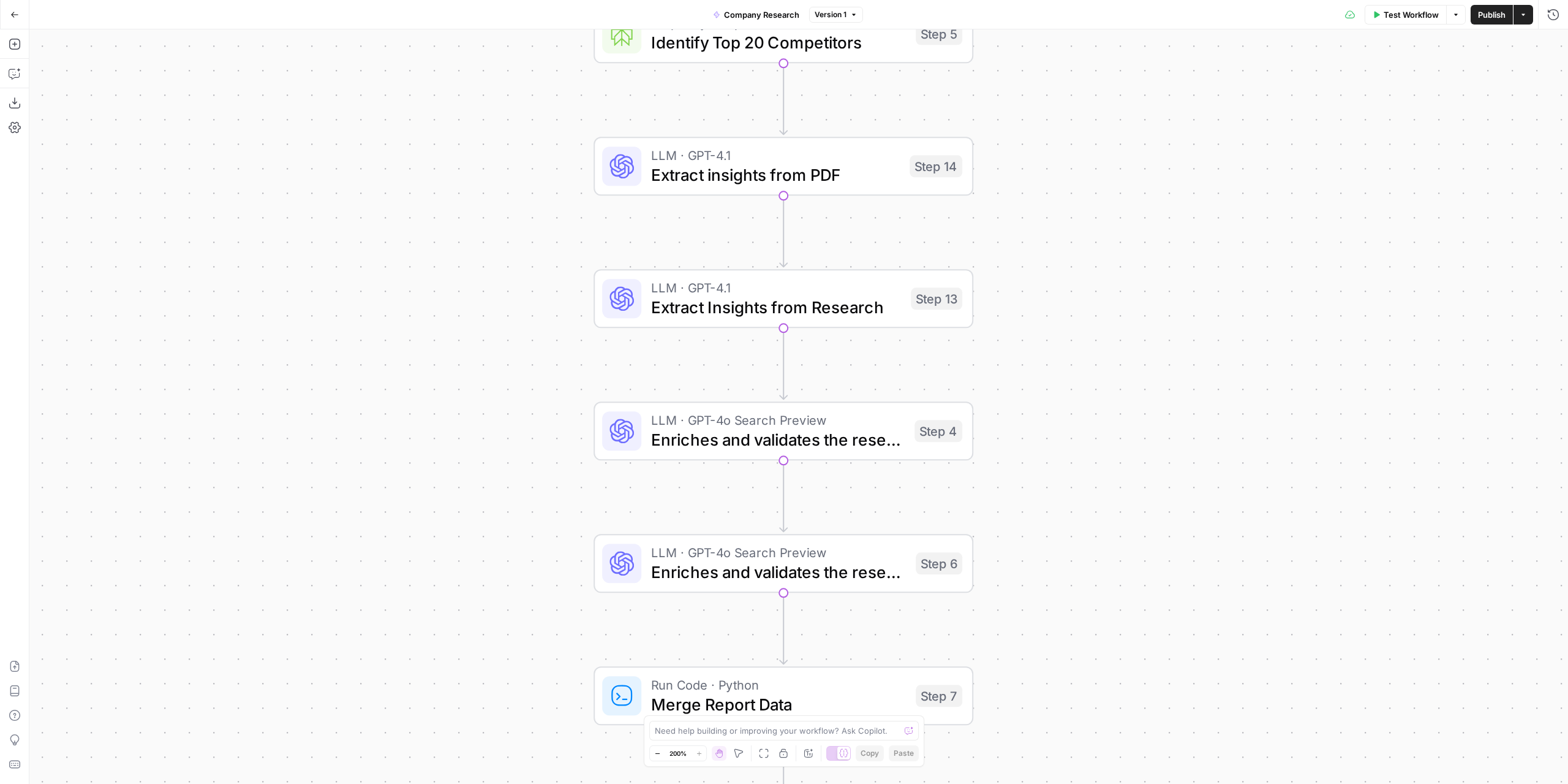
drag, startPoint x: 1069, startPoint y: 438, endPoint x: 1113, endPoint y: 256, distance: 187.2
click at [1113, 256] on div "Workflow Set Inputs Inputs LLM · GPT-4o Search Preview Initial Company Web Rese…" at bounding box center [798, 406] width 1539 height 755
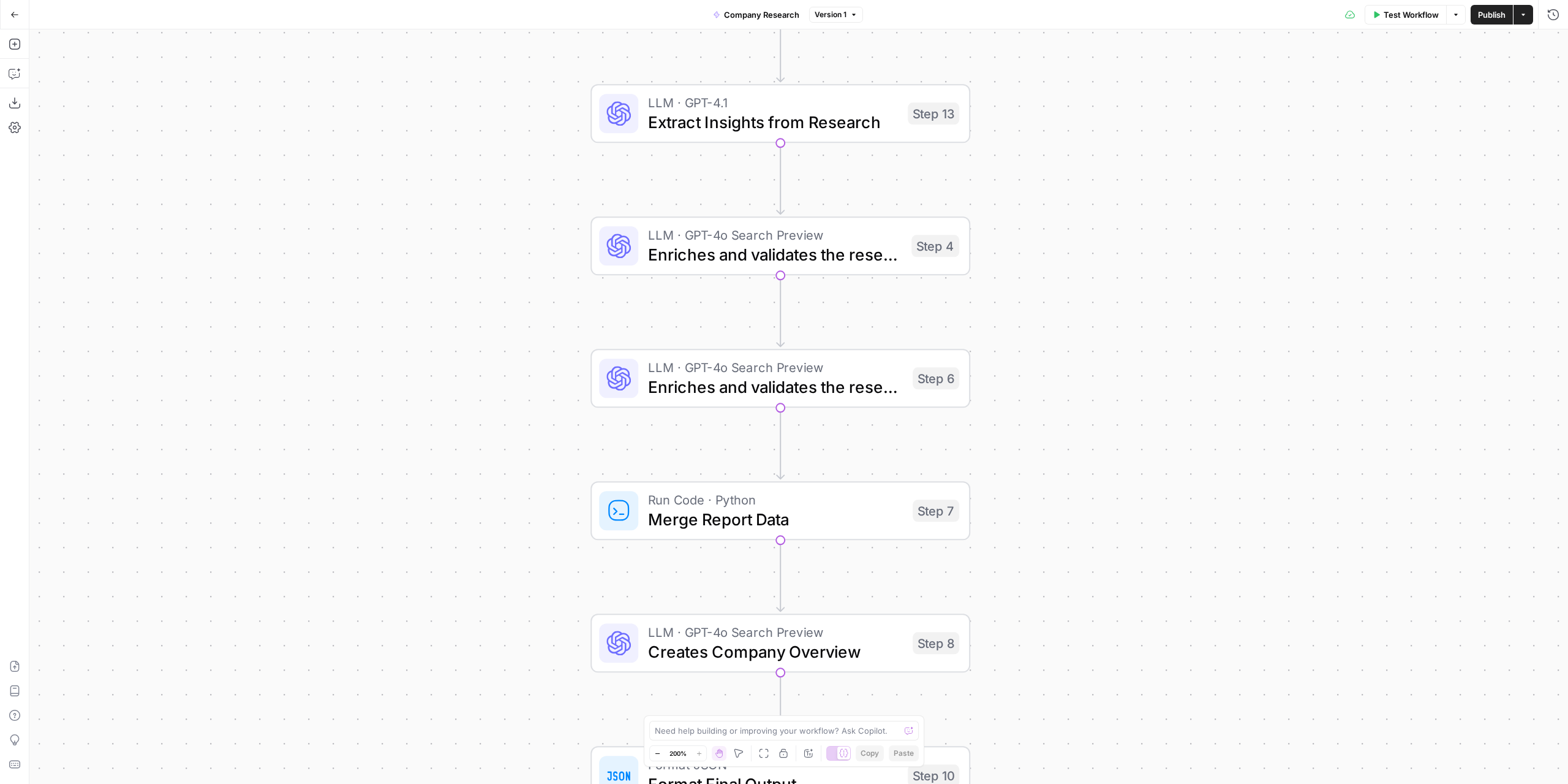
drag, startPoint x: 1111, startPoint y: 380, endPoint x: 1049, endPoint y: 172, distance: 217.0
click at [1117, 201] on div "Workflow Set Inputs Inputs LLM · GPT-4o Search Preview Initial Company Web Rese…" at bounding box center [798, 406] width 1539 height 755
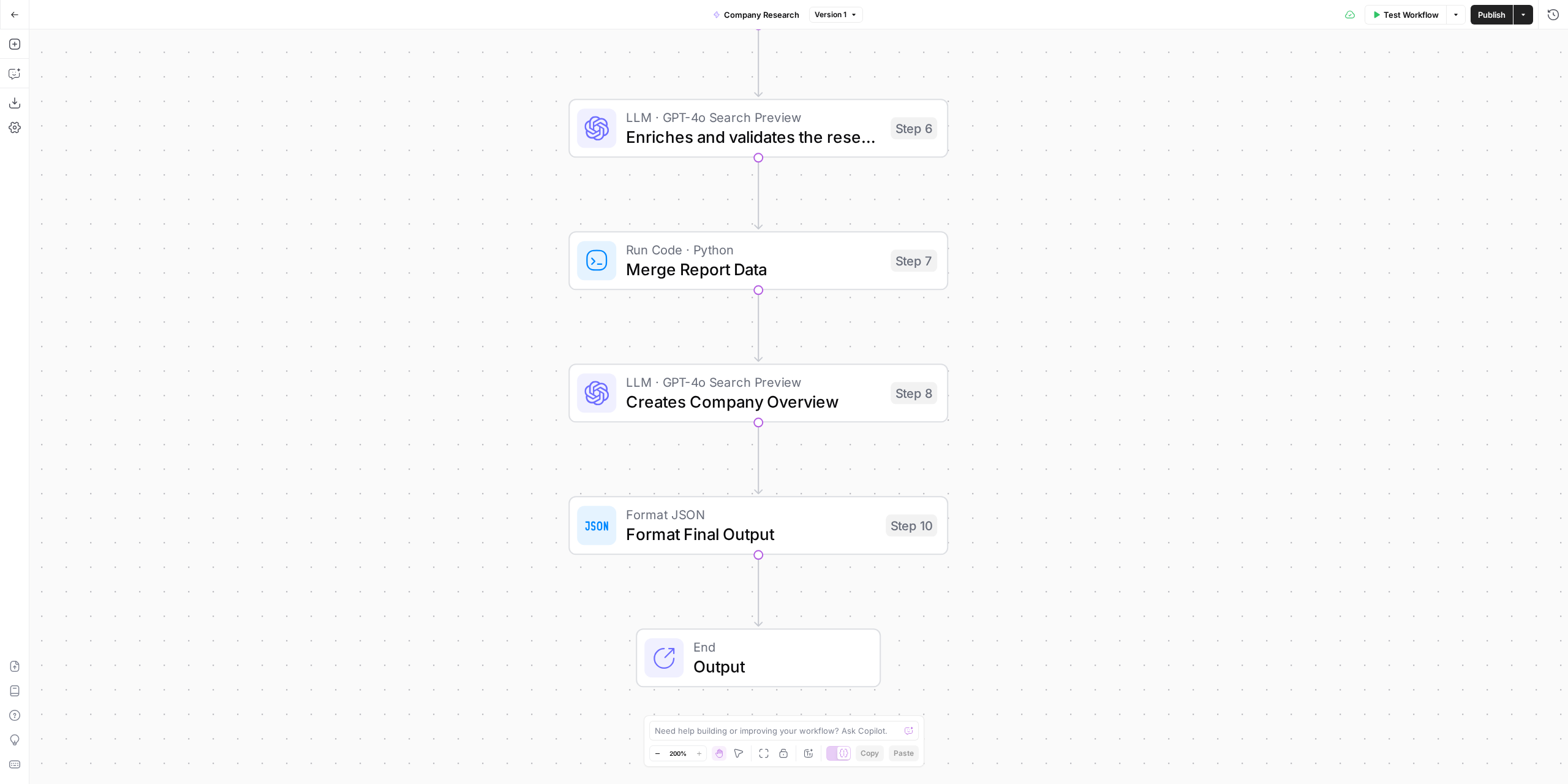
drag, startPoint x: 1093, startPoint y: 510, endPoint x: 1060, endPoint y: 262, distance: 250.2
click at [1060, 262] on div "Workflow Set Inputs Inputs LLM · GPT-4o Search Preview Initial Company Web Rese…" at bounding box center [798, 406] width 1539 height 755
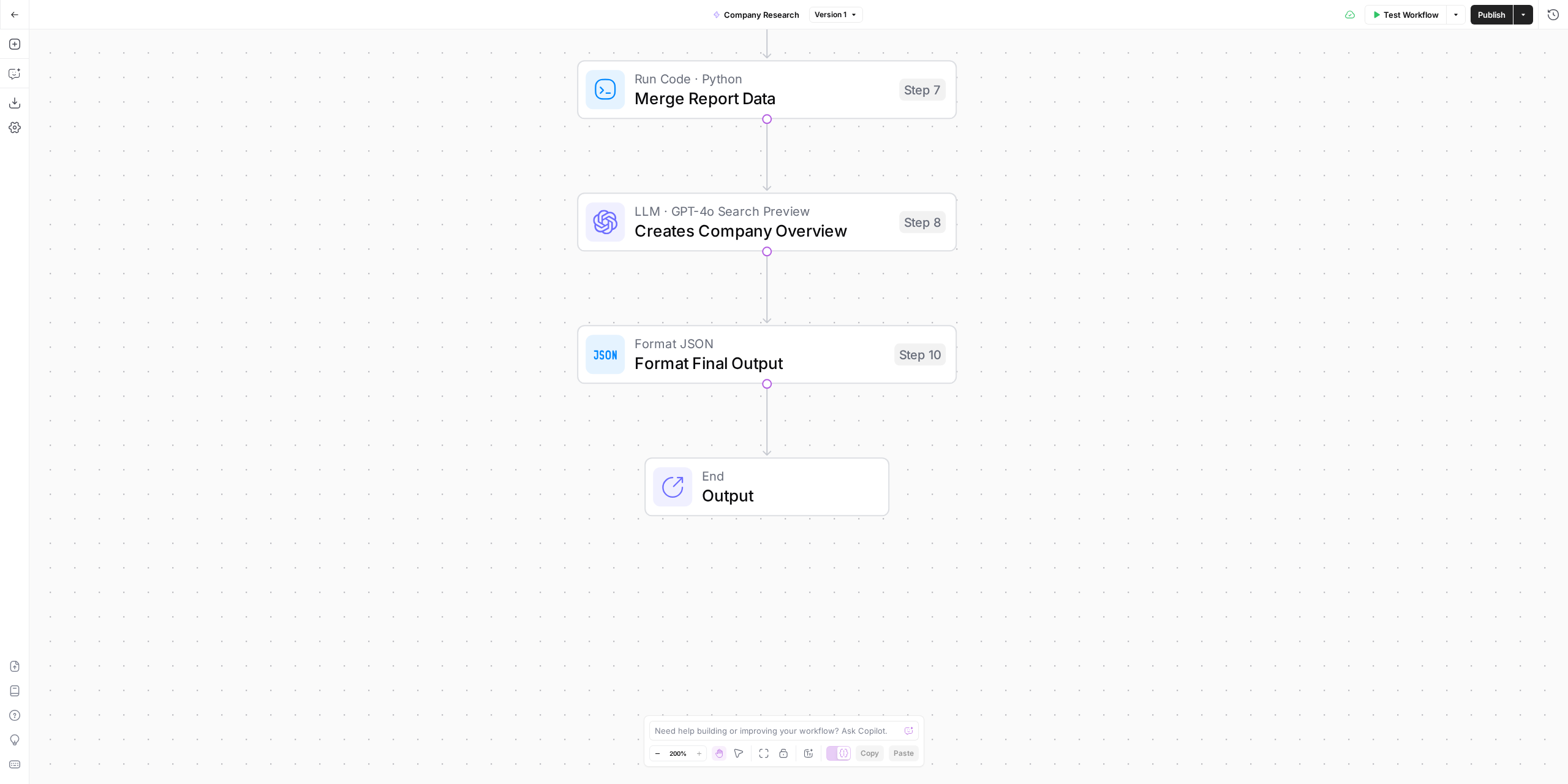
drag, startPoint x: 1058, startPoint y: 336, endPoint x: 1070, endPoint y: 247, distance: 89.8
click at [1070, 247] on div "Workflow Set Inputs Inputs LLM · GPT-4o Search Preview Initial Company Web Rese…" at bounding box center [798, 406] width 1539 height 755
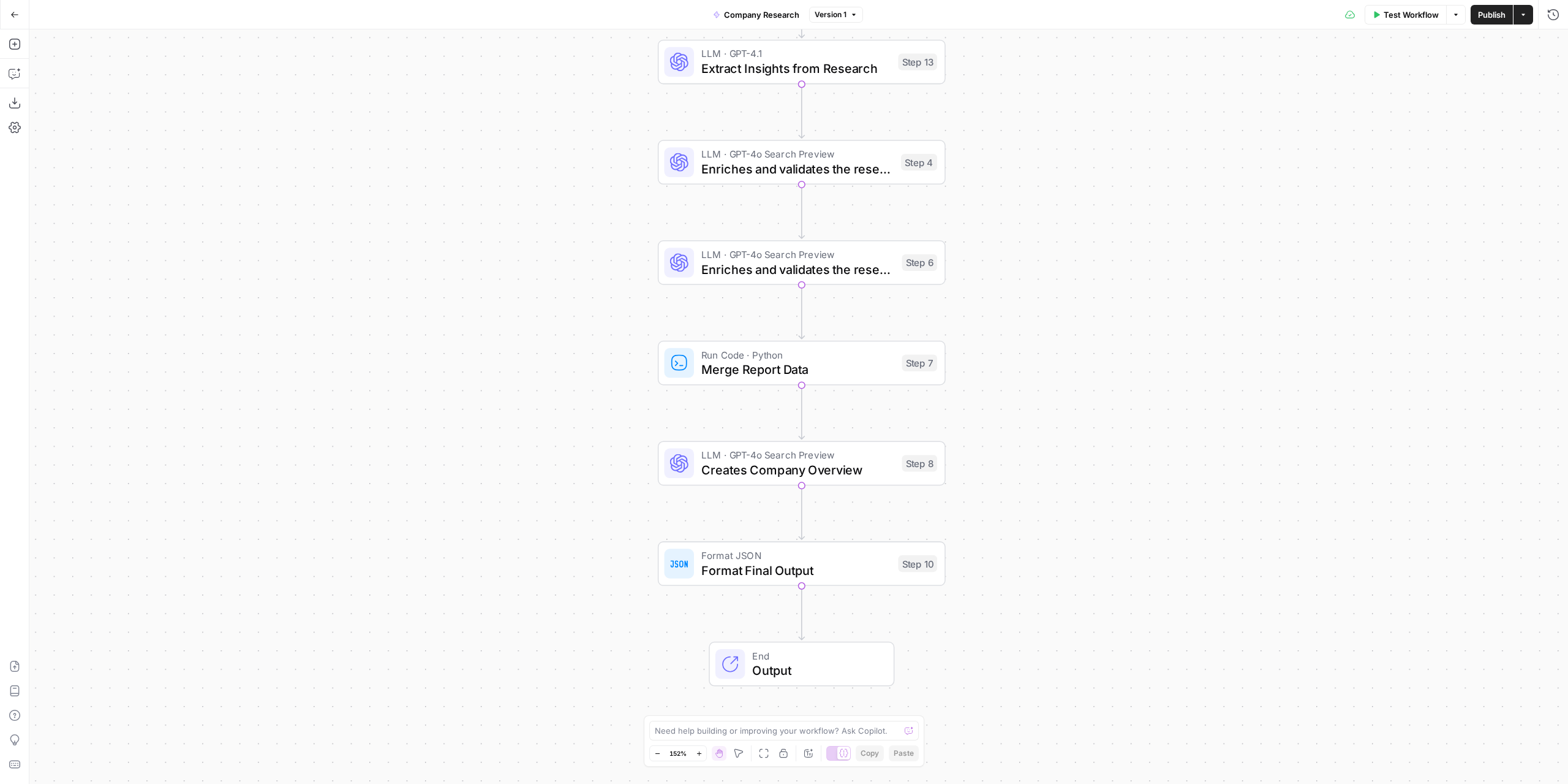
drag, startPoint x: 1076, startPoint y: 210, endPoint x: 1059, endPoint y: 409, distance: 199.7
click at [1058, 400] on div "Workflow Set Inputs Inputs LLM · GPT-4o Search Preview Initial Company Web Rese…" at bounding box center [798, 406] width 1539 height 755
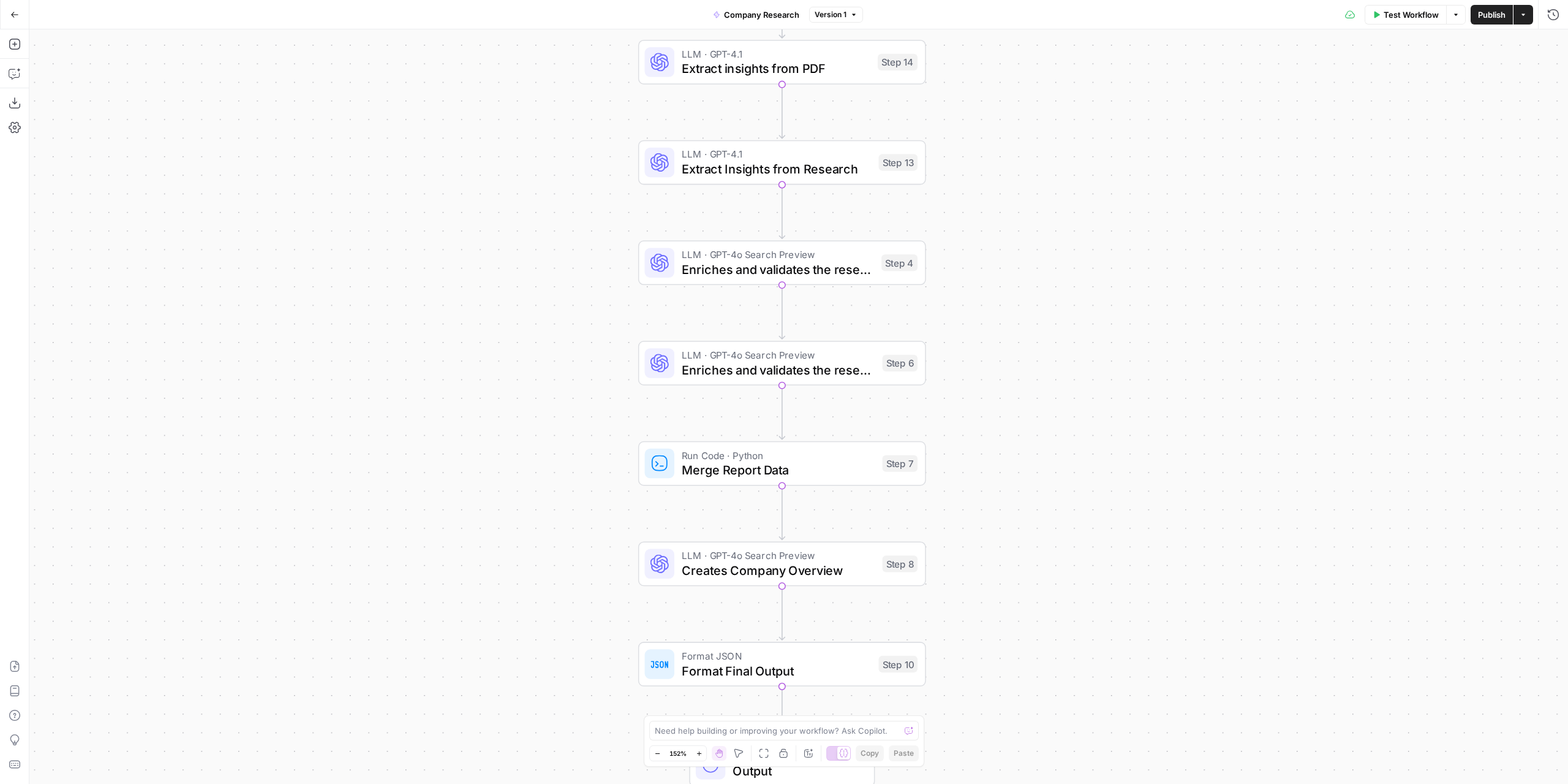
drag, startPoint x: 1059, startPoint y: 147, endPoint x: 1037, endPoint y: 310, distance: 164.5
click at [1037, 309] on div "Workflow Set Inputs Inputs LLM · GPT-4o Search Preview Initial Company Web Rese…" at bounding box center [798, 406] width 1539 height 755
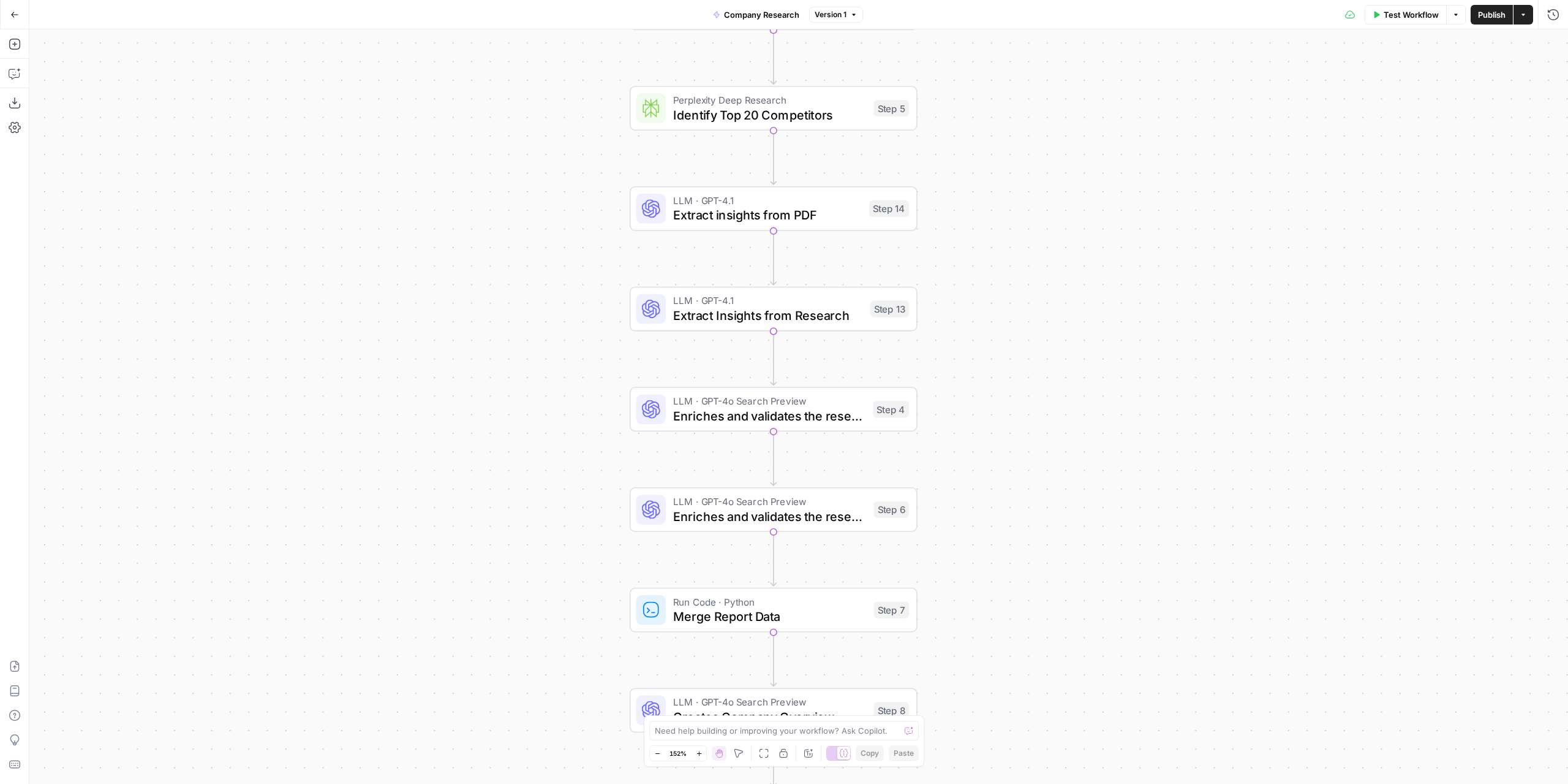
drag, startPoint x: 1060, startPoint y: 204, endPoint x: 1038, endPoint y: 344, distance: 141.7
click at [1038, 344] on div "Workflow Set Inputs Inputs LLM · GPT-4o Search Preview Initial Company Web Rese…" at bounding box center [798, 406] width 1539 height 755
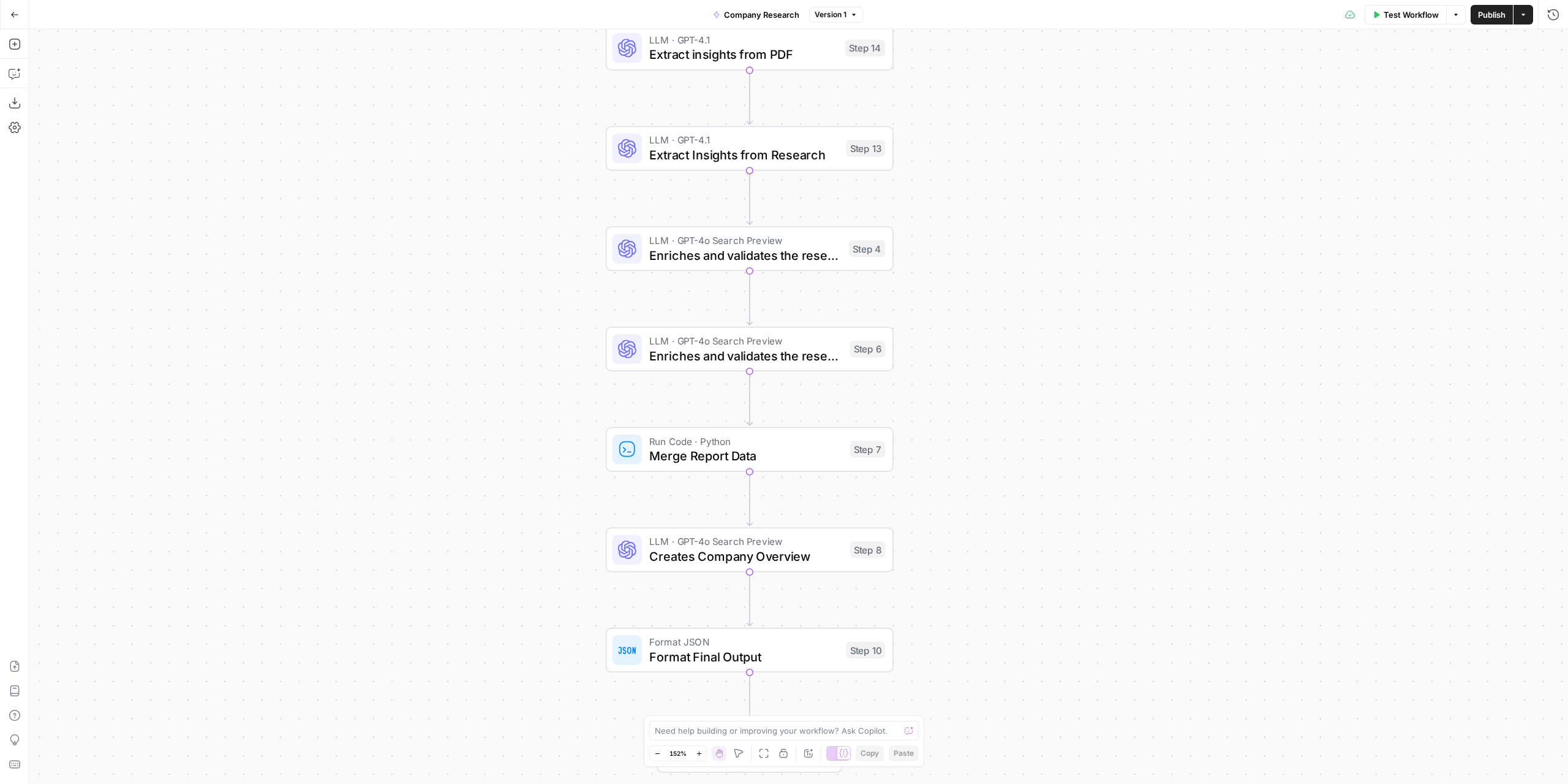
drag, startPoint x: 1113, startPoint y: 392, endPoint x: 1106, endPoint y: 131, distance: 261.1
click at [1106, 131] on div "Workflow Set Inputs Inputs LLM · GPT-4o Search Preview Initial Company Web Rese…" at bounding box center [798, 406] width 1539 height 755
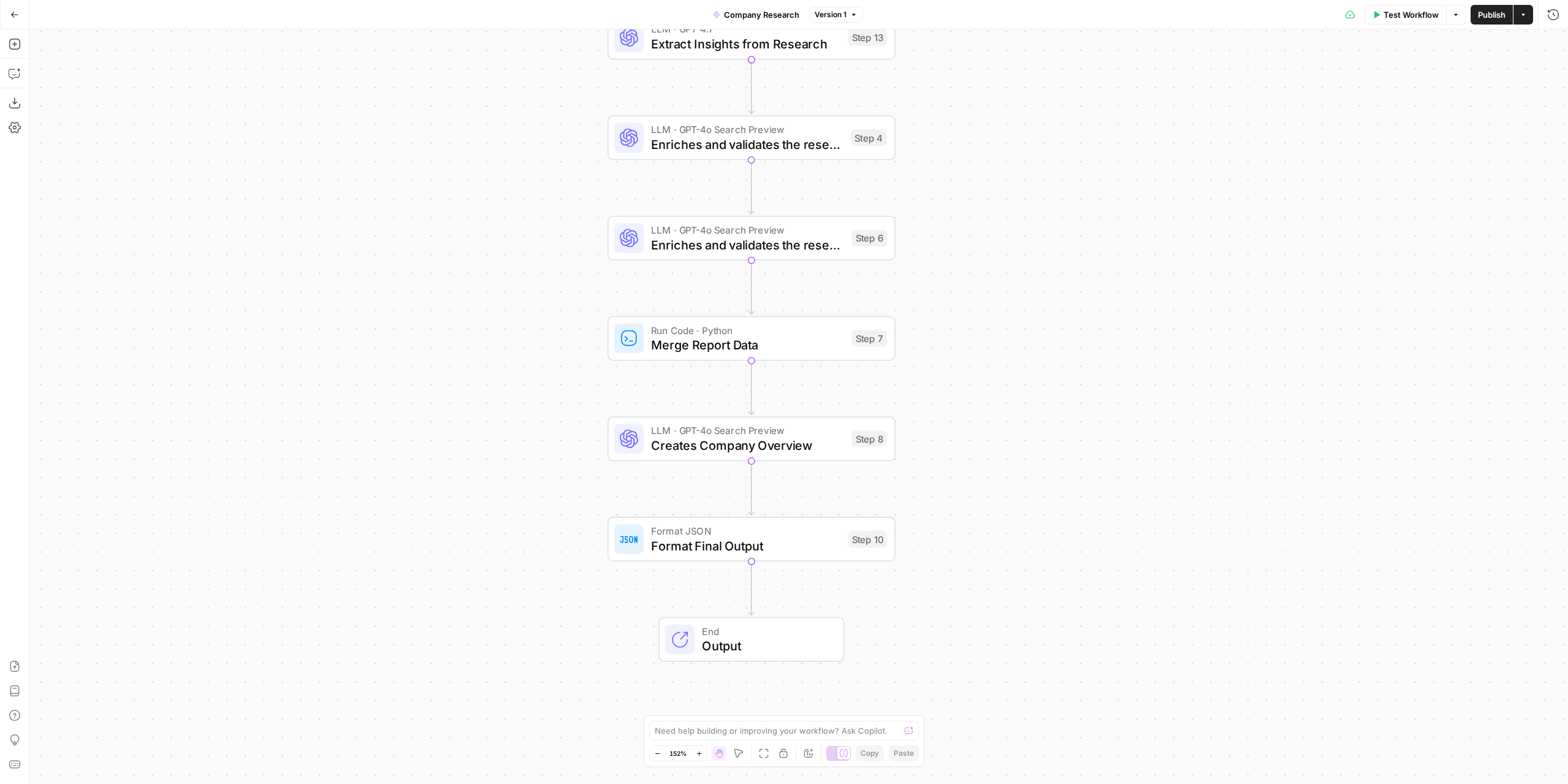
drag, startPoint x: 1070, startPoint y: 319, endPoint x: 1086, endPoint y: 233, distance: 87.5
click at [1086, 233] on div "Workflow Set Inputs Inputs LLM · GPT-4o Search Preview Initial Company Web Rese…" at bounding box center [798, 406] width 1539 height 755
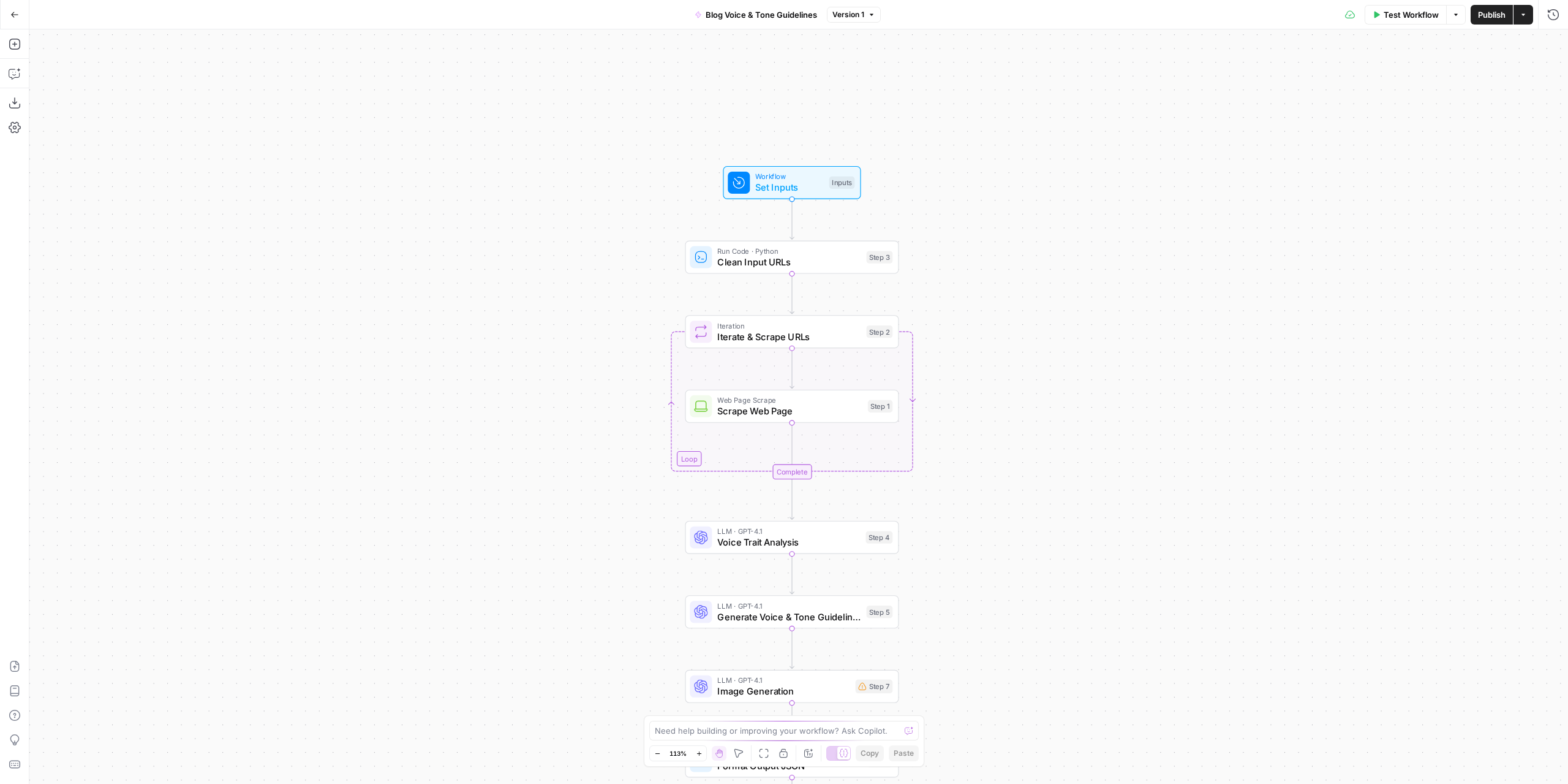
drag, startPoint x: 977, startPoint y: 294, endPoint x: 979, endPoint y: 351, distance: 57.0
click at [973, 336] on div "Workflow Set Inputs Inputs Run Code · Python Clean Input URLs Step 3 Loop Itera…" at bounding box center [798, 406] width 1539 height 755
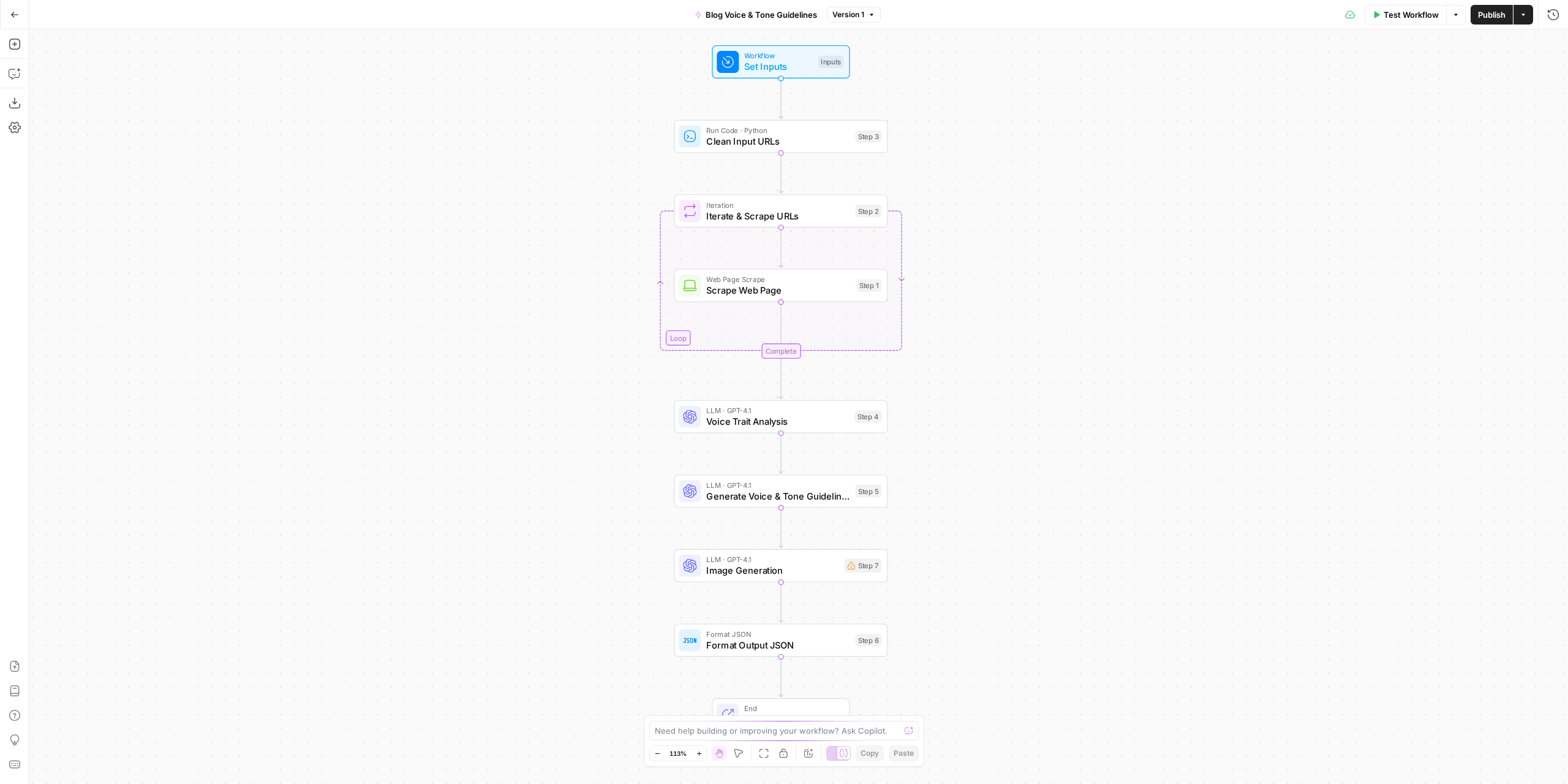
drag, startPoint x: 1016, startPoint y: 449, endPoint x: 1006, endPoint y: 325, distance: 124.4
click at [1006, 325] on div "Workflow Set Inputs Inputs Run Code · Python Clean Input URLs Step 3 Loop Itera…" at bounding box center [798, 406] width 1539 height 755
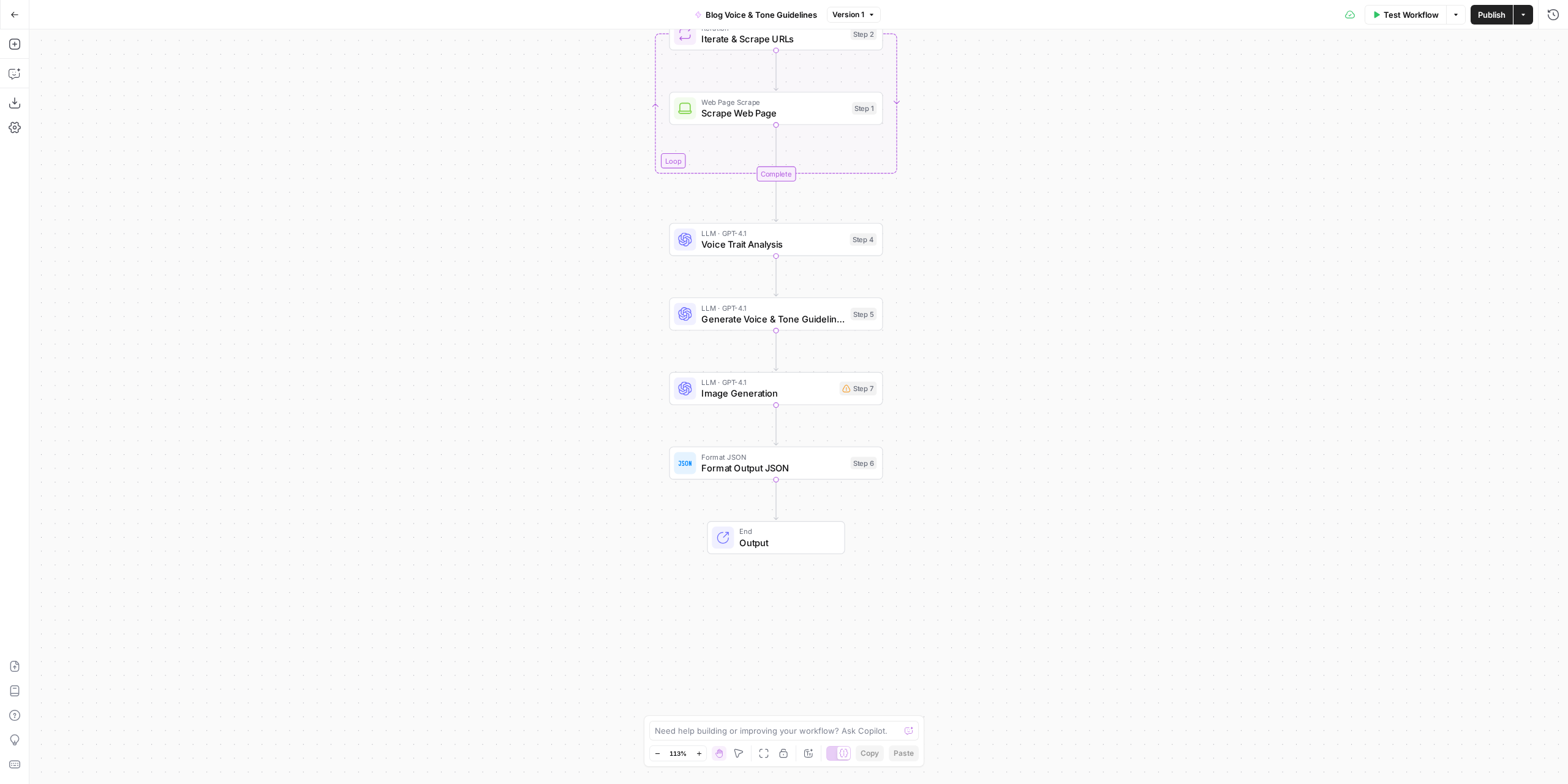
drag, startPoint x: 1021, startPoint y: 433, endPoint x: 1036, endPoint y: 291, distance: 142.8
click at [1036, 291] on div "Workflow Set Inputs Inputs Run Code · Python Clean Input URLs Step 3 Loop Itera…" at bounding box center [798, 406] width 1539 height 755
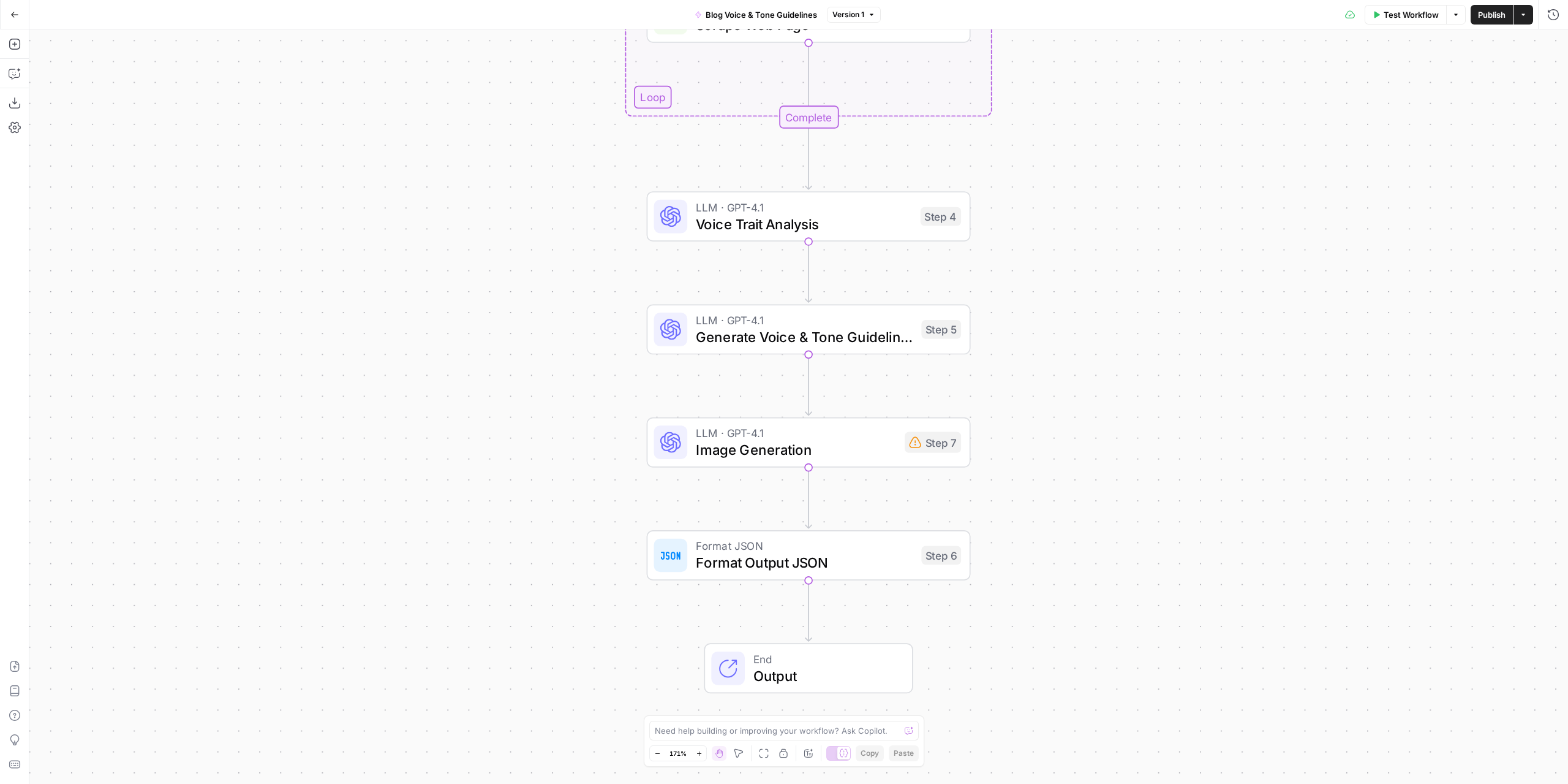
drag, startPoint x: 1101, startPoint y: 522, endPoint x: 1090, endPoint y: 446, distance: 76.8
click at [1090, 446] on div "Workflow Set Inputs Inputs Run Code · Python Clean Input URLs Step 3 Loop Itera…" at bounding box center [798, 406] width 1539 height 755
